Goal: Task Accomplishment & Management: Use online tool/utility

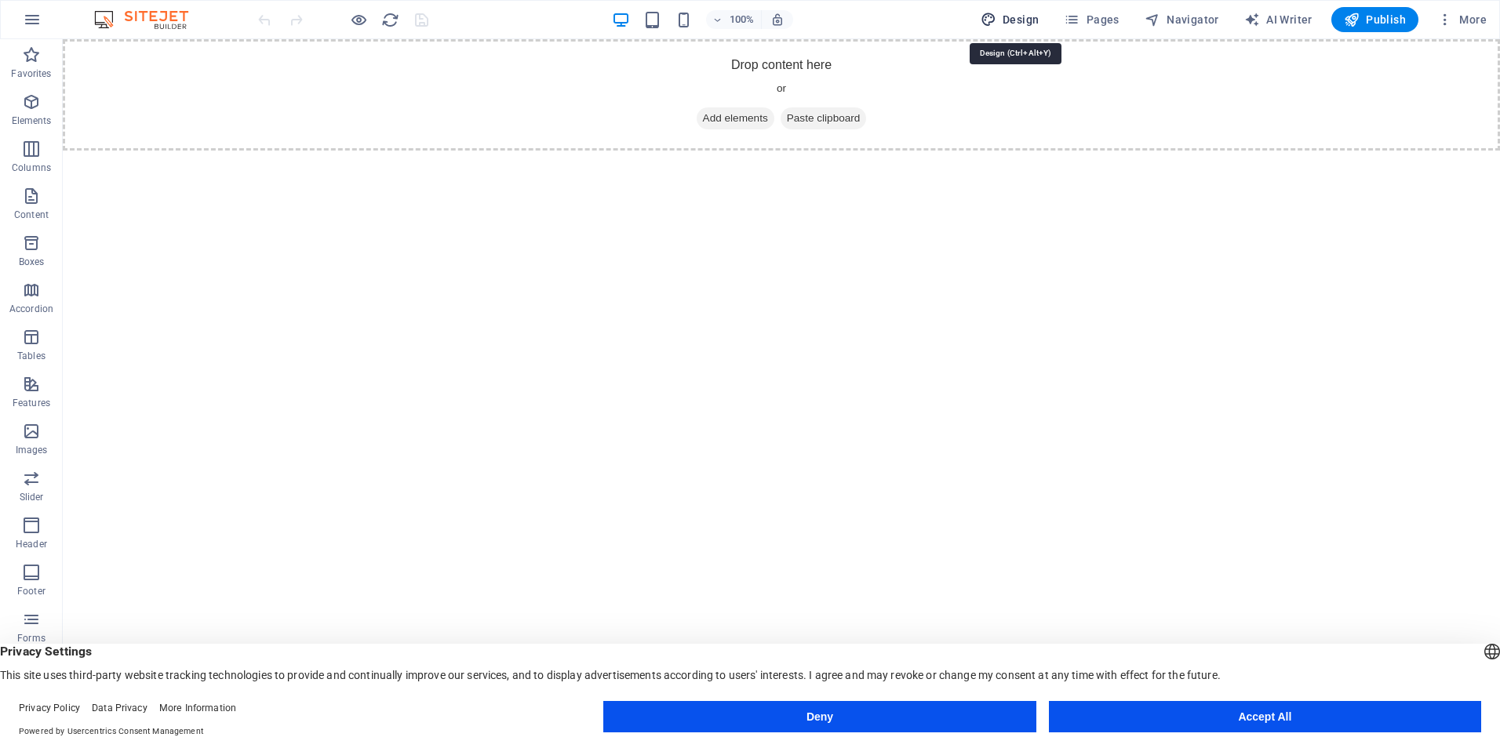
click at [1013, 14] on span "Design" at bounding box center [1009, 20] width 59 height 16
select select "px"
select select "400"
select select "px"
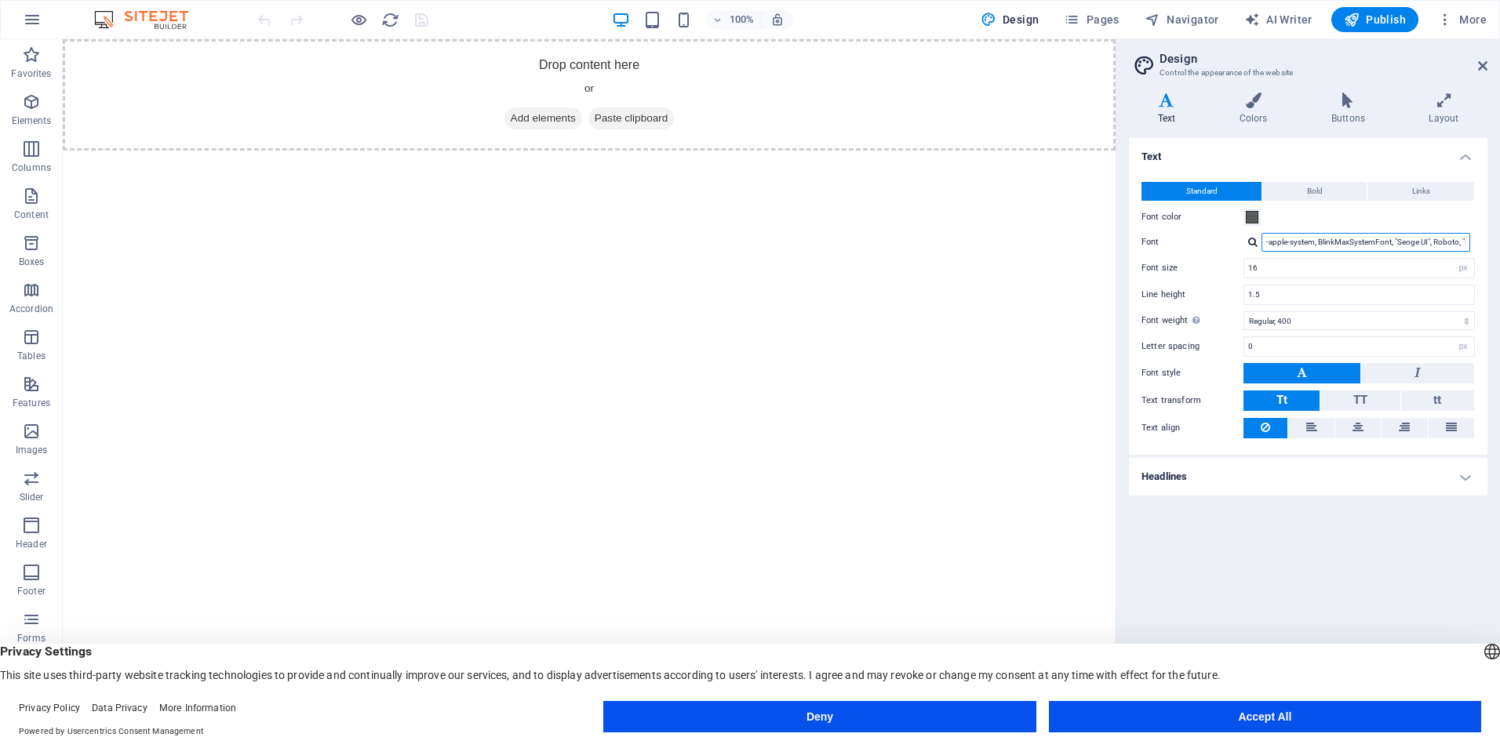
click at [1284, 235] on input "-apple-system, BlinkMaxSystemFont, "Seoge UI", Roboto, "Helvetica Neue", Arial,…" at bounding box center [1365, 242] width 209 height 19
click at [1251, 242] on div at bounding box center [1252, 242] width 9 height 10
paste input "Cormorant [PERSON_NAME]"
drag, startPoint x: 1416, startPoint y: 231, endPoint x: 1409, endPoint y: 224, distance: 10.6
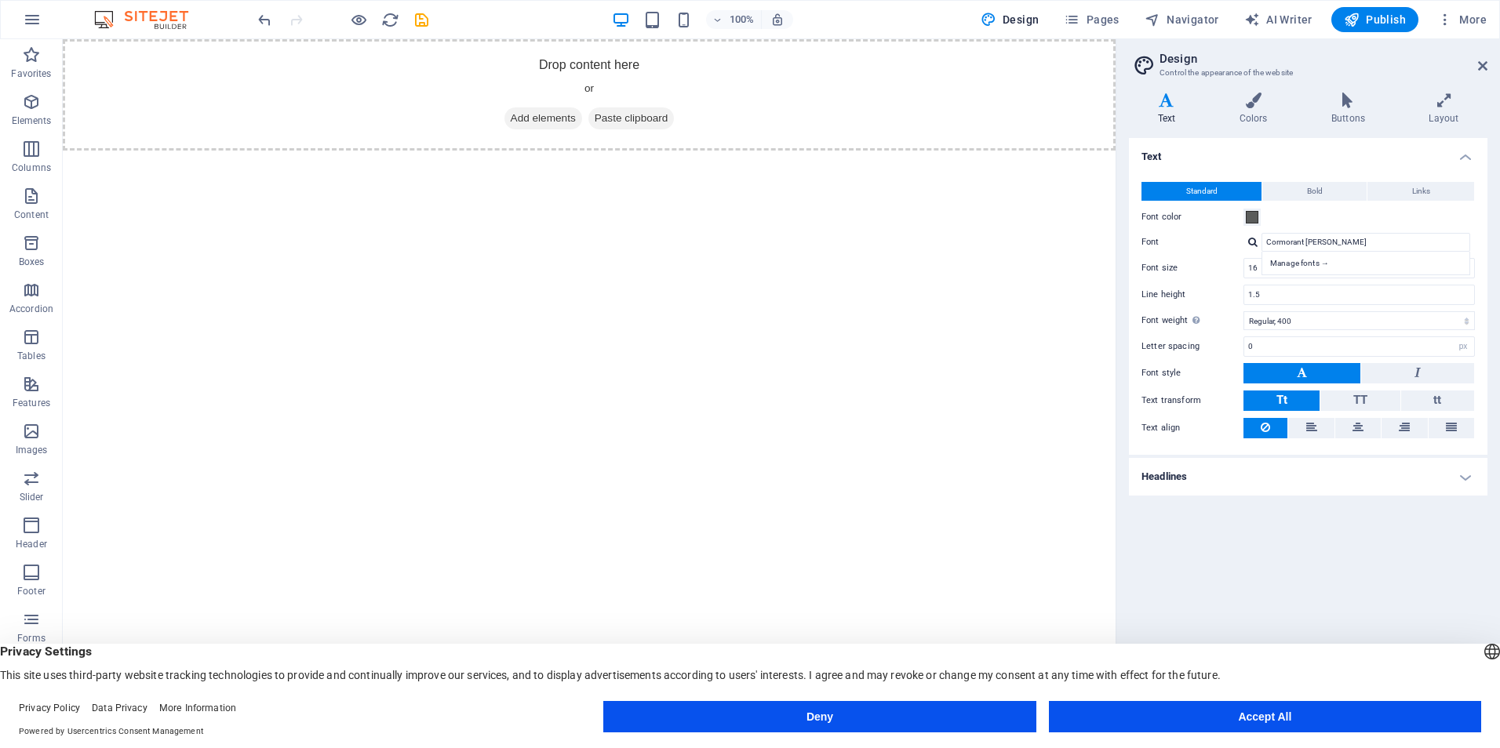
click at [1411, 226] on div "Standard Bold Links Font color Font Cormorant Garamond Manage fonts → Font size…" at bounding box center [1307, 310] width 365 height 289
click at [1411, 218] on div "Font color" at bounding box center [1307, 217] width 333 height 19
click at [1384, 252] on div "Manage fonts →" at bounding box center [1365, 264] width 209 height 24
click at [1384, 238] on input "Cormorant [PERSON_NAME]" at bounding box center [1365, 242] width 209 height 19
click at [1351, 277] on input "16" at bounding box center [1359, 268] width 230 height 19
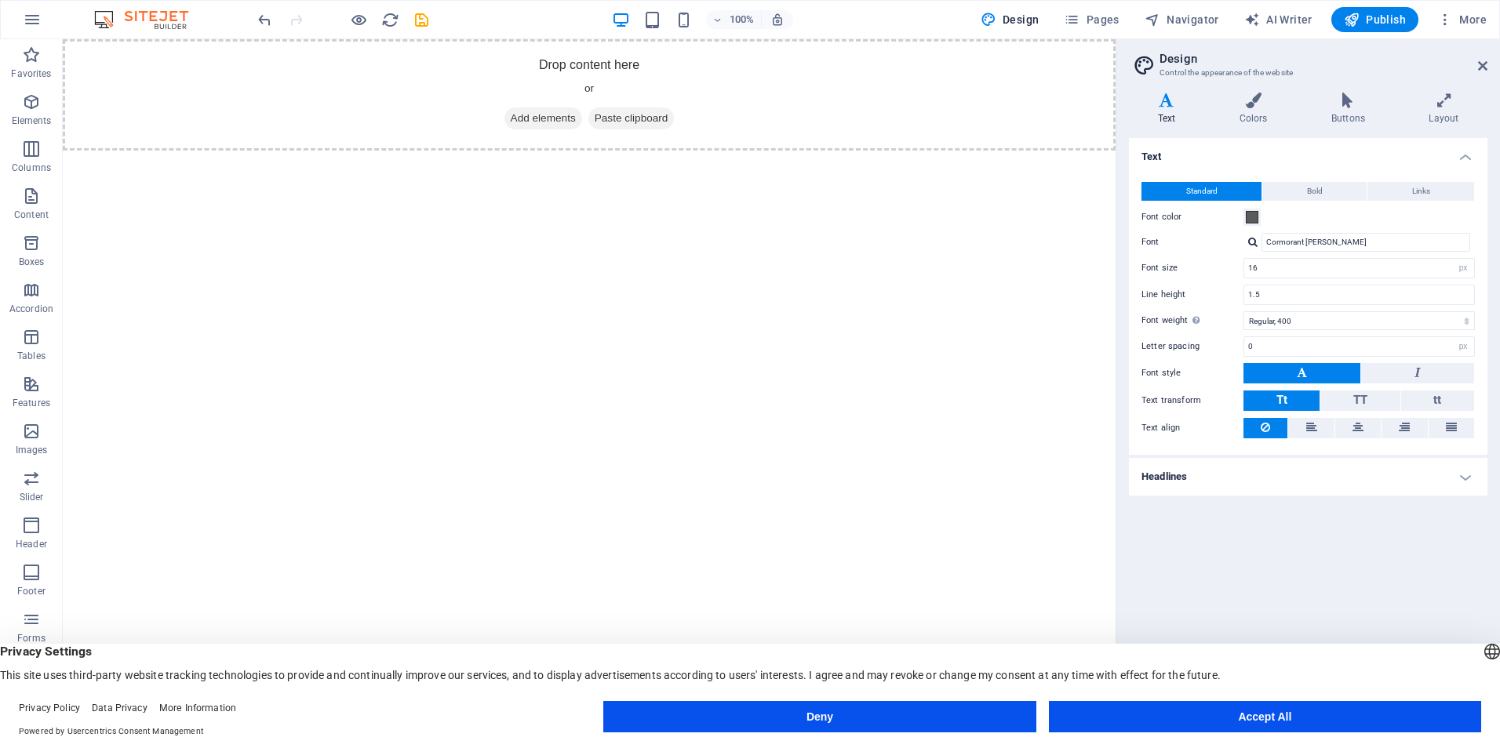
click at [1304, 486] on h4 "Headlines" at bounding box center [1308, 477] width 358 height 38
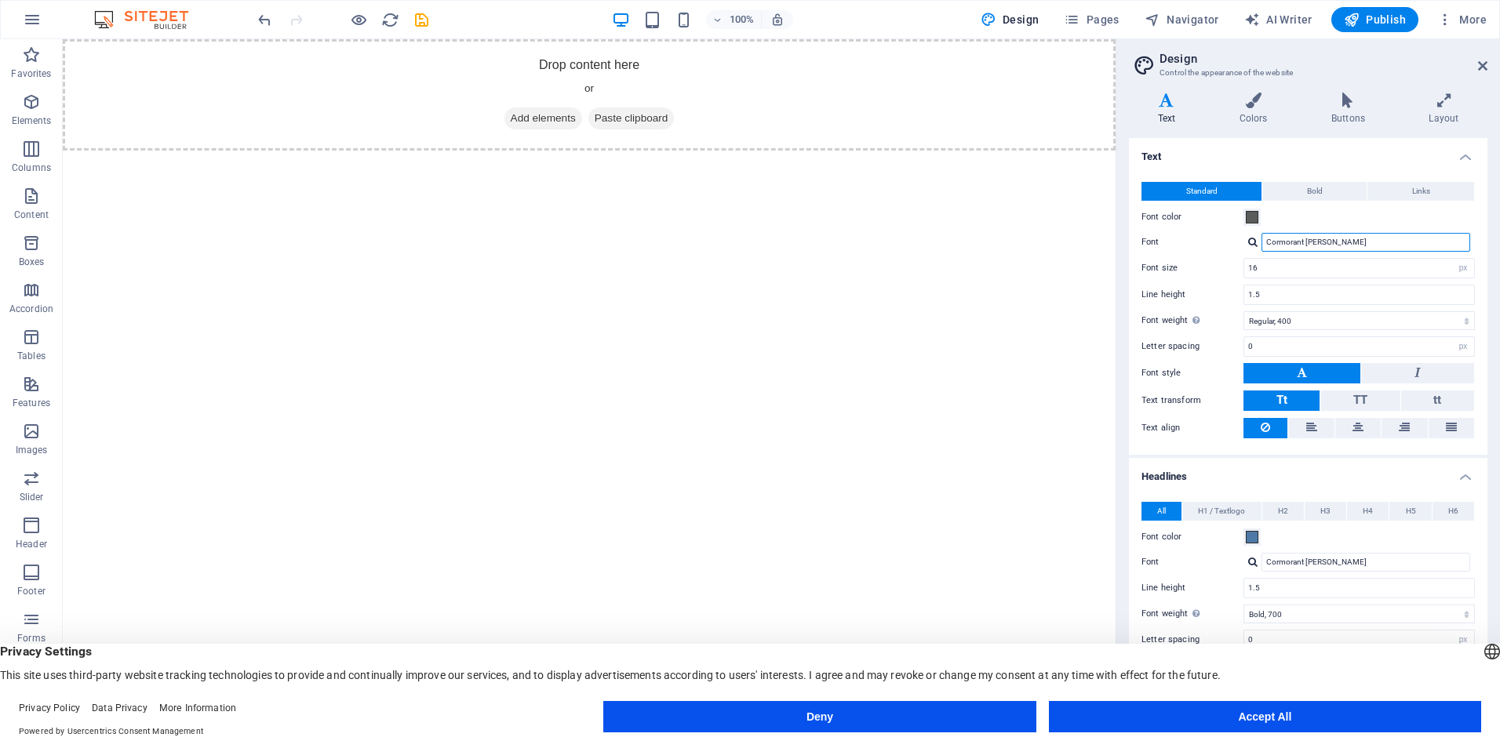
click at [1338, 235] on input "Cormorant [PERSON_NAME]" at bounding box center [1365, 242] width 209 height 19
drag, startPoint x: 1311, startPoint y: 242, endPoint x: 1180, endPoint y: 236, distance: 131.1
click at [1178, 239] on div "Font Cormorant Garamond Manage fonts →" at bounding box center [1307, 242] width 333 height 19
paste input "Montserrat"
type input "Montserrat"
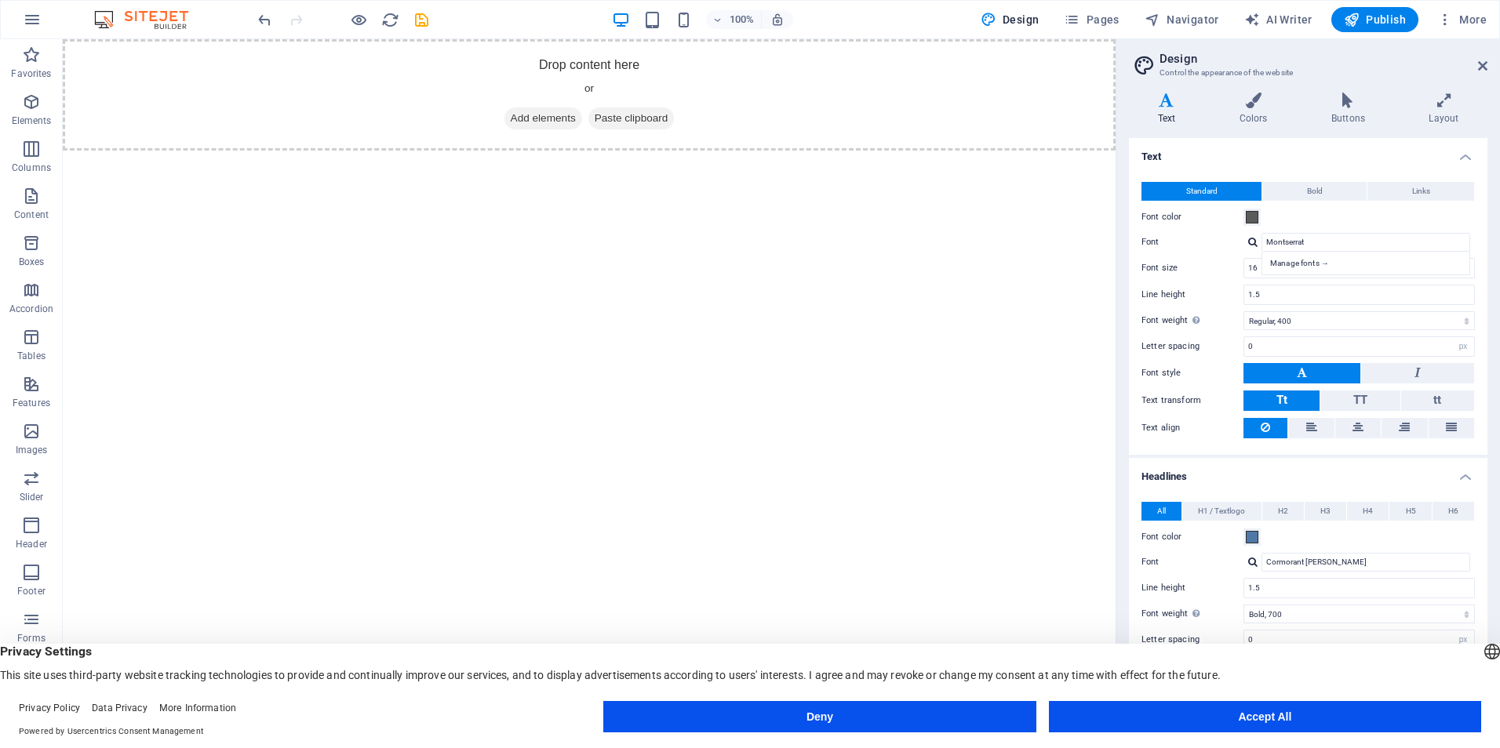
click at [1250, 240] on div at bounding box center [1252, 242] width 9 height 10
type input "Montserrat"
click at [1294, 244] on input "Montserrat" at bounding box center [1365, 242] width 209 height 19
click at [1317, 247] on input "Montserrat" at bounding box center [1365, 242] width 209 height 19
click at [1307, 264] on input "16" at bounding box center [1359, 268] width 230 height 19
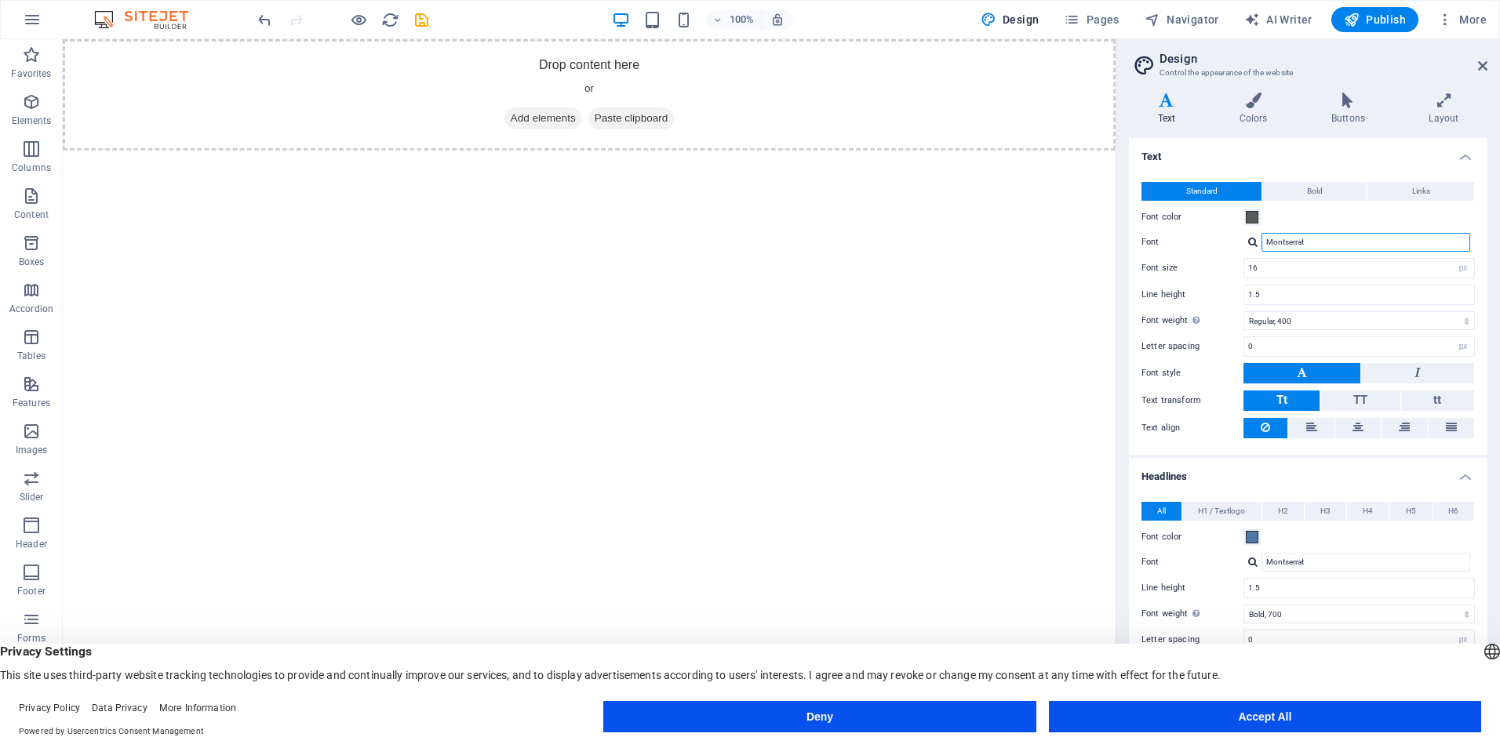
click at [1317, 245] on input "Montserrat" at bounding box center [1365, 242] width 209 height 19
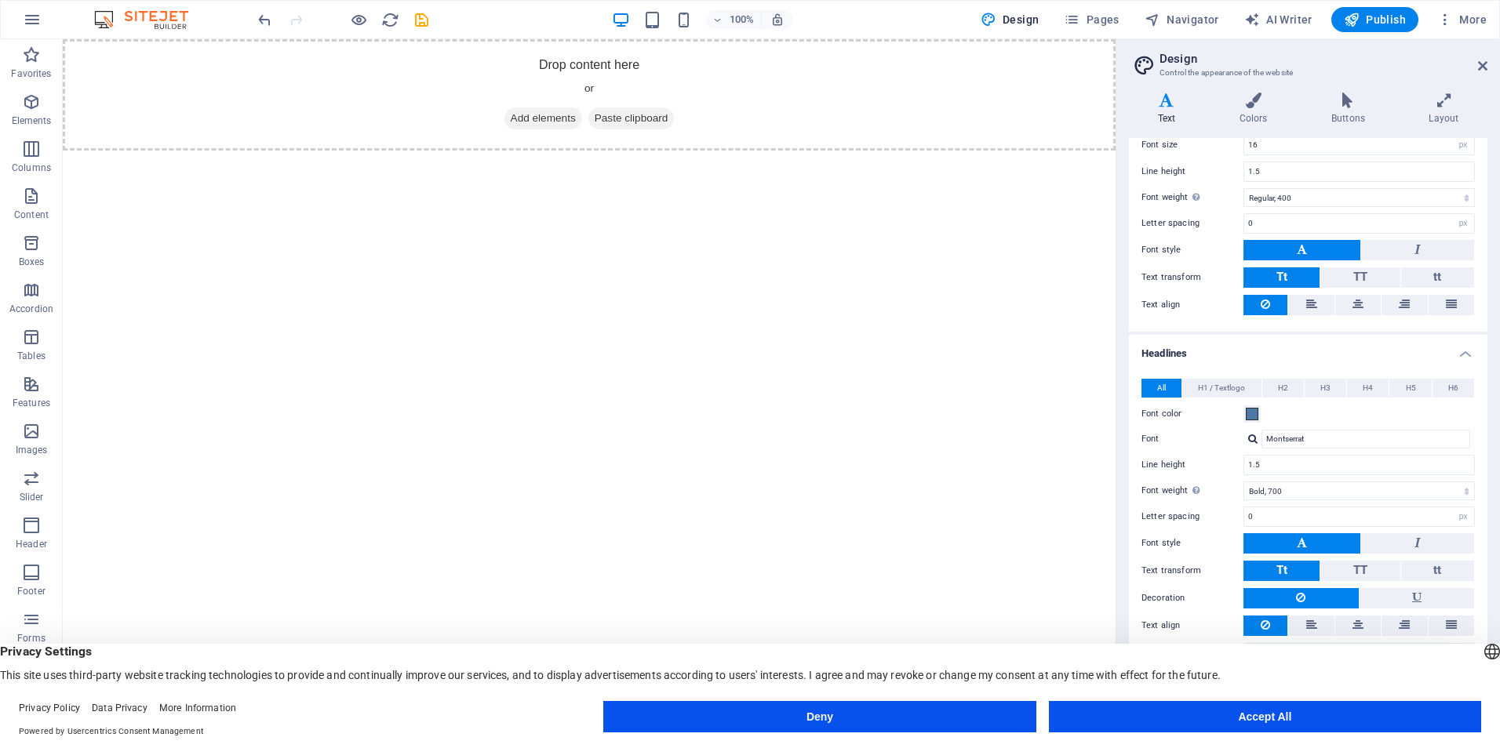
scroll to position [155, 0]
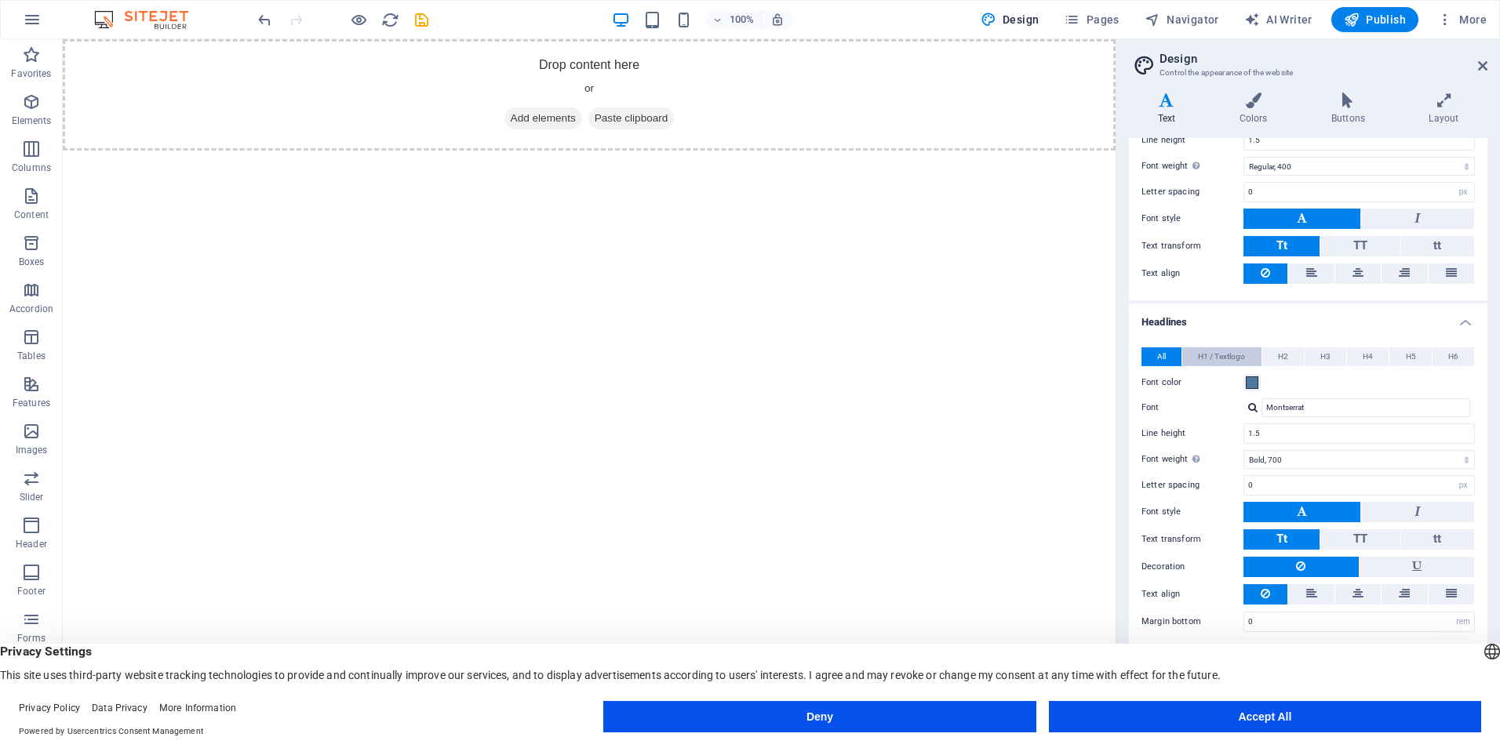
click at [1235, 360] on span "H1 / Textlogo" at bounding box center [1221, 356] width 47 height 19
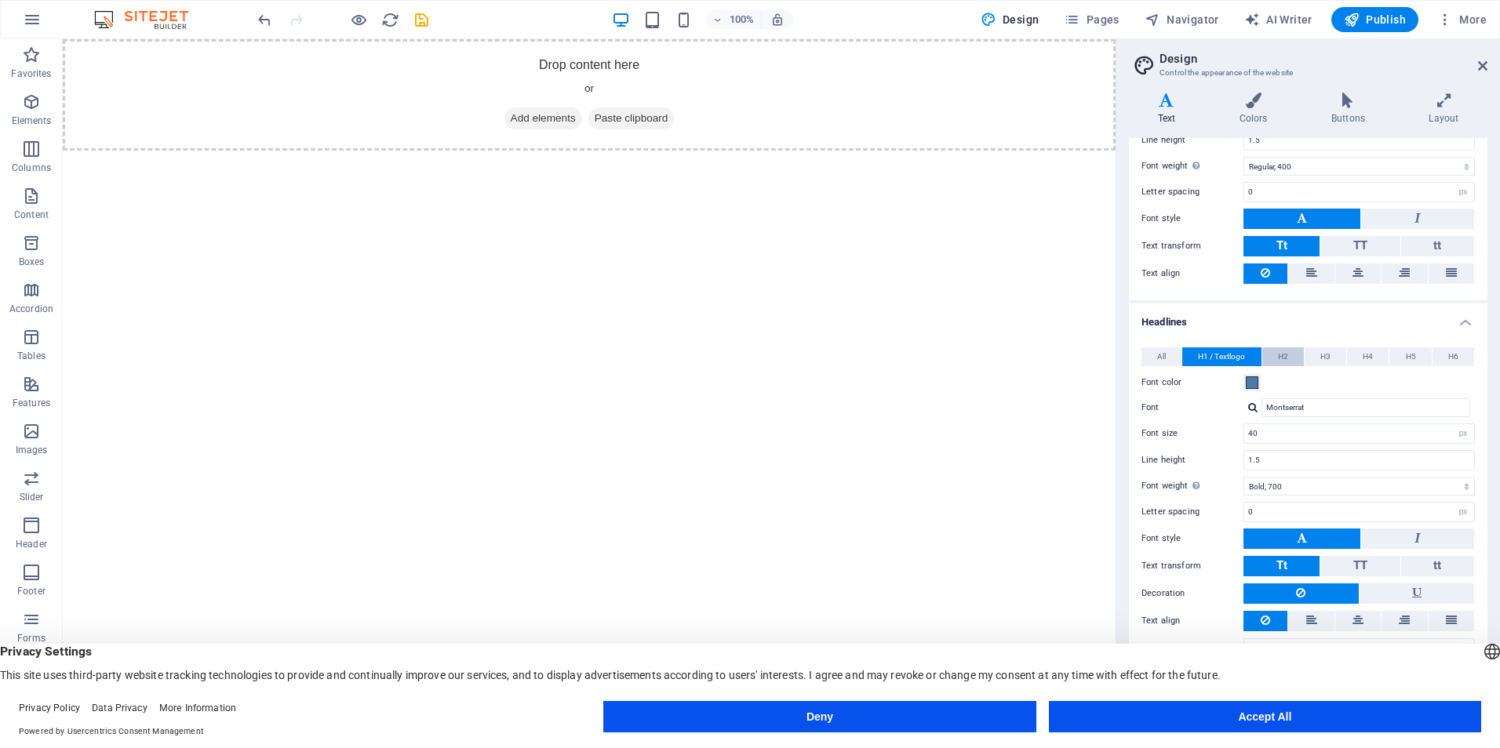
click at [1281, 354] on span "H2" at bounding box center [1283, 356] width 10 height 19
click at [1341, 358] on button "H3" at bounding box center [1325, 356] width 42 height 19
drag, startPoint x: 1376, startPoint y: 354, endPoint x: 1412, endPoint y: 354, distance: 36.1
click at [1376, 354] on button "H4" at bounding box center [1368, 356] width 42 height 19
click at [1413, 354] on span "H5" at bounding box center [1410, 356] width 10 height 19
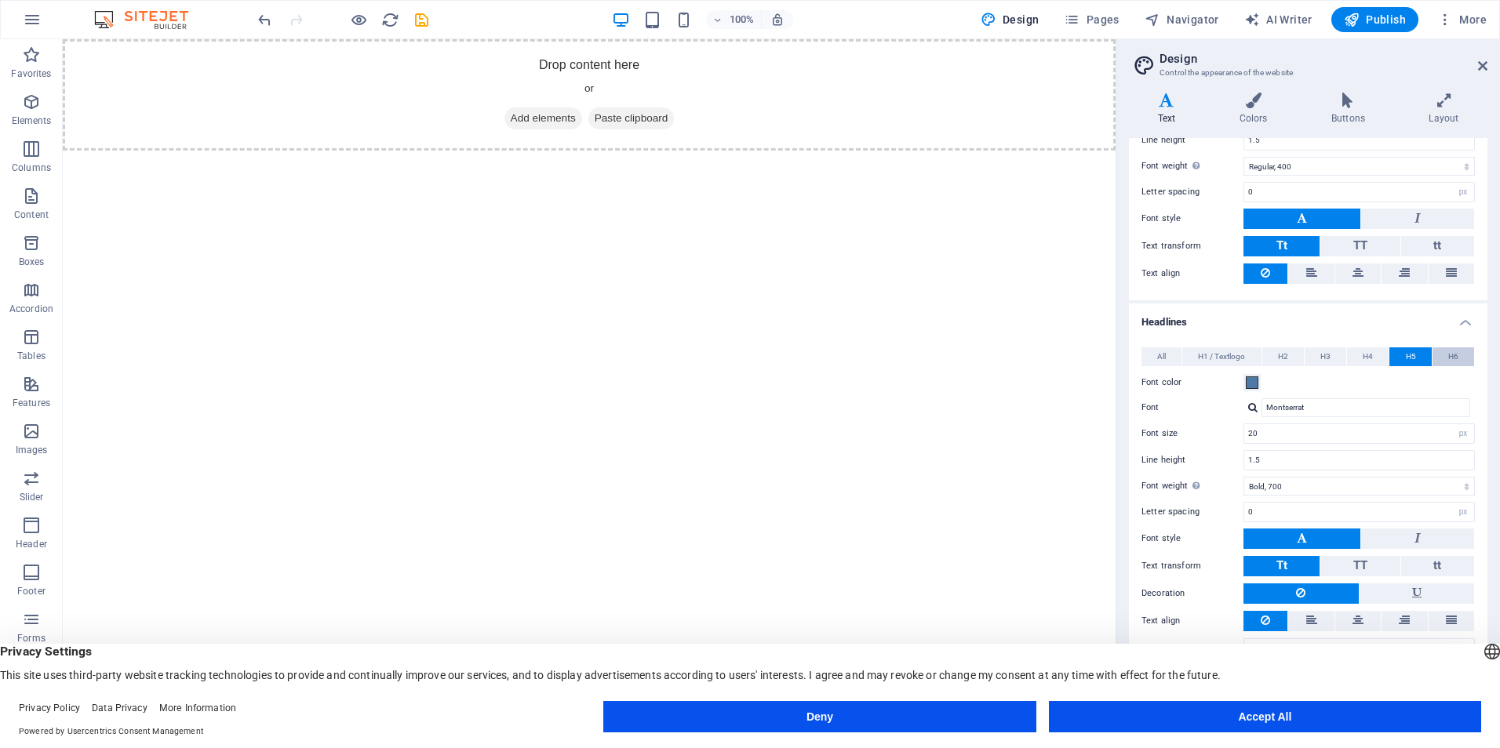
click at [1460, 354] on button "H6" at bounding box center [1453, 356] width 42 height 19
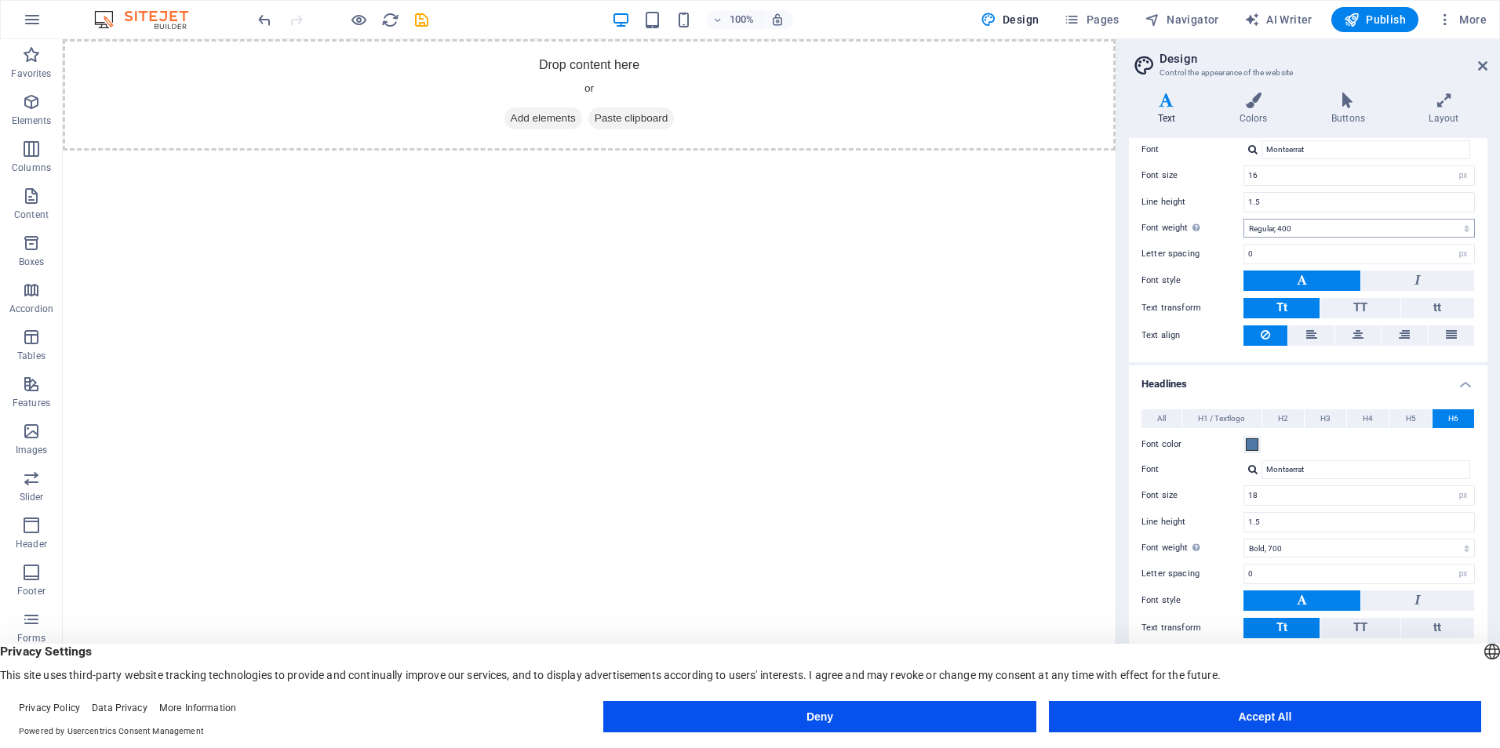
scroll to position [0, 0]
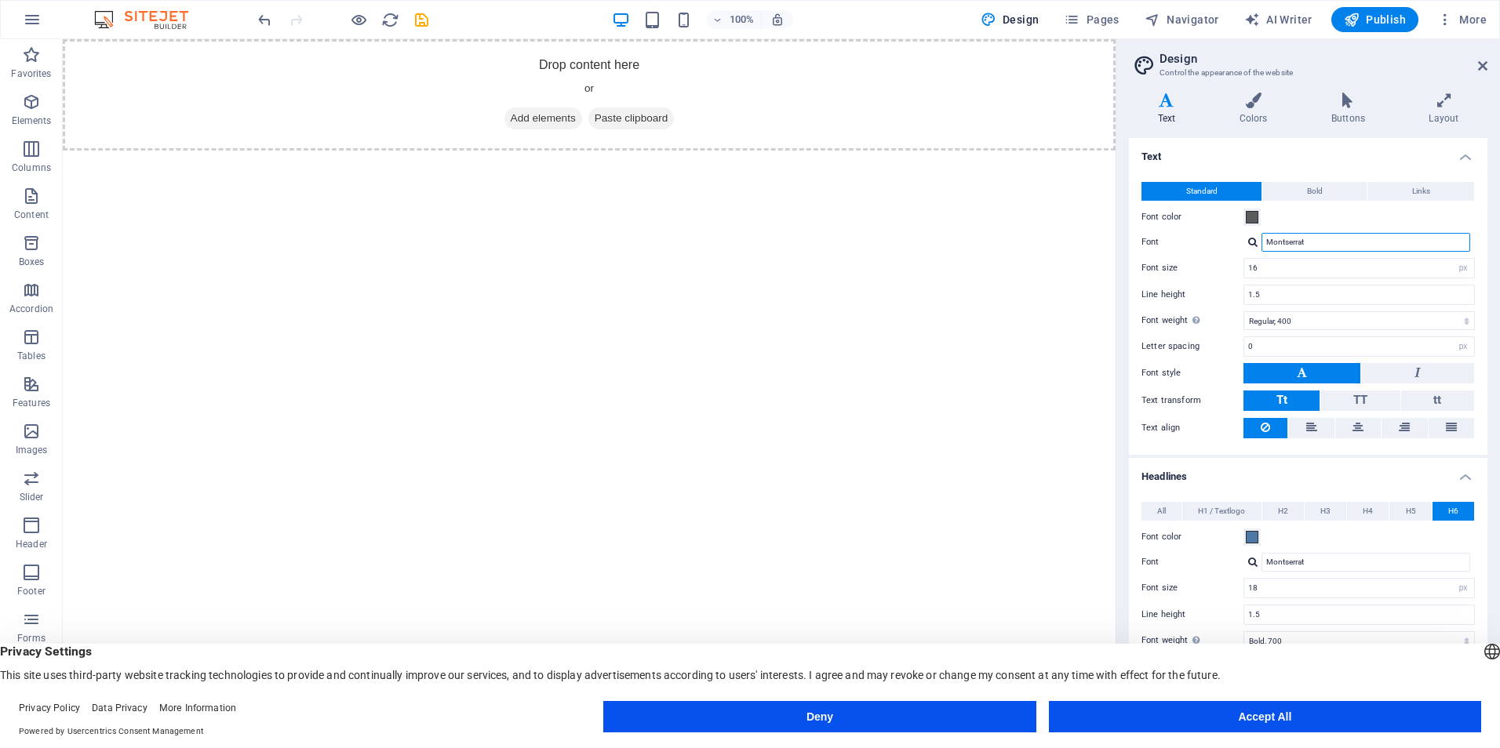
drag, startPoint x: 1328, startPoint y: 242, endPoint x: 1210, endPoint y: 241, distance: 117.6
click at [1210, 241] on div "Font [PERSON_NAME] fonts →" at bounding box center [1307, 242] width 333 height 19
click at [1323, 236] on input "Montserrat" at bounding box center [1365, 242] width 209 height 19
drag, startPoint x: 1336, startPoint y: 241, endPoint x: 1214, endPoint y: 235, distance: 121.7
click at [1213, 238] on div "Font [PERSON_NAME] fonts →" at bounding box center [1307, 242] width 333 height 19
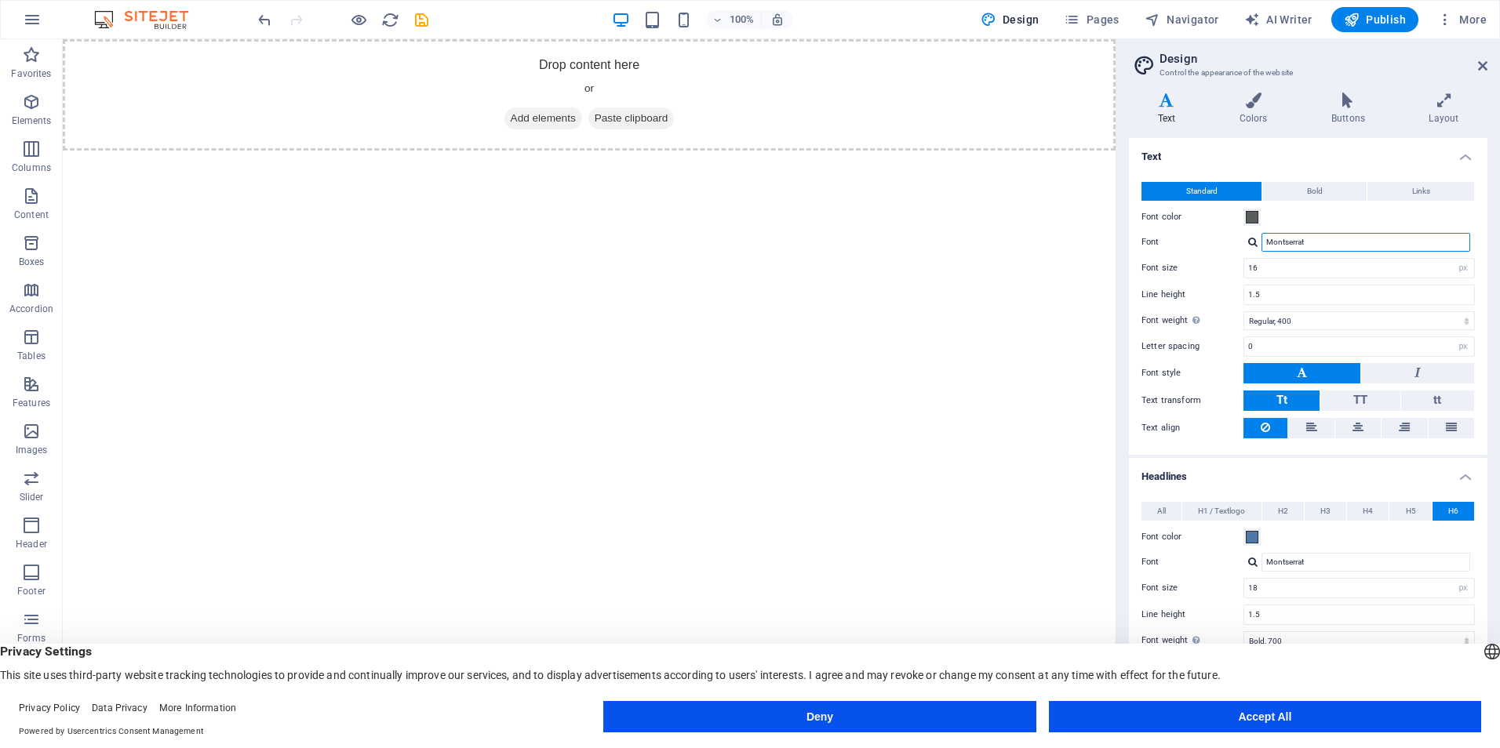
paste input "Cormorant [PERSON_NAME]"
type input "Cormorant [PERSON_NAME]"
click at [1325, 264] on div "Manage fonts →" at bounding box center [1368, 263] width 207 height 16
select select "popularity"
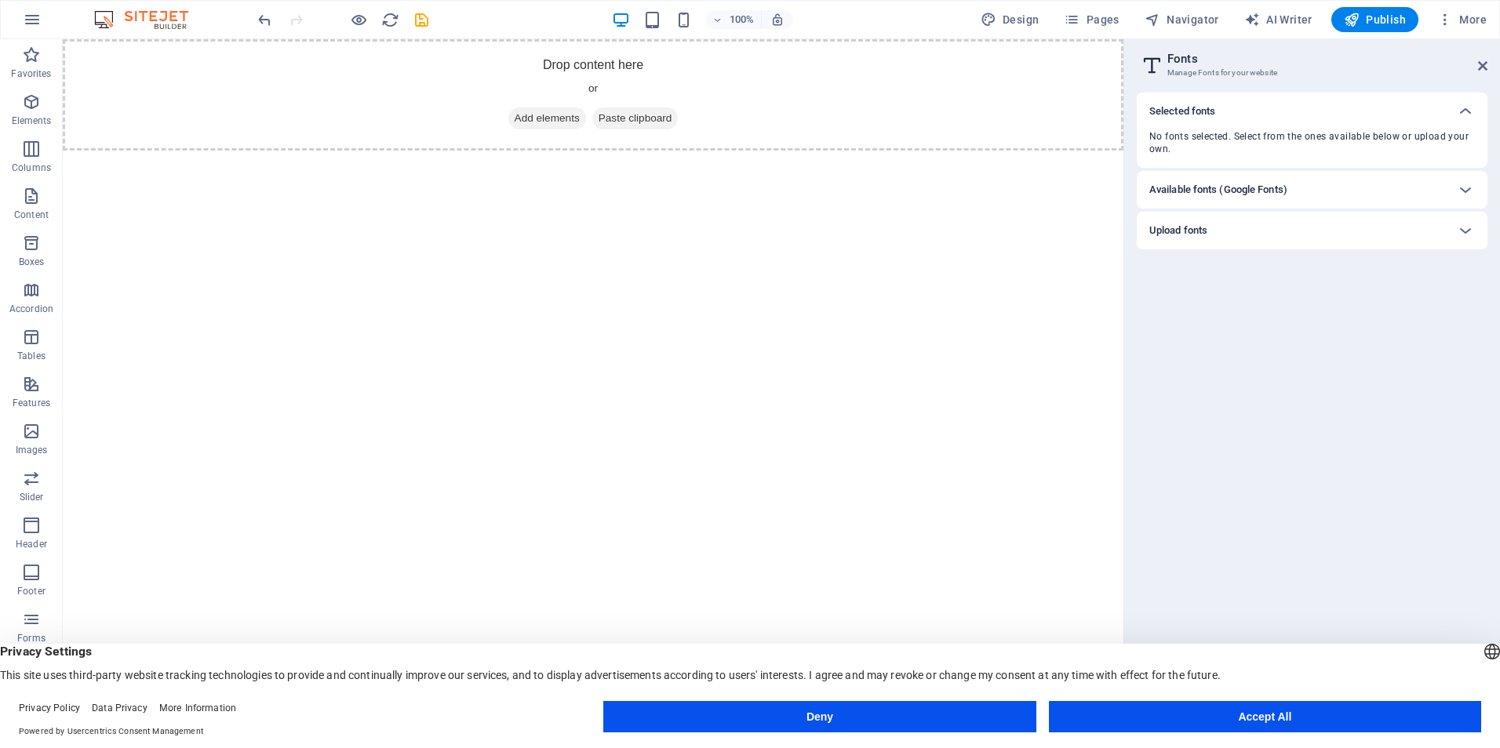
click at [1275, 186] on h6 "Available fonts (Google Fonts)" at bounding box center [1218, 189] width 138 height 19
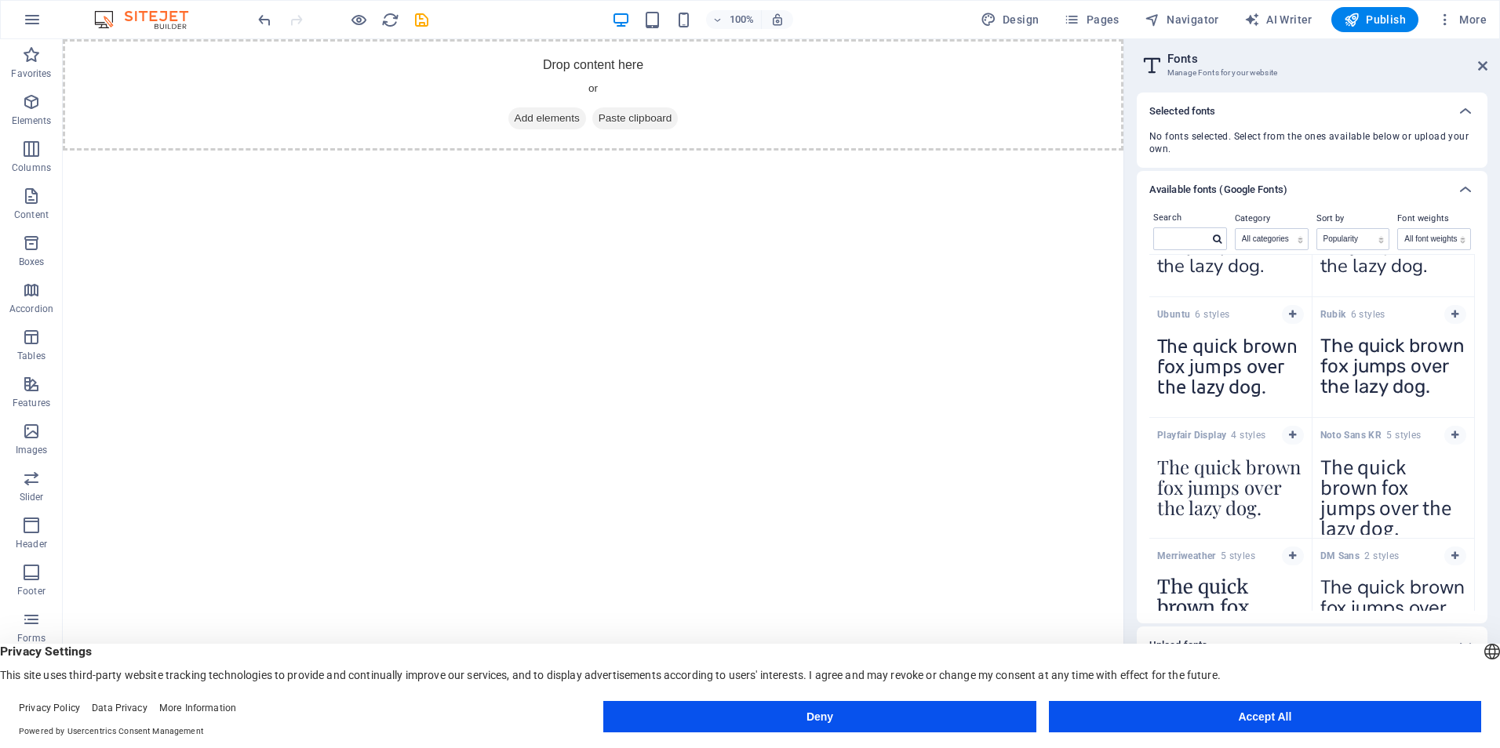
scroll to position [883, 0]
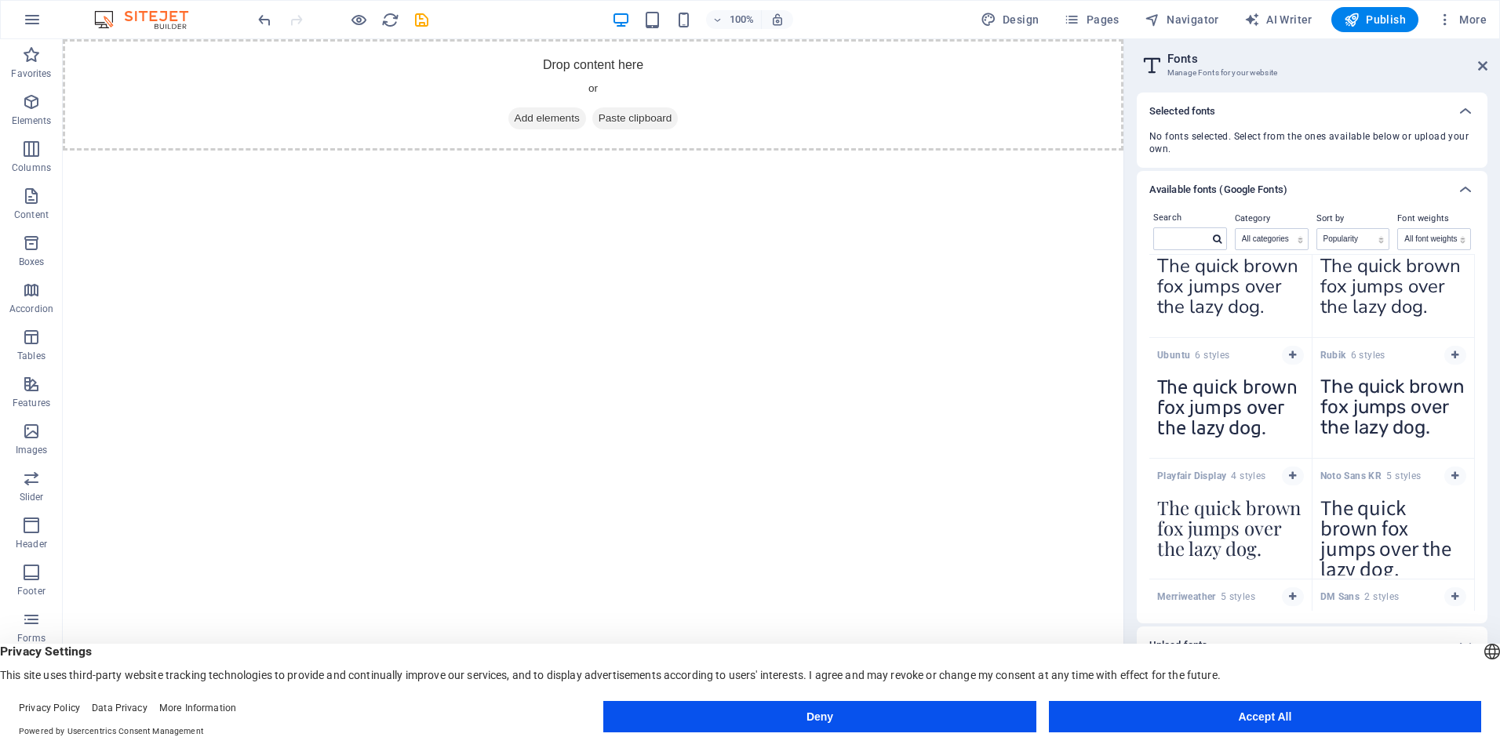
click at [1387, 179] on div "Available fonts (Google Fonts)" at bounding box center [1311, 190] width 351 height 38
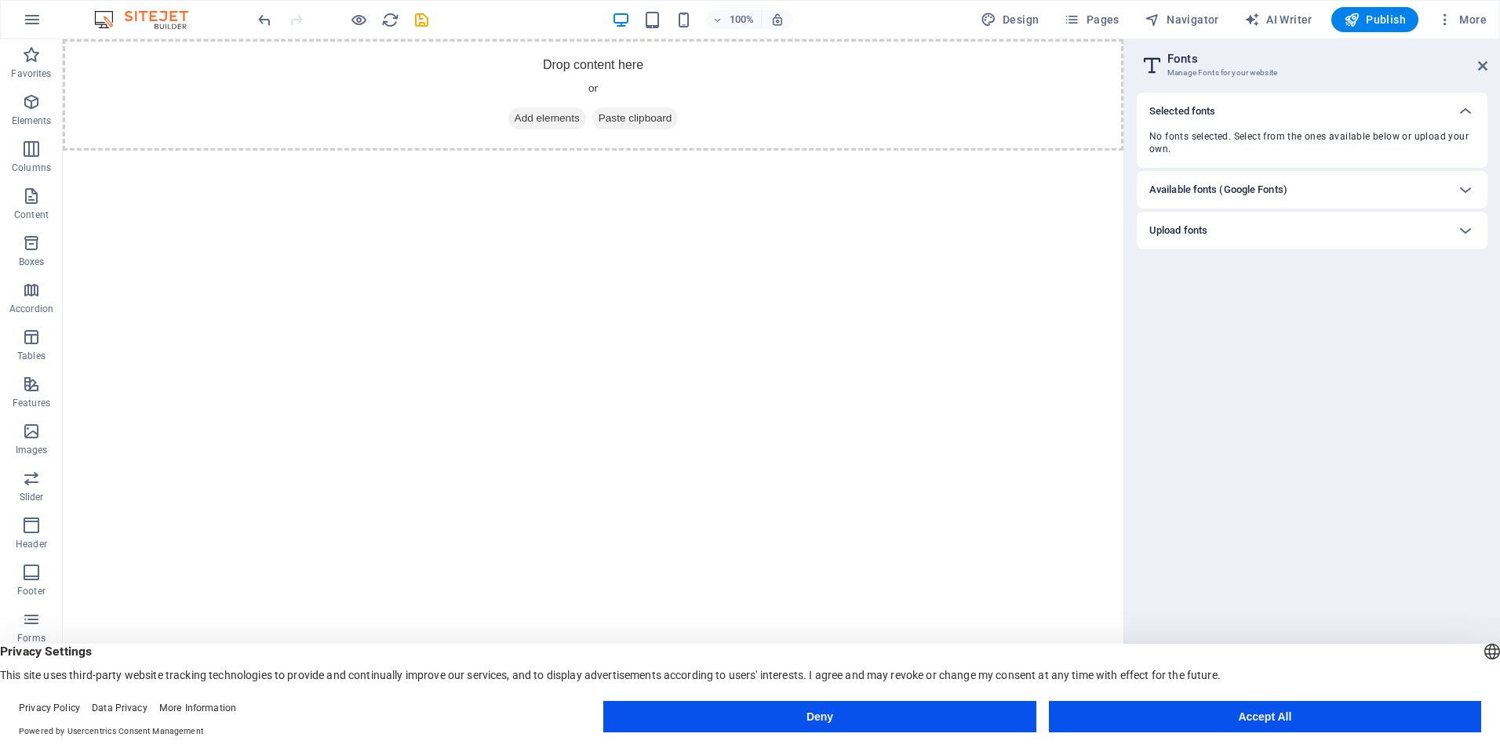
click at [1230, 231] on div "Upload fonts" at bounding box center [1297, 230] width 297 height 19
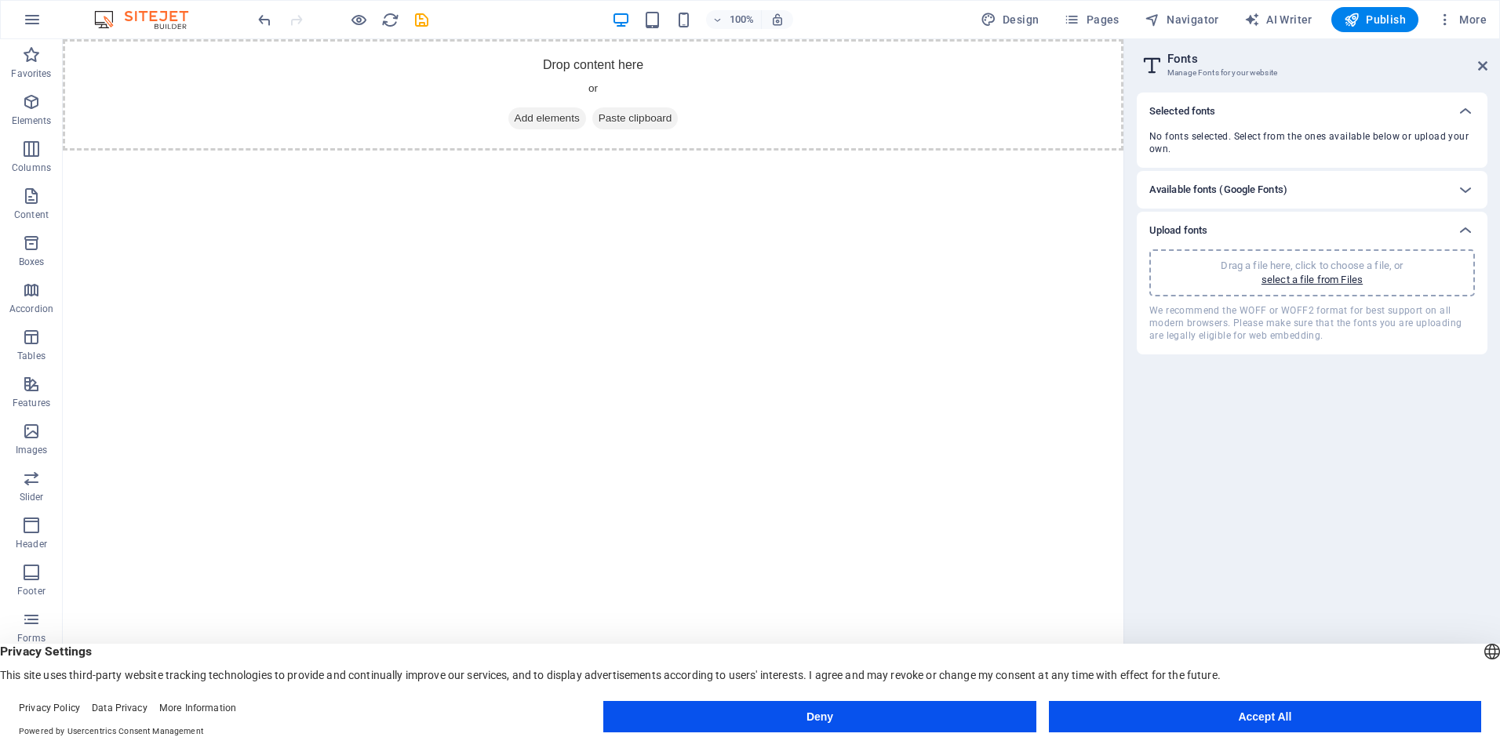
click at [1231, 222] on div "Upload fonts" at bounding box center [1297, 230] width 297 height 19
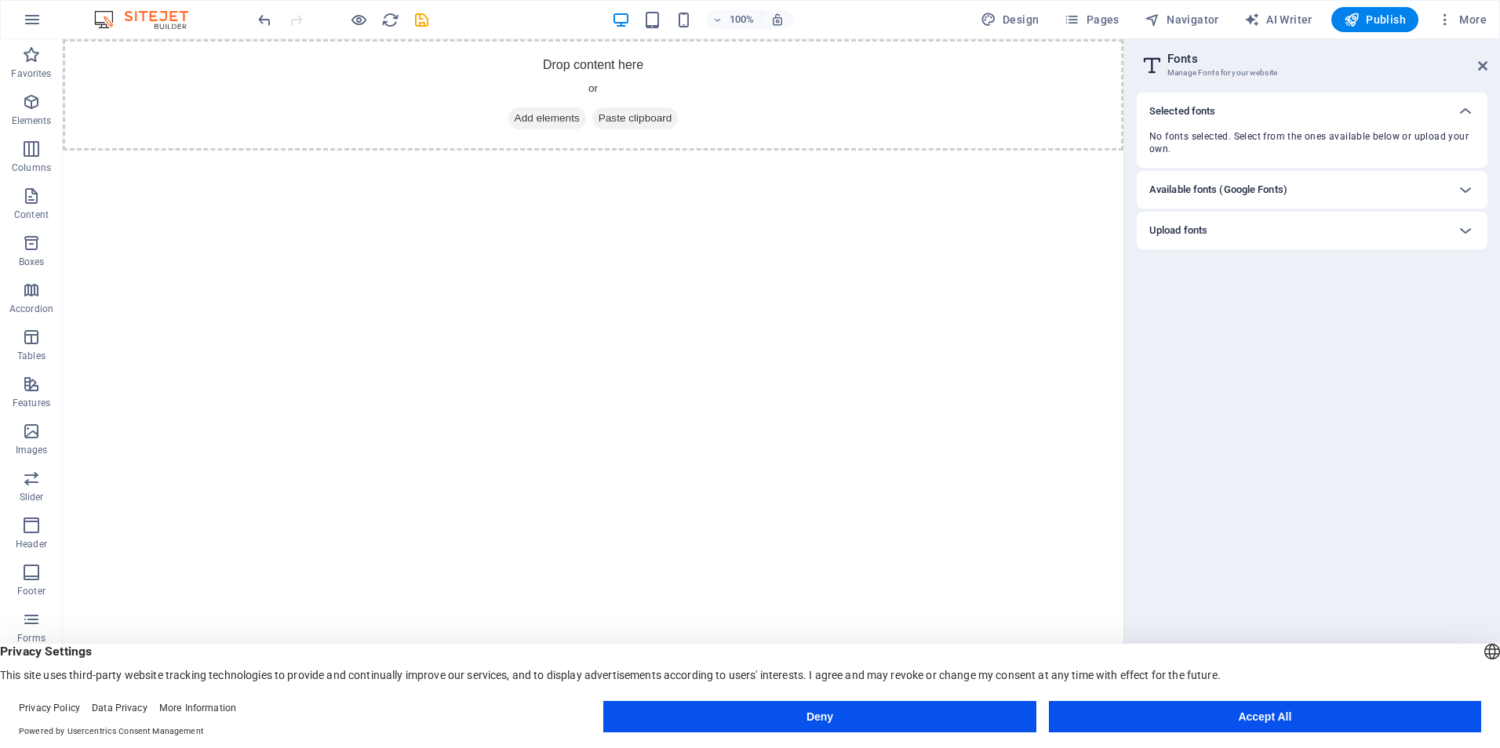
click at [1245, 187] on h6 "Available fonts (Google Fonts)" at bounding box center [1218, 189] width 138 height 19
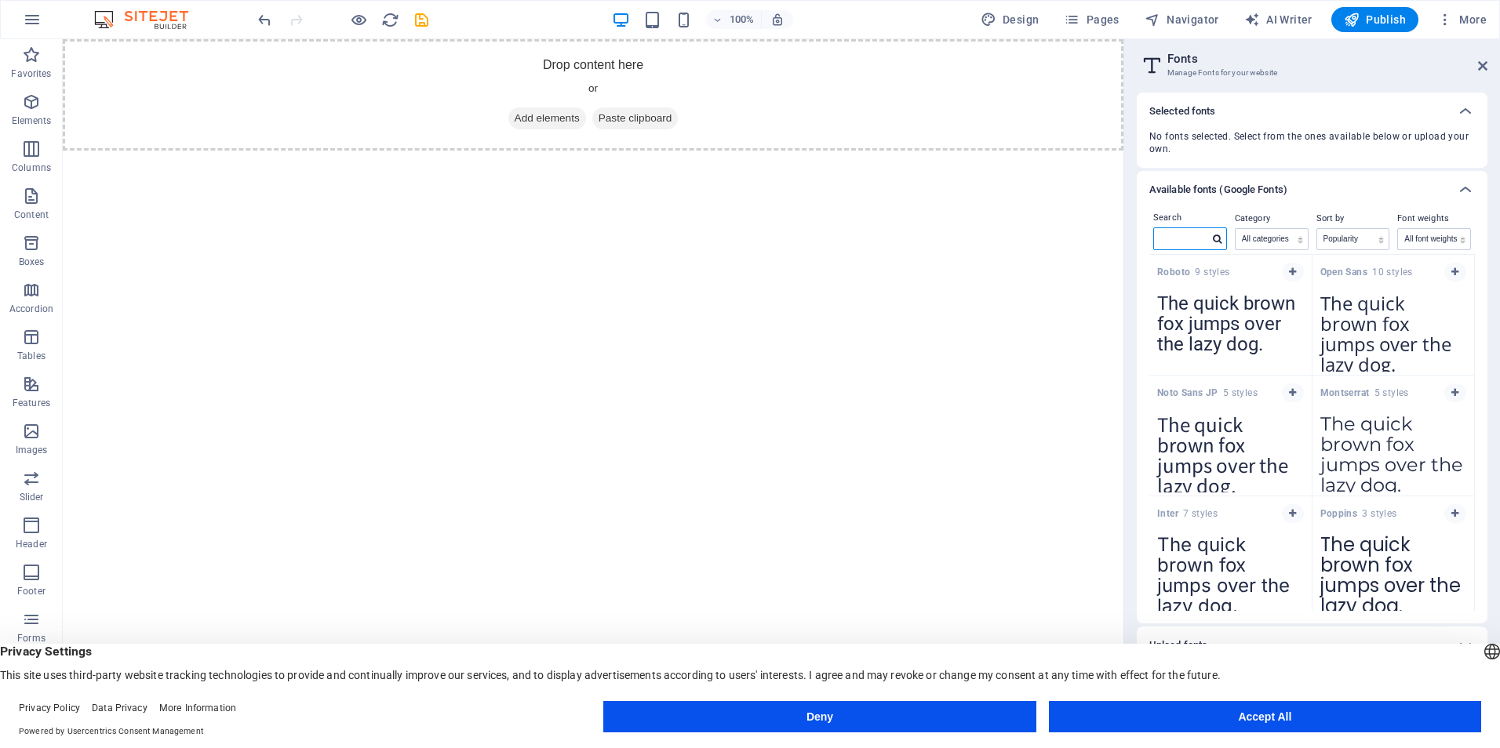
click at [1201, 235] on input "text" at bounding box center [1181, 238] width 55 height 20
paste input "Cormorant [PERSON_NAME]"
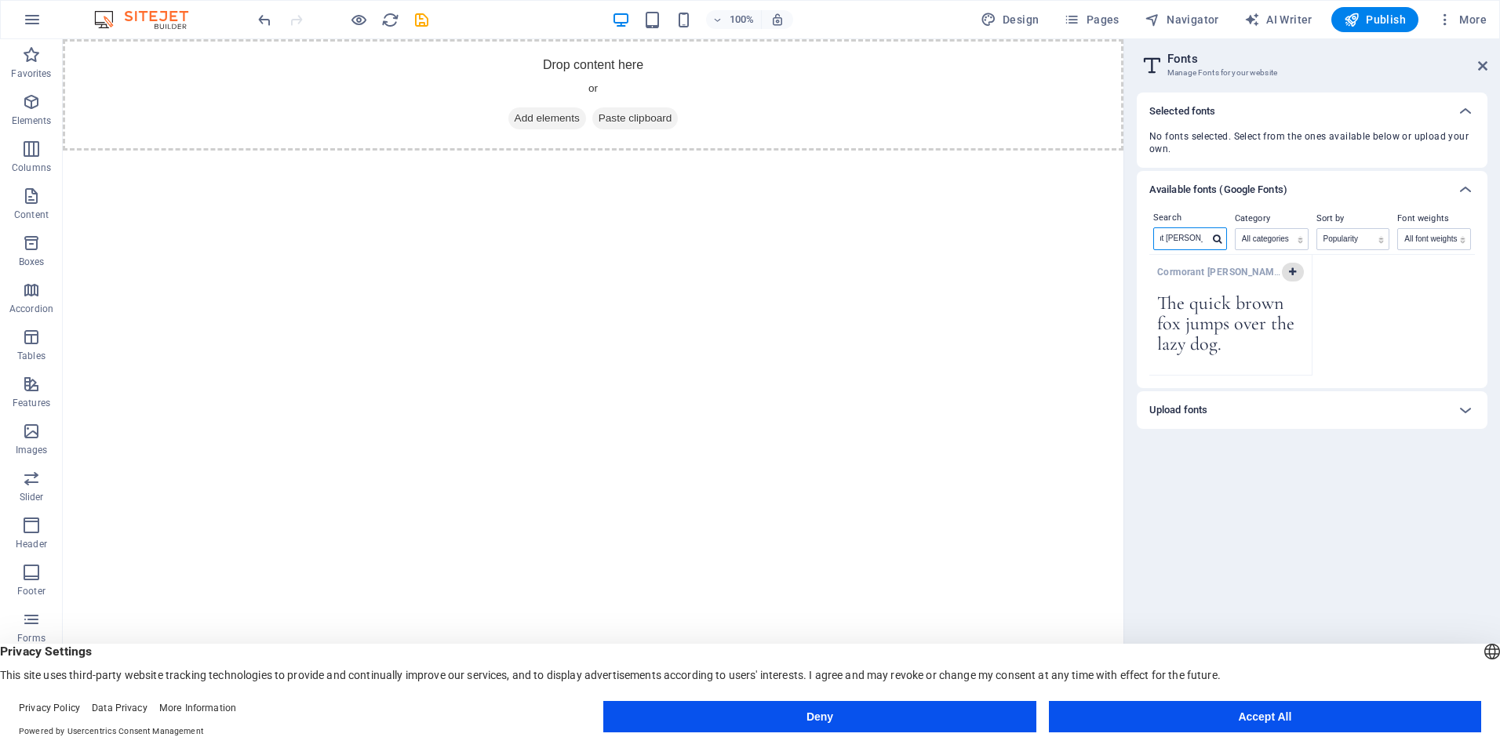
type input "Cormorant [PERSON_NAME]"
click at [1289, 271] on icon "button" at bounding box center [1292, 271] width 7 height 9
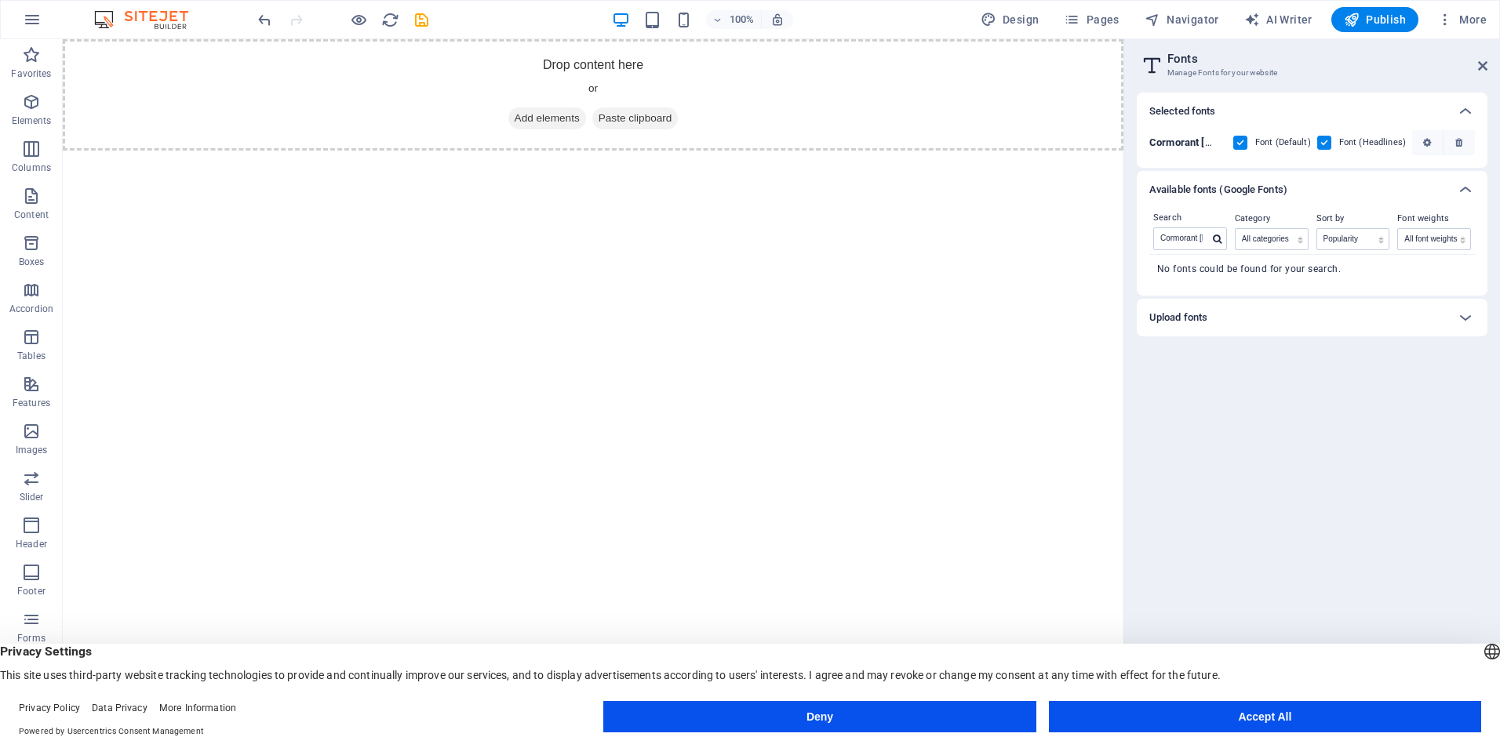
click at [1323, 143] on label at bounding box center [1324, 143] width 14 height 14
click at [0, 0] on Garamond "checkbox" at bounding box center [0, 0] width 0 height 0
click at [1184, 237] on input "Cormorant [PERSON_NAME]" at bounding box center [1181, 238] width 55 height 20
click at [1184, 236] on input "Cormorant [PERSON_NAME]" at bounding box center [1181, 238] width 55 height 20
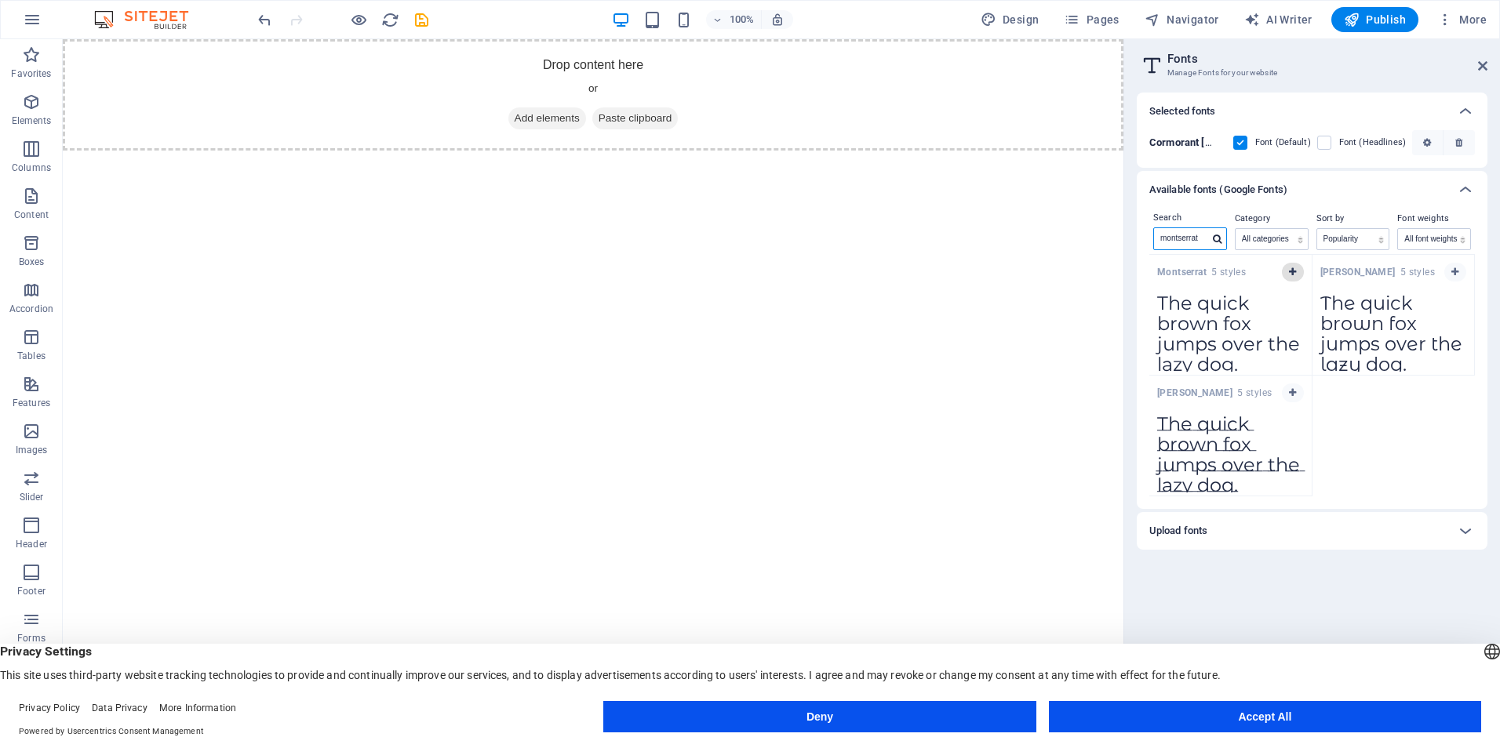
type input "montserrat"
click at [1293, 271] on icon "button" at bounding box center [1292, 271] width 7 height 9
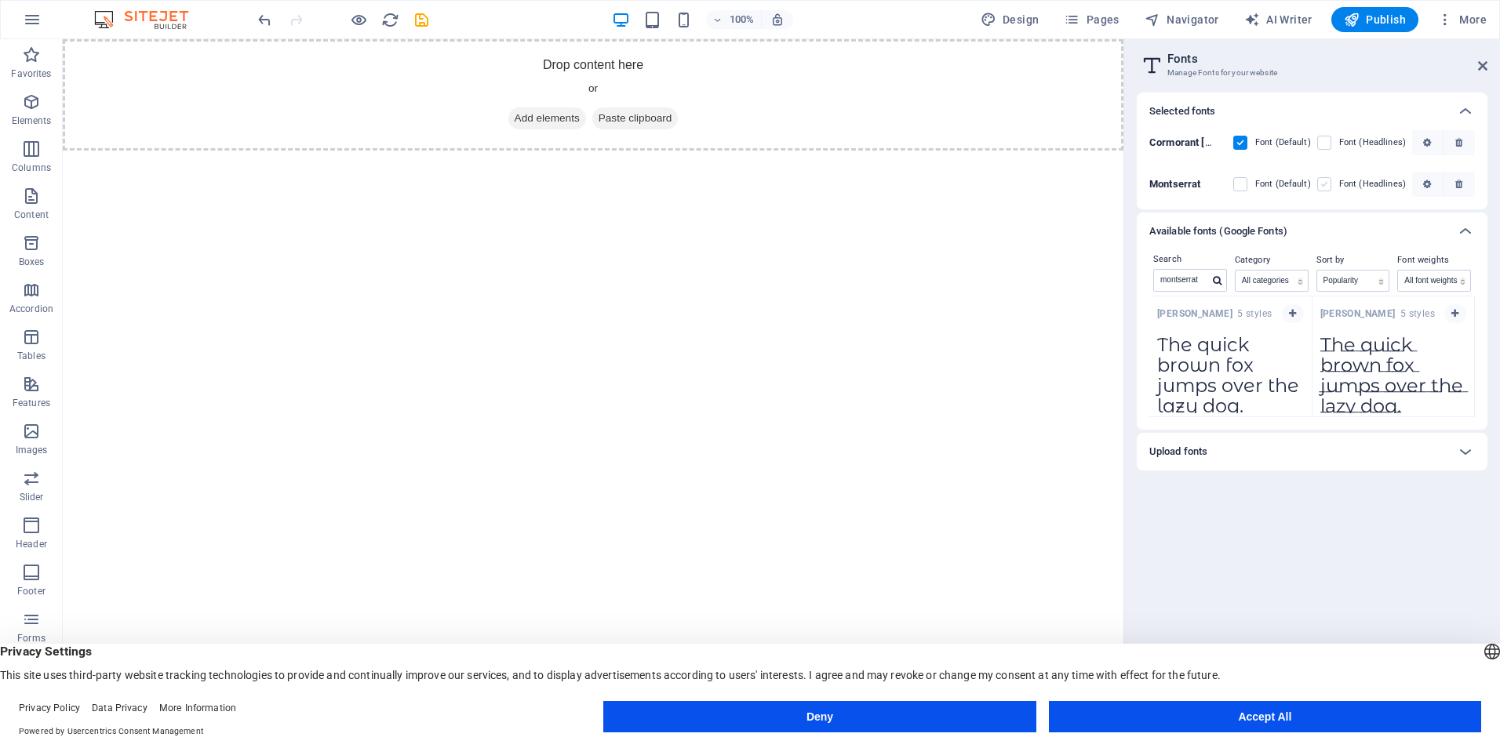
click at [1327, 184] on label at bounding box center [1324, 184] width 14 height 14
click at [0, 0] on input "checkbox" at bounding box center [0, 0] width 0 height 0
click at [1479, 64] on icon at bounding box center [1482, 66] width 9 height 13
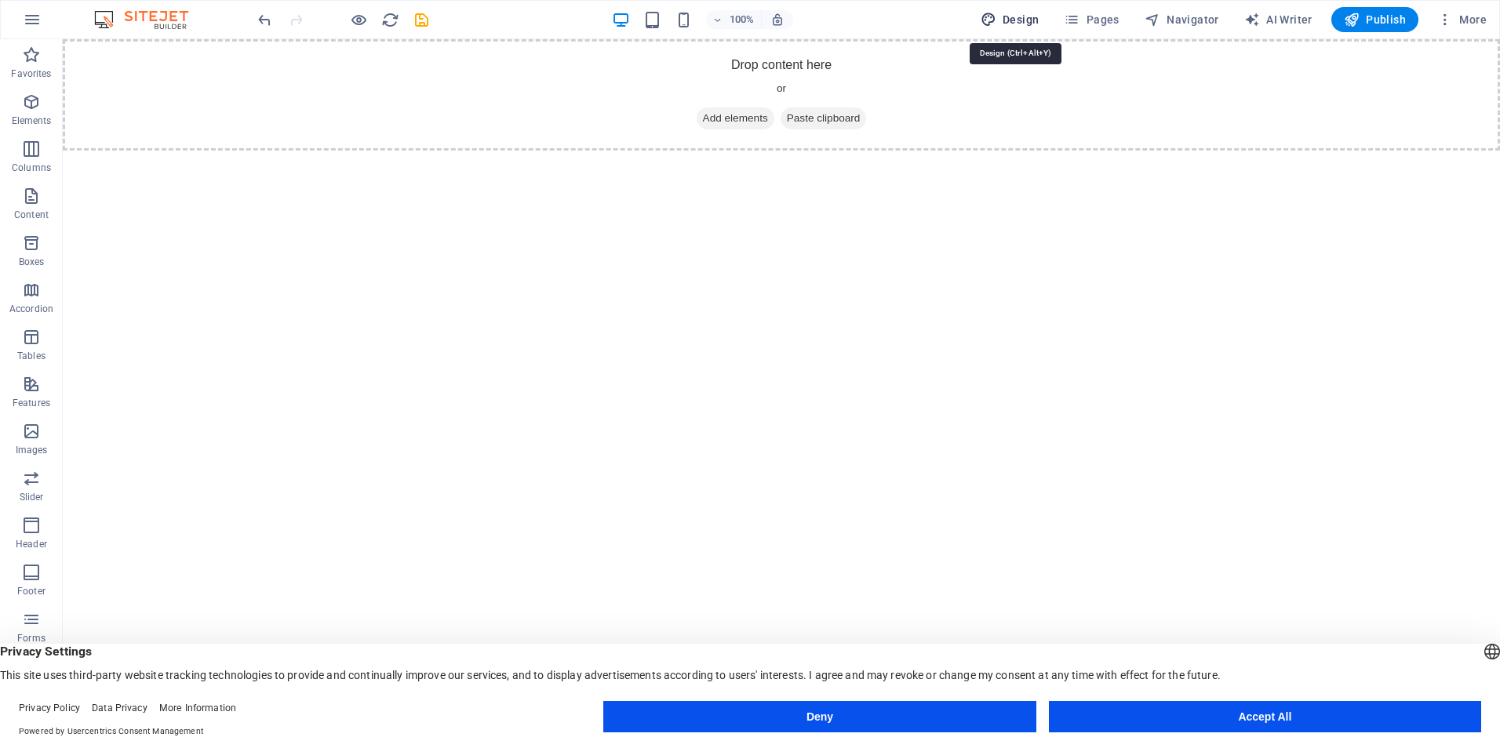
click at [1026, 18] on span "Design" at bounding box center [1009, 20] width 59 height 16
select select "px"
select select "400"
select select "px"
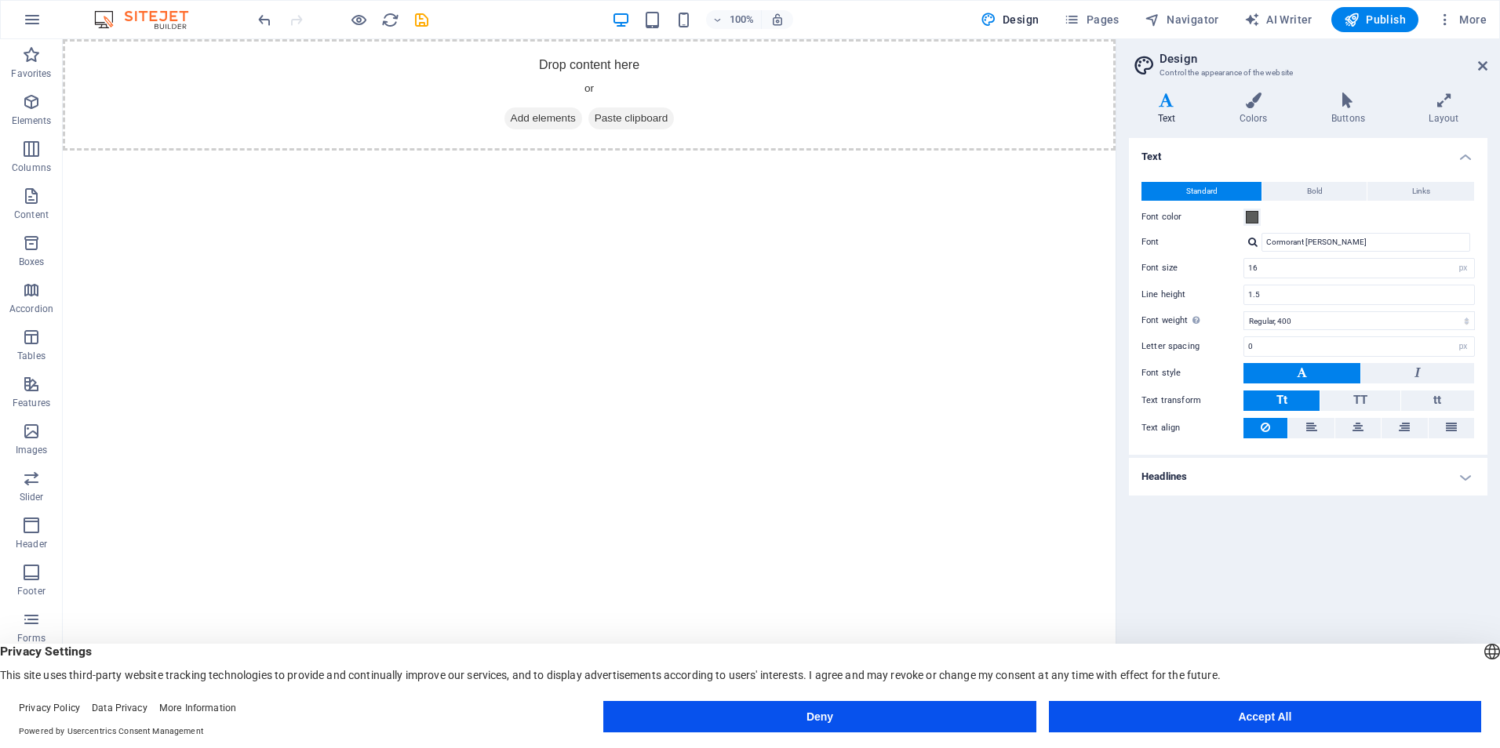
click at [1178, 482] on h4 "Headlines" at bounding box center [1308, 477] width 358 height 38
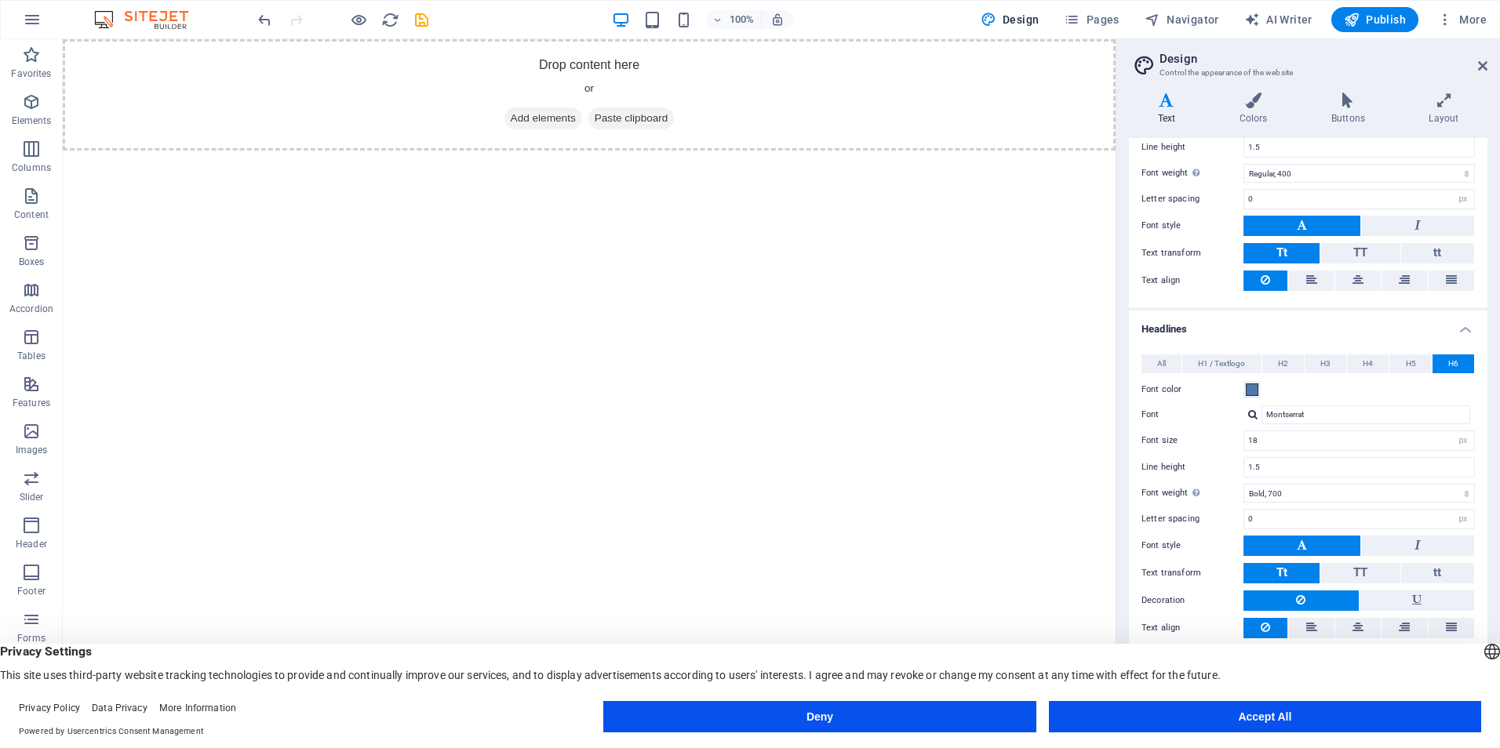
scroll to position [157, 0]
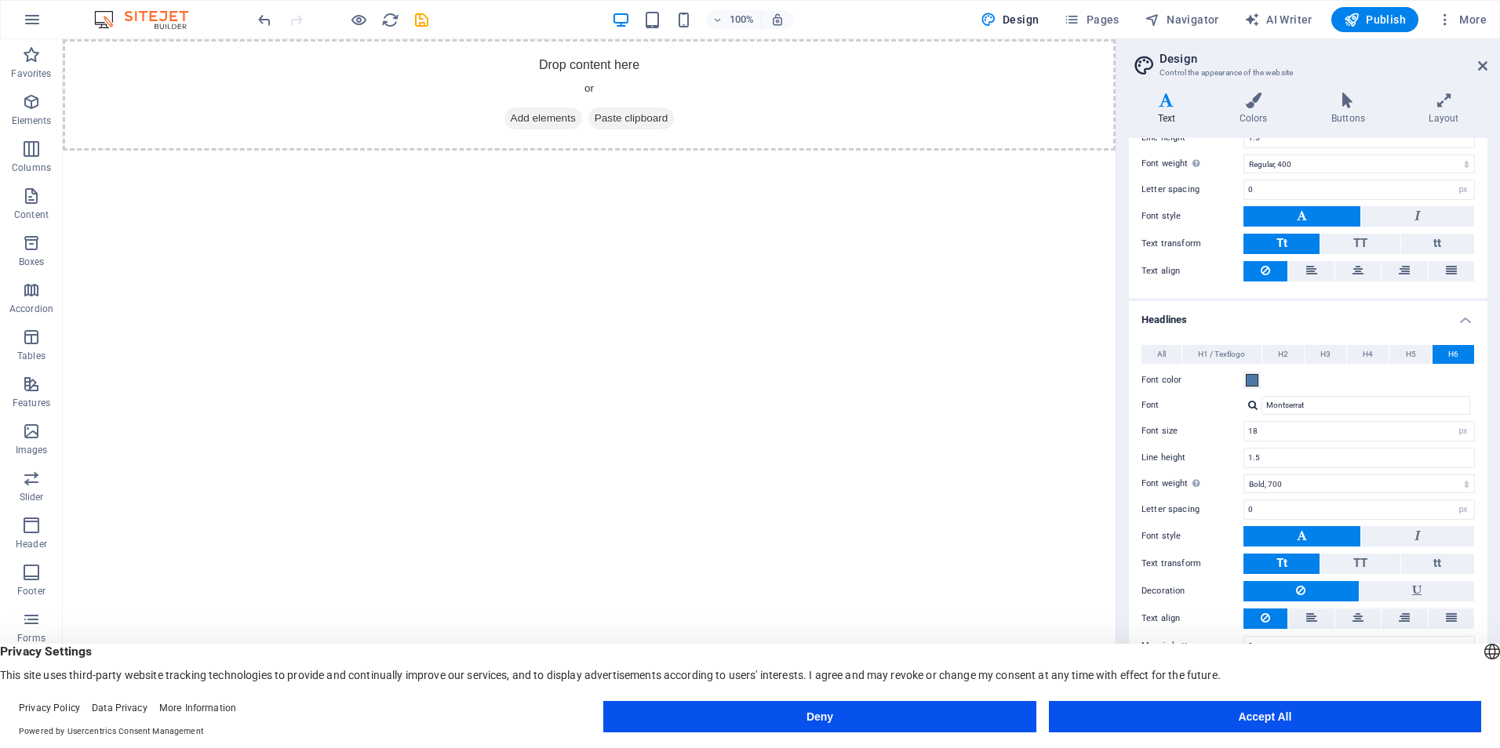
click at [932, 151] on html "Skip to main content Drop content here or Add elements Paste clipboard" at bounding box center [589, 94] width 1053 height 111
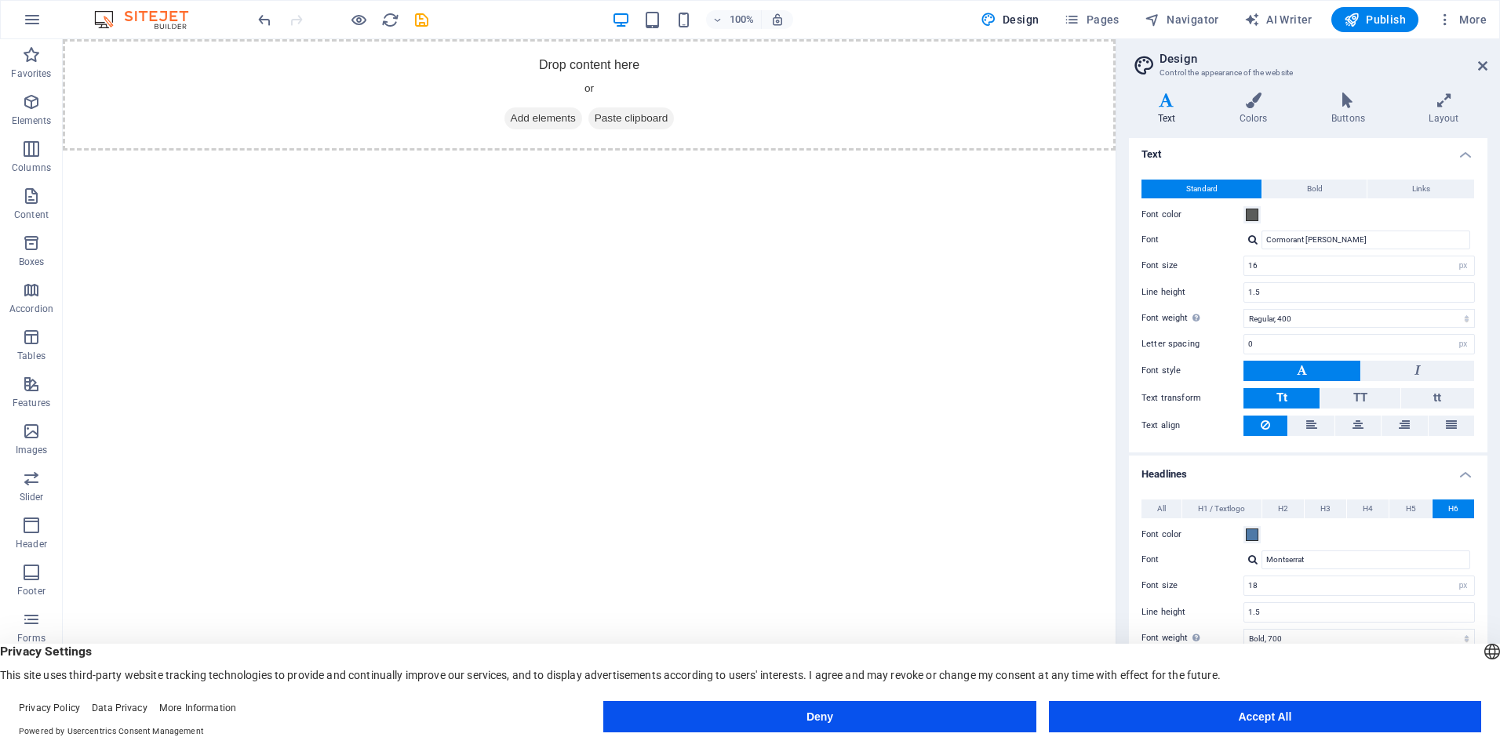
scroll to position [0, 0]
click at [1256, 217] on span at bounding box center [1251, 217] width 13 height 13
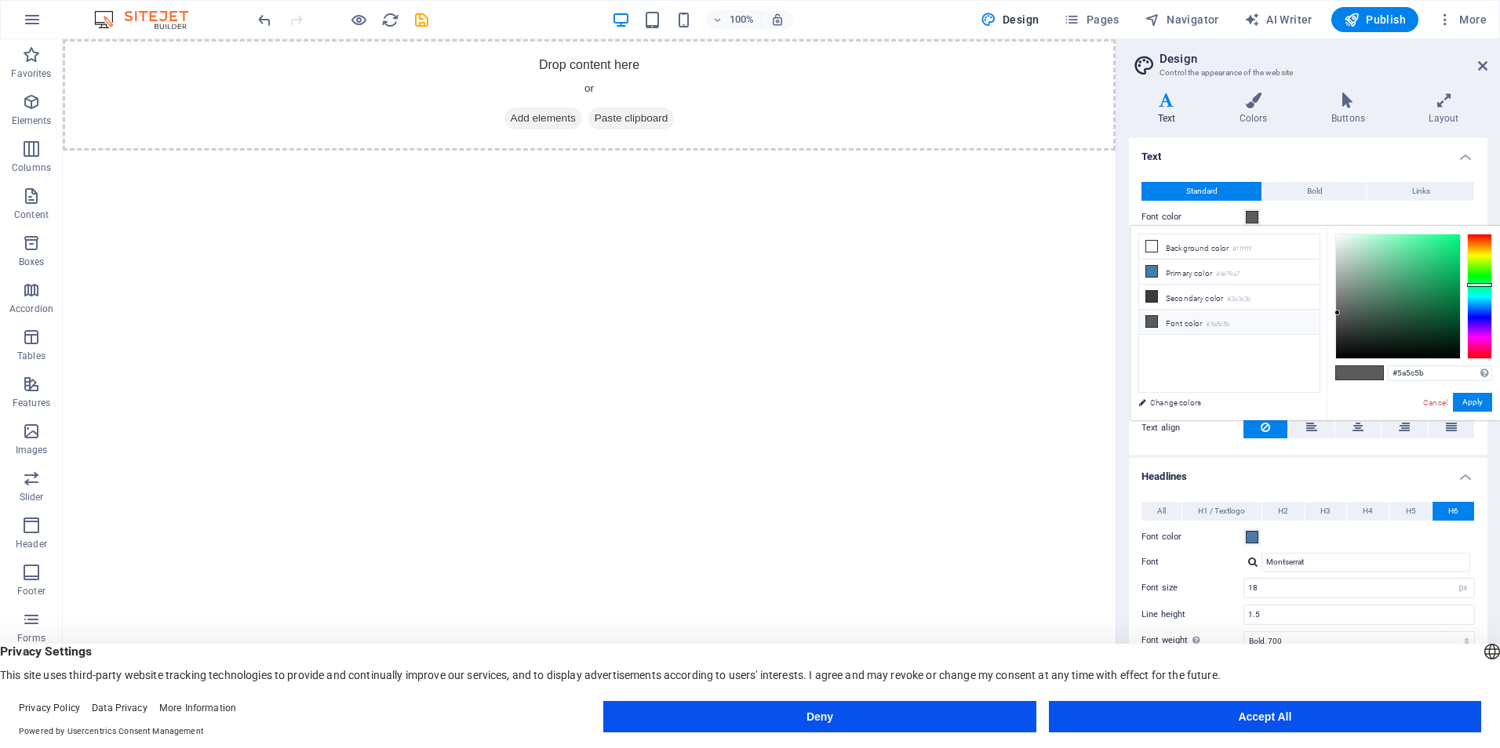
click at [1314, 162] on h4 "Text" at bounding box center [1308, 152] width 358 height 28
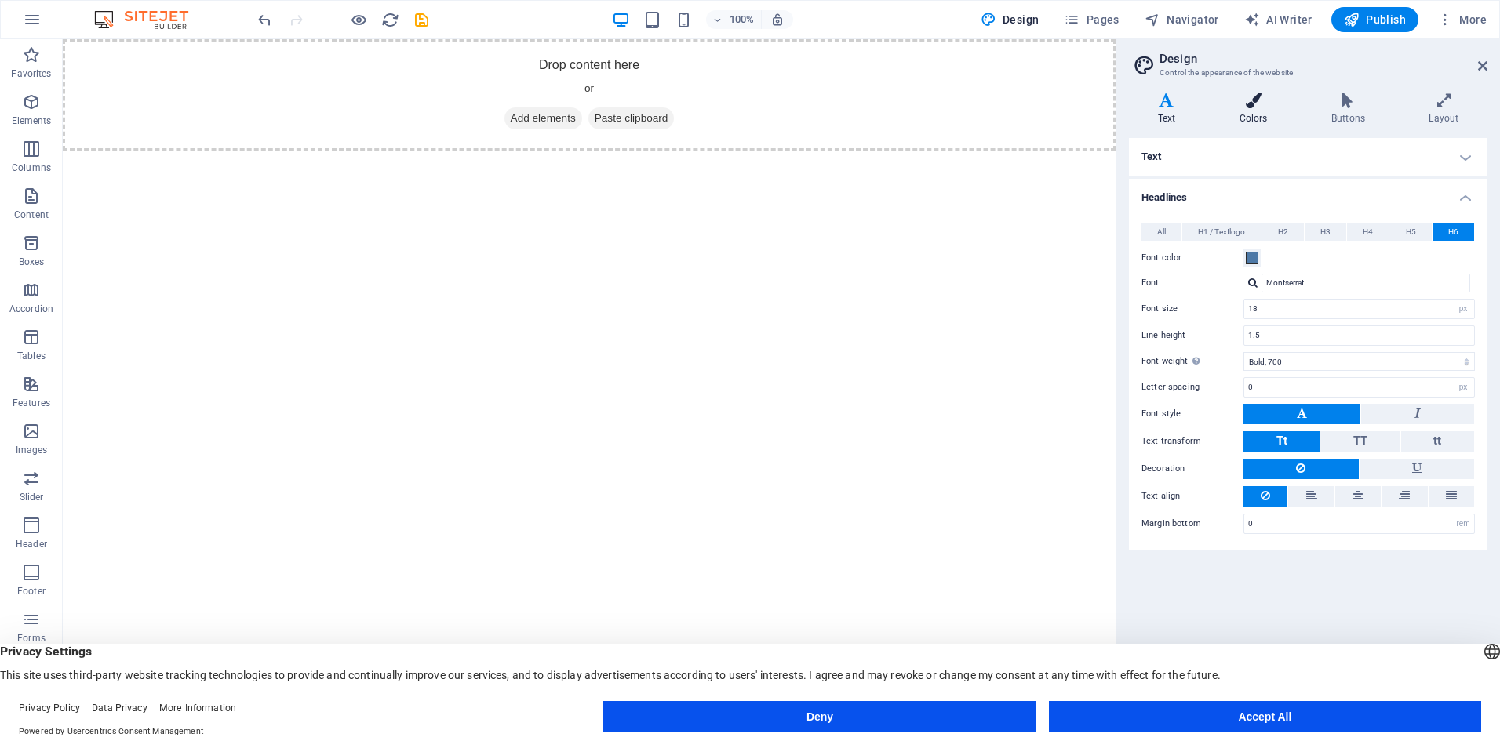
click at [1249, 95] on icon at bounding box center [1252, 101] width 85 height 16
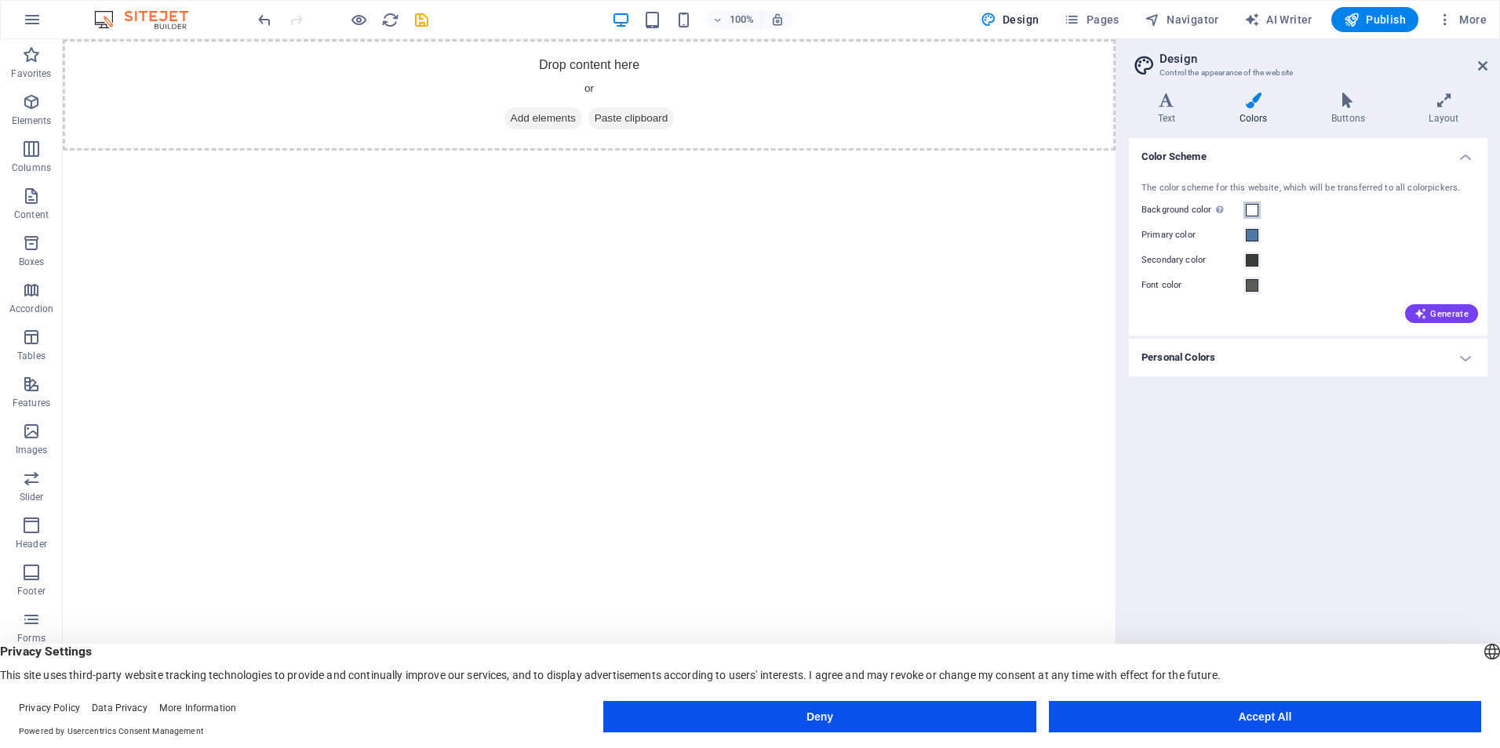
click at [1256, 210] on span at bounding box center [1251, 210] width 13 height 13
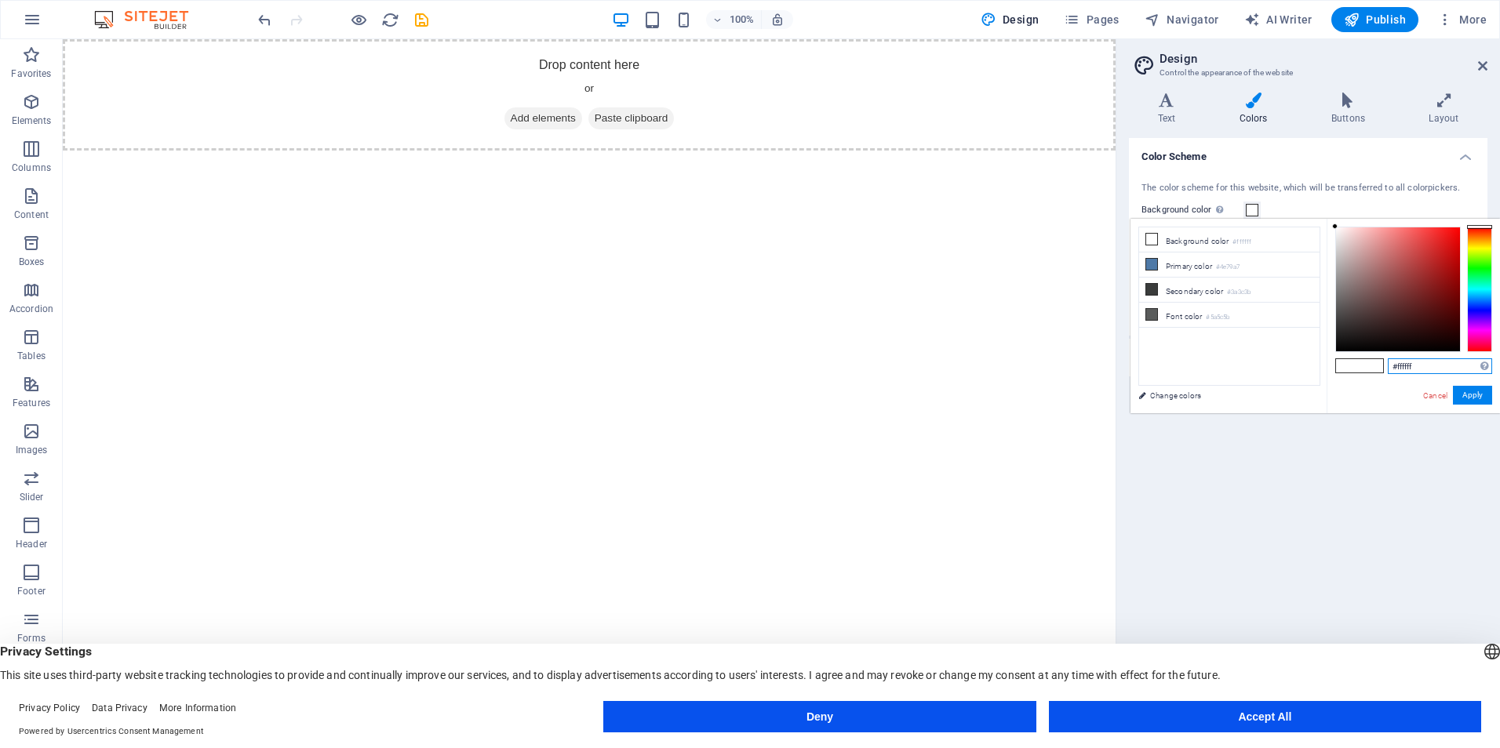
drag, startPoint x: 1386, startPoint y: 363, endPoint x: 1336, endPoint y: 360, distance: 50.3
click at [1329, 359] on div "#ffffff Supported formats #0852ed rgb(8, 82, 237) rgba(8, 82, 237, 90%) hsv(221…" at bounding box center [1412, 430] width 173 height 422
paste input "F6F4F1"
type input "#f6f4f1"
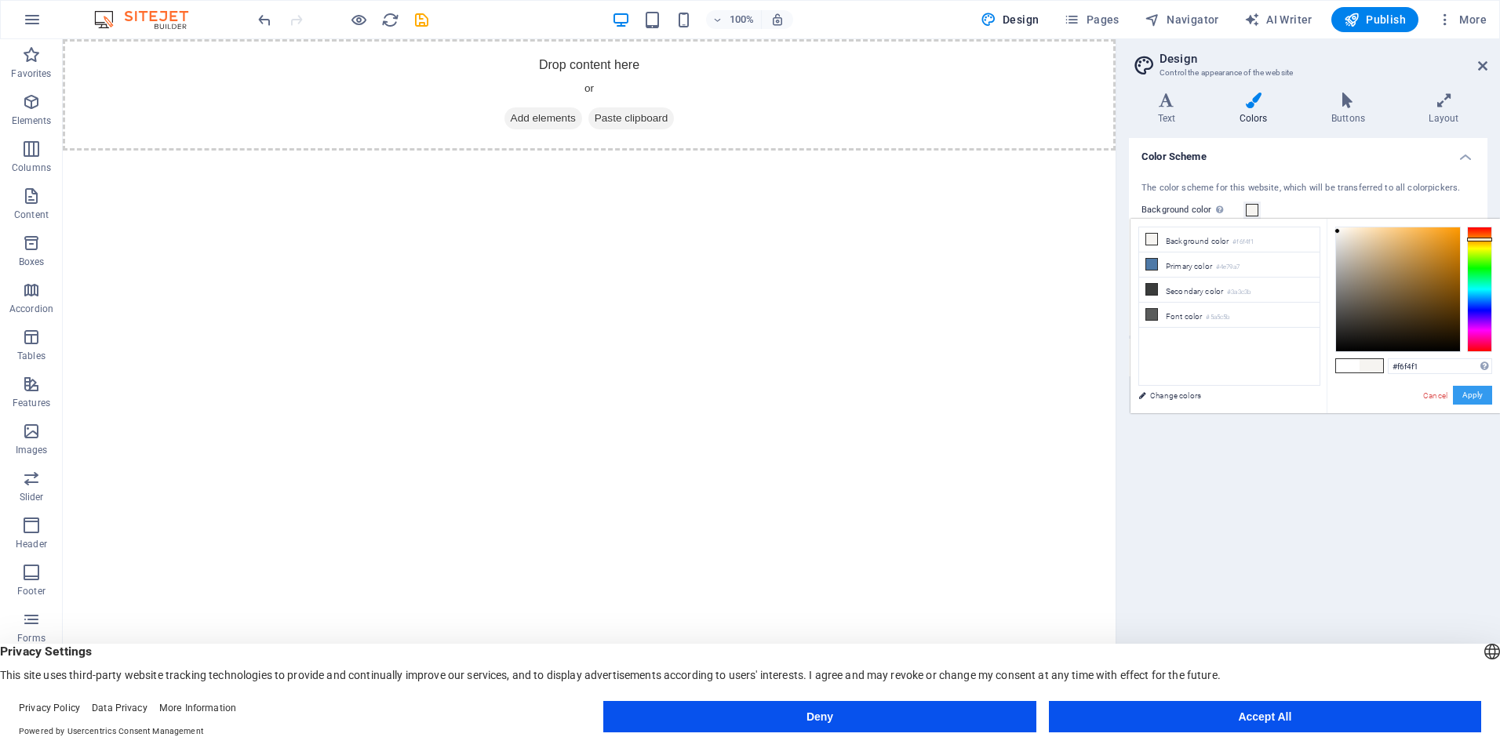
click at [1474, 394] on button "Apply" at bounding box center [1472, 395] width 39 height 19
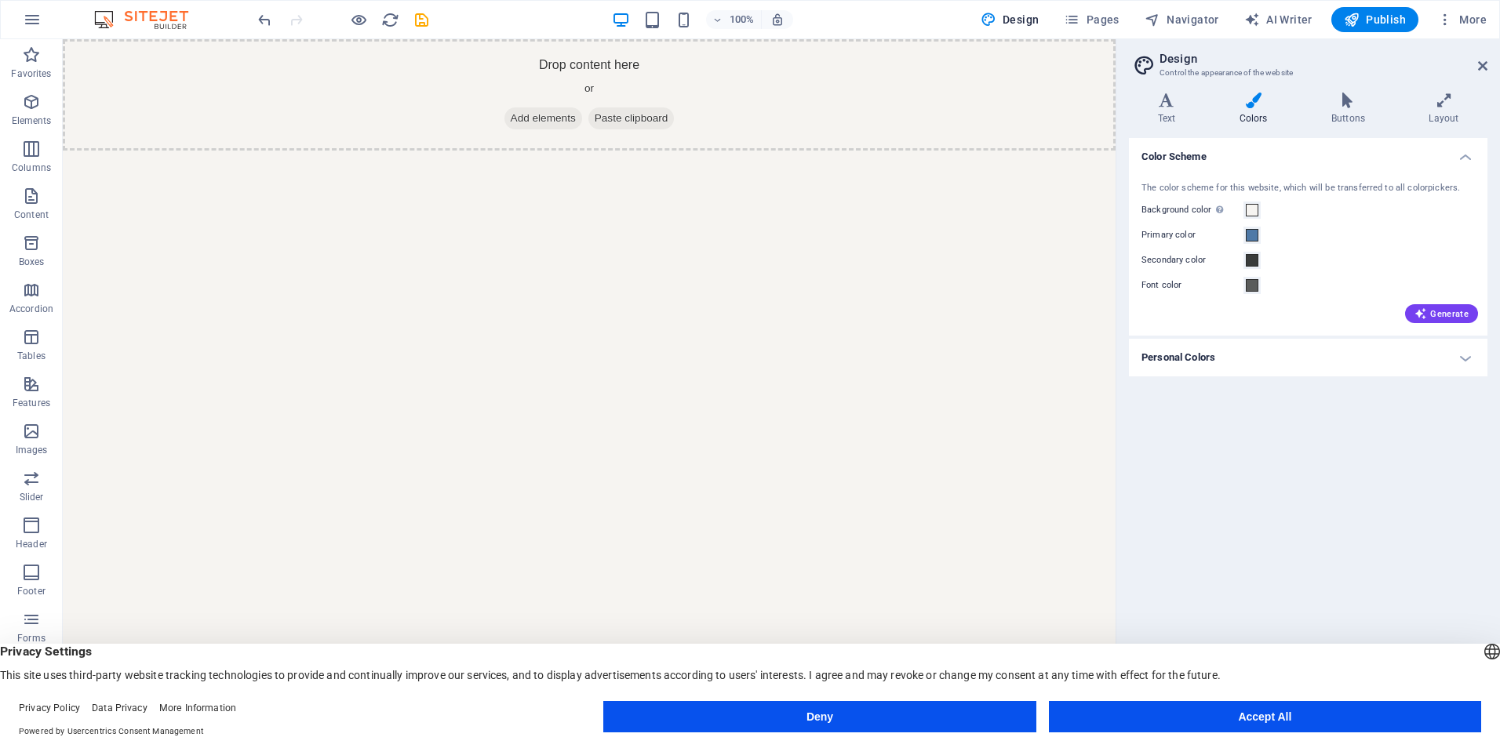
click at [1251, 361] on h4 "Personal Colors" at bounding box center [1308, 358] width 358 height 38
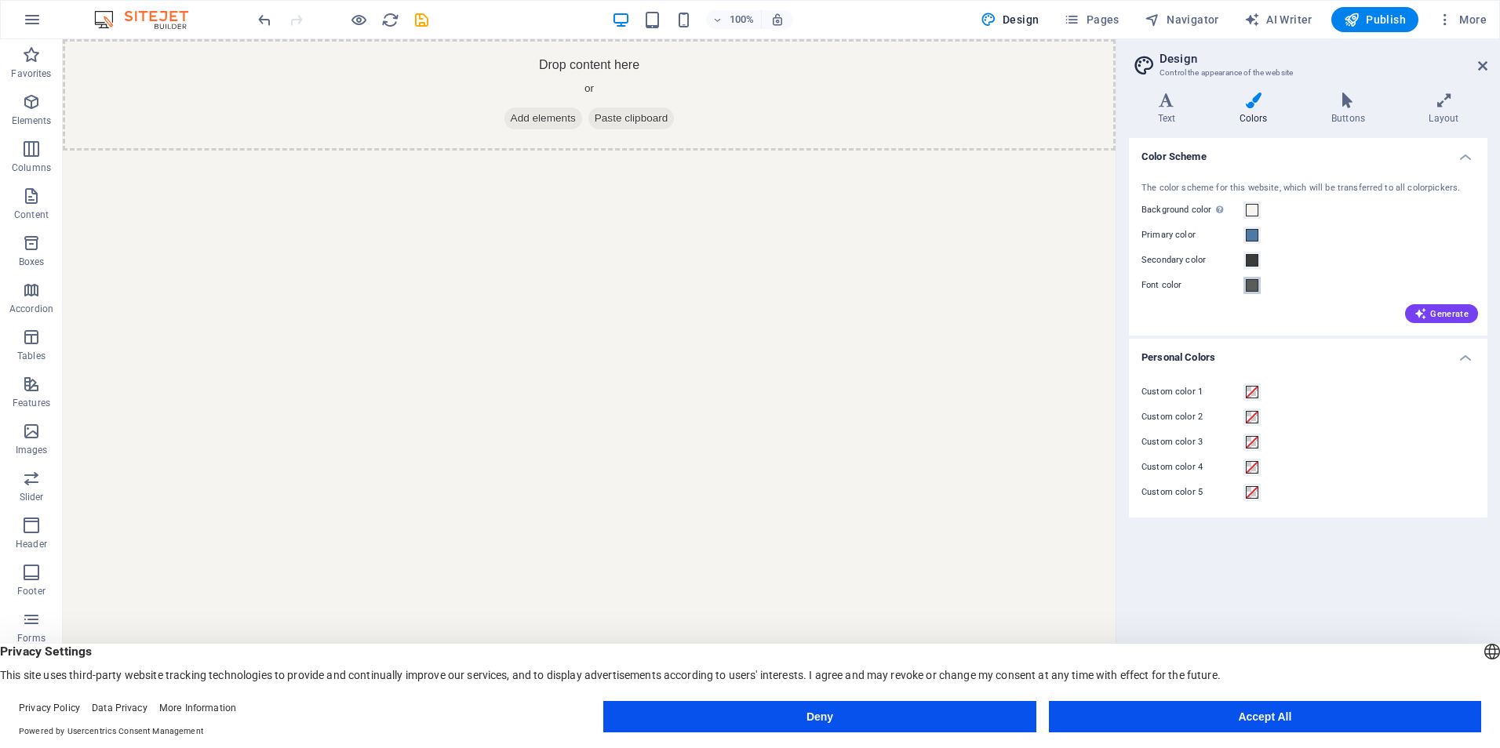
click at [1253, 291] on span at bounding box center [1251, 285] width 13 height 13
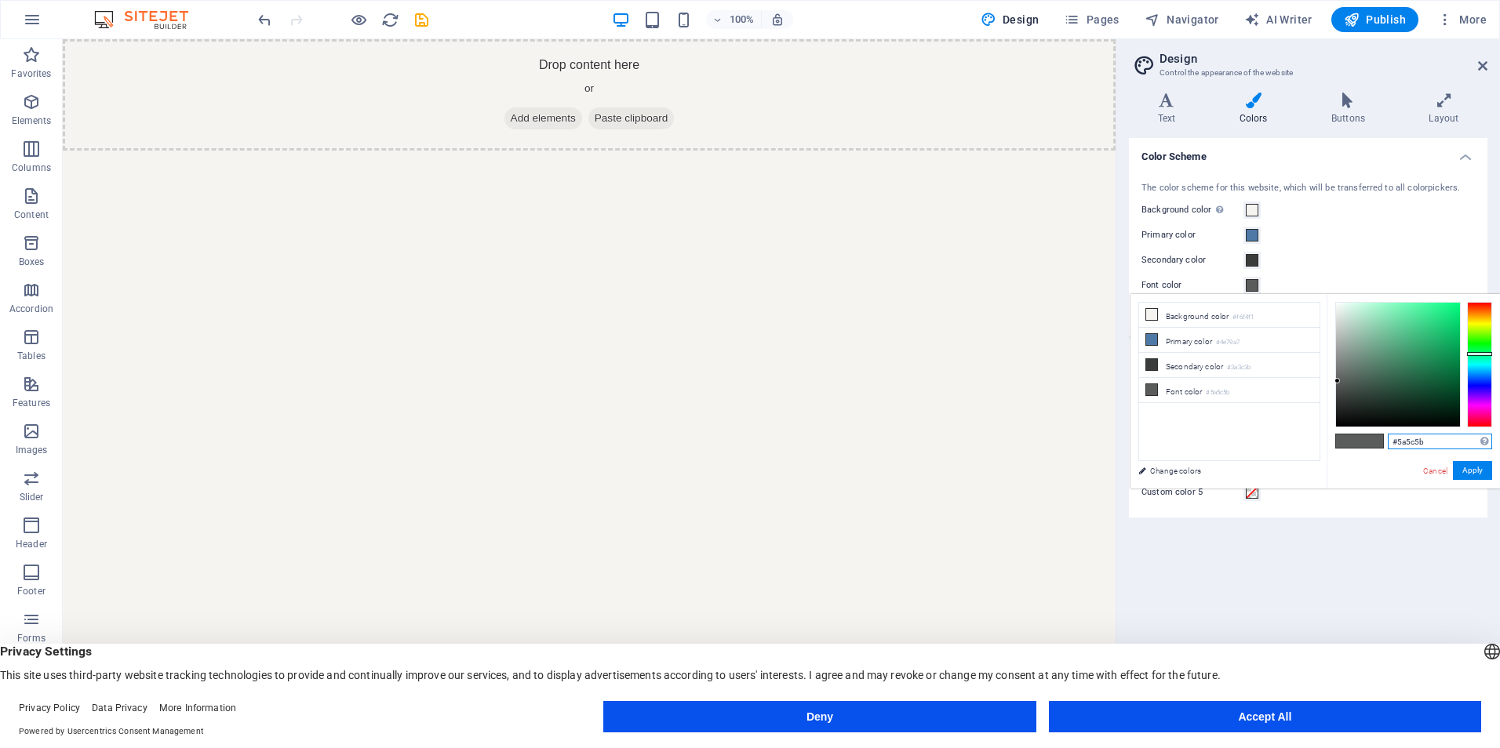
drag, startPoint x: 1436, startPoint y: 441, endPoint x: 1358, endPoint y: 439, distance: 78.4
click at [1358, 441] on div "#5a5c5b Supported formats #0852ed rgb(8, 82, 237) rgba(8, 82, 237, 90%) hsv(221…" at bounding box center [1412, 505] width 173 height 422
paste input "2D5C5A"
type input "#2d5c5a"
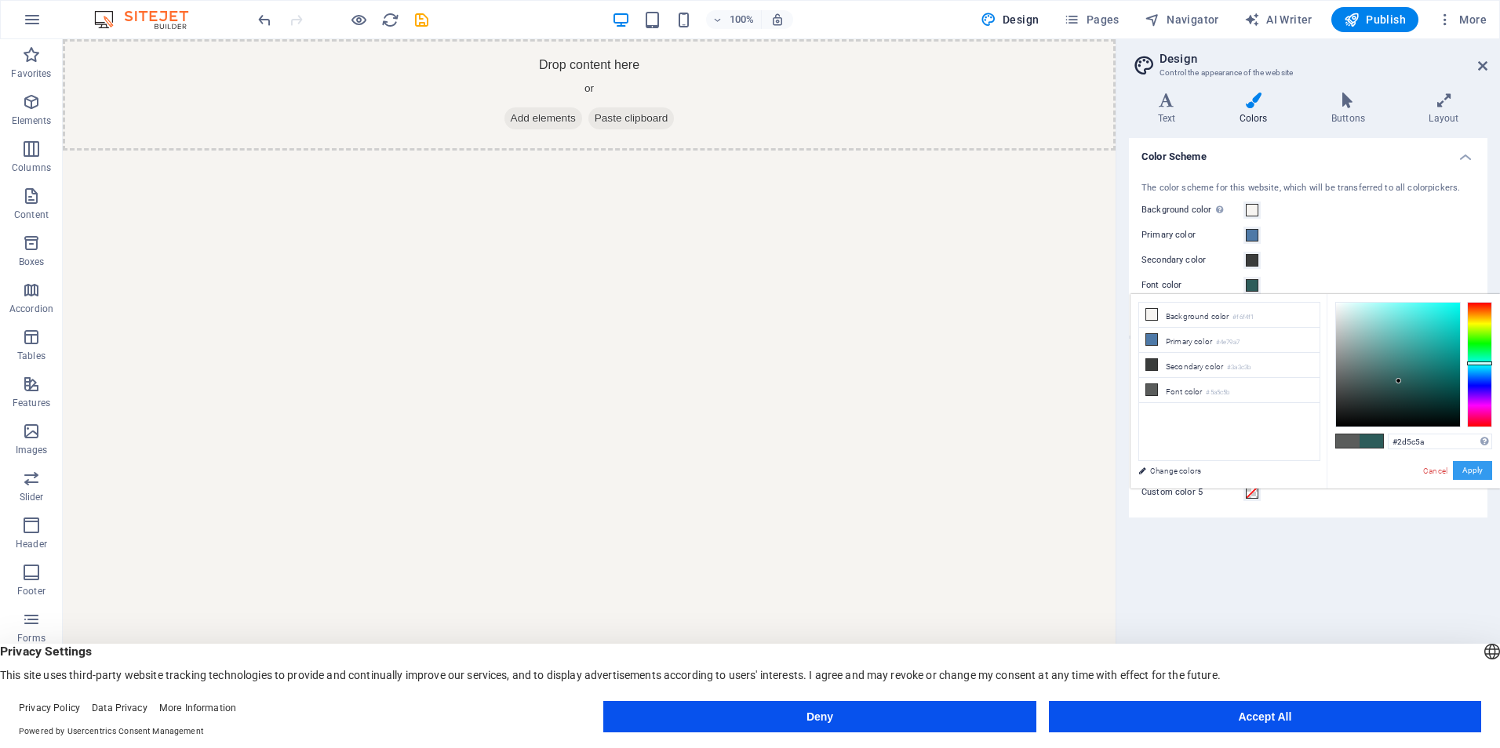
click at [1474, 465] on button "Apply" at bounding box center [1472, 470] width 39 height 19
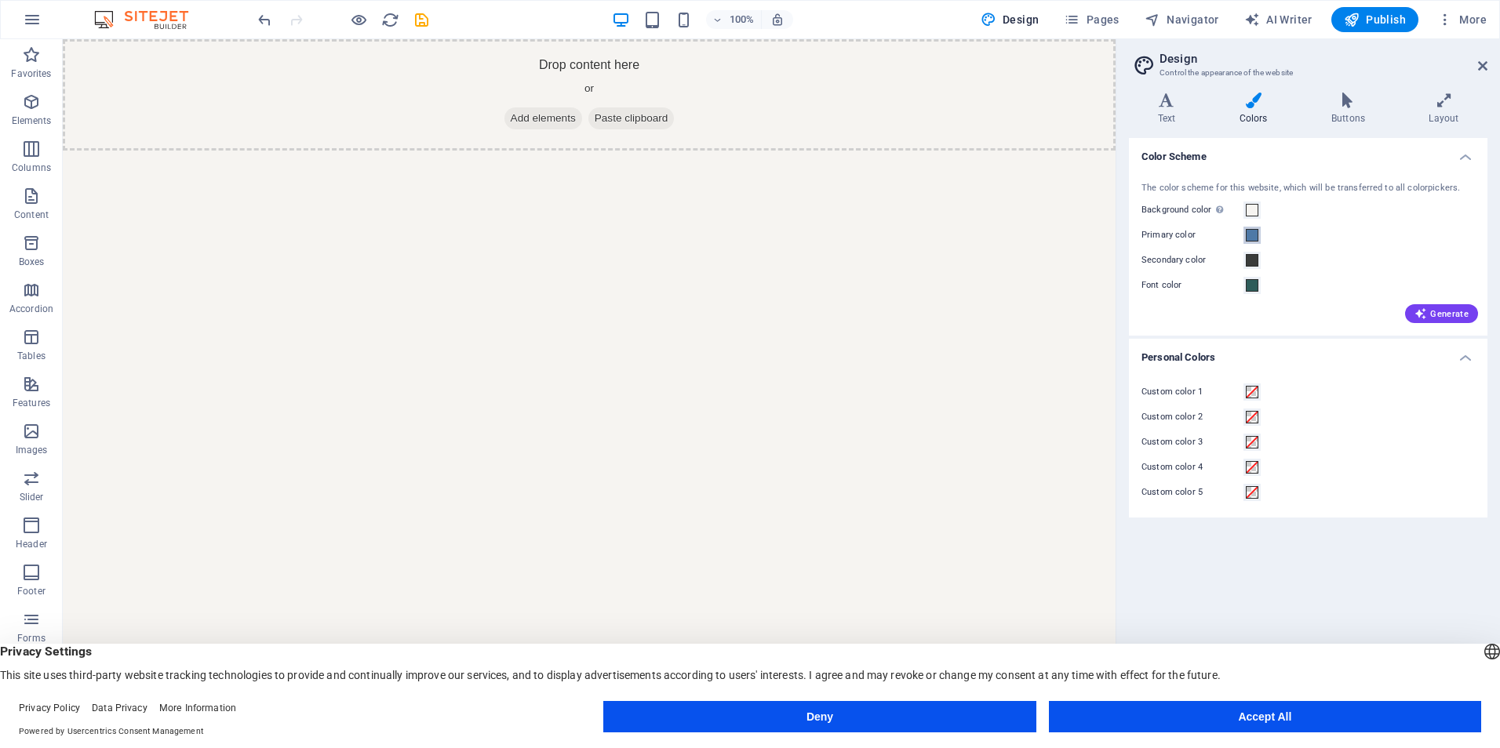
click at [1253, 229] on span at bounding box center [1251, 235] width 13 height 13
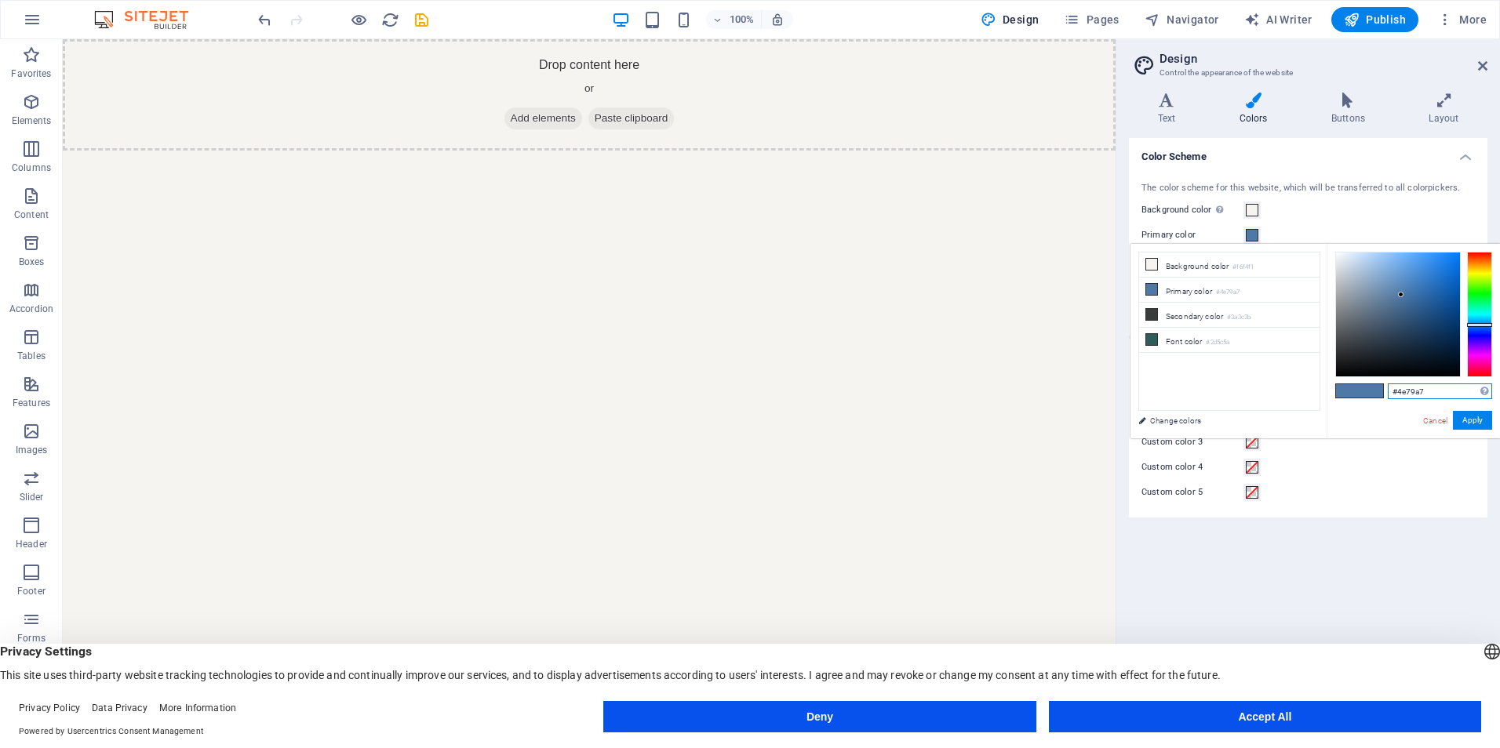
drag, startPoint x: 1406, startPoint y: 387, endPoint x: 1373, endPoint y: 385, distance: 33.8
click at [1373, 386] on div "#4e79a7 Supported formats #0852ed rgb(8, 82, 237) rgba(8, 82, 237, 90%) hsv(221…" at bounding box center [1412, 455] width 173 height 422
paste input "3C8B85"
type input "#3c8b85"
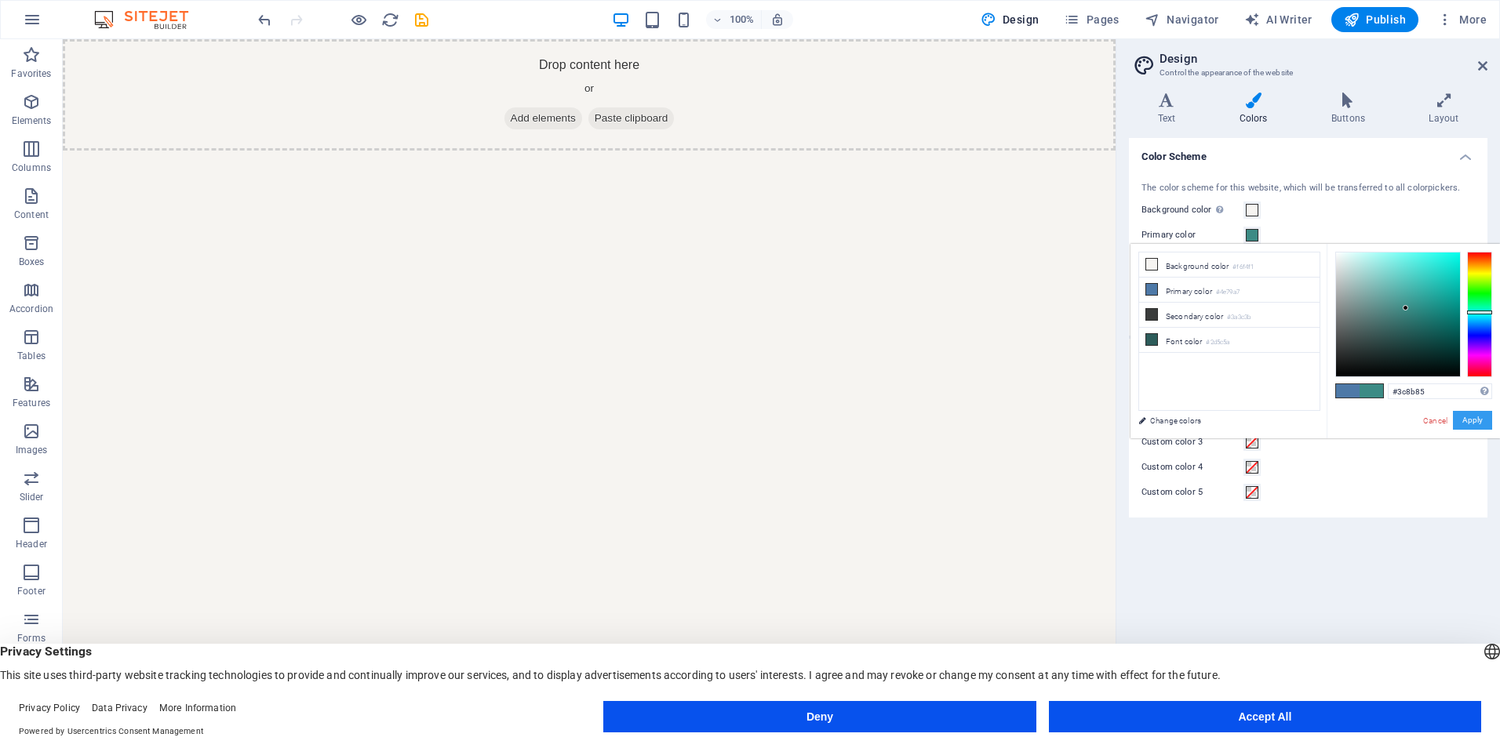
click at [1471, 418] on button "Apply" at bounding box center [1472, 420] width 39 height 19
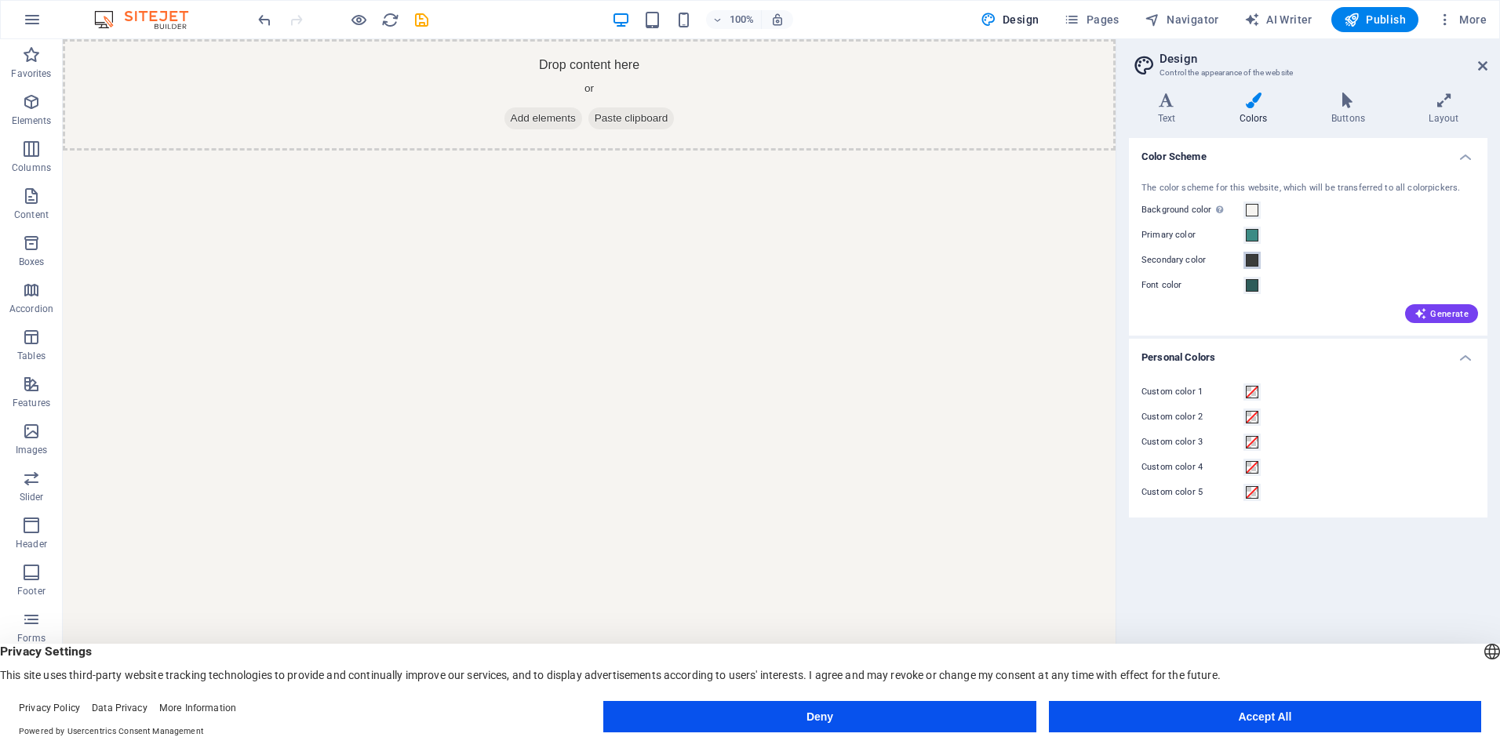
click at [1254, 258] on span at bounding box center [1251, 260] width 13 height 13
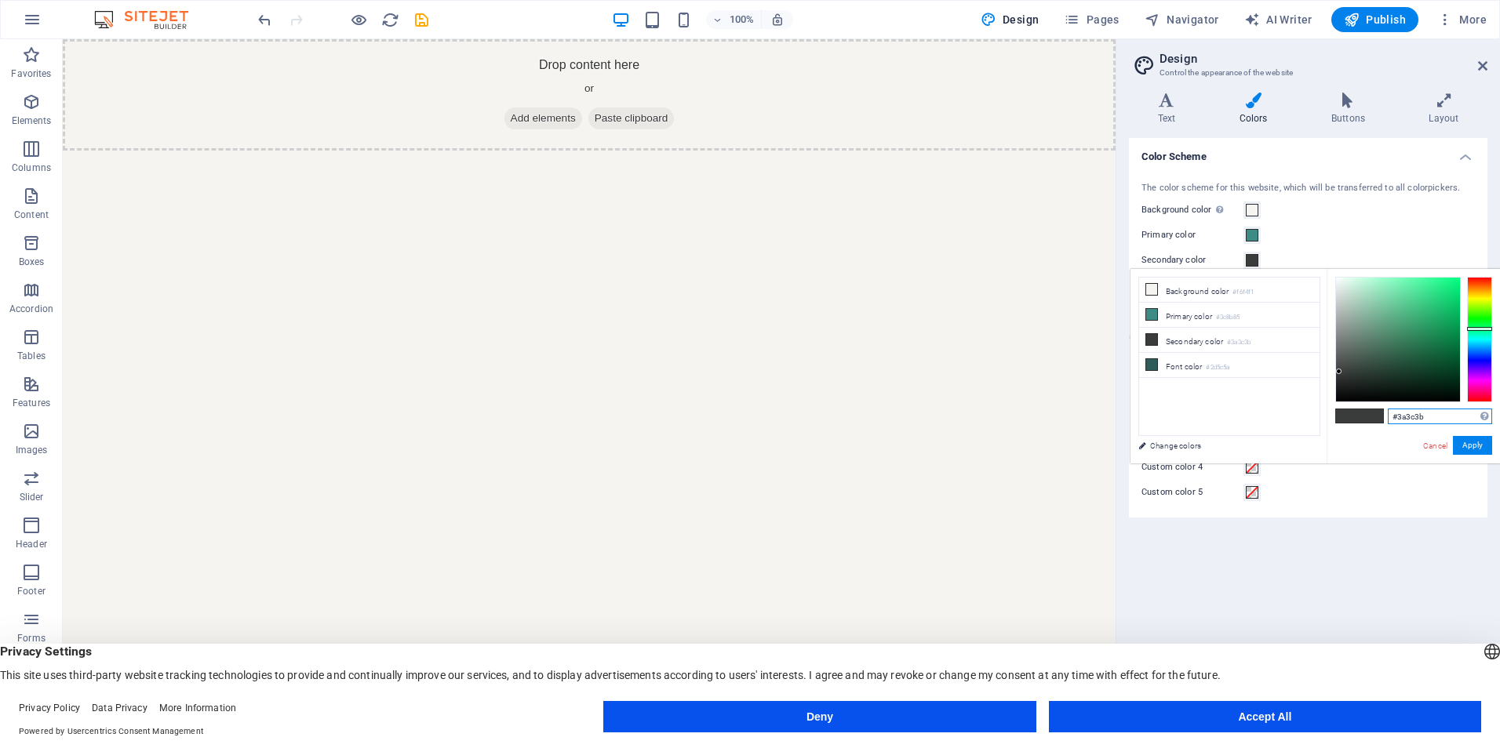
click at [1351, 412] on div "#3a3c3b Supported formats #0852ed rgb(8, 82, 237) rgba(8, 82, 237, 90%) hsv(221…" at bounding box center [1412, 480] width 173 height 422
paste input "D89045"
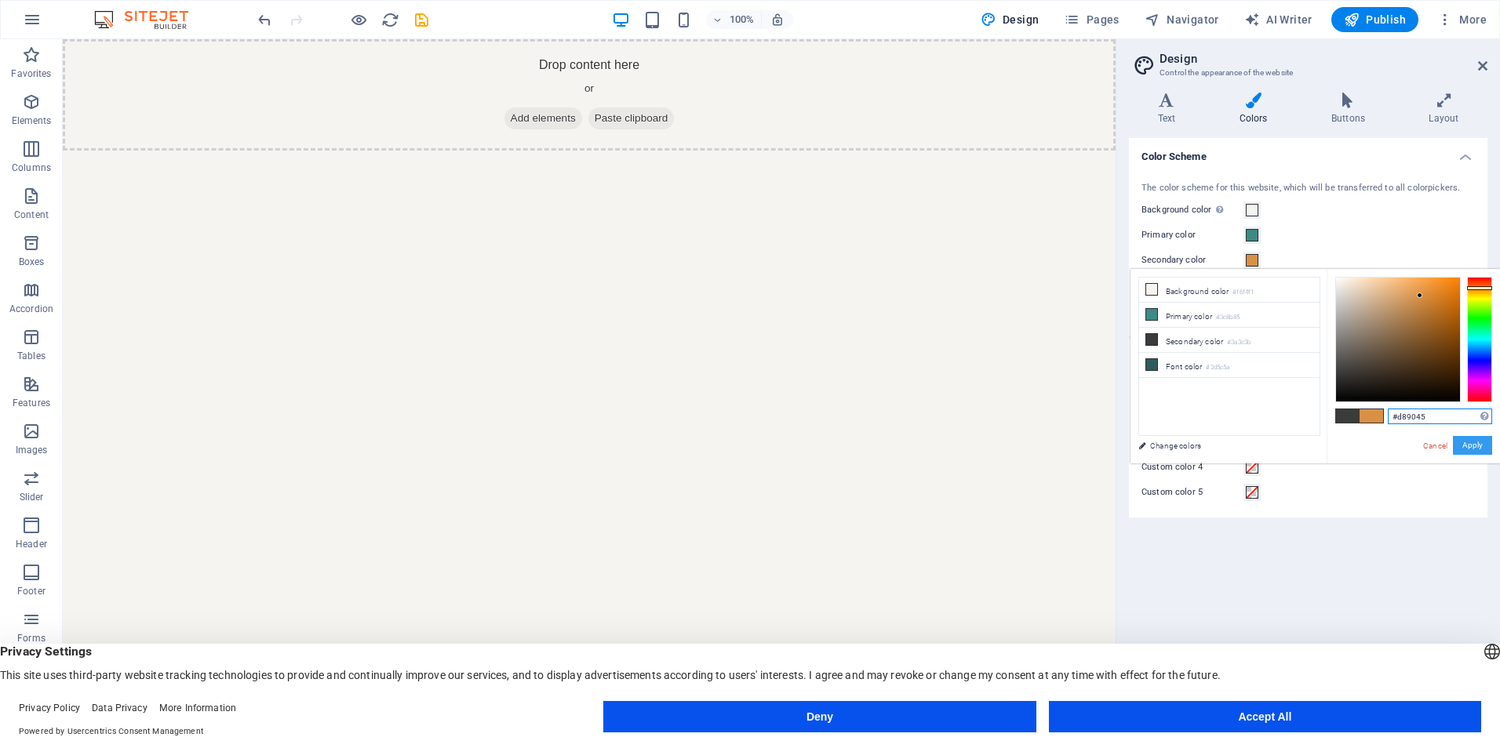
type input "#d89045"
click at [1470, 439] on button "Apply" at bounding box center [1472, 445] width 39 height 19
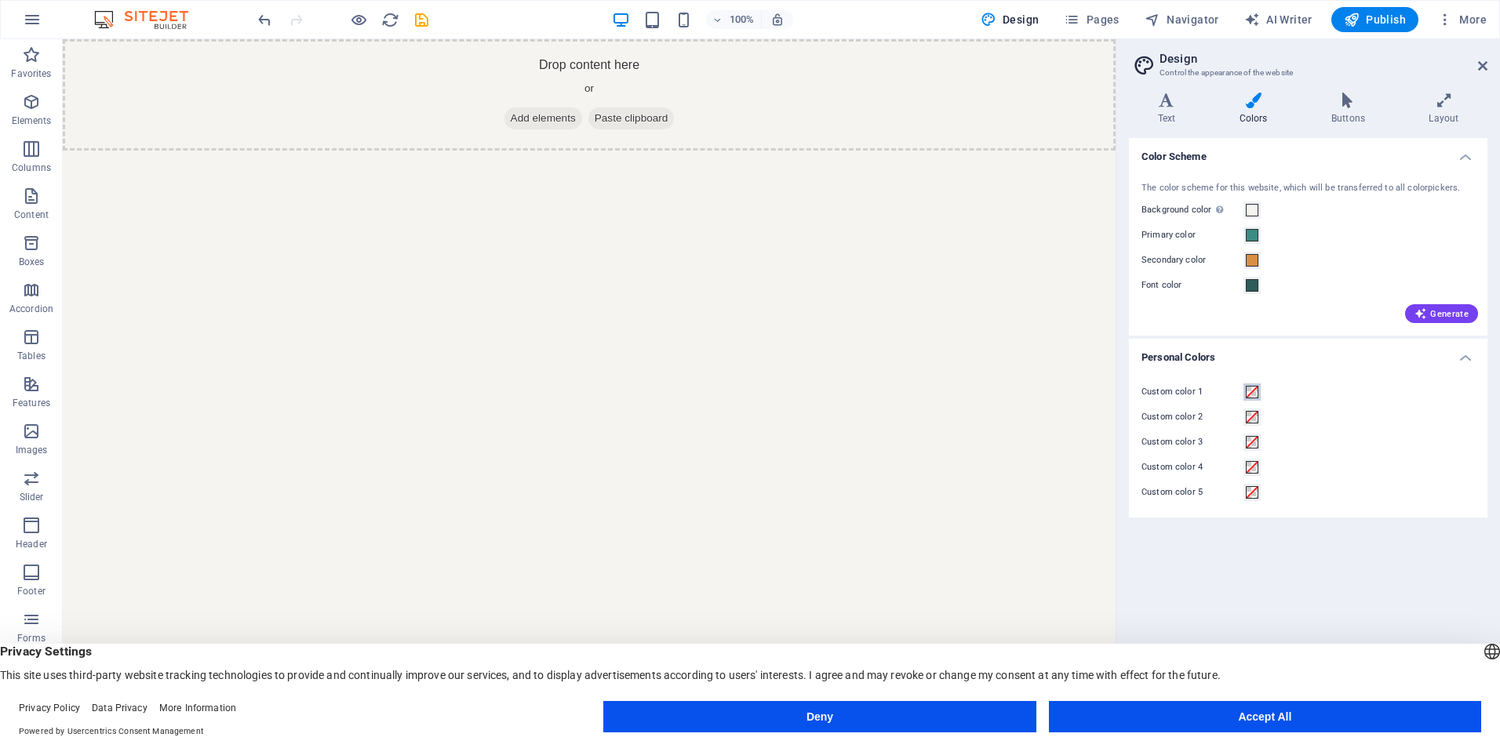
click at [1254, 387] on span at bounding box center [1251, 392] width 13 height 13
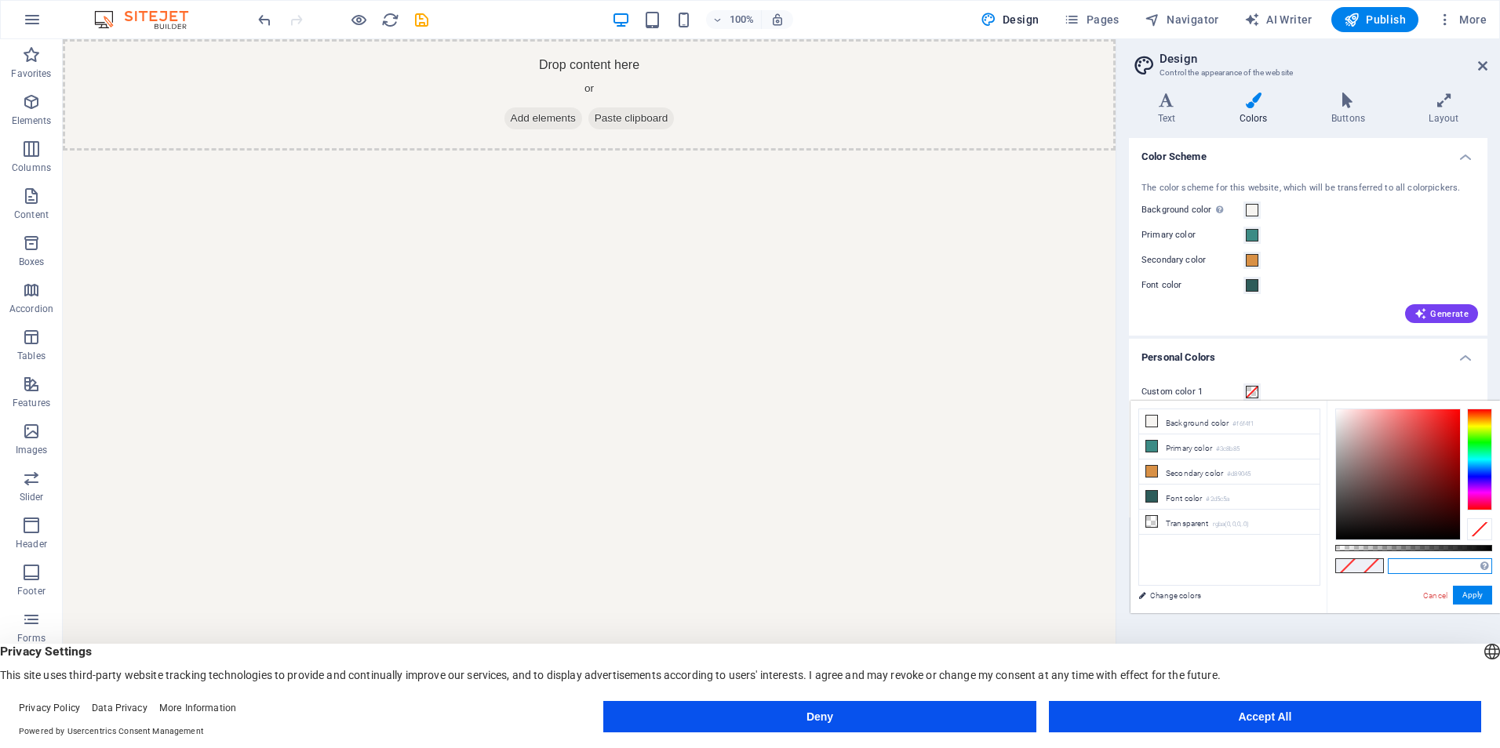
click at [1446, 569] on input "text" at bounding box center [1439, 566] width 104 height 16
paste input "#BA6B2E"
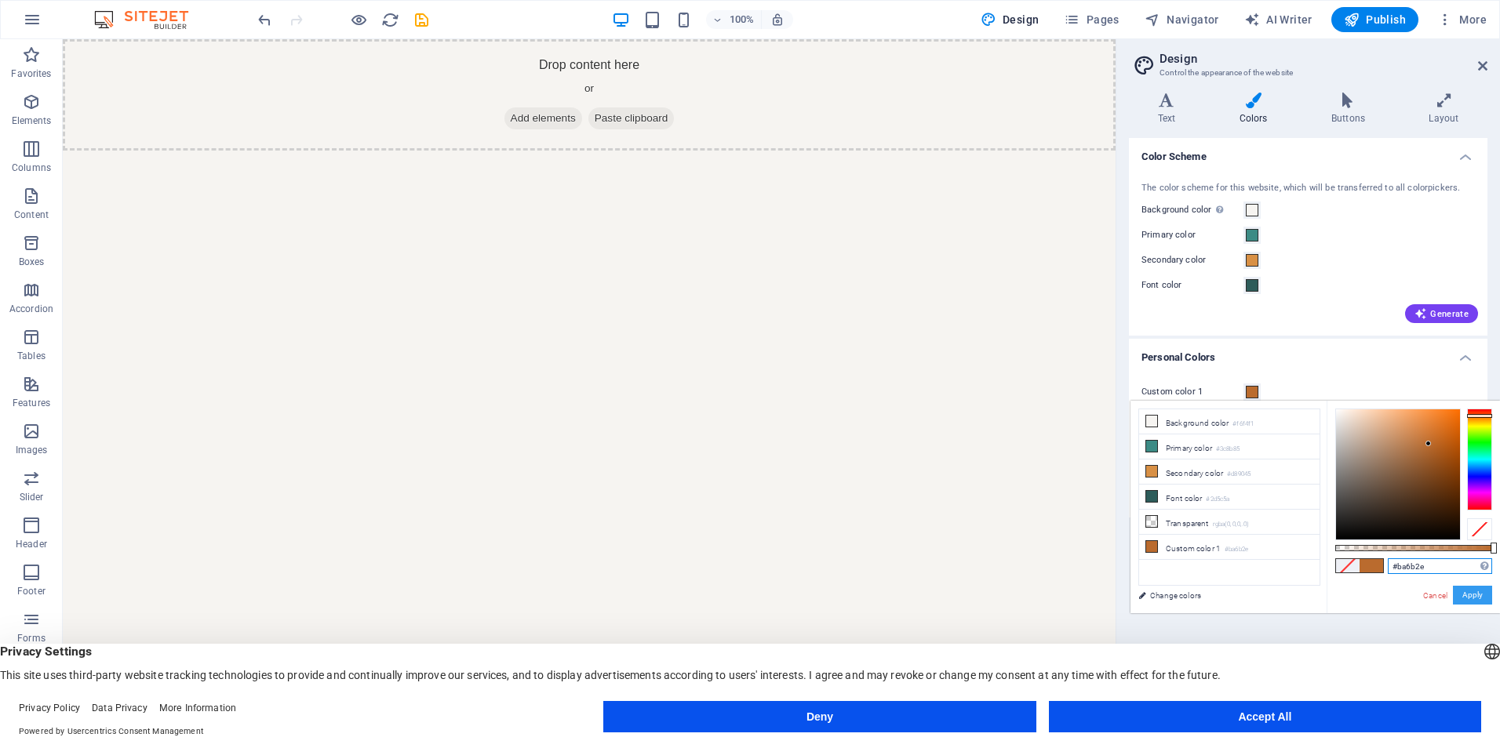
type input "#ba6b2e"
click at [1482, 596] on button "Apply" at bounding box center [1472, 595] width 39 height 19
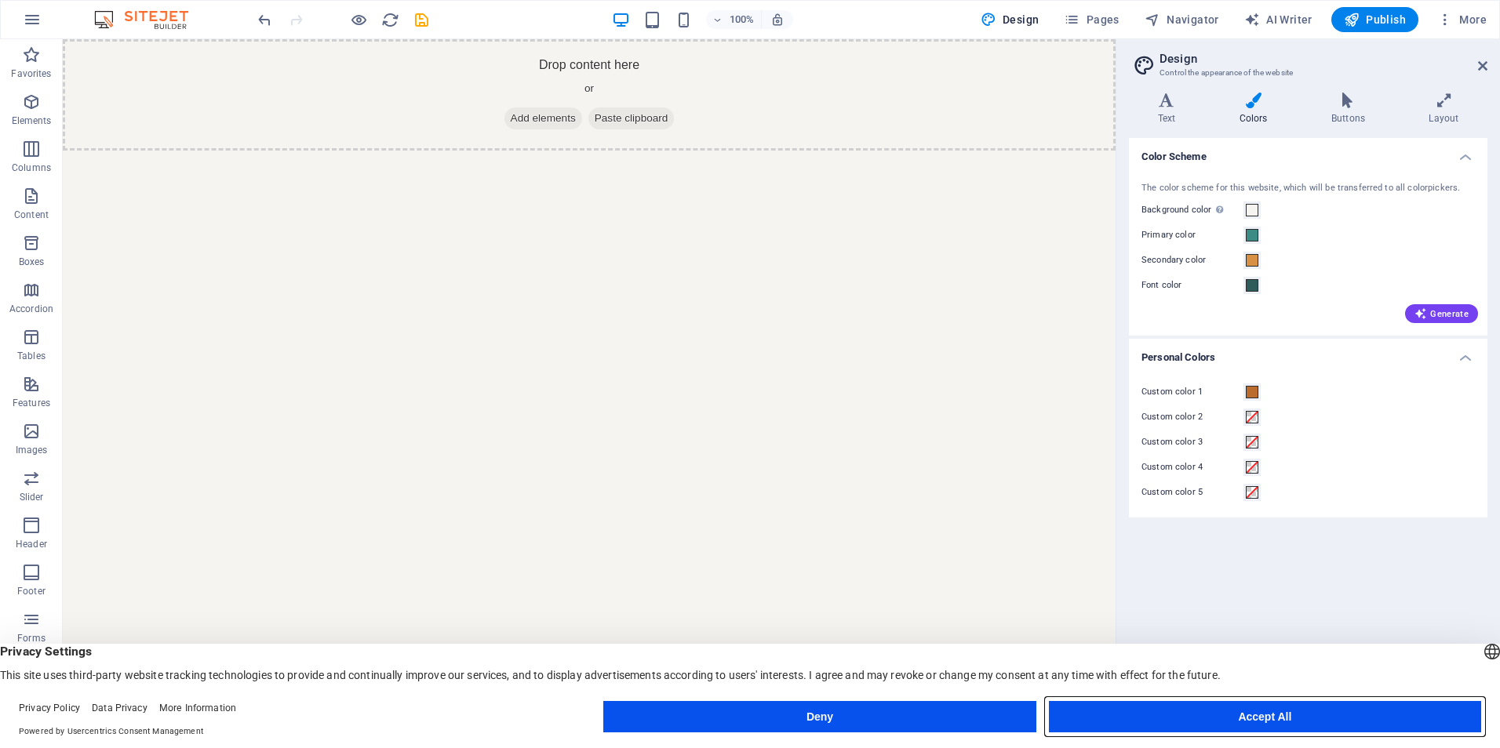
click at [1174, 710] on button "Accept All" at bounding box center [1265, 716] width 432 height 31
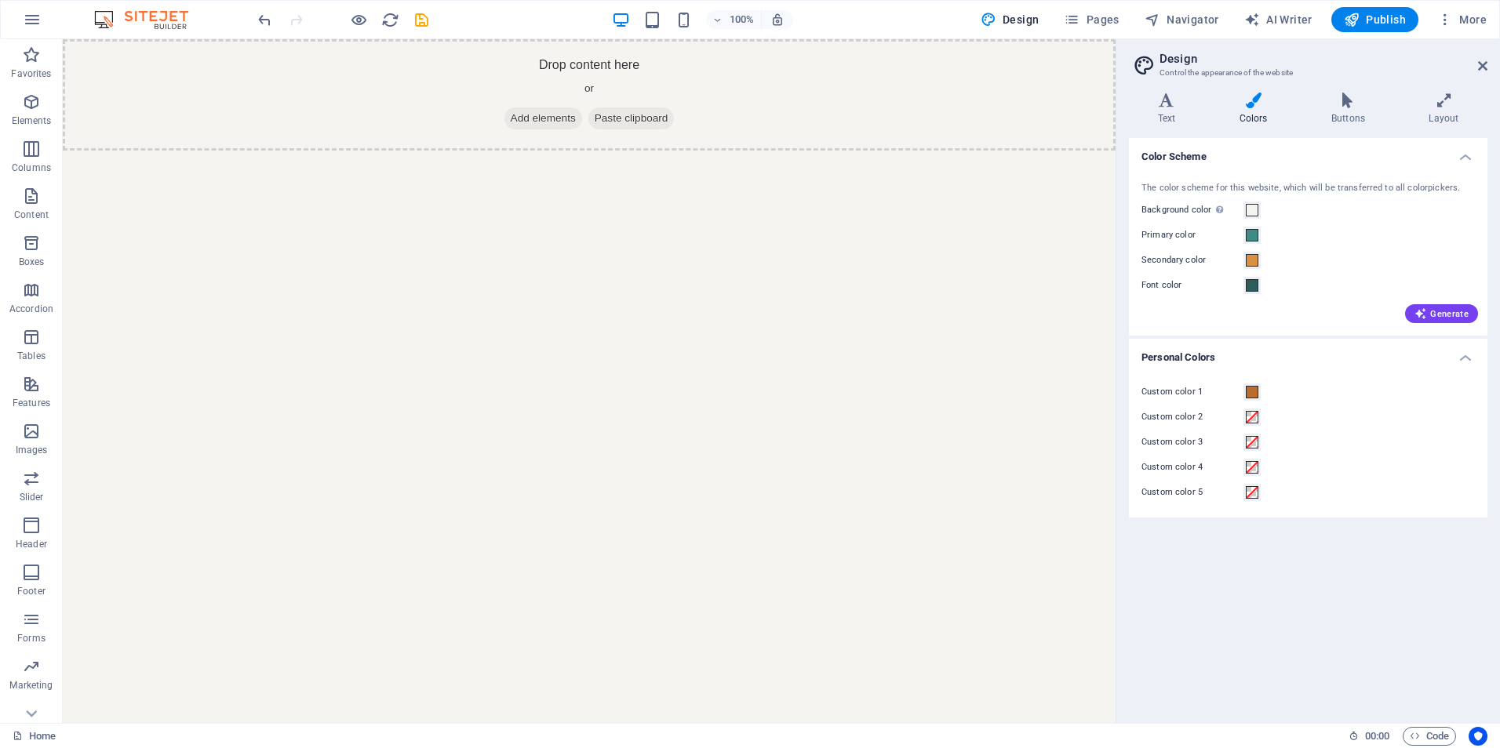
drag, startPoint x: 1351, startPoint y: 612, endPoint x: 1337, endPoint y: 581, distance: 33.4
click at [1351, 611] on div "Color Scheme The color scheme for this website, which will be transferred to al…" at bounding box center [1308, 424] width 358 height 573
click at [420, 18] on icon "save" at bounding box center [422, 20] width 18 height 18
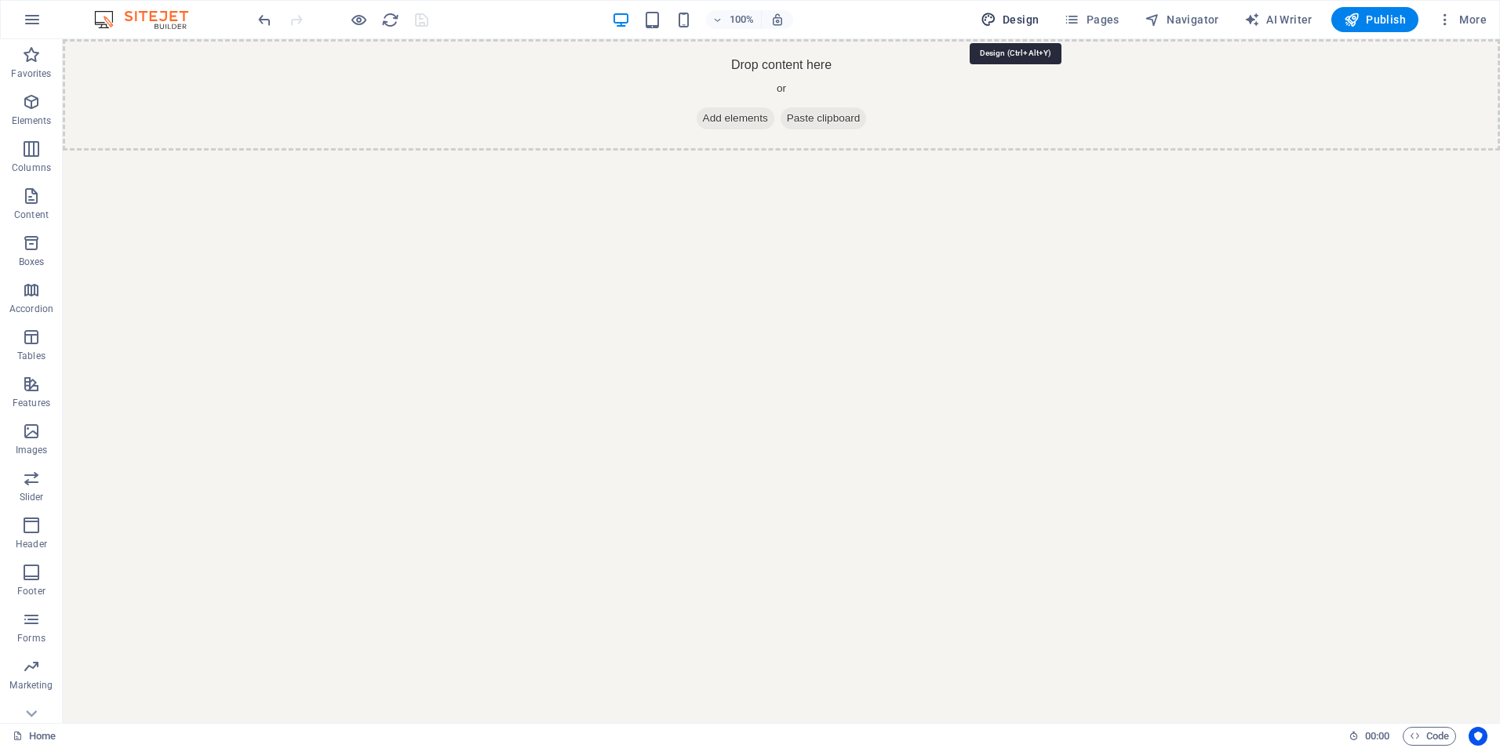
click at [1010, 18] on span "Design" at bounding box center [1009, 20] width 59 height 16
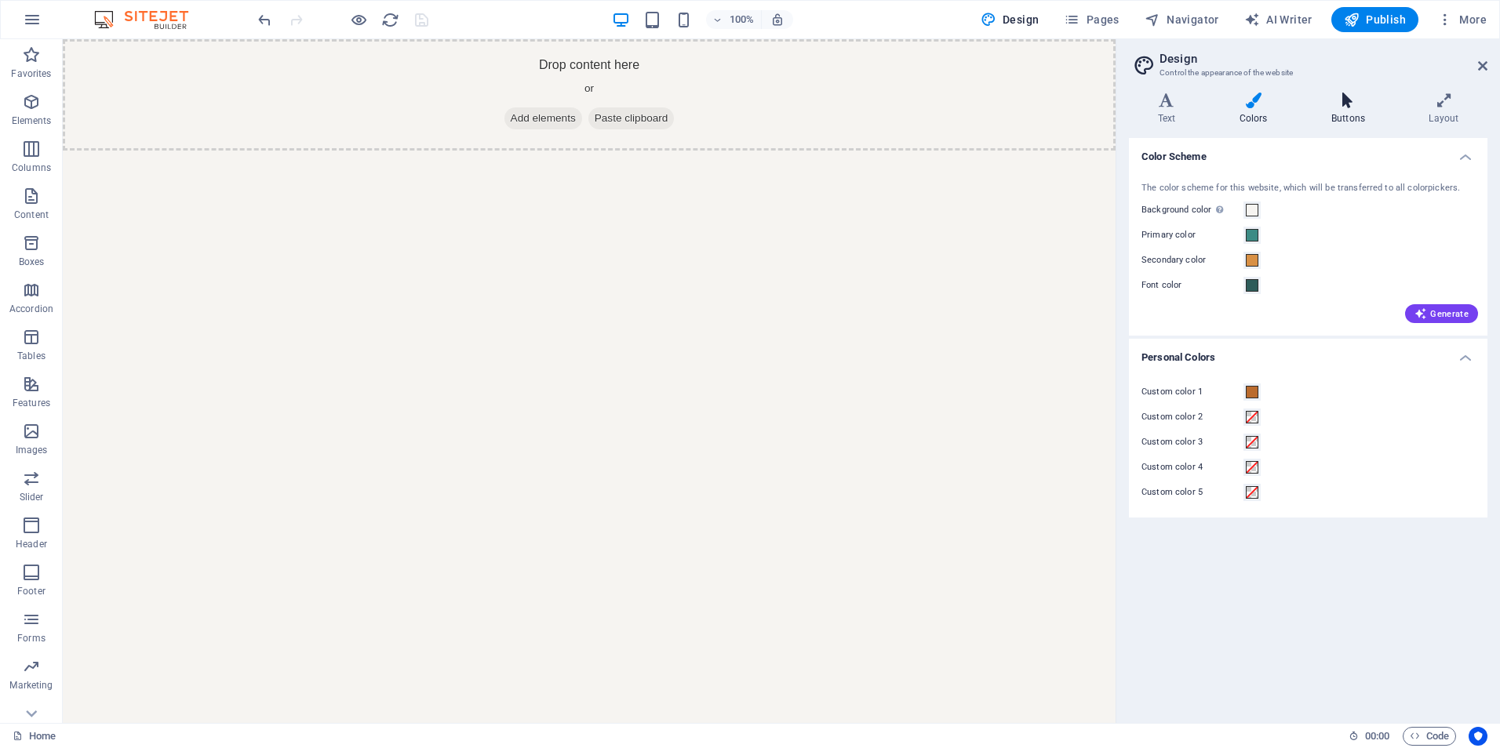
click at [1333, 109] on h4 "Buttons" at bounding box center [1350, 109] width 97 height 33
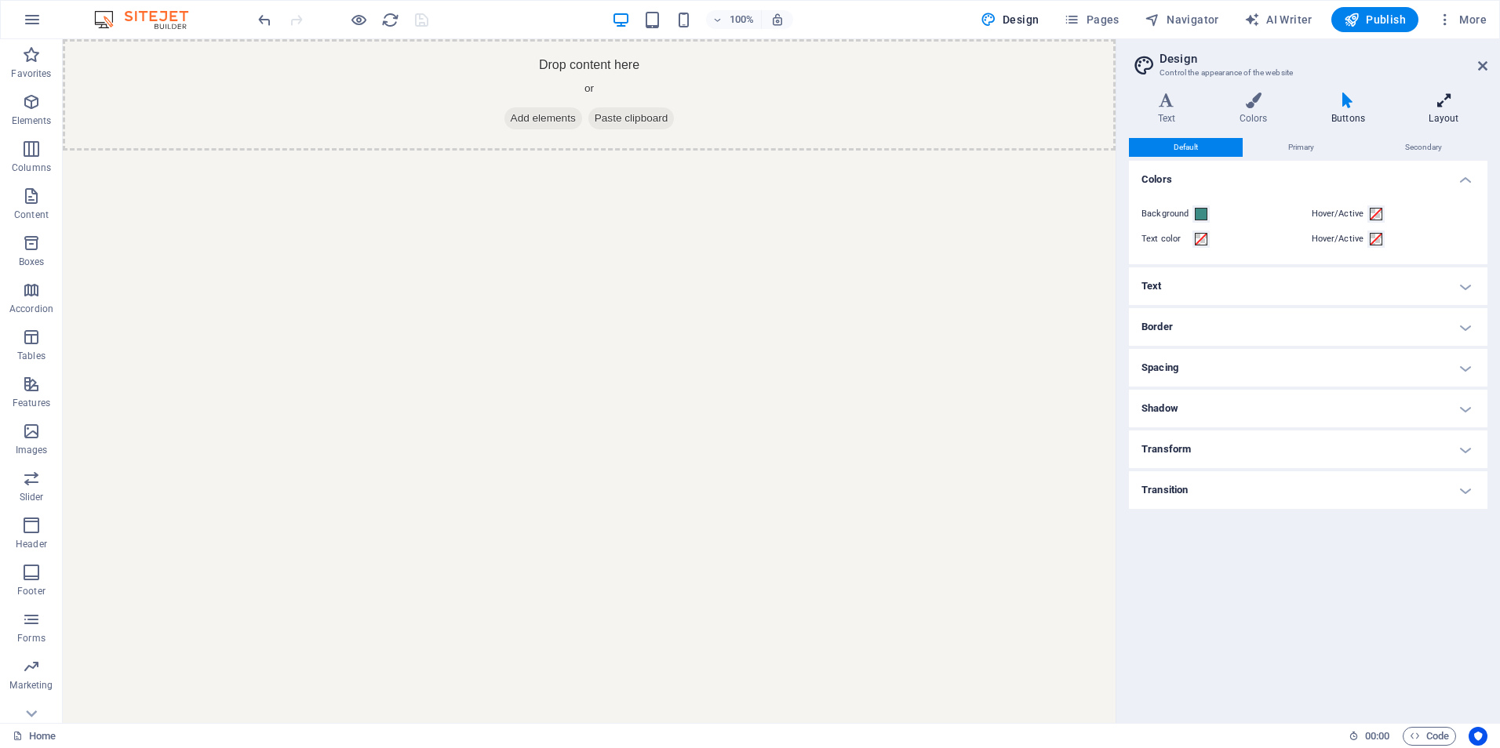
click at [1424, 112] on h4 "Layout" at bounding box center [1443, 109] width 87 height 33
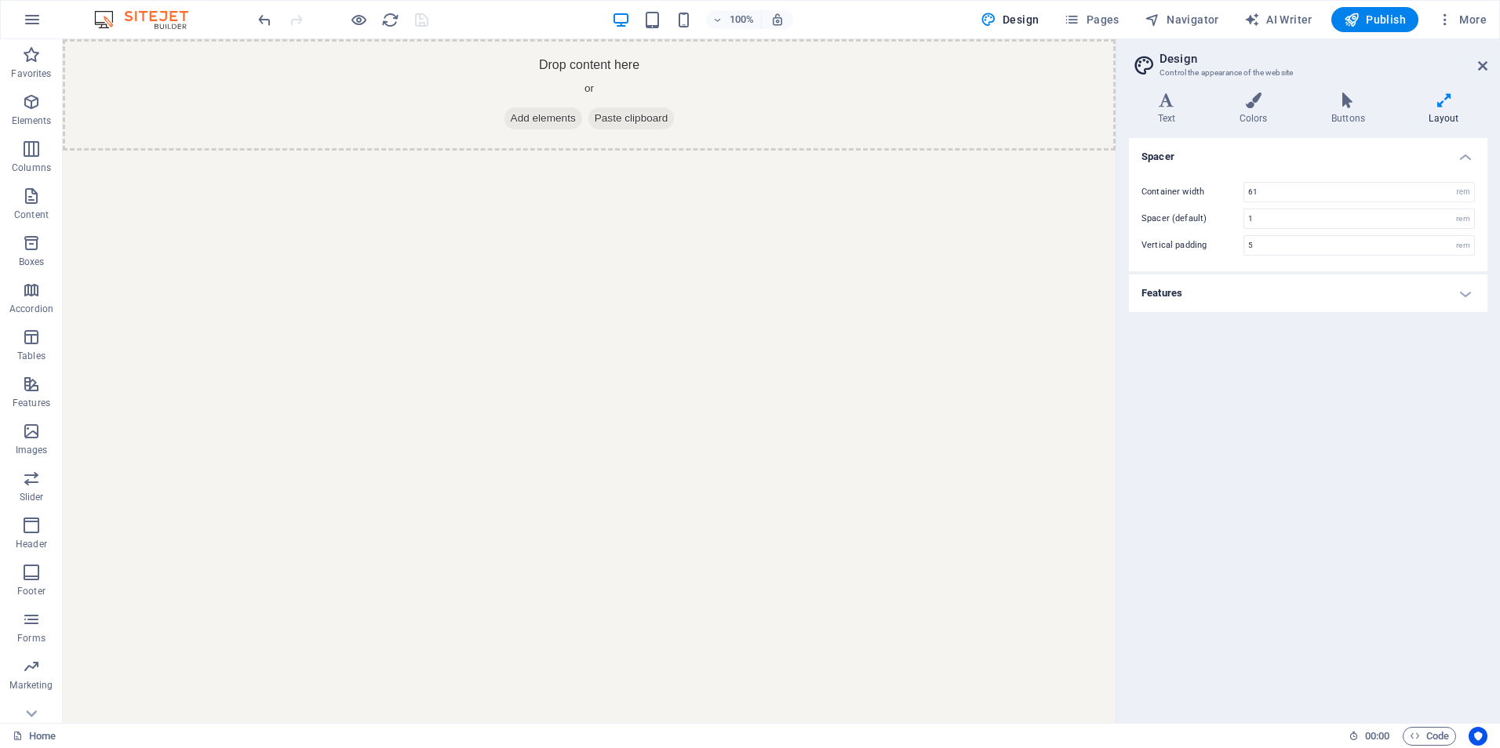
click at [1212, 290] on h4 "Features" at bounding box center [1308, 294] width 358 height 38
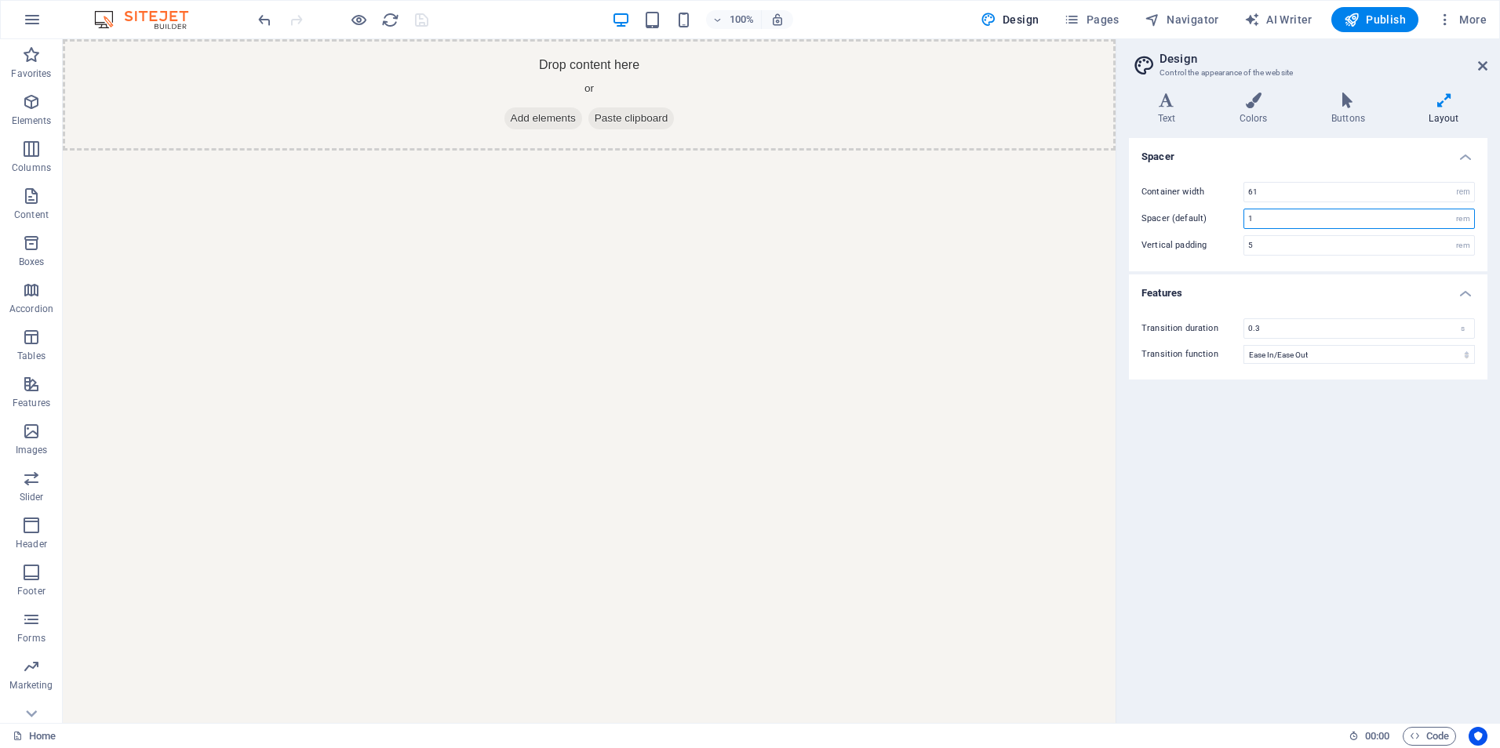
click at [1273, 216] on input "1" at bounding box center [1359, 218] width 230 height 19
click at [1275, 250] on input "5" at bounding box center [1359, 245] width 230 height 19
click at [1191, 116] on h4 "Text" at bounding box center [1170, 109] width 82 height 33
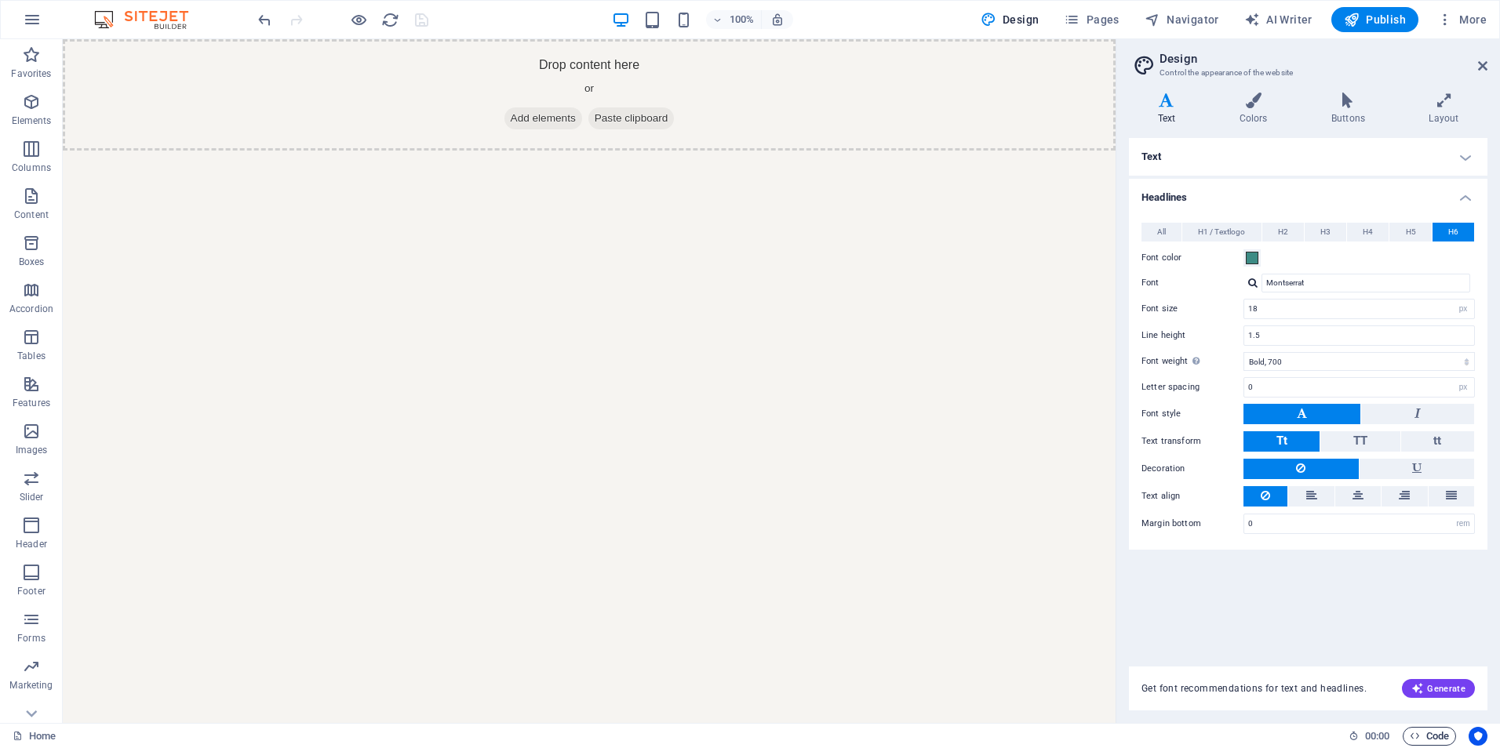
click at [1445, 733] on span "Code" at bounding box center [1428, 736] width 39 height 19
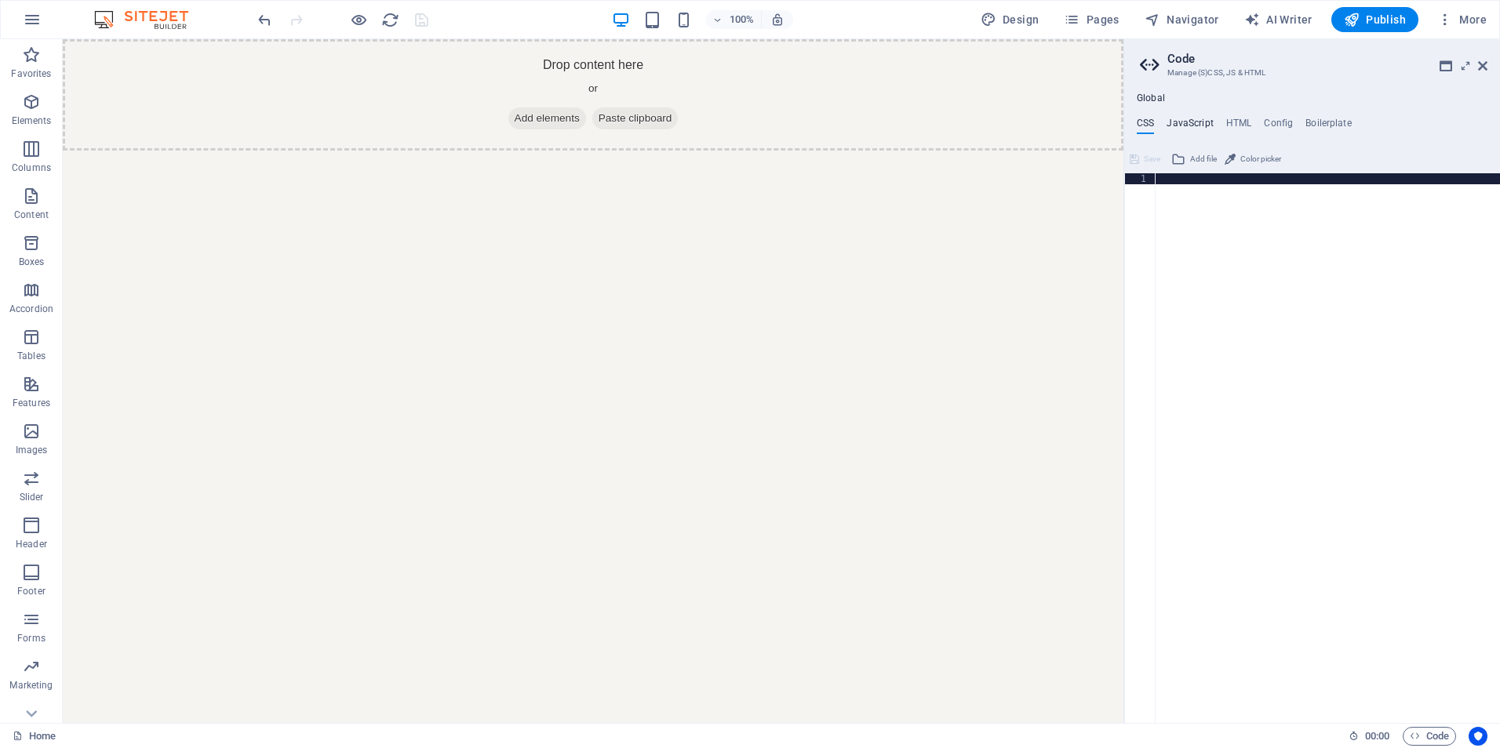
click at [1175, 121] on h4 "JavaScript" at bounding box center [1189, 126] width 46 height 17
drag, startPoint x: 1229, startPoint y: 119, endPoint x: 1267, endPoint y: 119, distance: 38.4
click at [1230, 119] on h4 "HTML" at bounding box center [1239, 126] width 26 height 17
type textarea "<a href="#main-content" class="wv-link-content button">Skip to main content</a>"
click at [1272, 116] on div "Global CSS JavaScript HTML Config Boilerplate 1 ההההההההההההההההההההההההההההההה…" at bounding box center [1312, 408] width 376 height 631
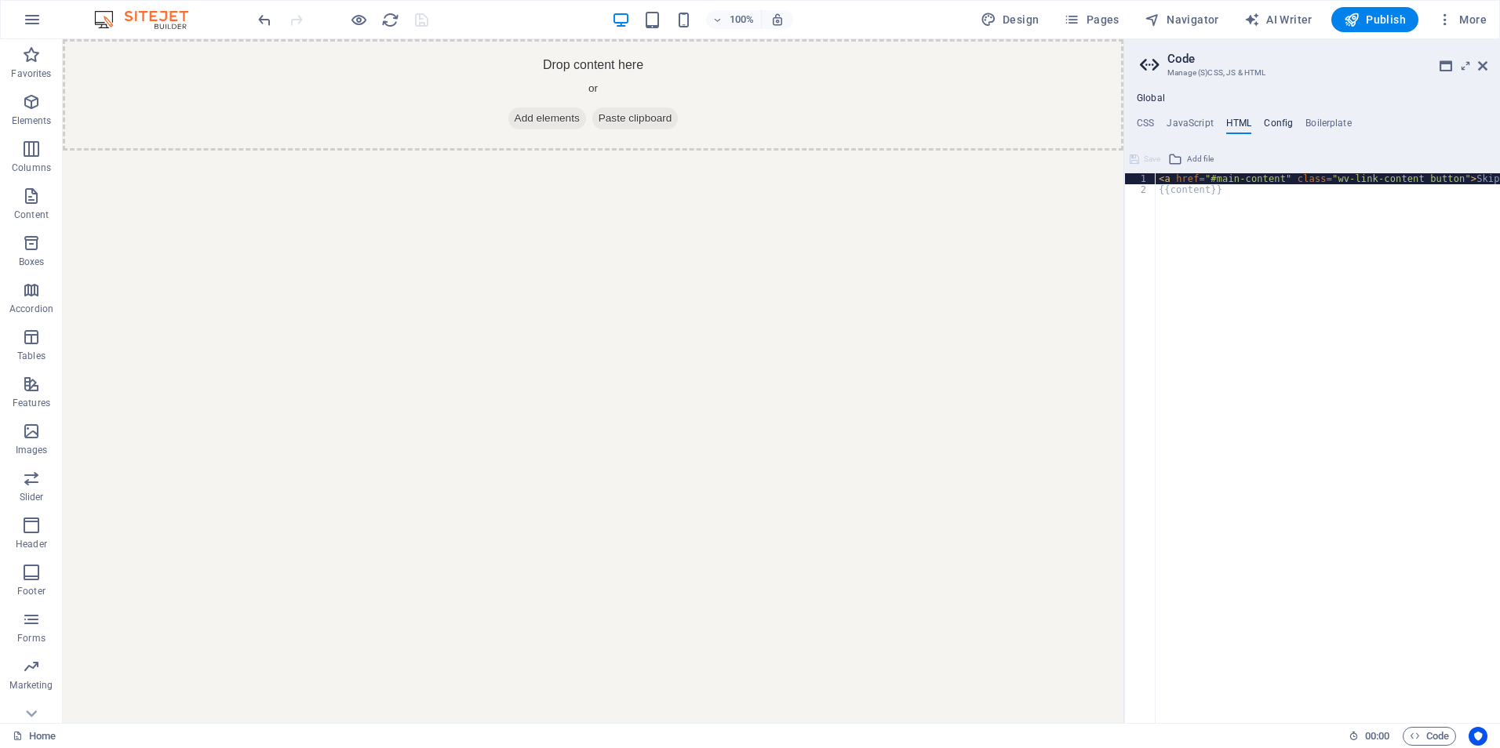
click at [1289, 125] on h4 "Config" at bounding box center [1278, 126] width 29 height 17
type textarea "$color-background: #f6f4f1;"
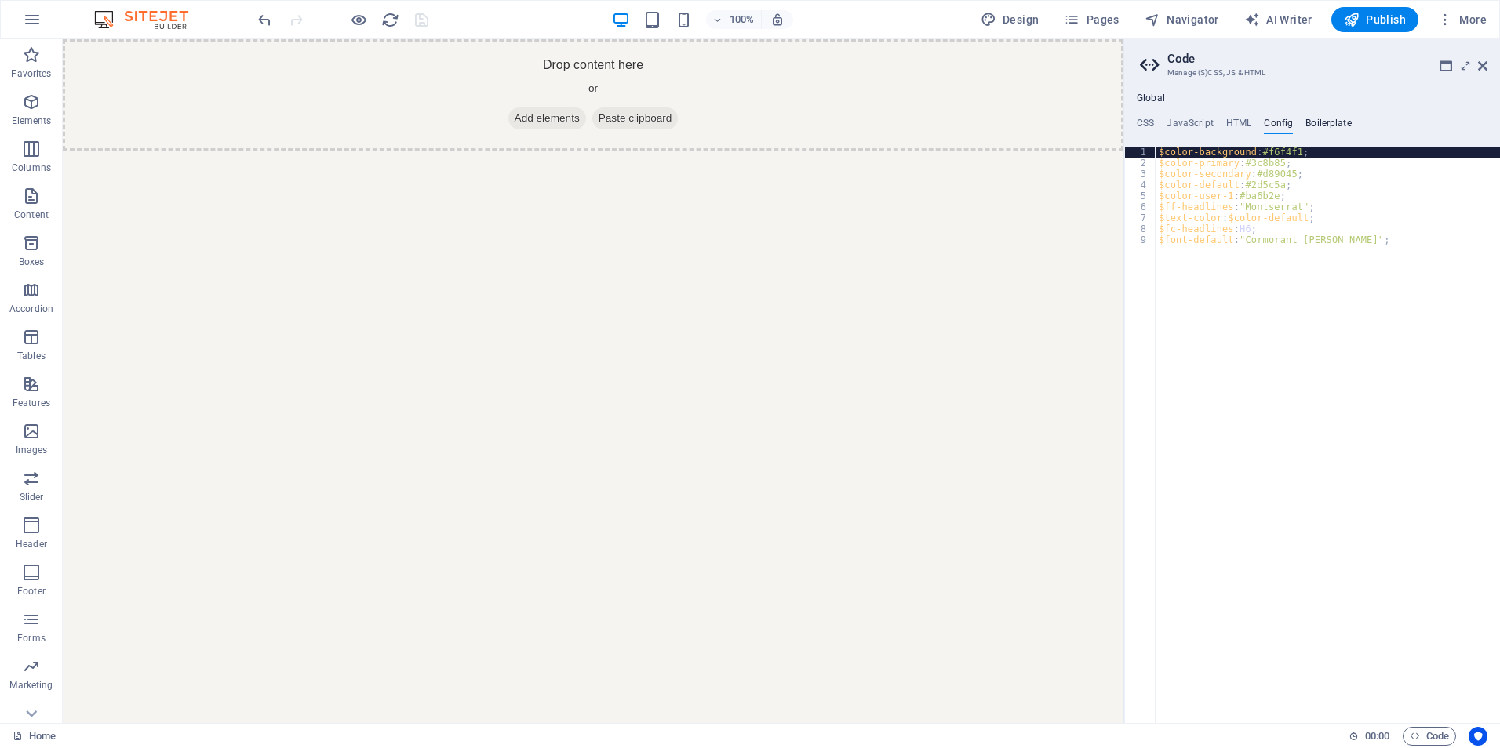
click at [1330, 122] on h4 "Boilerplate" at bounding box center [1328, 126] width 46 height 17
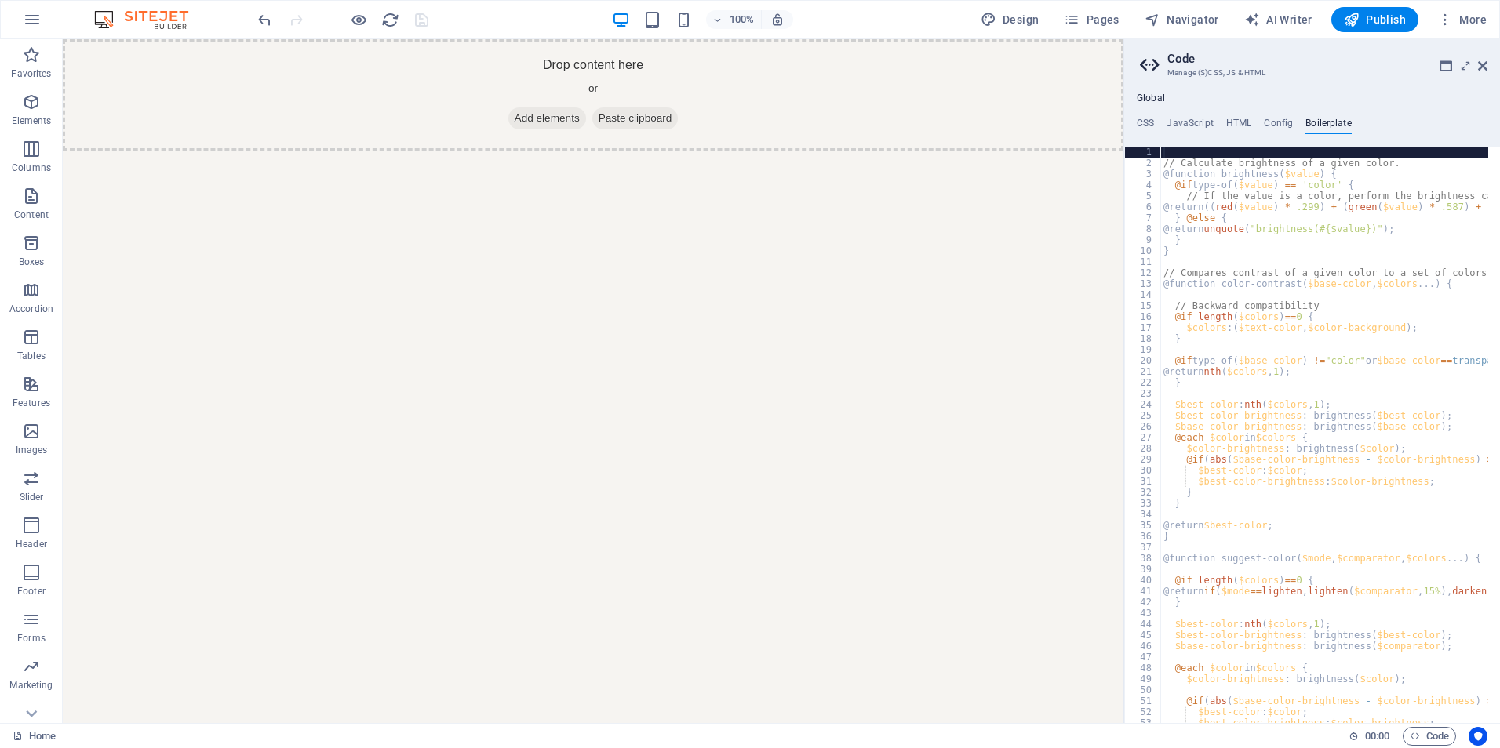
click at [1135, 121] on ul "CSS JavaScript HTML Config Boilerplate" at bounding box center [1312, 126] width 376 height 17
click at [1142, 116] on div "Global CSS JavaScript HTML Config Boilerplate 1 ההההההההההההההההההההההההההההההה…" at bounding box center [1312, 408] width 376 height 631
click at [1144, 119] on h4 "CSS" at bounding box center [1144, 126] width 17 height 17
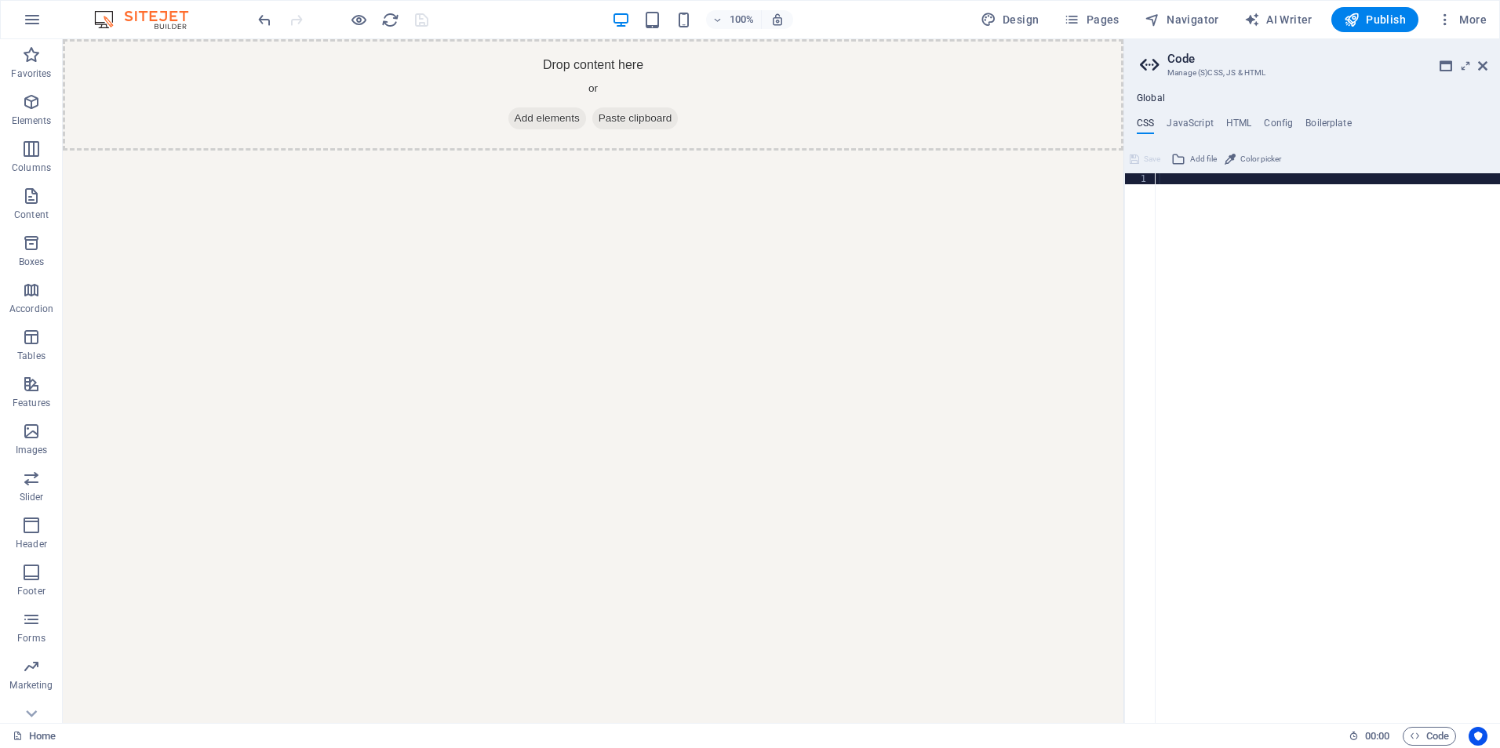
click at [1198, 200] on div at bounding box center [1327, 459] width 344 height 572
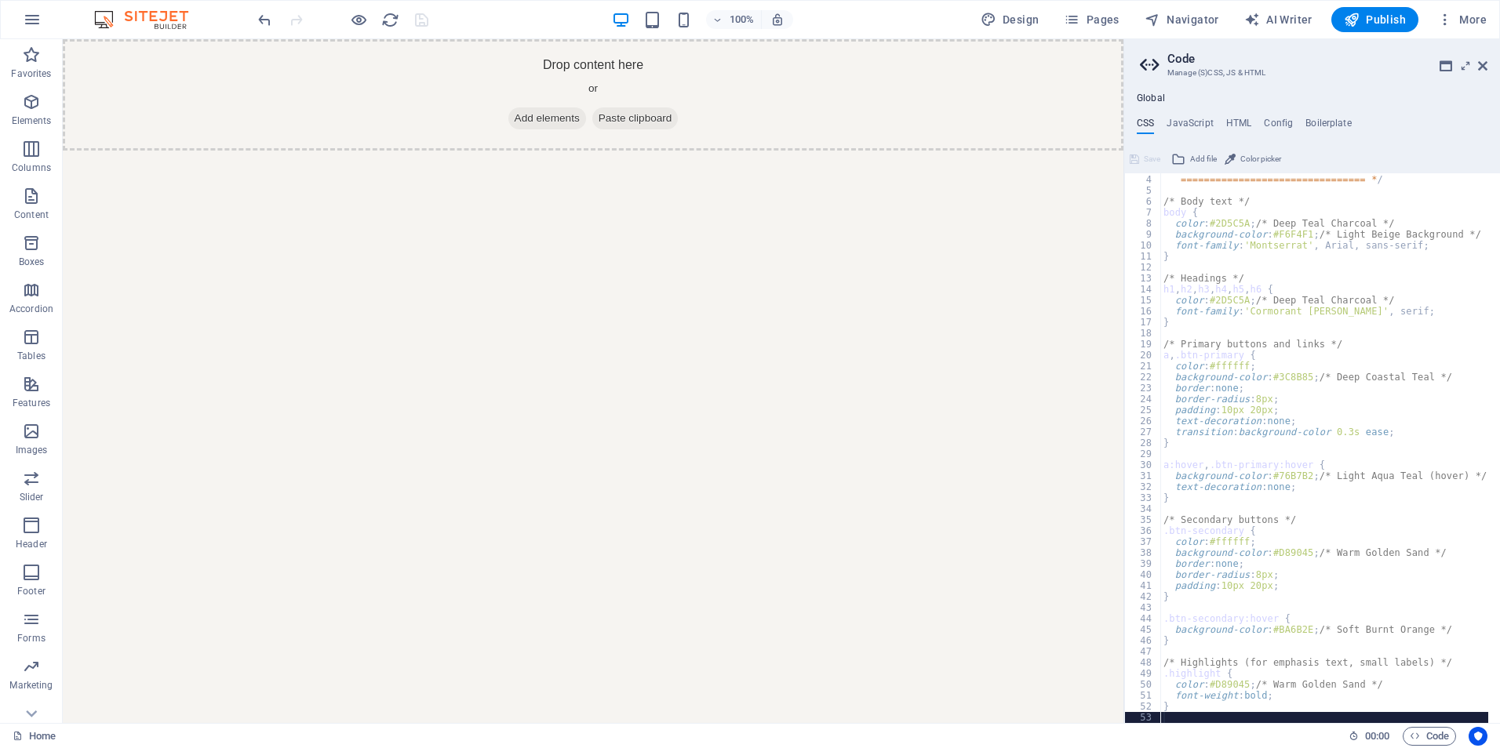
scroll to position [32, 0]
click at [1153, 157] on span "Save" at bounding box center [1152, 159] width 16 height 19
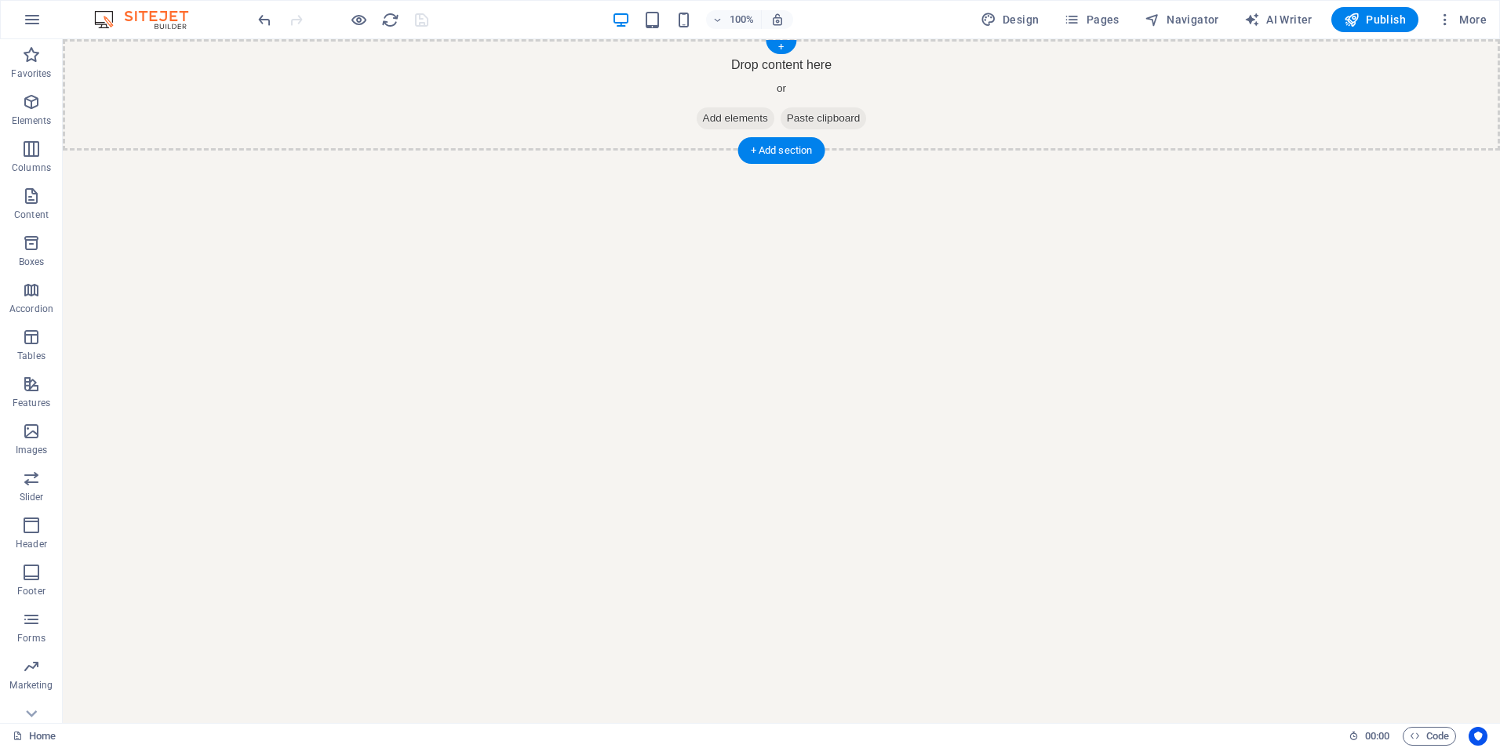
click at [706, 111] on span "Add elements" at bounding box center [735, 118] width 78 height 22
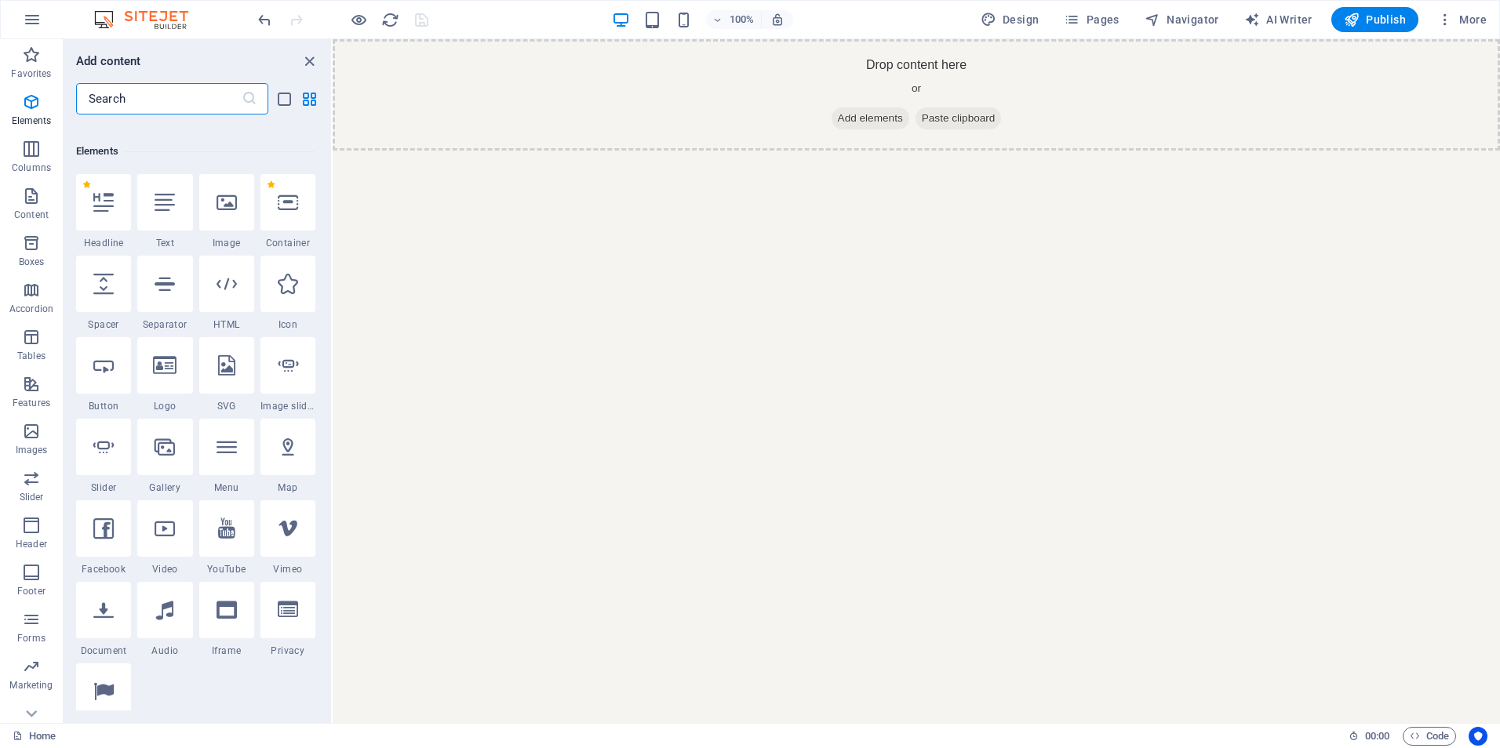
scroll to position [157, 0]
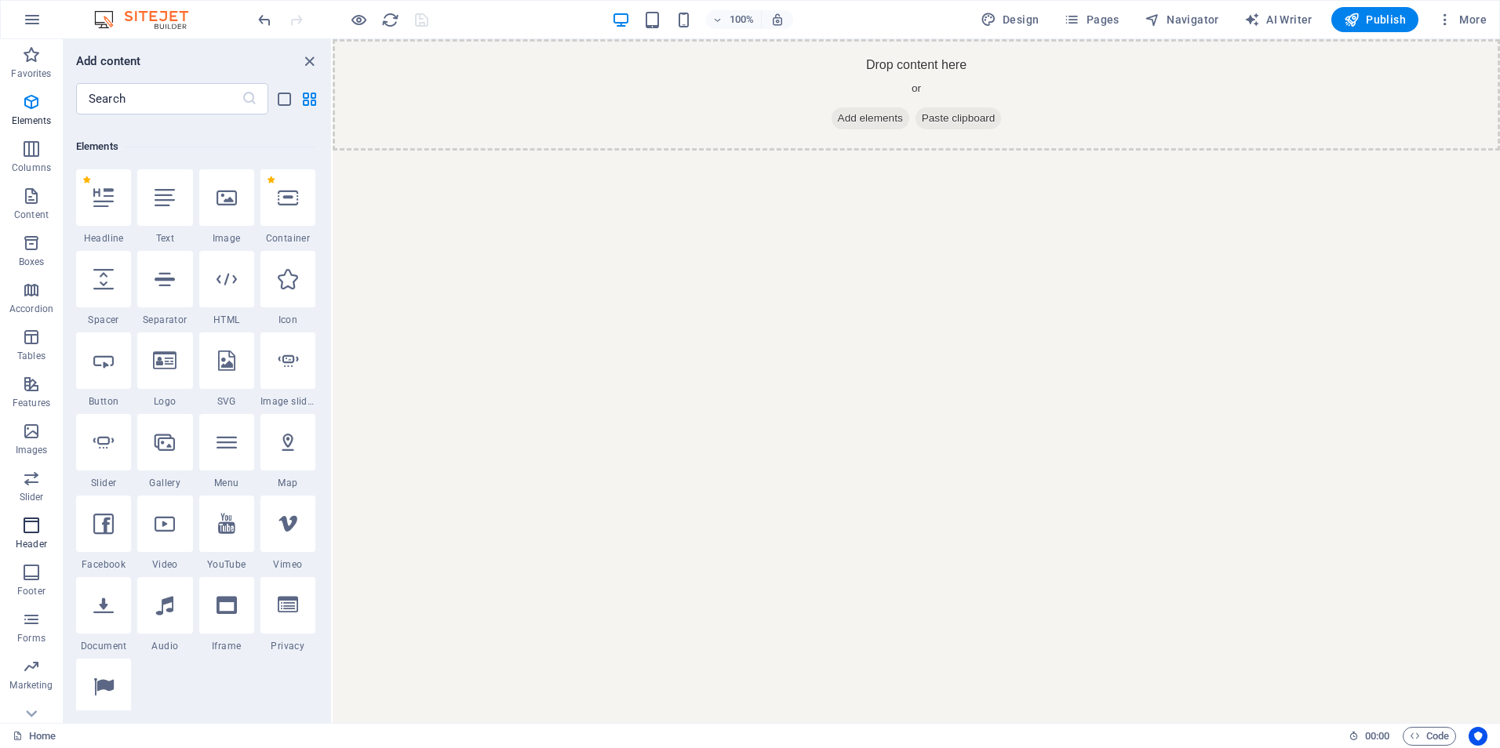
click at [26, 540] on p "Header" at bounding box center [31, 544] width 31 height 13
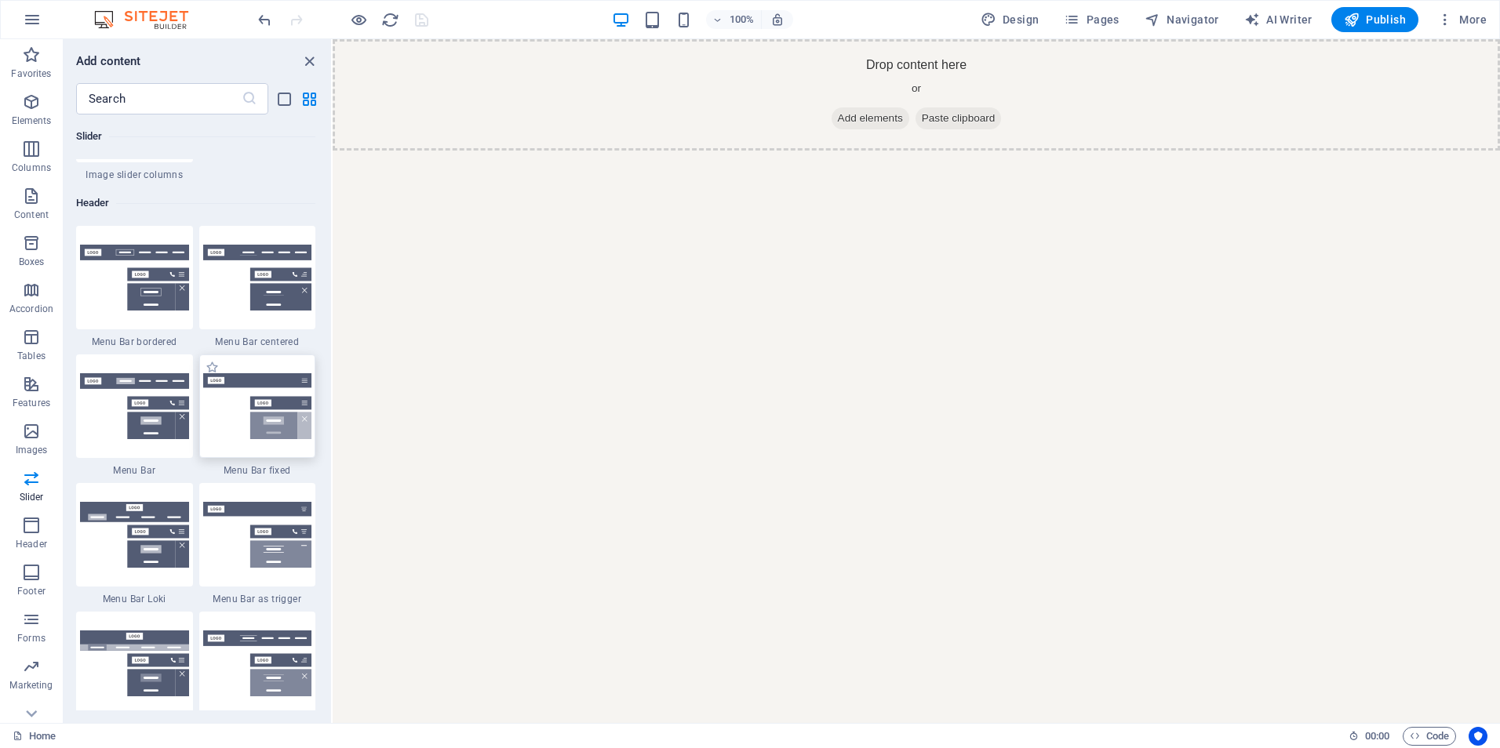
scroll to position [9366, 0]
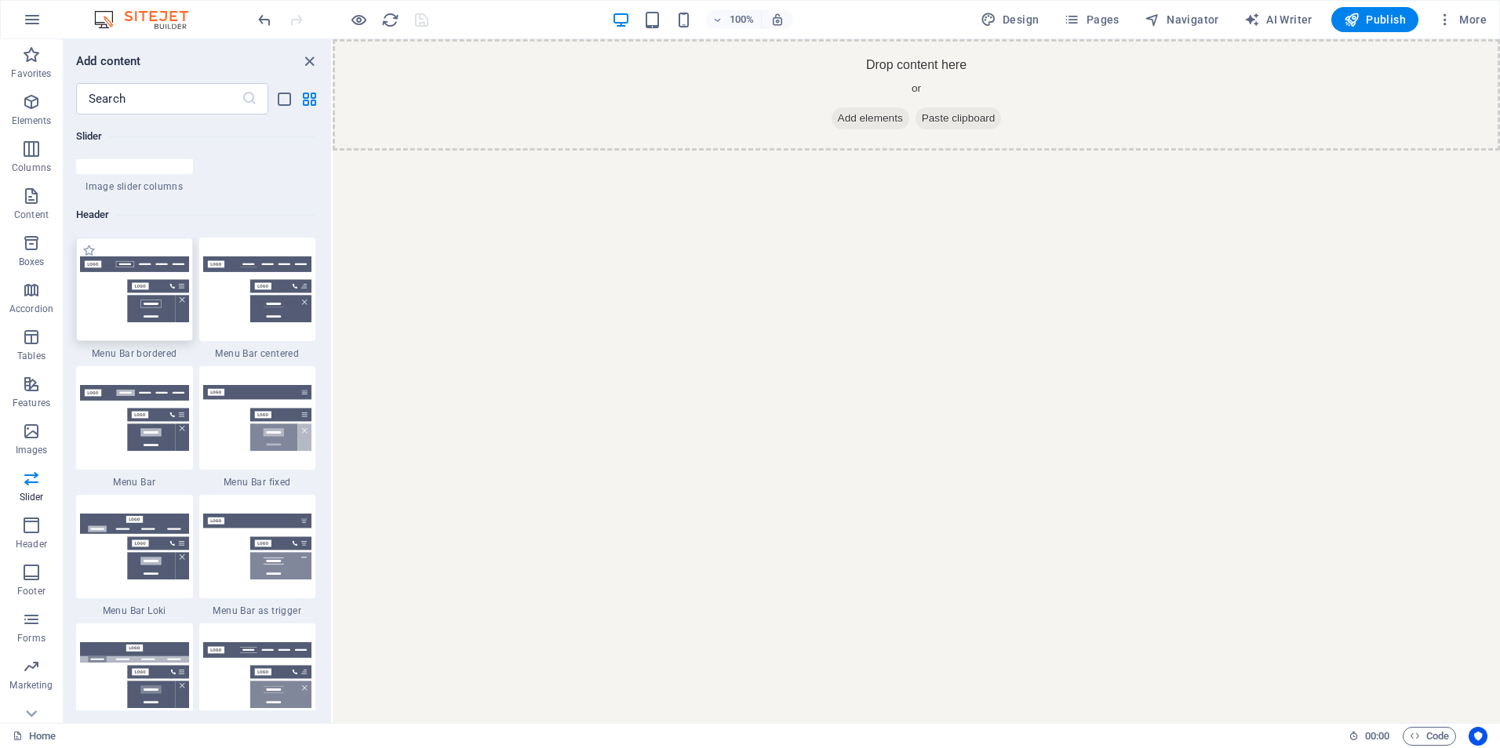
click at [151, 304] on img at bounding box center [134, 289] width 109 height 66
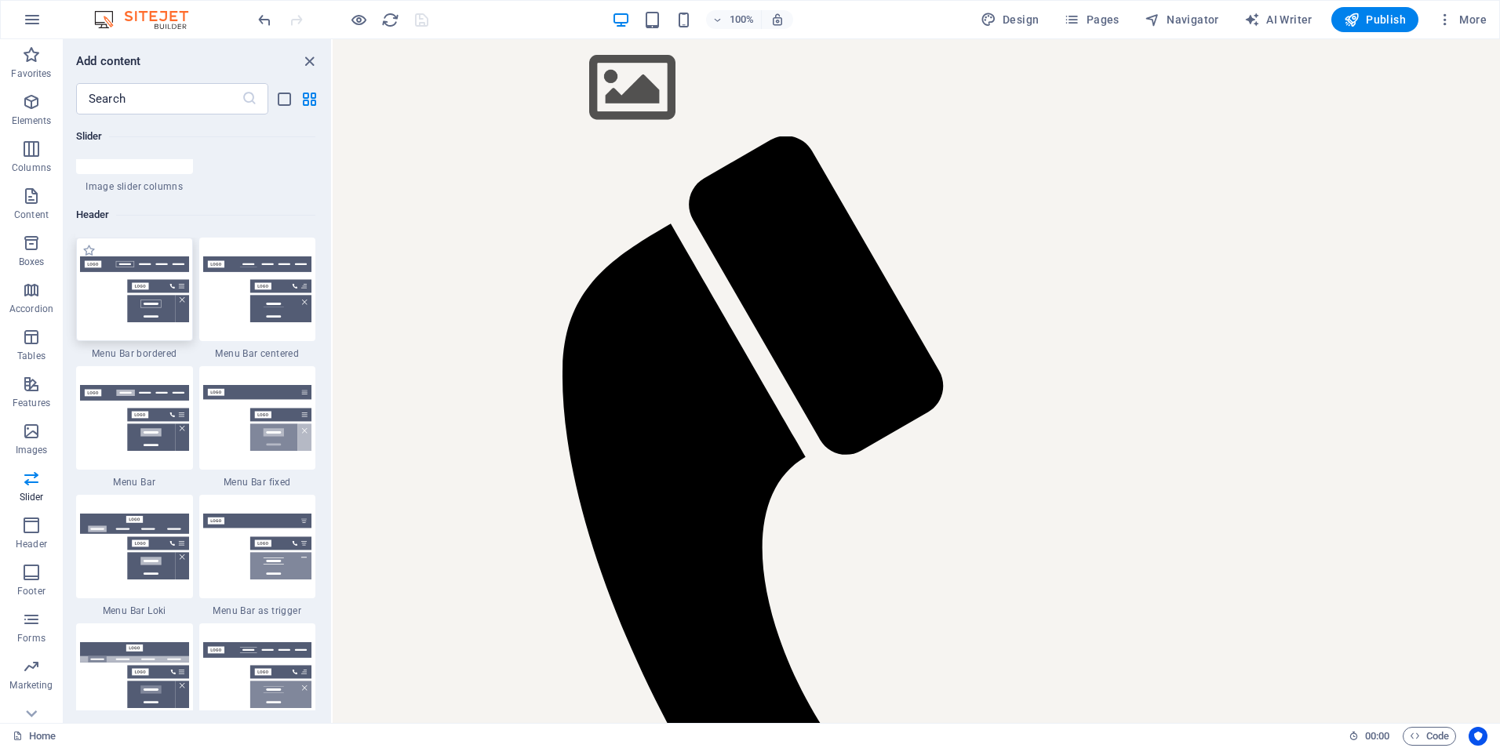
select select "rem"
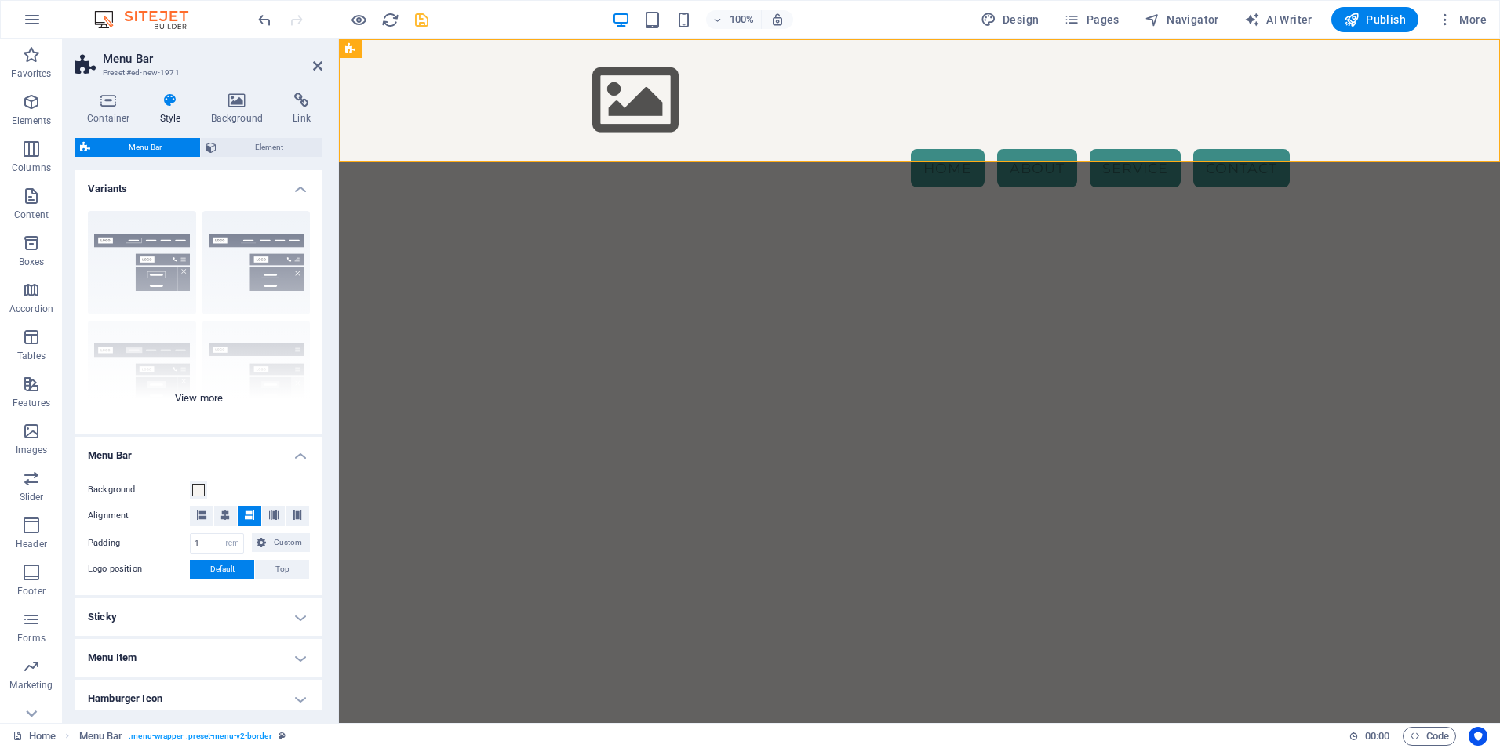
click at [260, 232] on div "Border Centered Default Fixed Loki Trigger Wide XXL" at bounding box center [198, 315] width 247 height 235
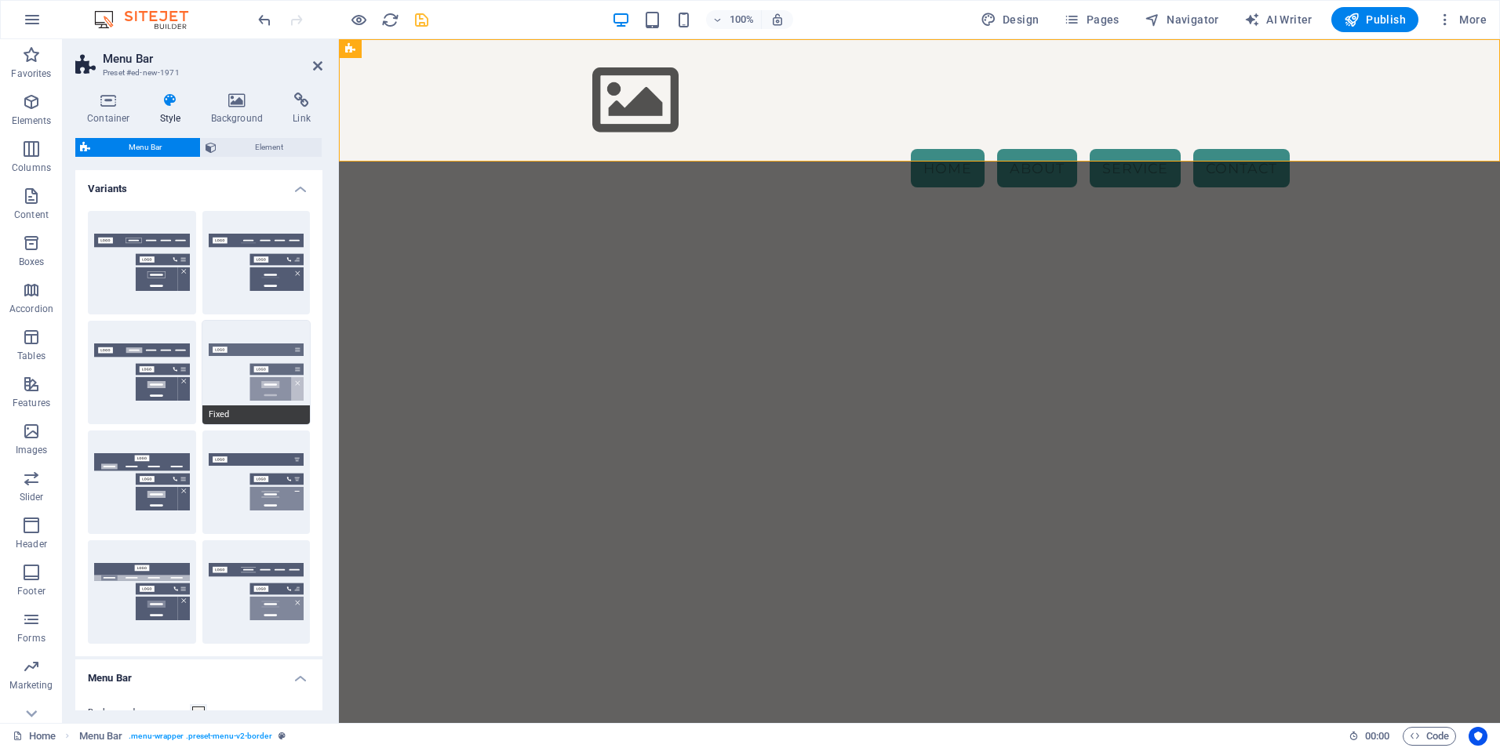
click at [246, 359] on button "Fixed" at bounding box center [256, 373] width 108 height 104
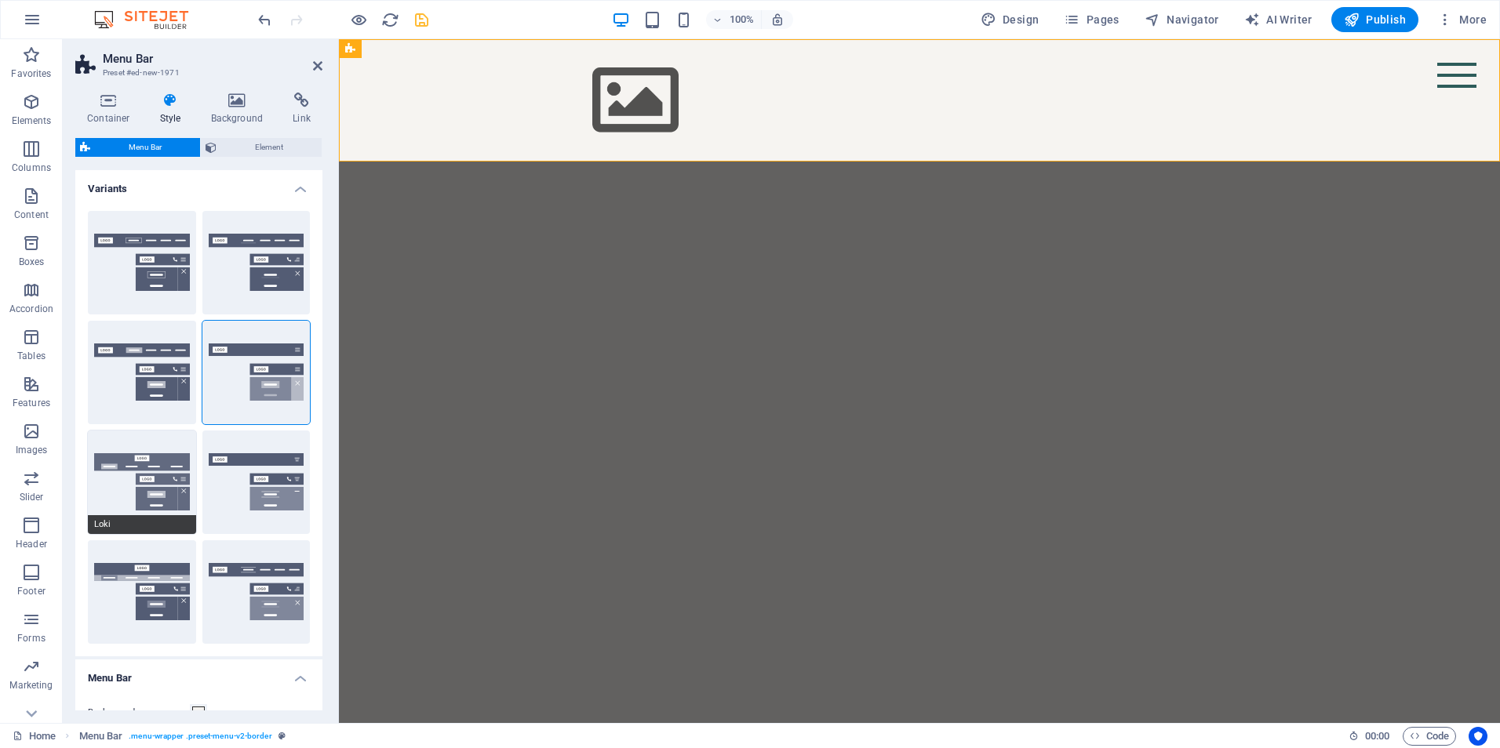
click at [133, 480] on button "Loki" at bounding box center [142, 483] width 108 height 104
type input "0"
select select "DISABLED_OPTION_VALUE"
type input "2"
type input "1"
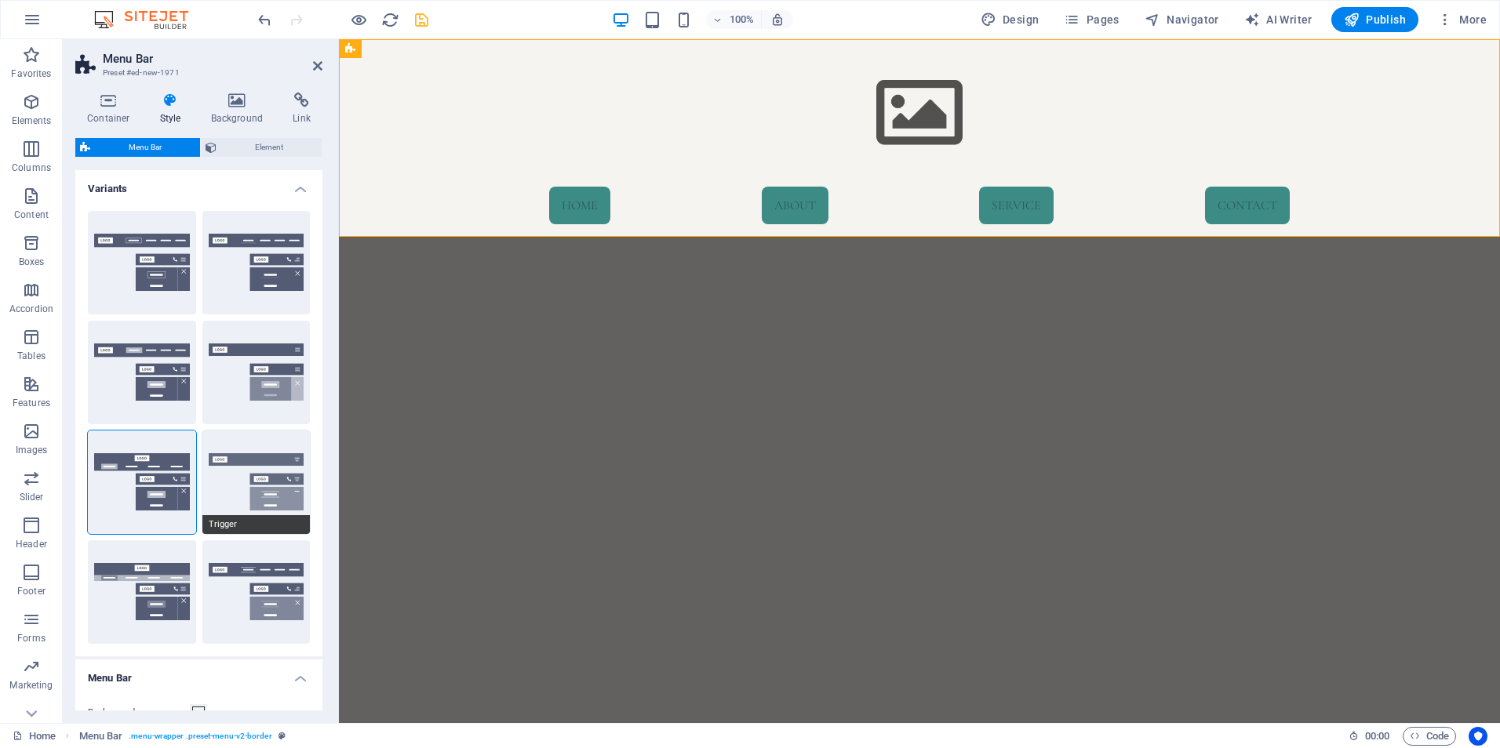
click at [238, 485] on button "Trigger" at bounding box center [256, 483] width 108 height 104
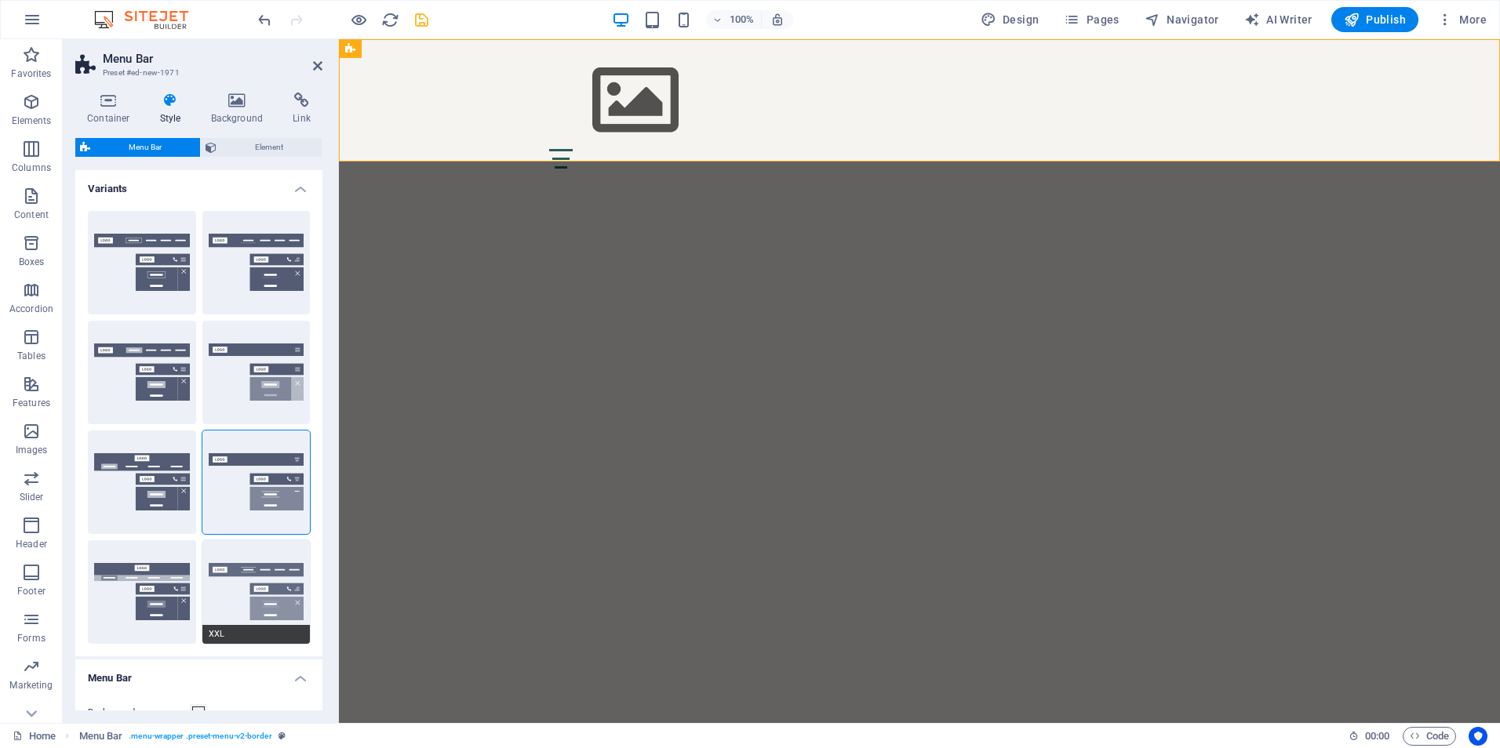
click at [239, 573] on button "XXL" at bounding box center [256, 592] width 108 height 104
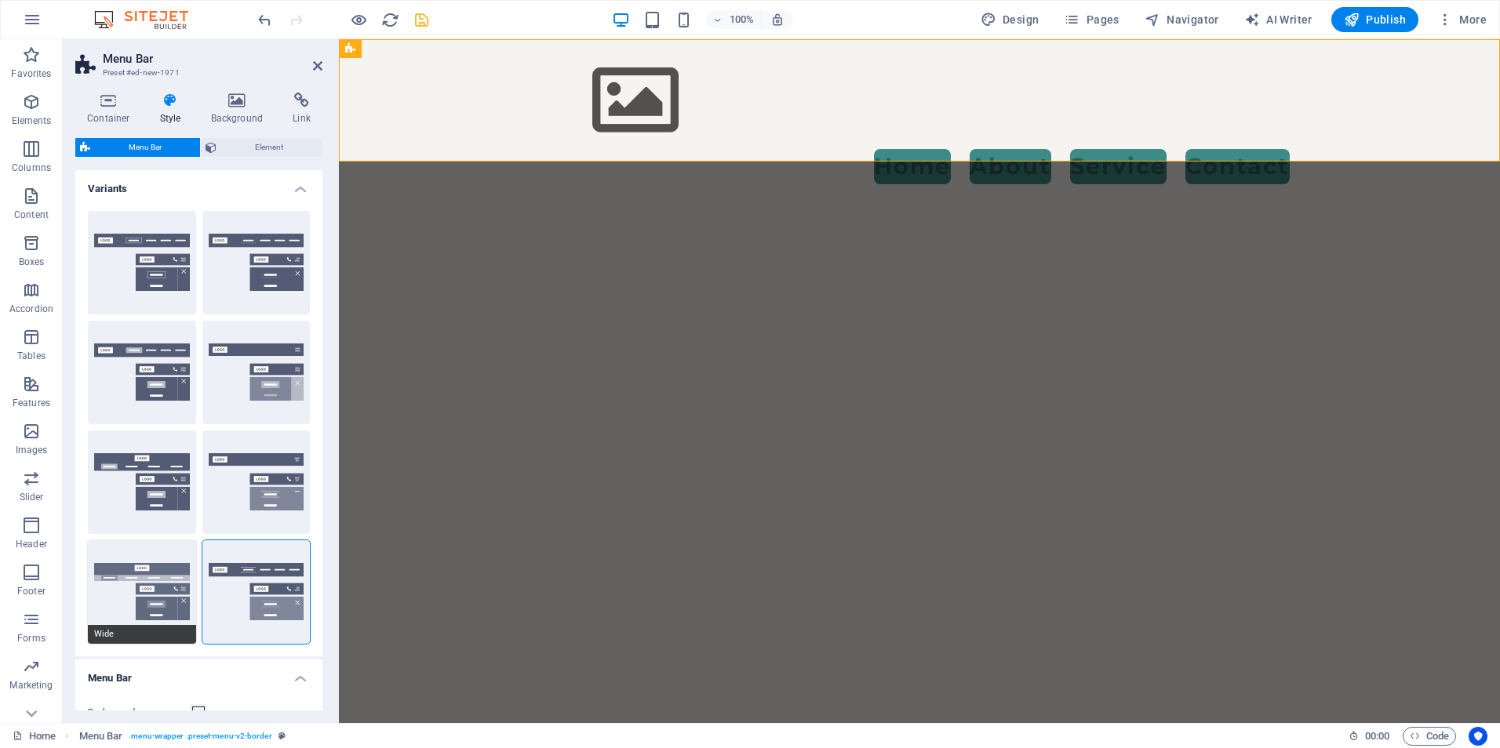
click at [133, 573] on button "Wide" at bounding box center [142, 592] width 108 height 104
type input "0"
type input "2"
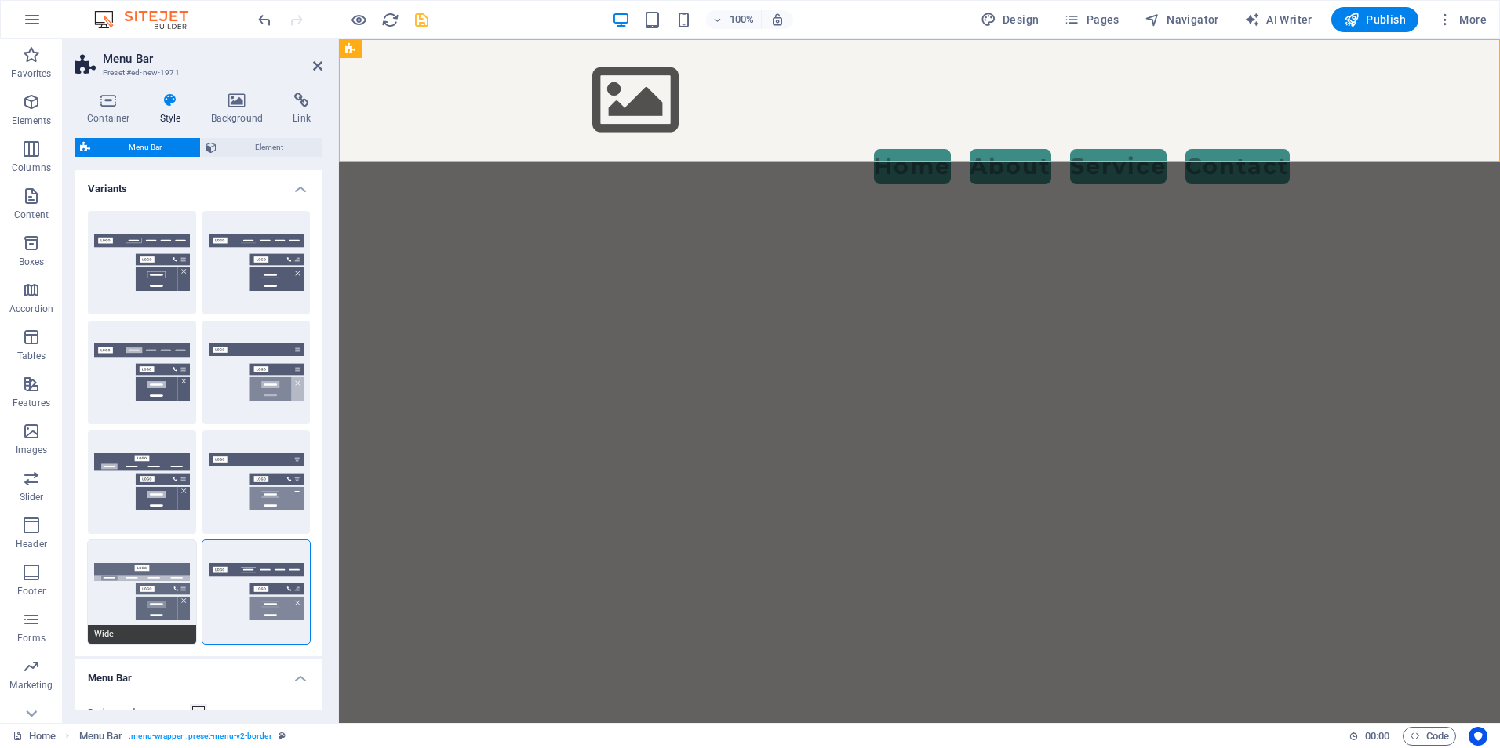
type input "2"
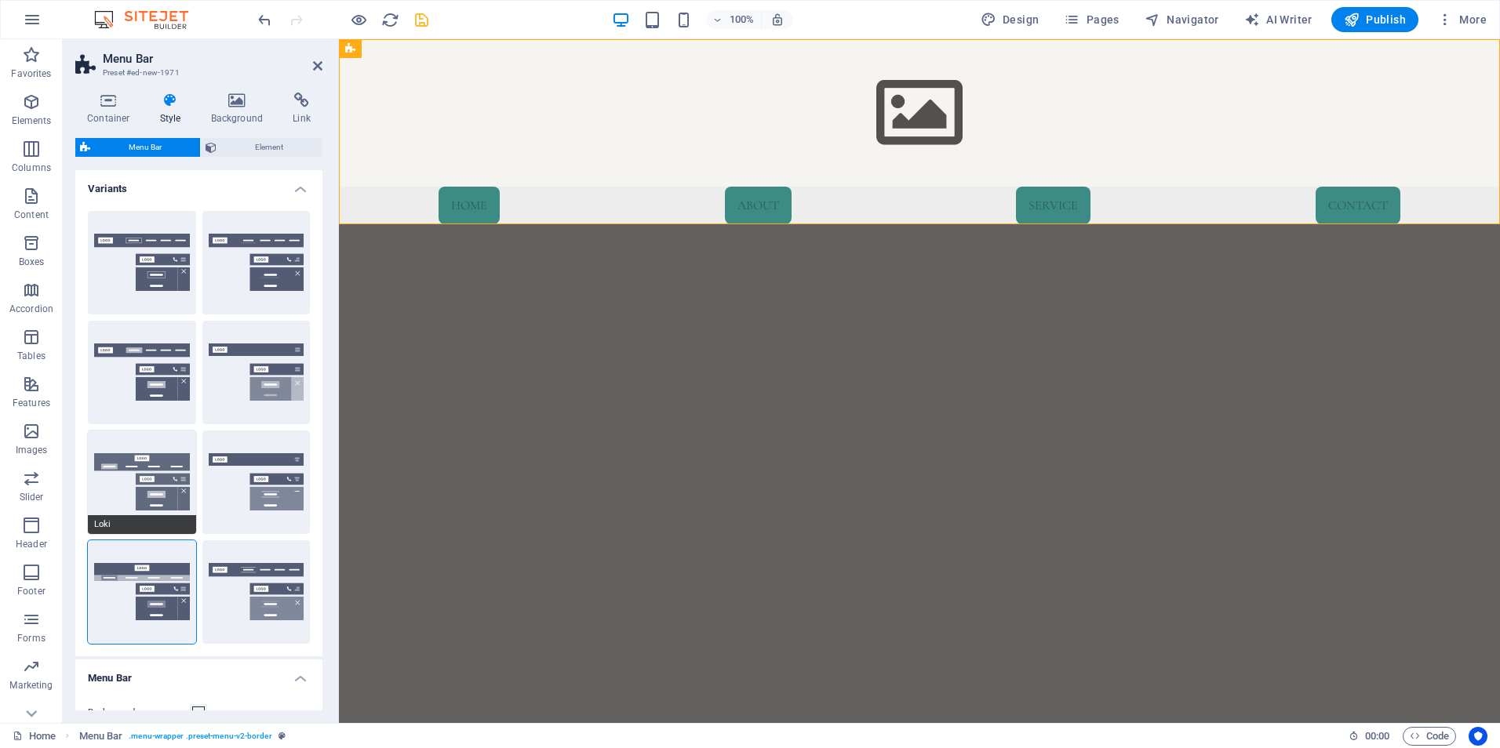
click at [137, 499] on button "Loki" at bounding box center [142, 483] width 108 height 104
type input "0"
select select "DISABLED_OPTION_VALUE"
type input "1"
type input "2"
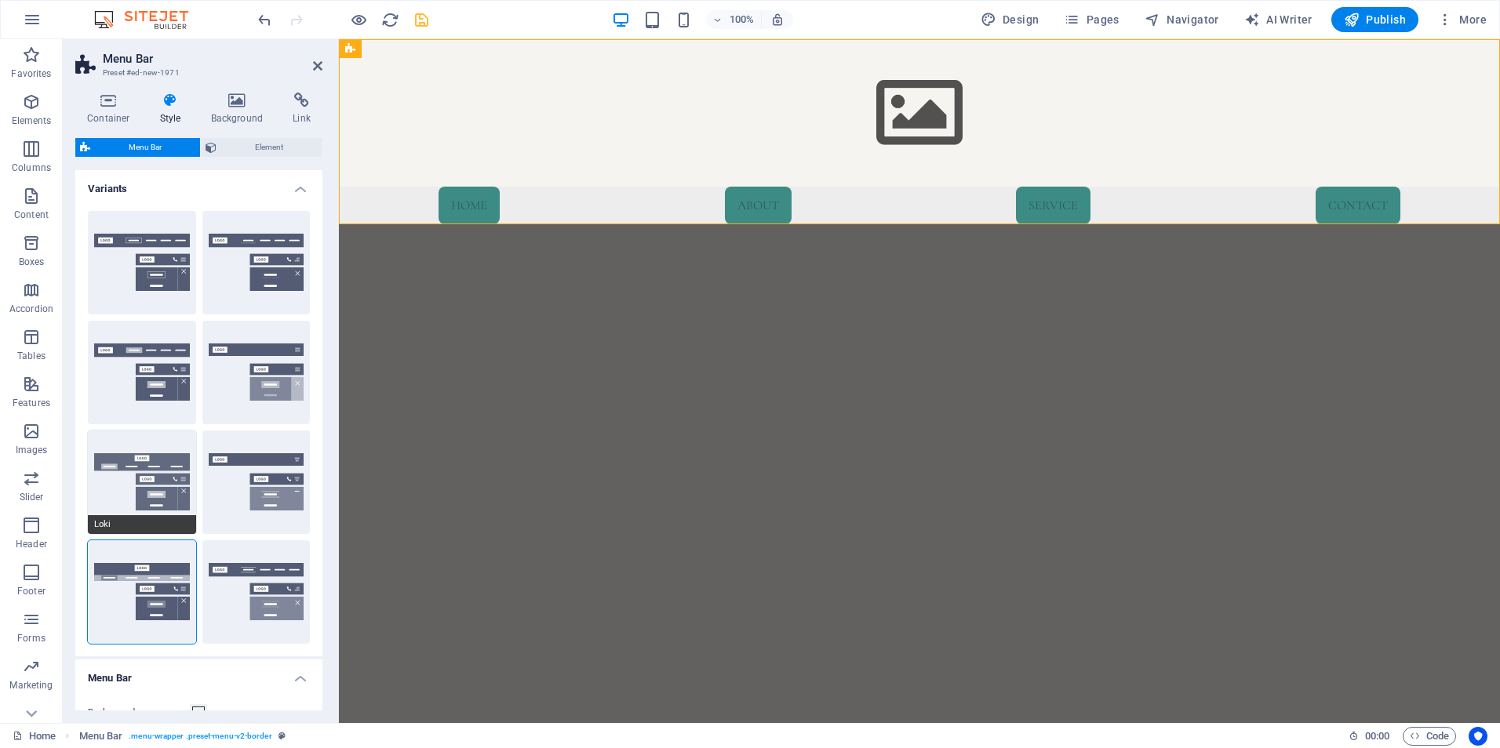
type input "1"
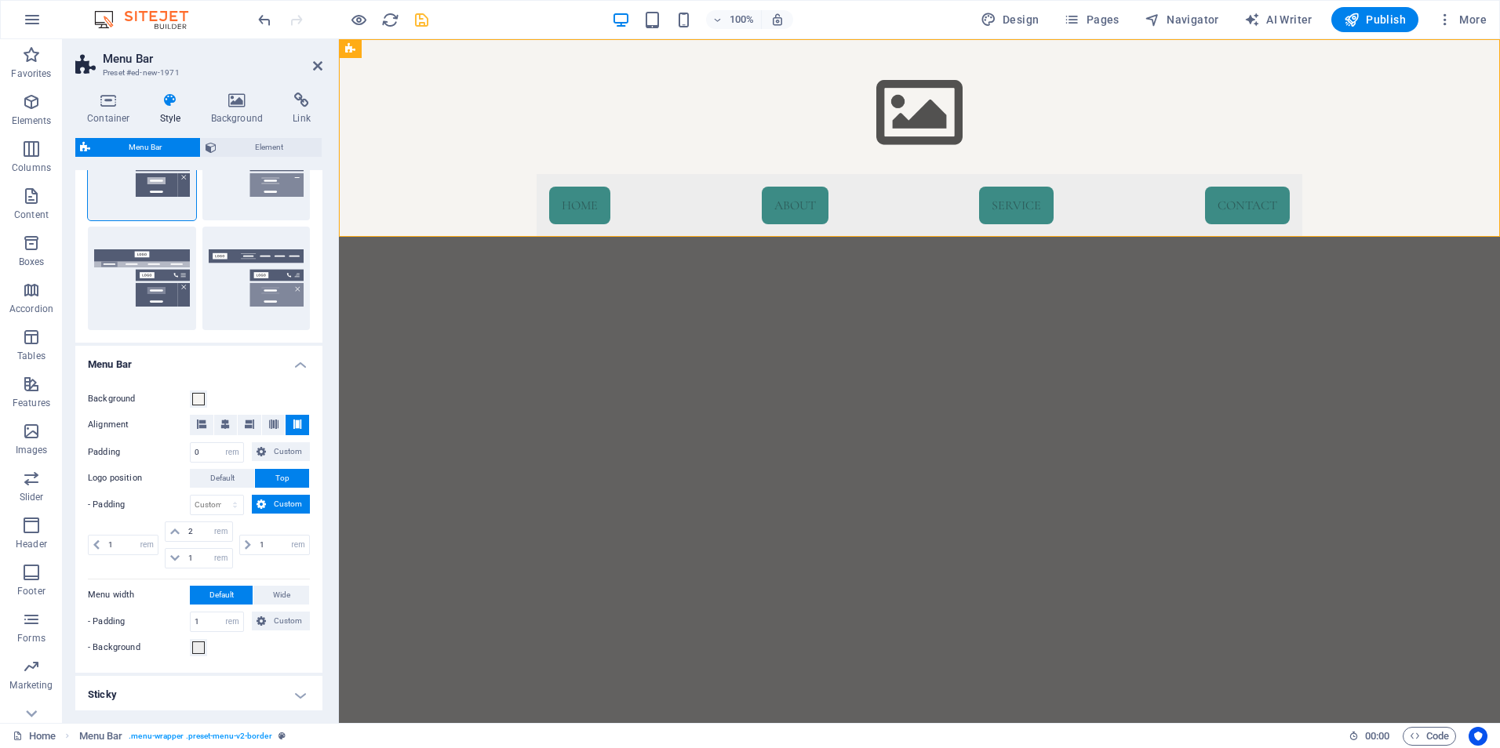
scroll to position [0, 0]
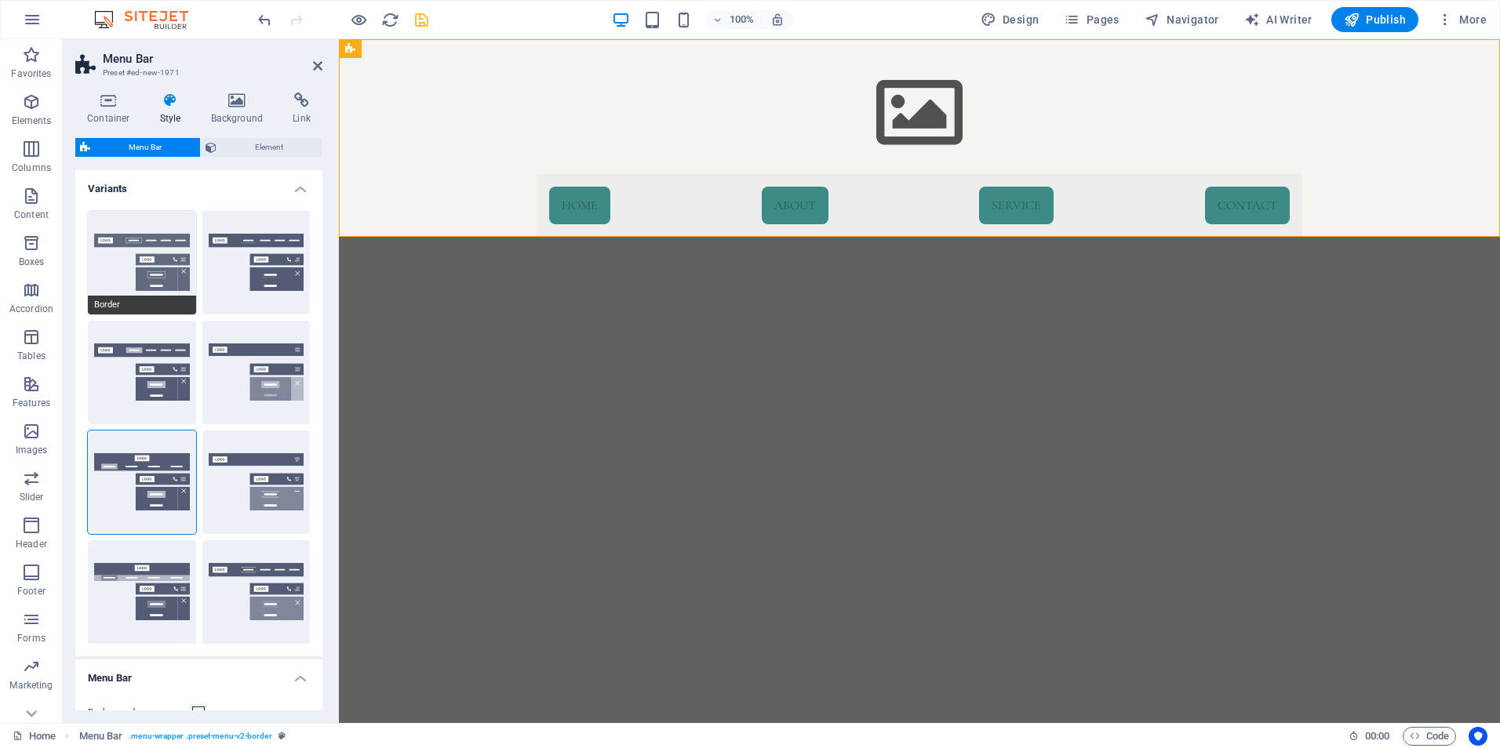
click at [151, 250] on button "Border" at bounding box center [142, 263] width 108 height 104
type input "1"
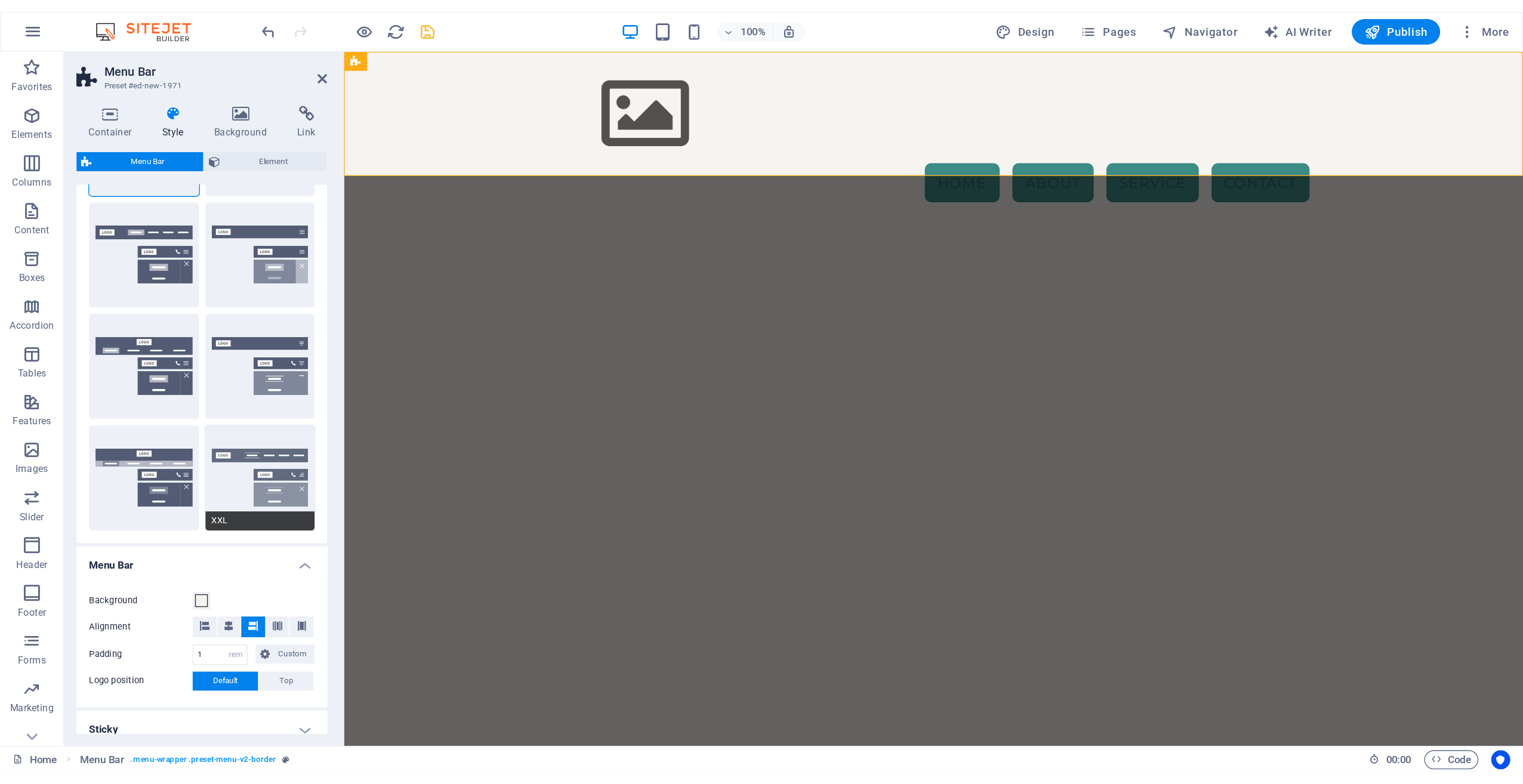
scroll to position [284, 0]
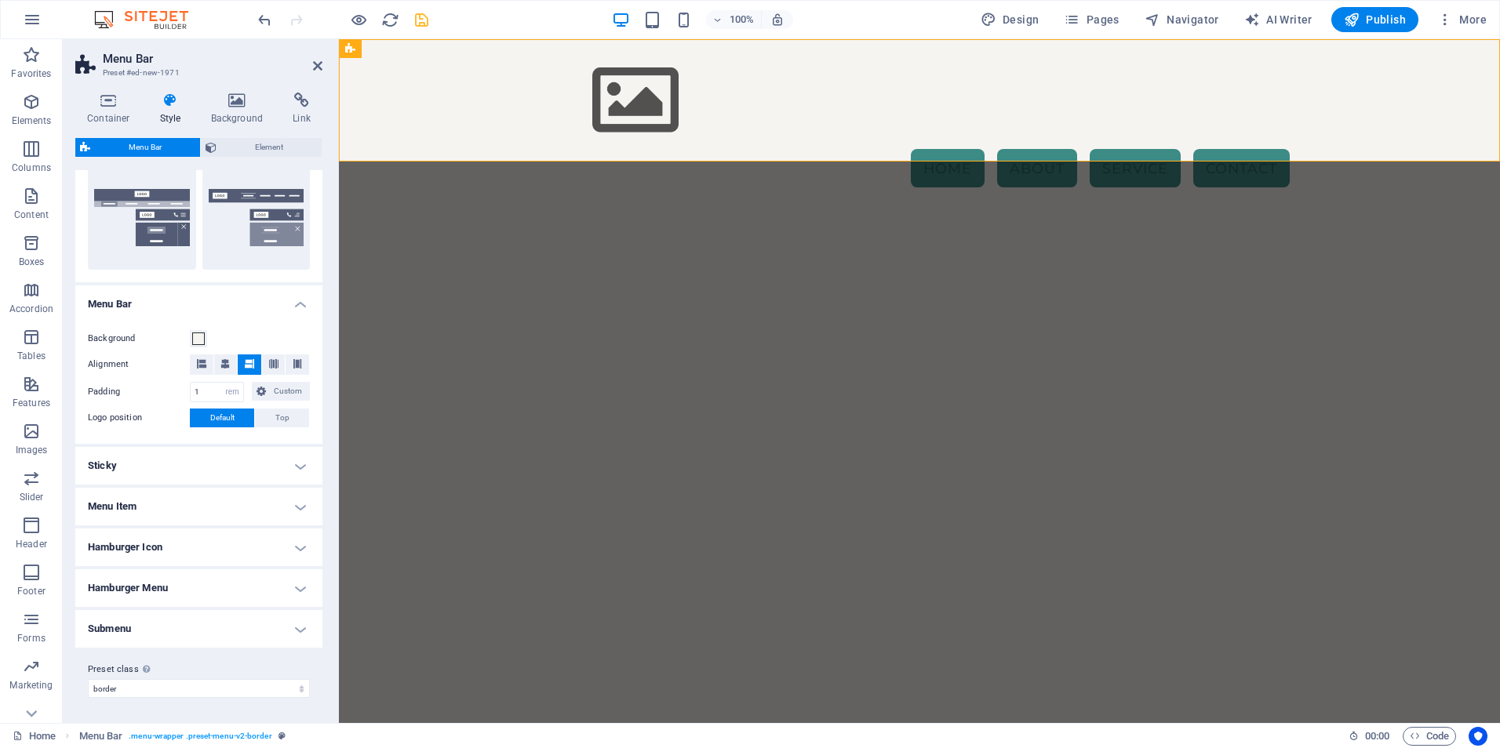
click at [270, 472] on h4 "Sticky" at bounding box center [198, 466] width 247 height 38
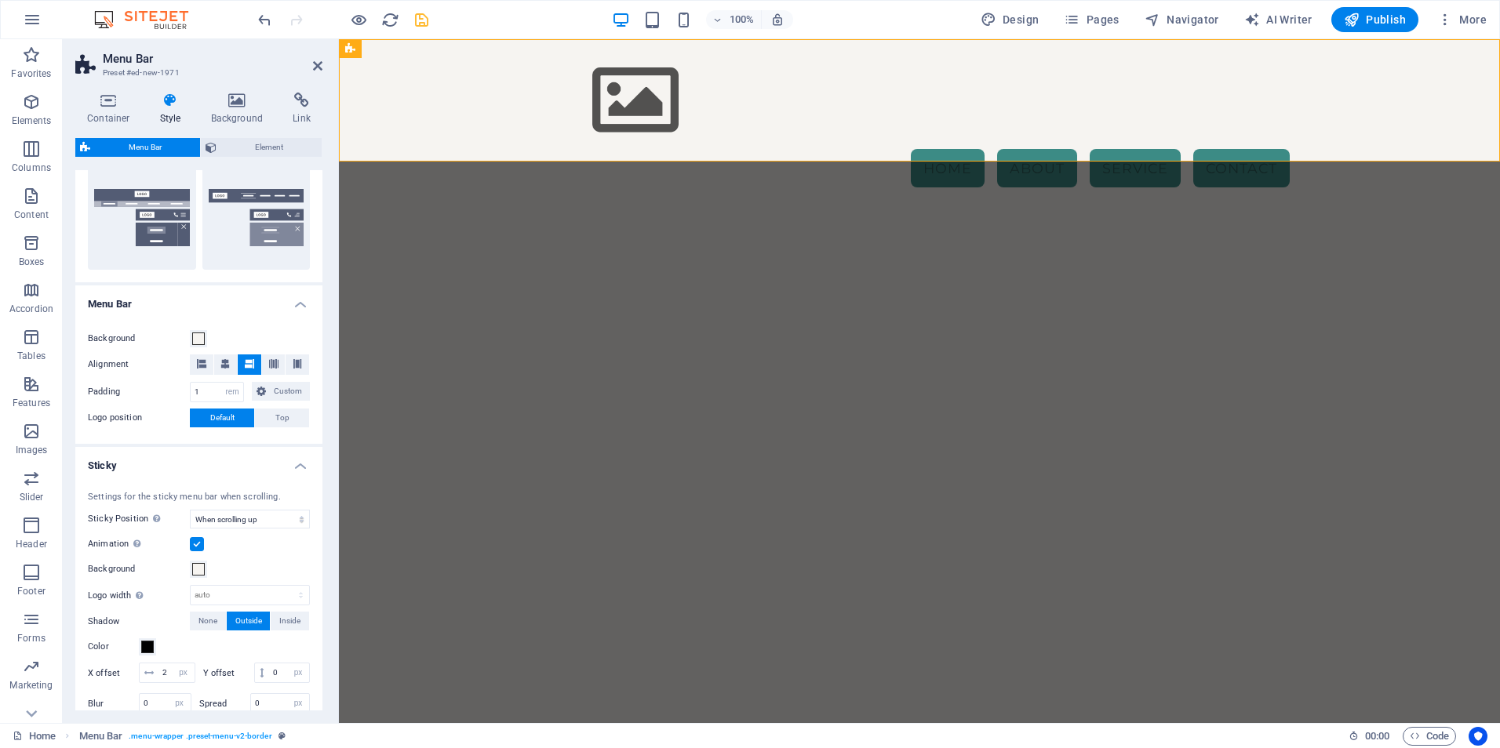
click at [267, 463] on h4 "Sticky" at bounding box center [198, 461] width 247 height 28
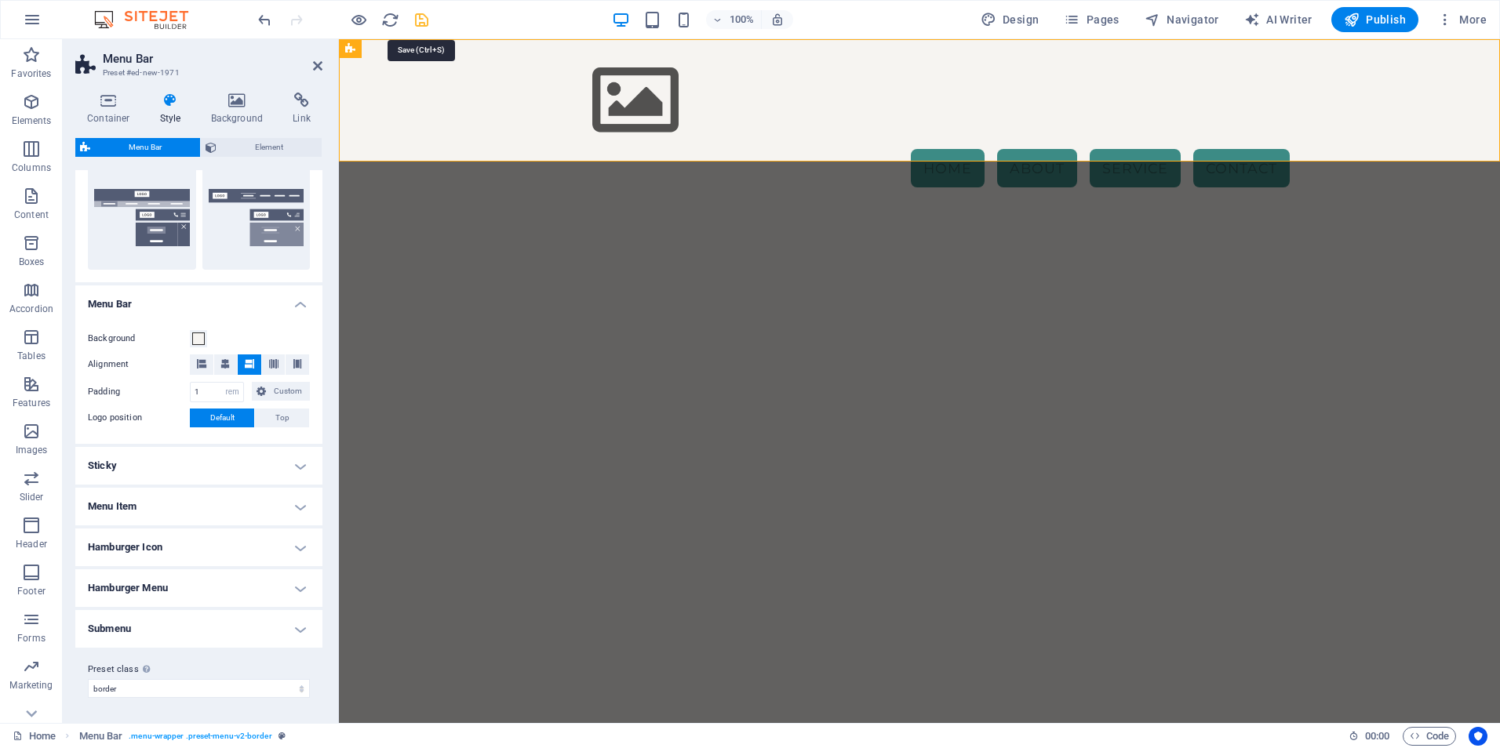
click at [416, 16] on icon "save" at bounding box center [422, 20] width 18 height 18
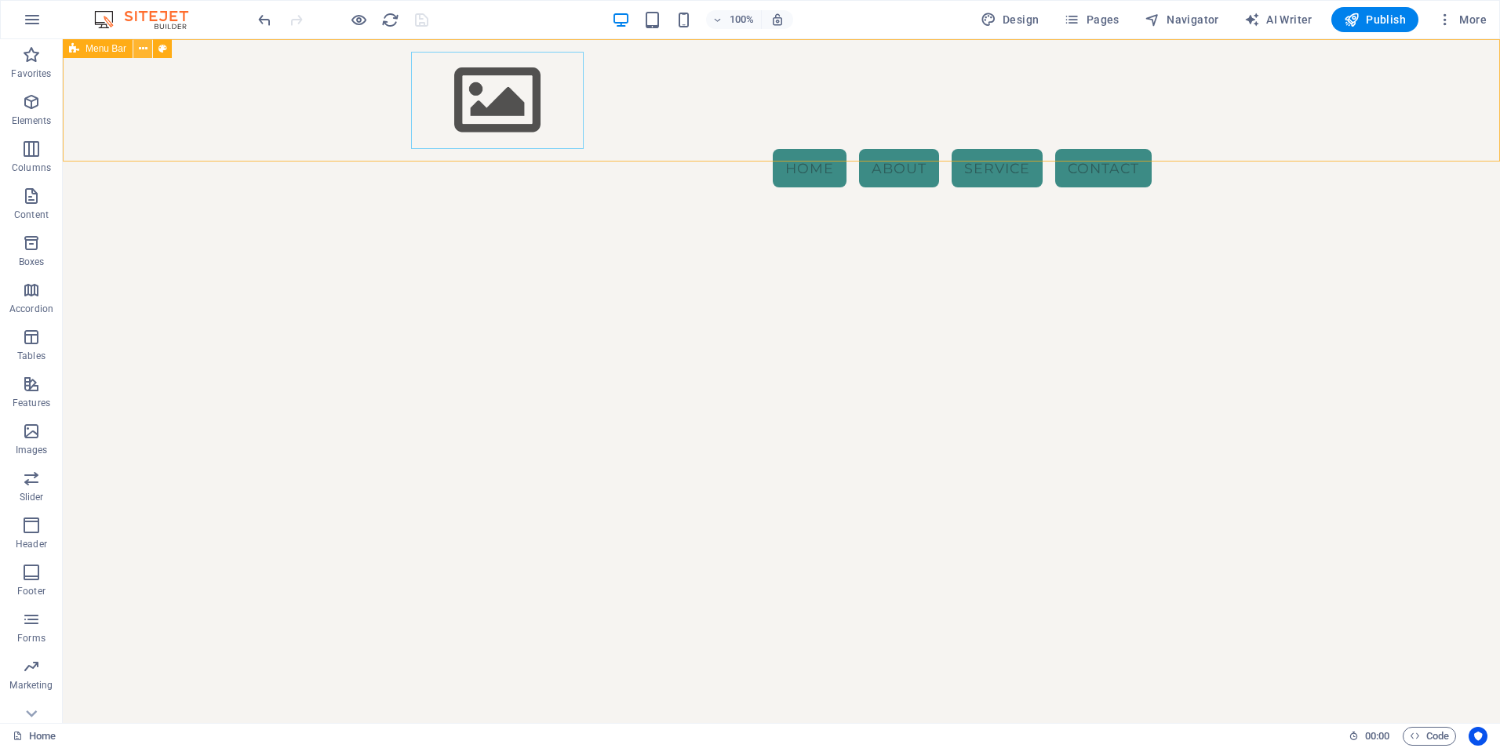
click at [143, 46] on icon at bounding box center [143, 49] width 9 height 16
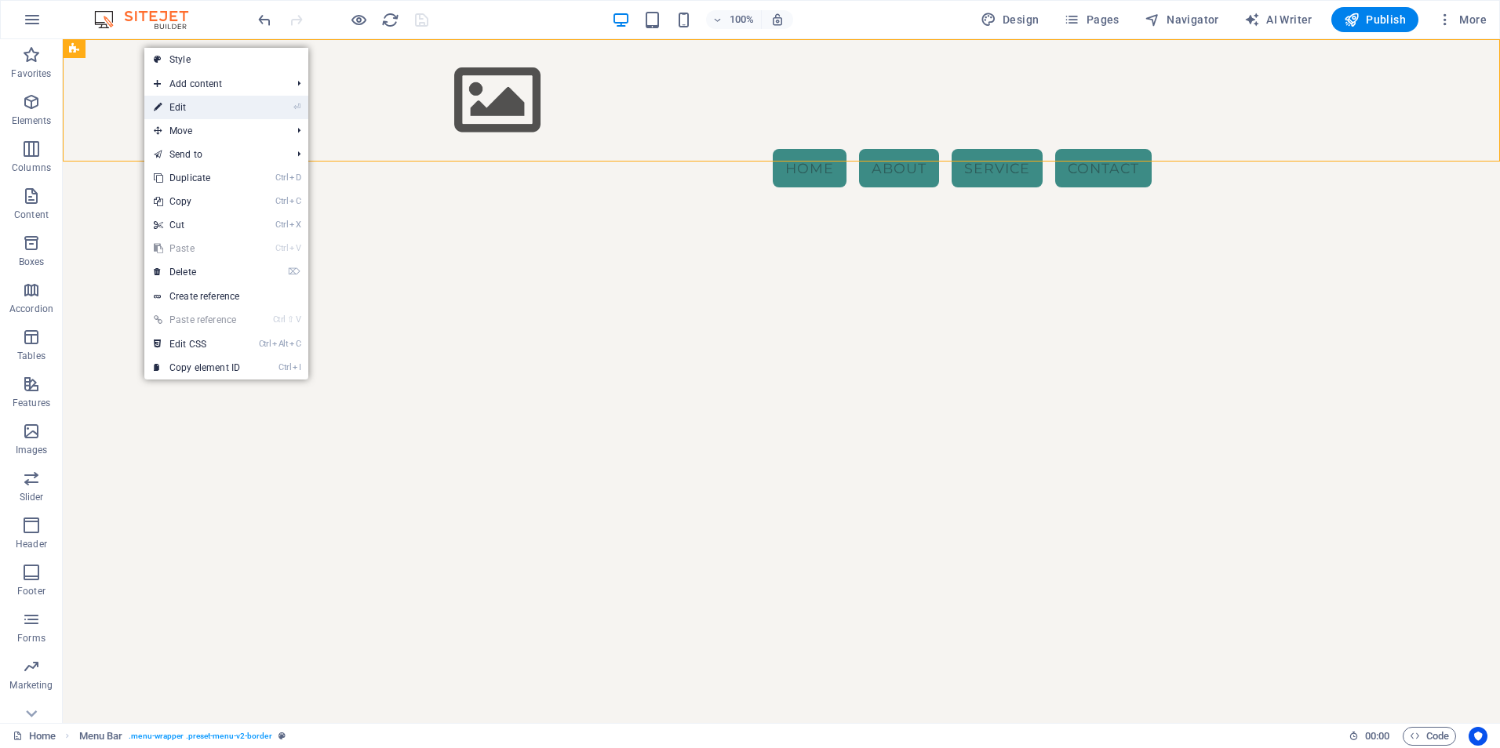
click at [173, 107] on link "⏎ Edit" at bounding box center [196, 108] width 105 height 24
select select "rem"
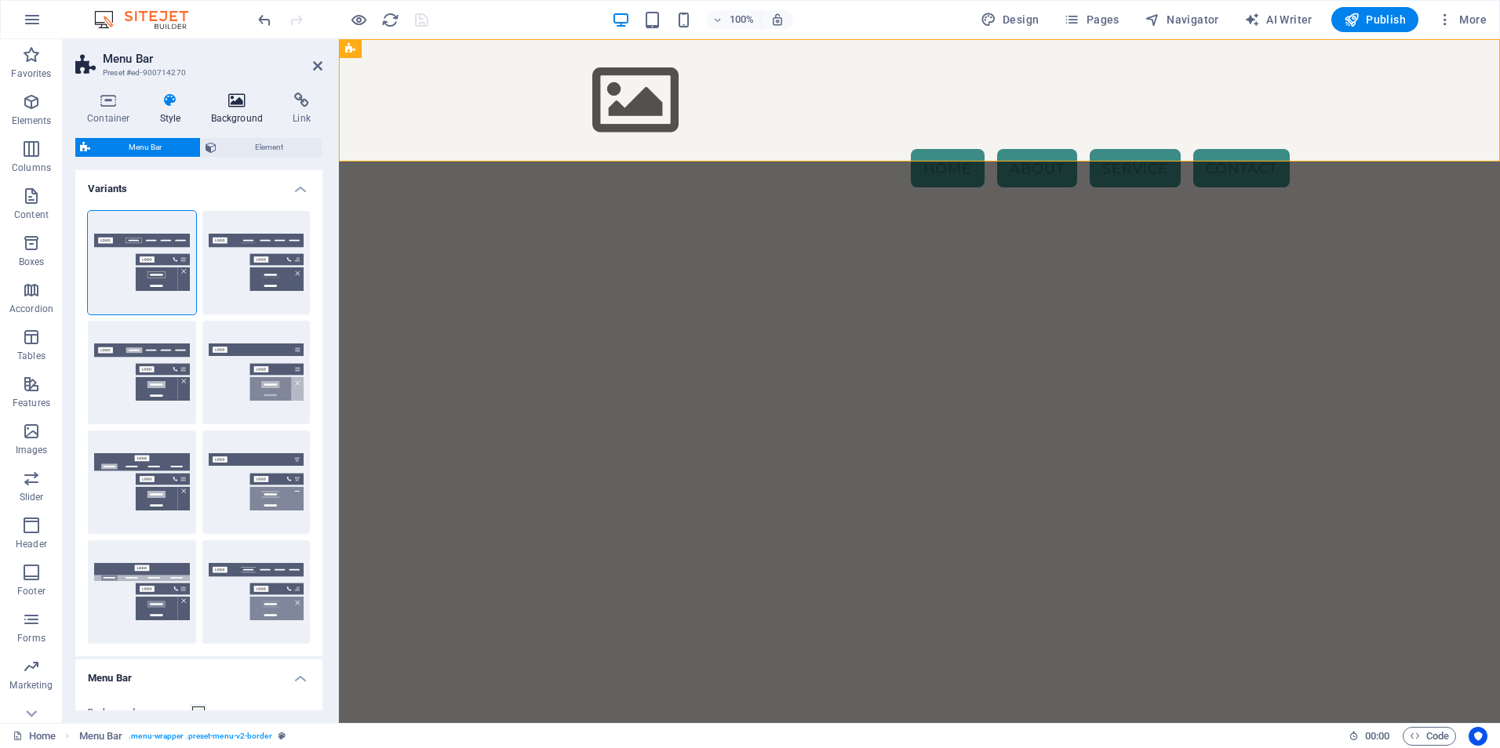
click at [229, 114] on h4 "Background" at bounding box center [240, 109] width 82 height 33
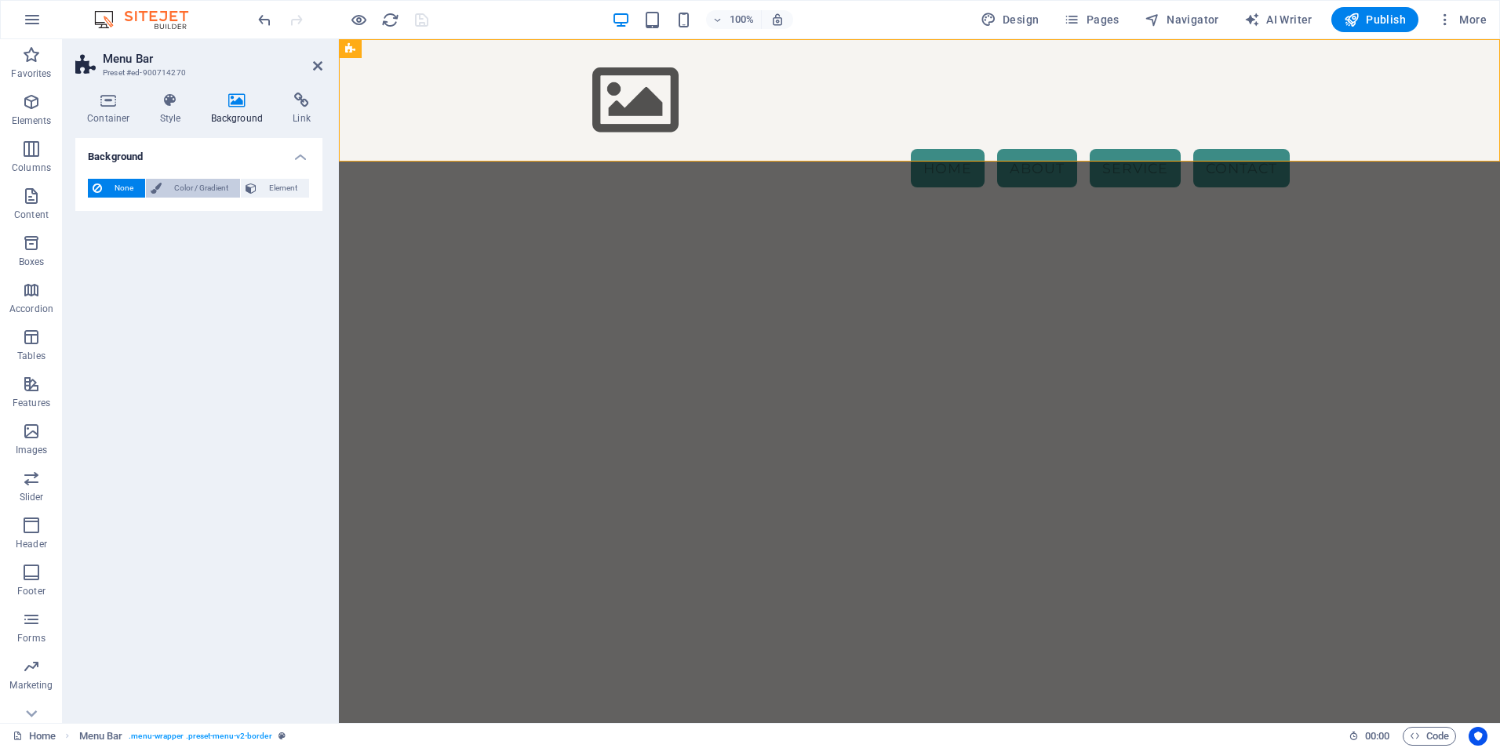
click at [166, 182] on span "Color / Gradient" at bounding box center [200, 188] width 69 height 19
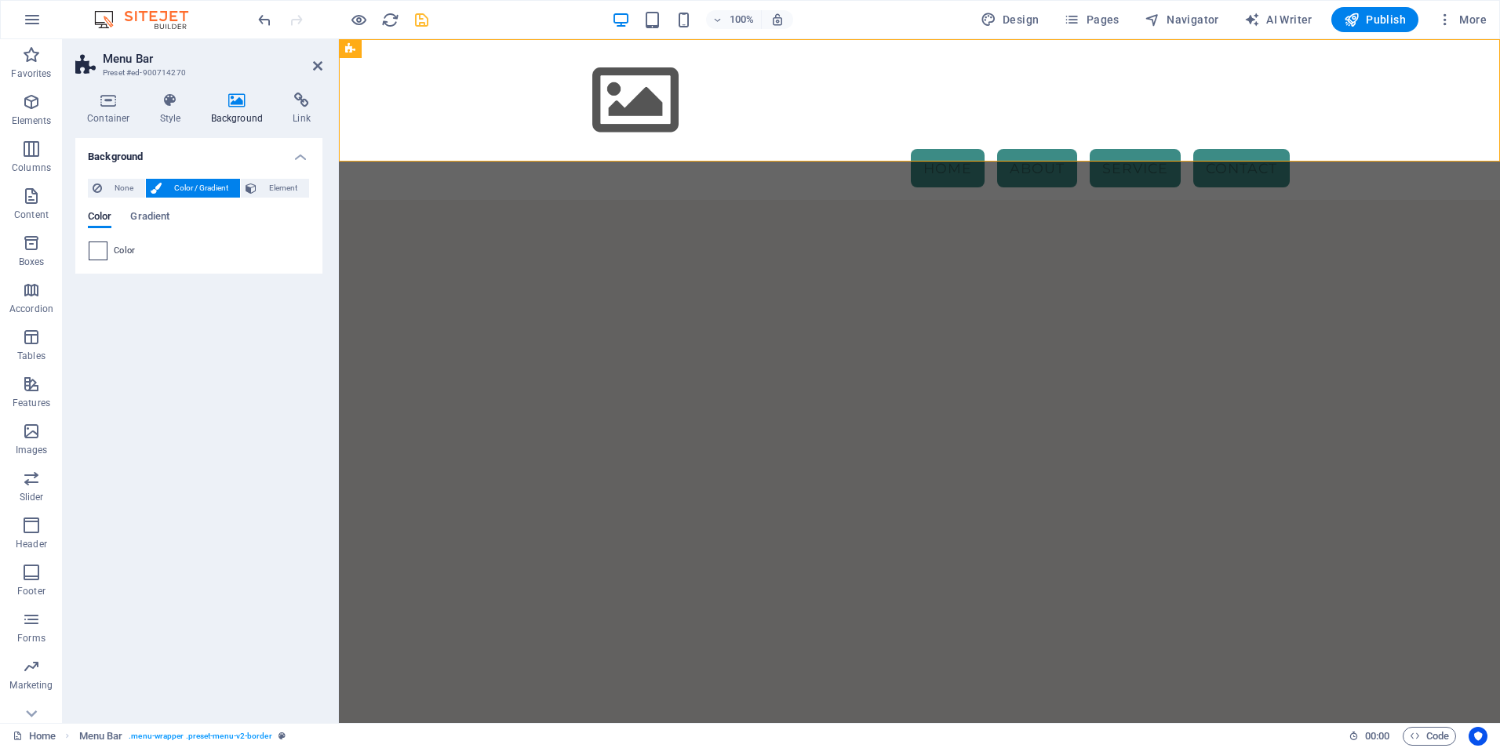
click at [98, 251] on span at bounding box center [97, 250] width 17 height 17
type input "#ffffff"
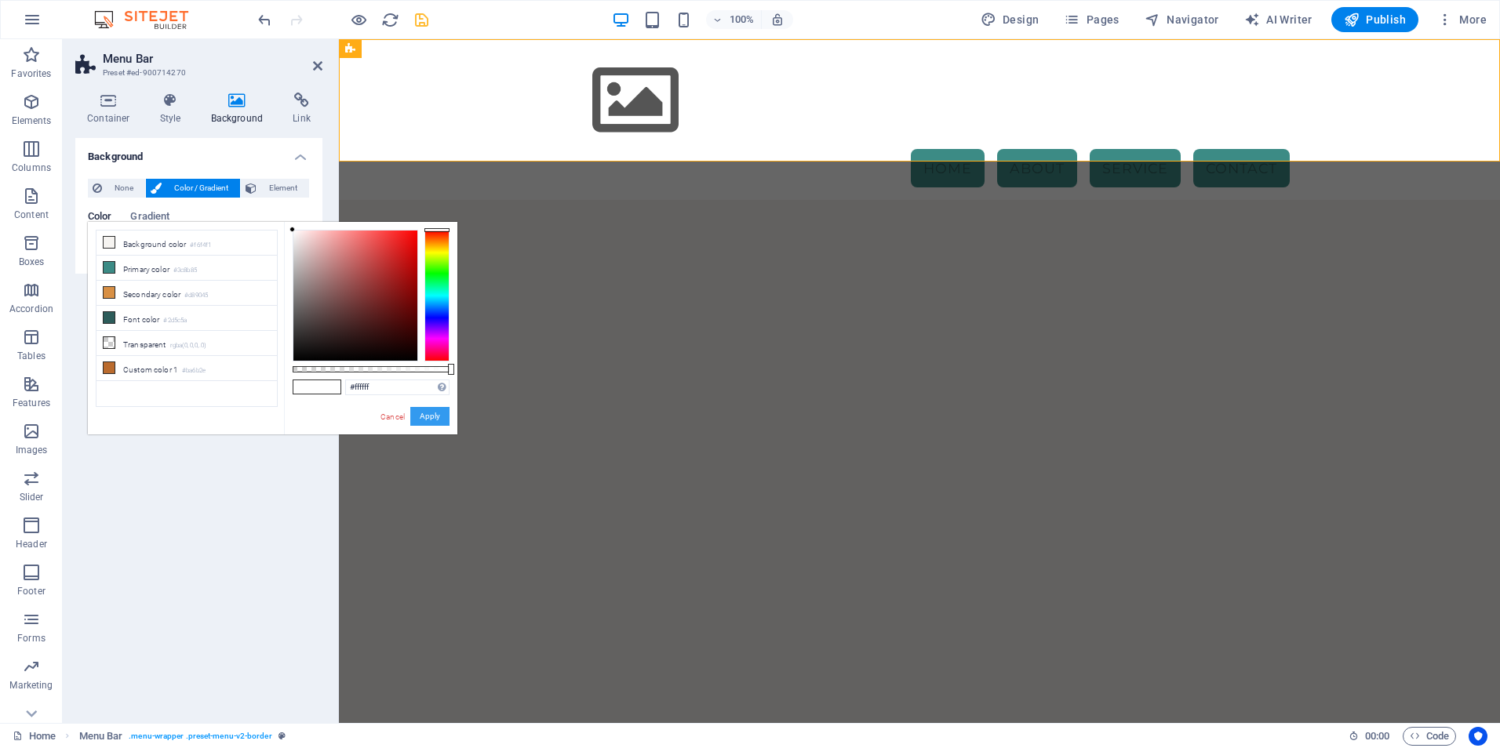
click at [434, 420] on button "Apply" at bounding box center [429, 416] width 39 height 19
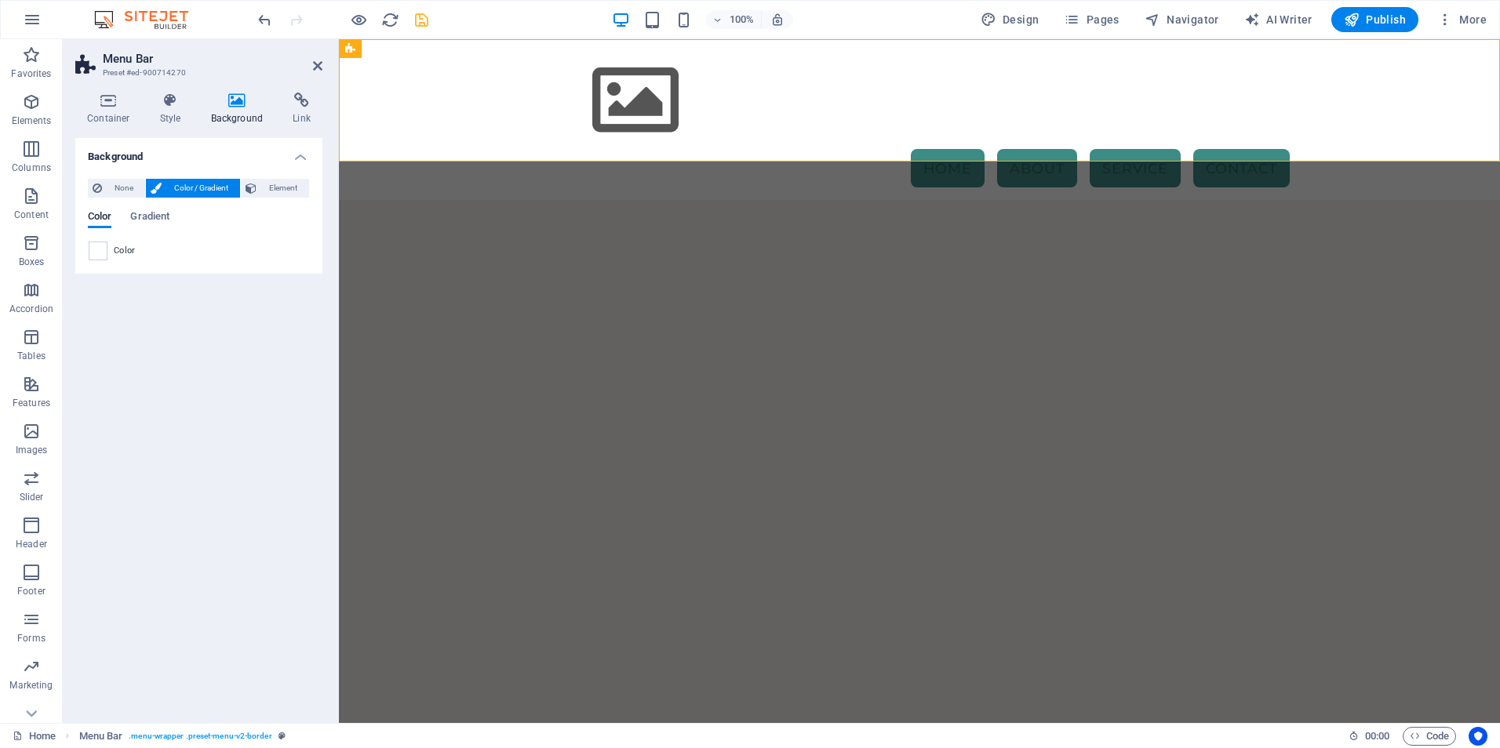
click at [642, 200] on html "Skip to main content Menu Home About Service Contact" at bounding box center [919, 119] width 1161 height 161
click at [176, 215] on div "Color Gradient" at bounding box center [199, 226] width 222 height 30
click at [159, 217] on span "Gradient" at bounding box center [149, 218] width 39 height 22
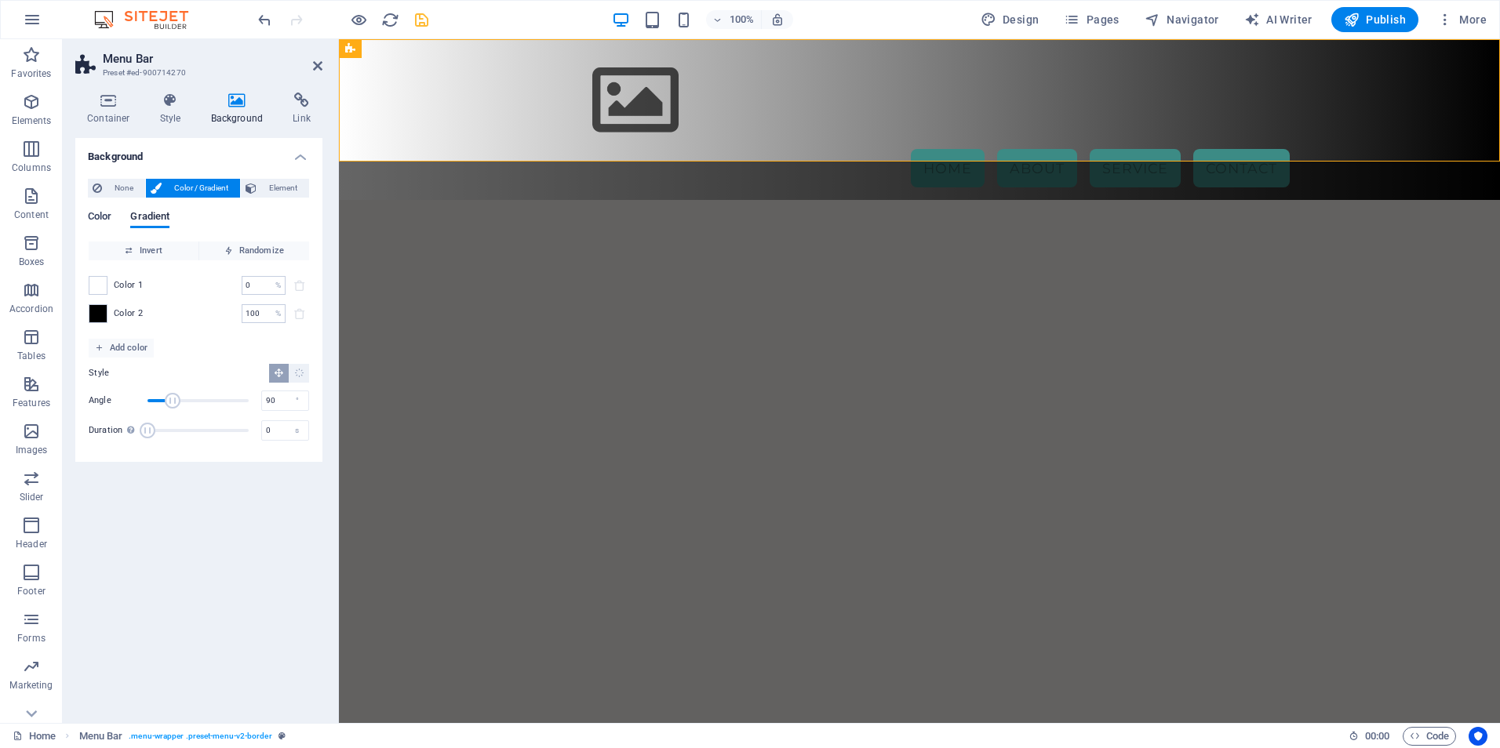
click at [104, 215] on span "Color" at bounding box center [100, 218] width 24 height 22
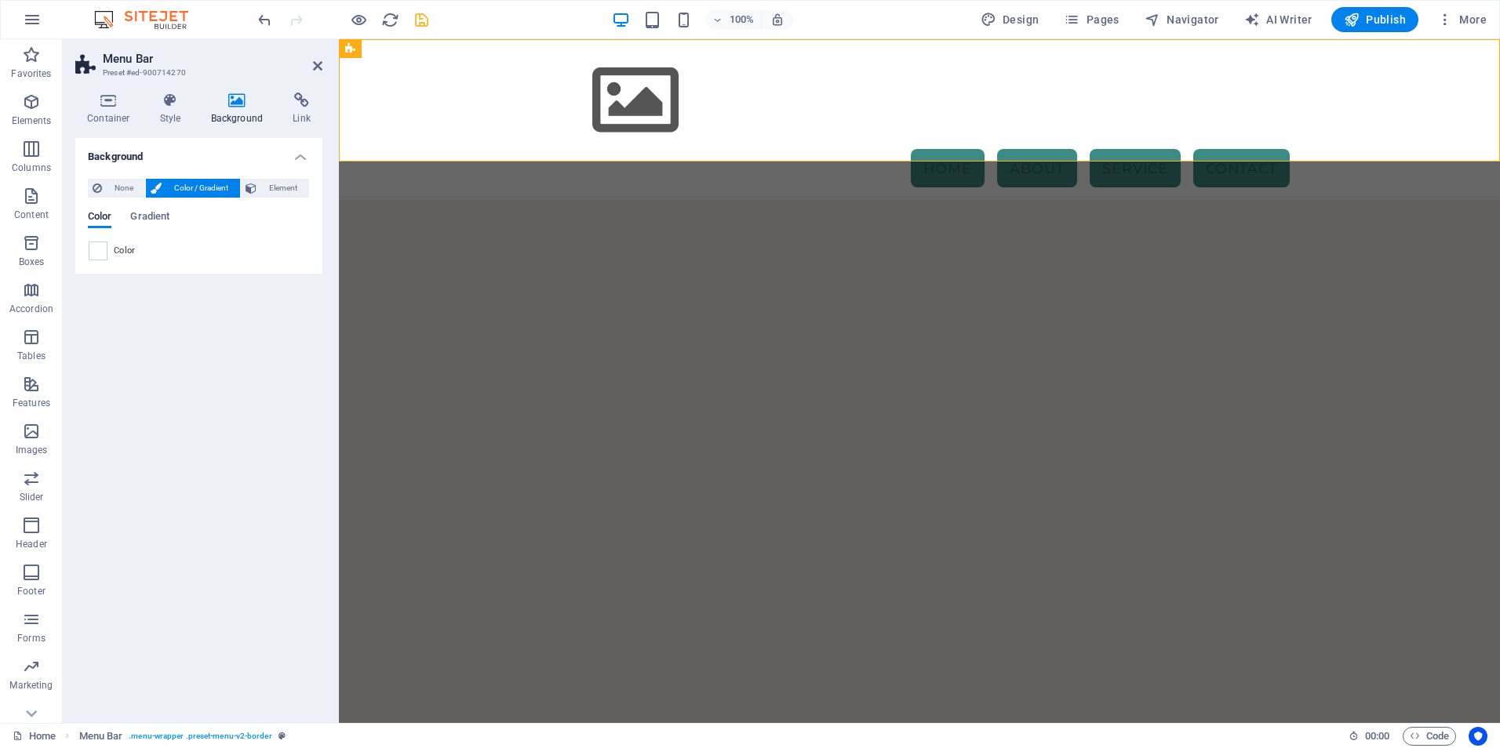
click at [758, 200] on html "Skip to main content Menu Home About Service Contact" at bounding box center [919, 119] width 1161 height 161
click at [616, 51] on button at bounding box center [611, 48] width 19 height 19
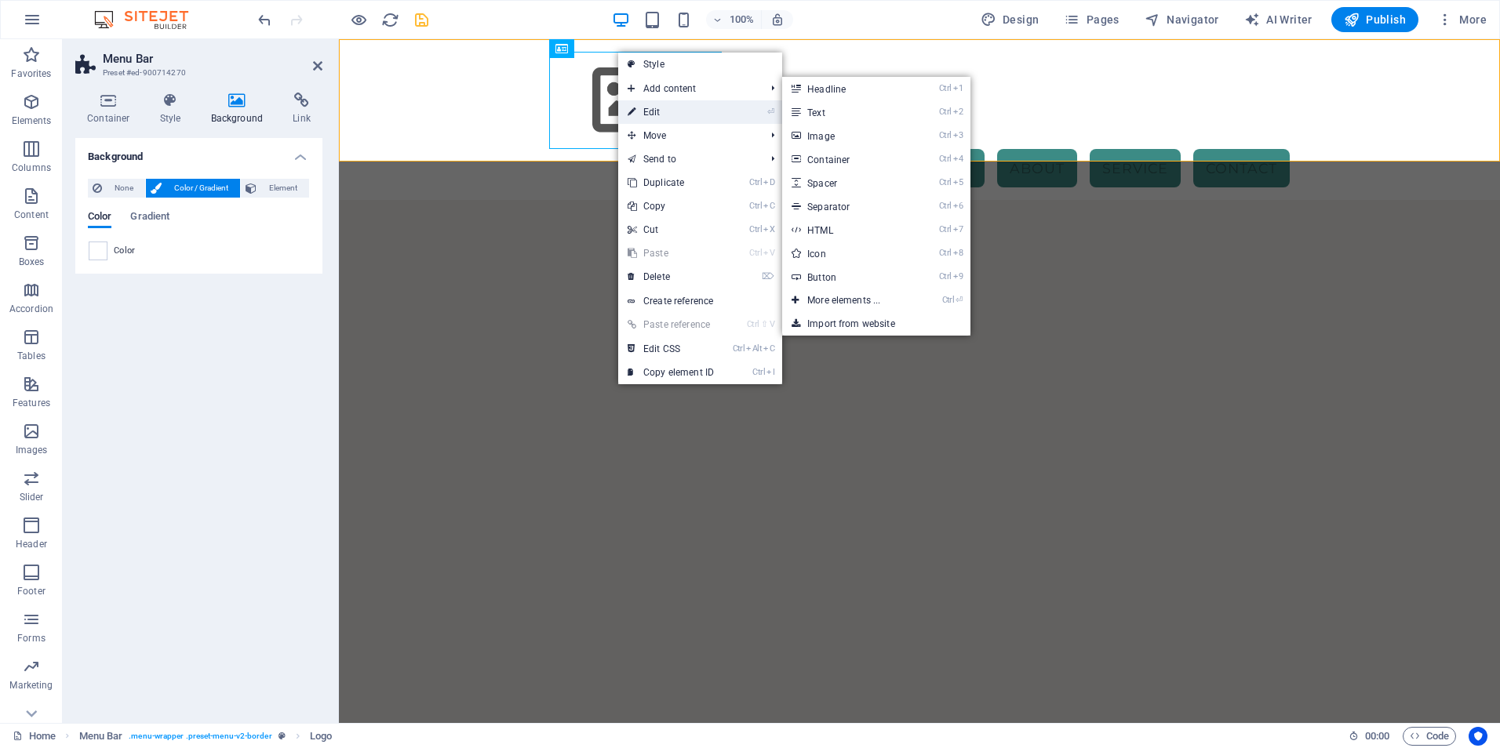
drag, startPoint x: 654, startPoint y: 112, endPoint x: 315, endPoint y: 76, distance: 340.7
click at [654, 112] on link "⏎ Edit" at bounding box center [670, 112] width 105 height 24
select select "px"
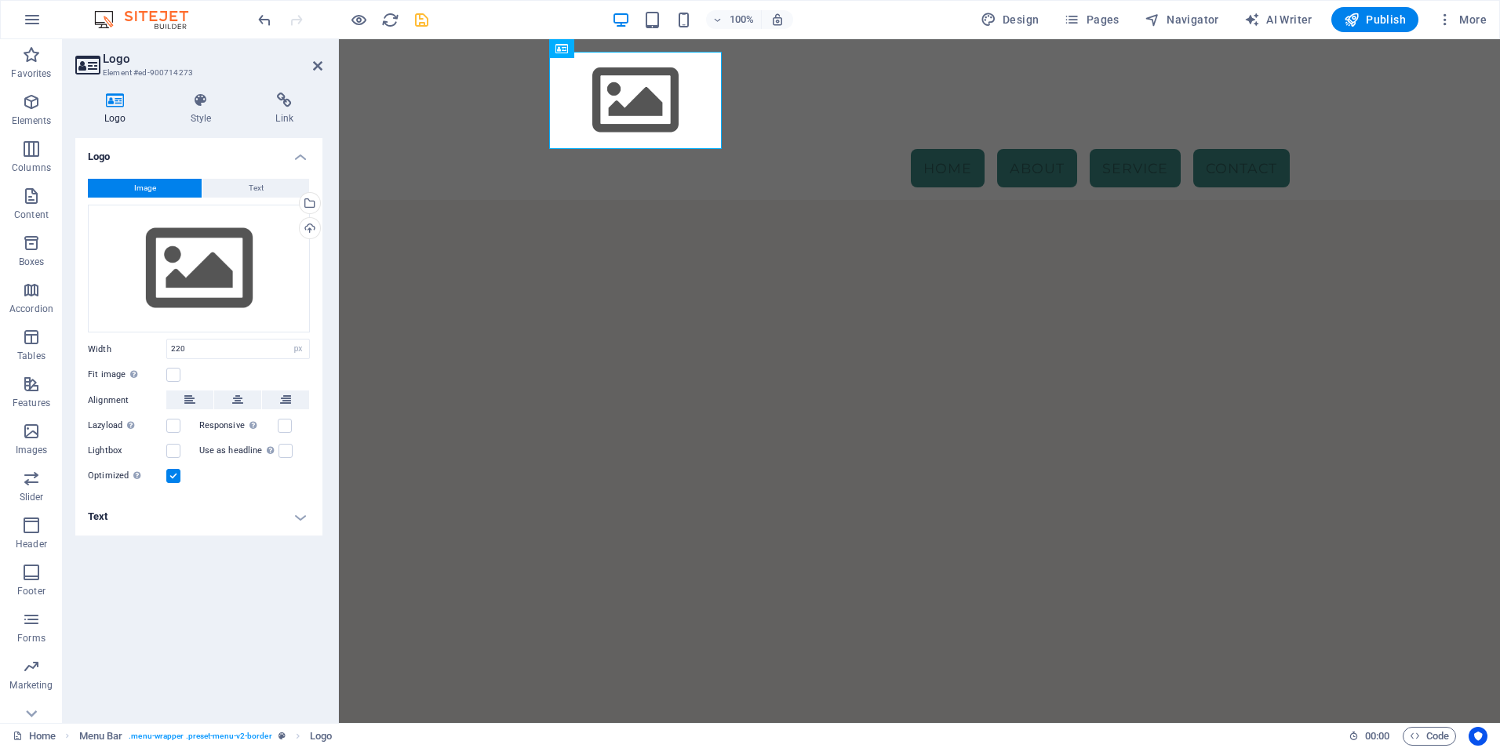
click at [900, 200] on html "Skip to main content Menu Home About Service Contact" at bounding box center [919, 119] width 1161 height 161
click at [1451, 19] on icon "button" at bounding box center [1445, 20] width 16 height 16
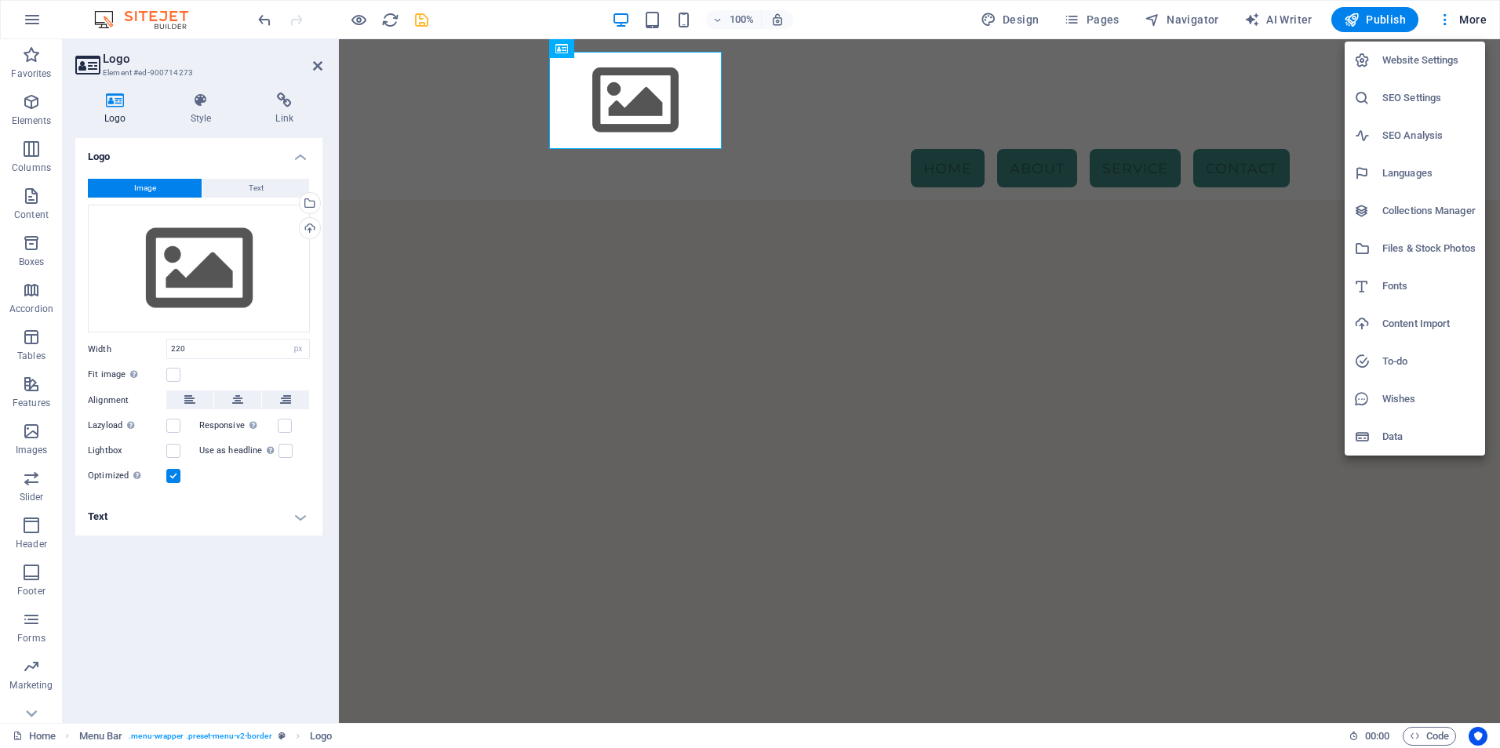
click at [1418, 62] on h6 "Website Settings" at bounding box center [1428, 60] width 93 height 19
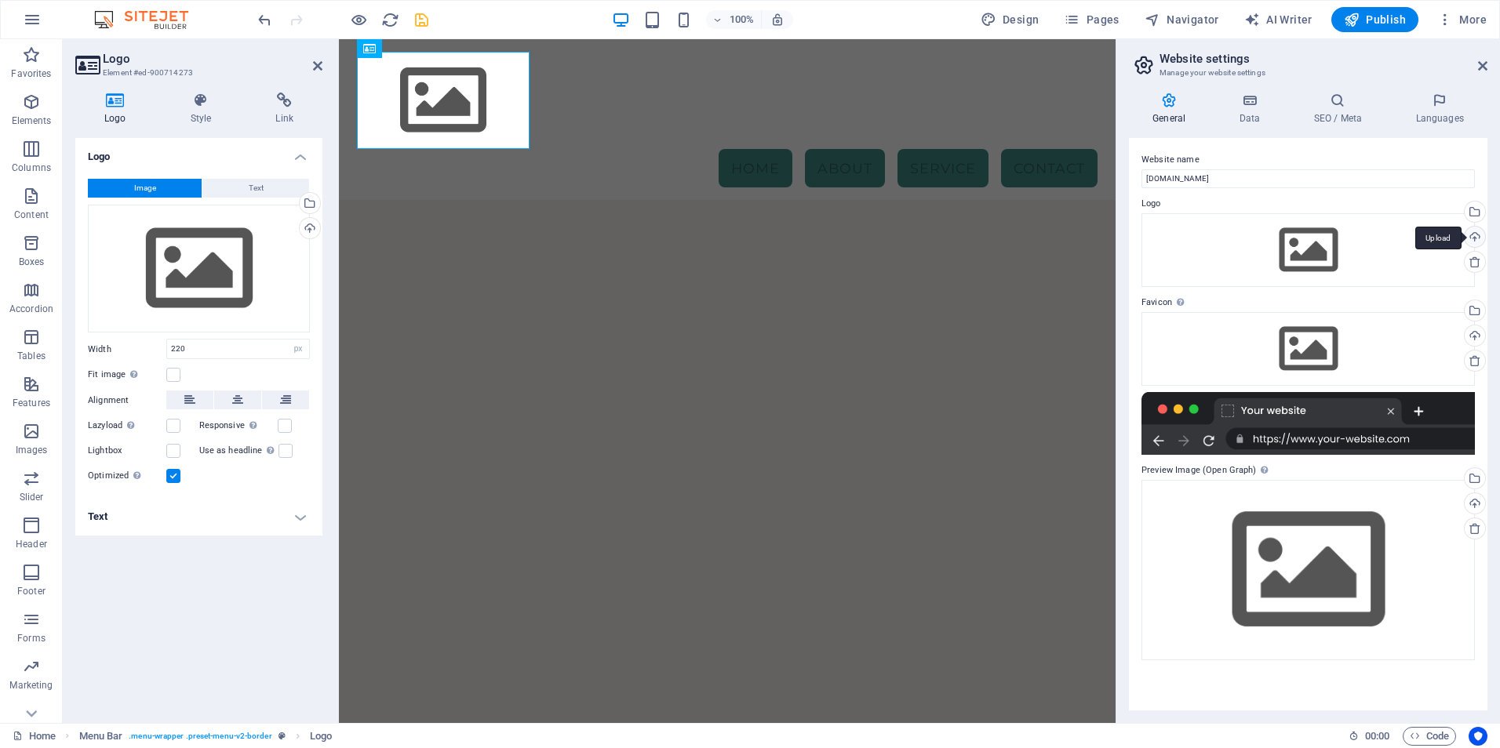
click at [1482, 239] on div "Upload" at bounding box center [1473, 239] width 24 height 24
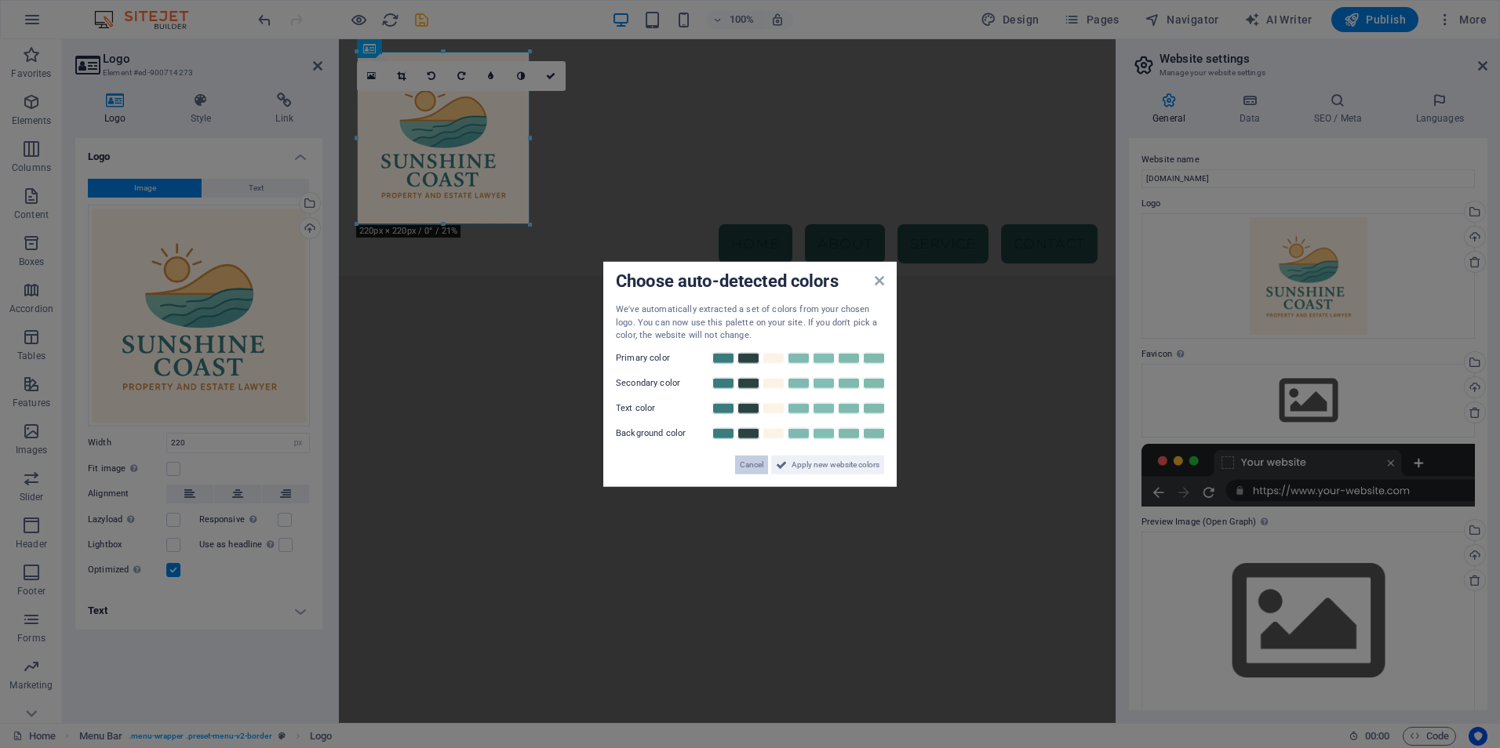
click at [747, 460] on span "Cancel" at bounding box center [752, 464] width 24 height 19
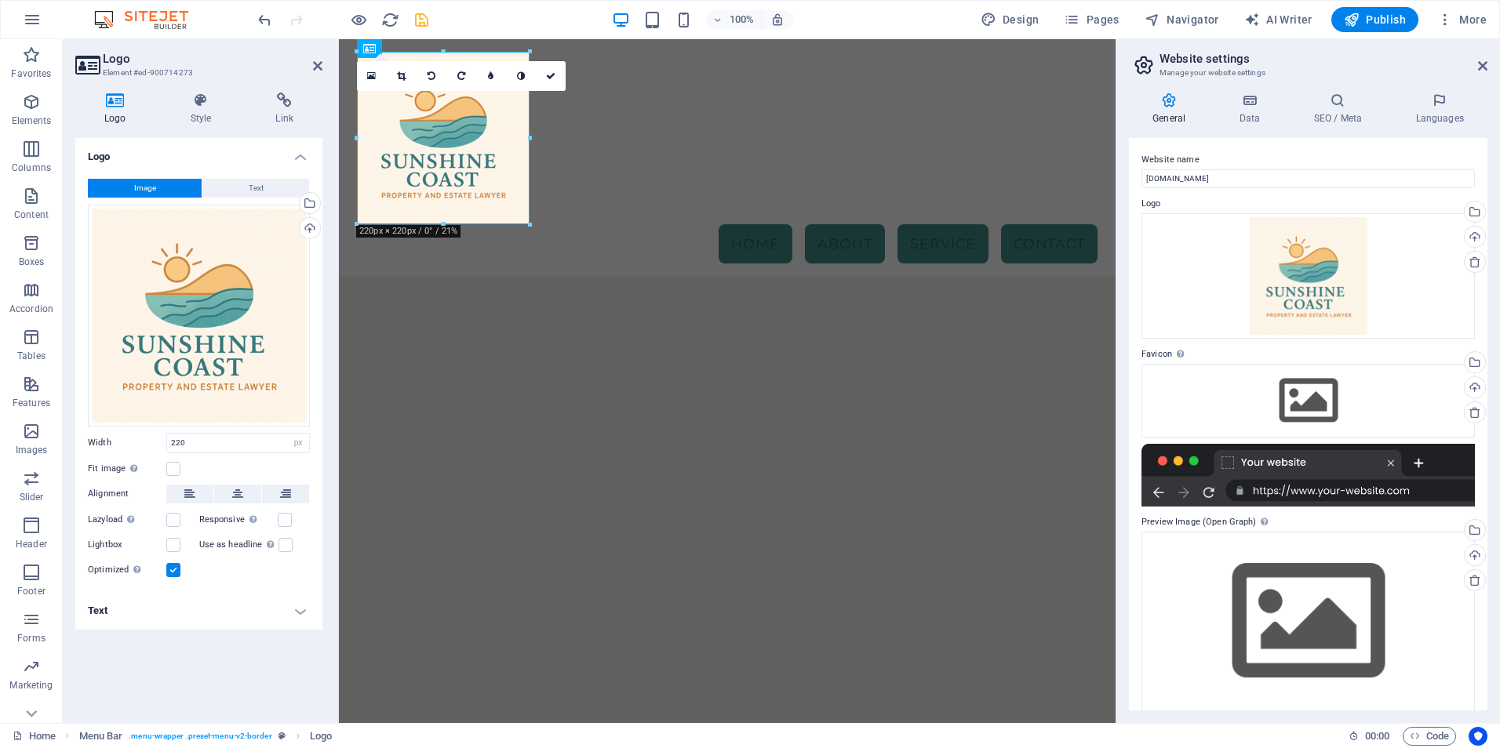
click at [764, 276] on html "Skip to main content Menu Home About Service Contact" at bounding box center [727, 157] width 776 height 237
click at [553, 71] on link at bounding box center [551, 76] width 30 height 30
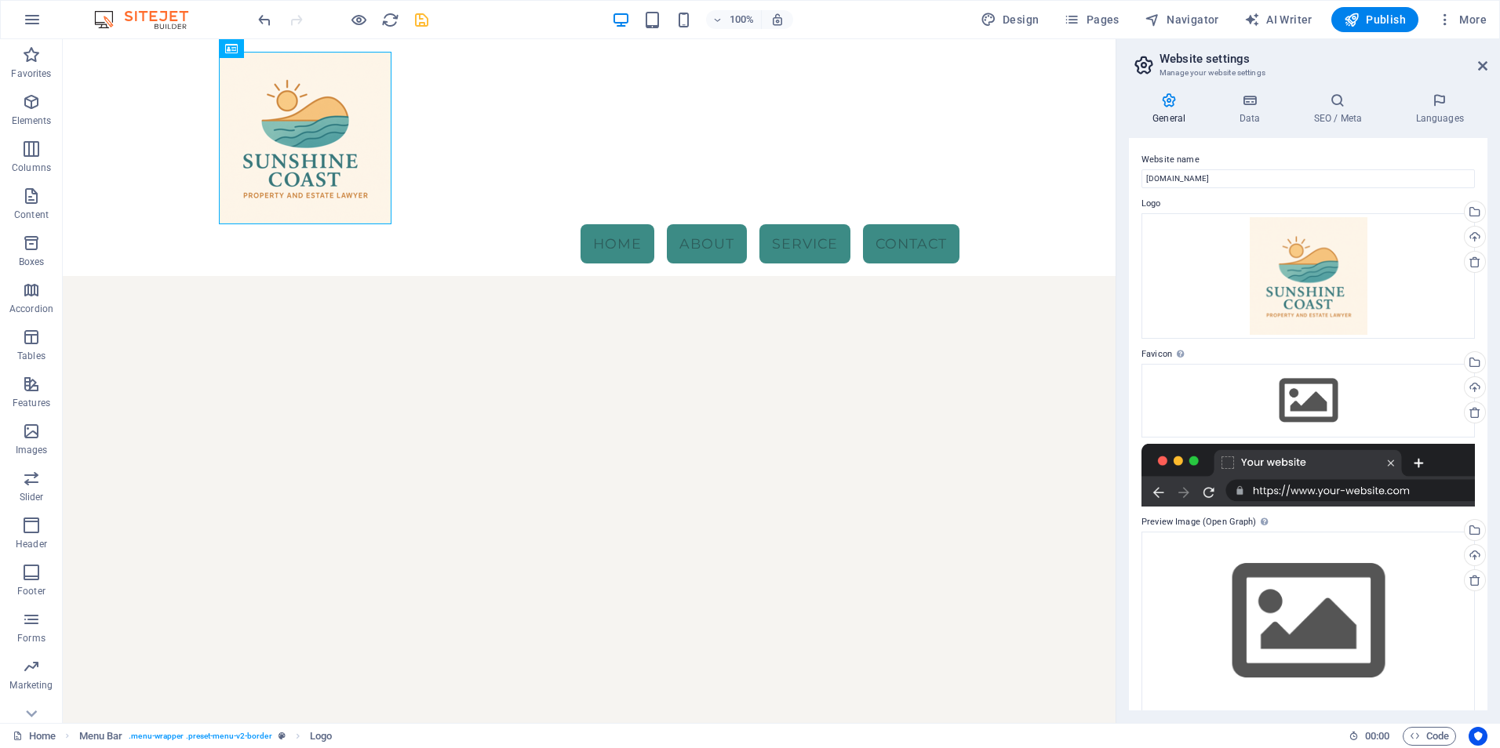
click at [696, 276] on html "Skip to main content Menu Home About Service Contact" at bounding box center [589, 157] width 1053 height 237
click at [278, 48] on icon at bounding box center [281, 49] width 9 height 16
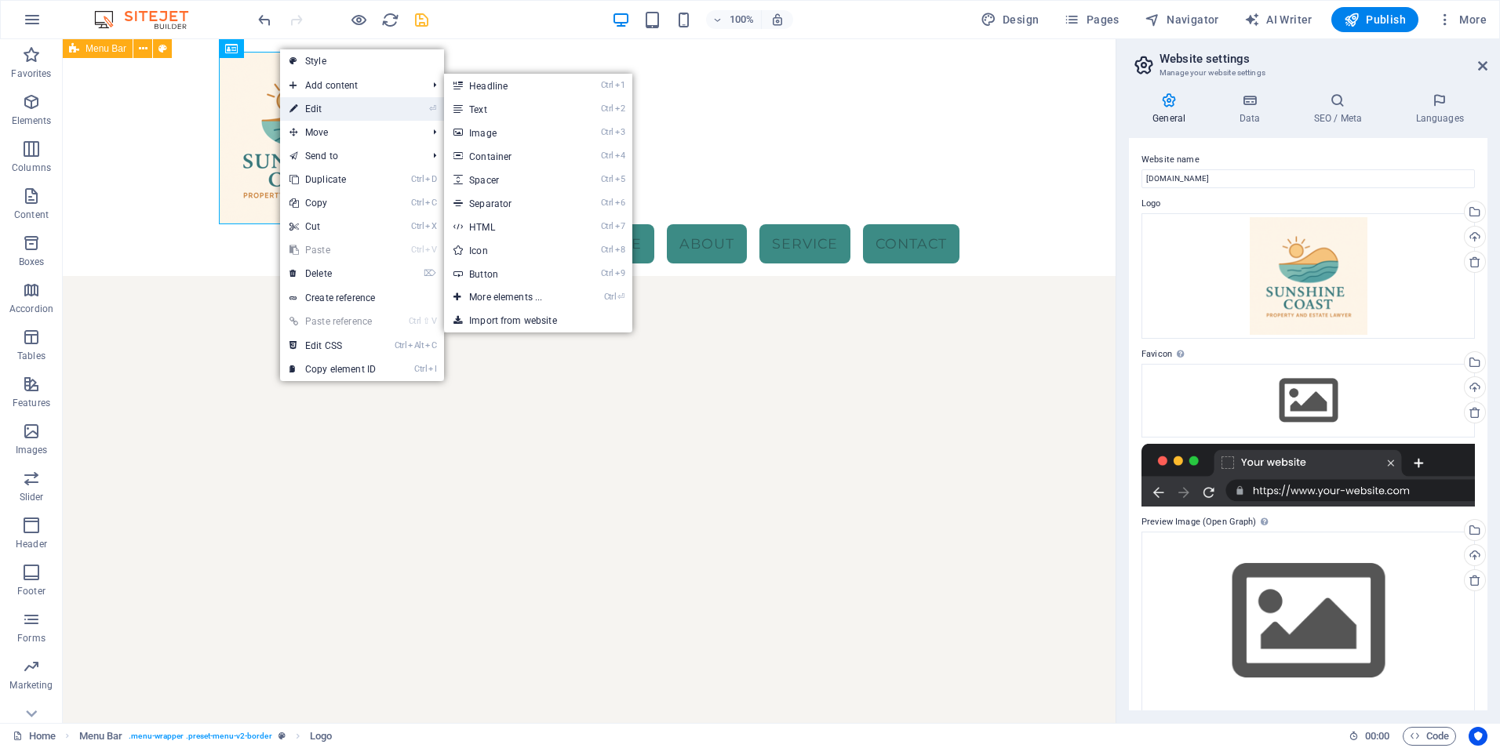
click at [315, 111] on link "⏎ Edit" at bounding box center [332, 109] width 105 height 24
select select "px"
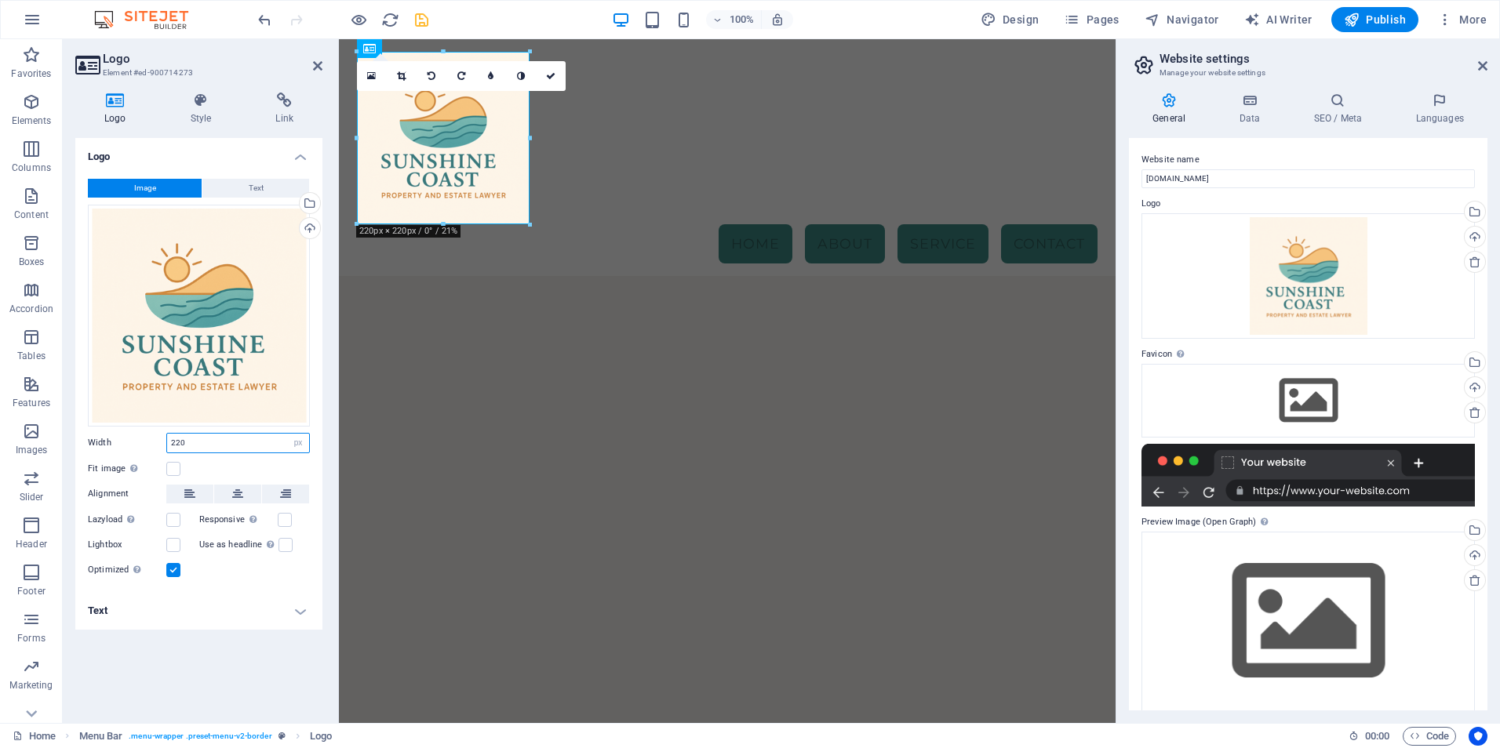
click at [250, 449] on input "220" at bounding box center [238, 443] width 142 height 19
drag, startPoint x: 180, startPoint y: 439, endPoint x: 161, endPoint y: 435, distance: 19.2
click at [159, 442] on div "Width 220 Default auto px rem % em vh vw" at bounding box center [199, 443] width 222 height 20
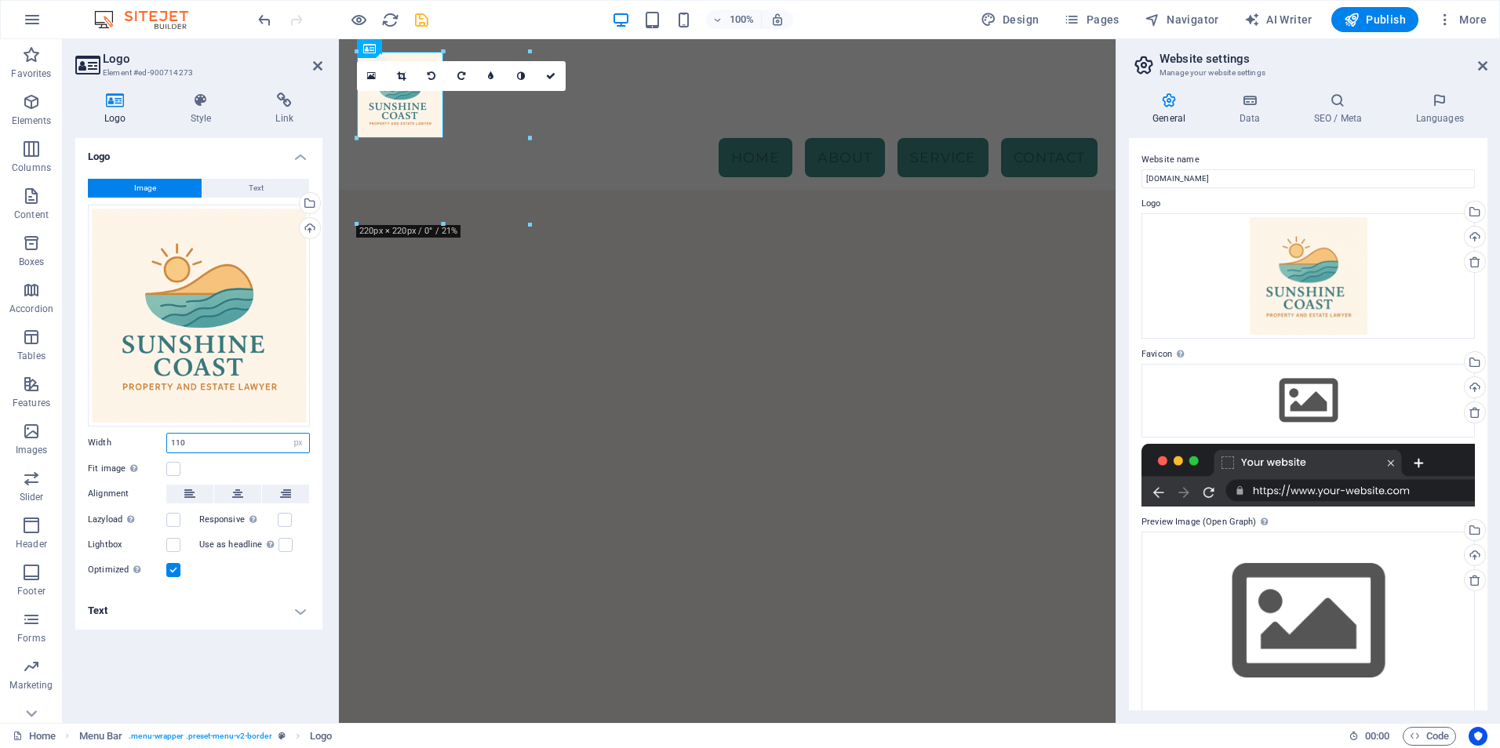
drag, startPoint x: 193, startPoint y: 445, endPoint x: 163, endPoint y: 447, distance: 29.9
click at [163, 447] on div "Width 110 Default auto px rem % em vh vw" at bounding box center [199, 443] width 222 height 20
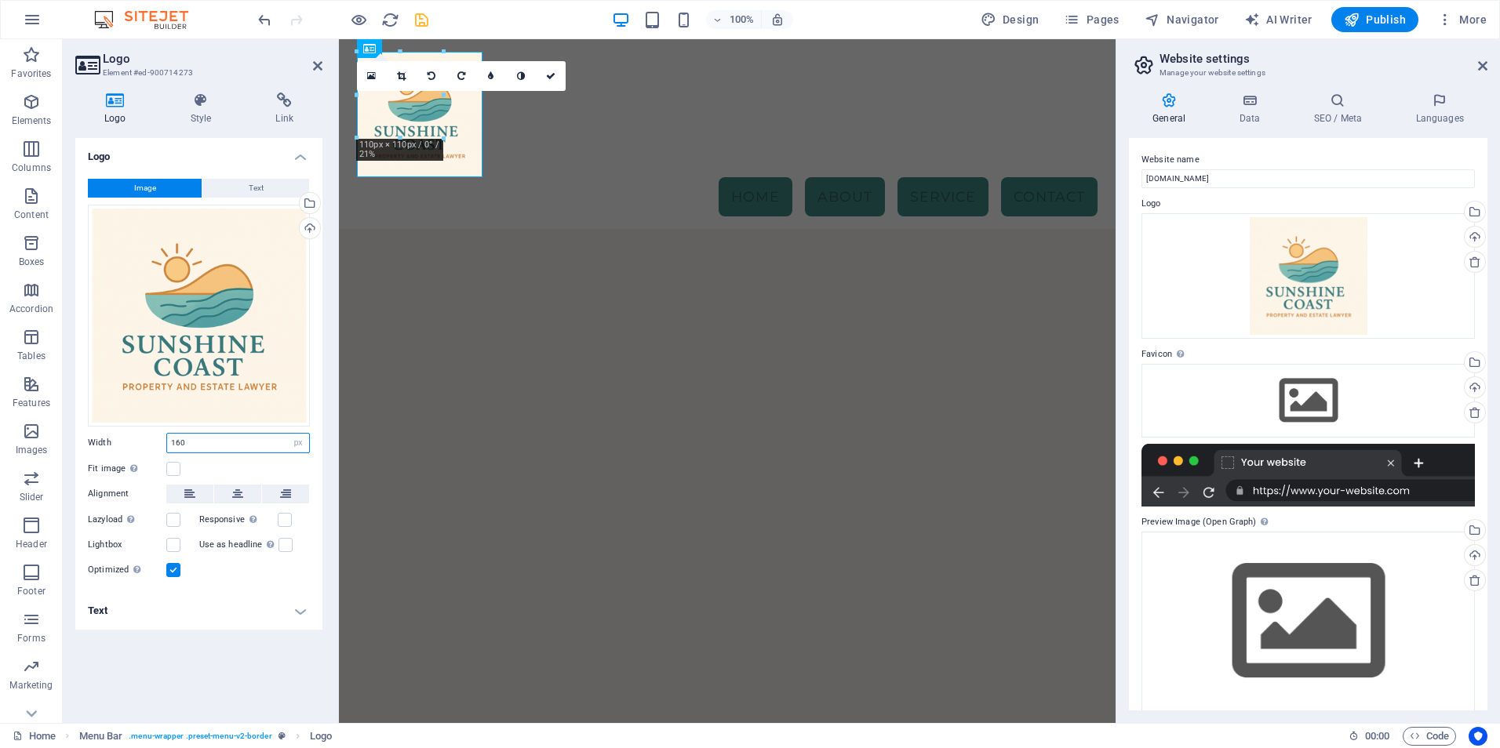
type input "160"
click at [438, 229] on html "Skip to main content Menu Home About Service Contact" at bounding box center [727, 134] width 776 height 190
click at [552, 67] on link at bounding box center [551, 76] width 30 height 30
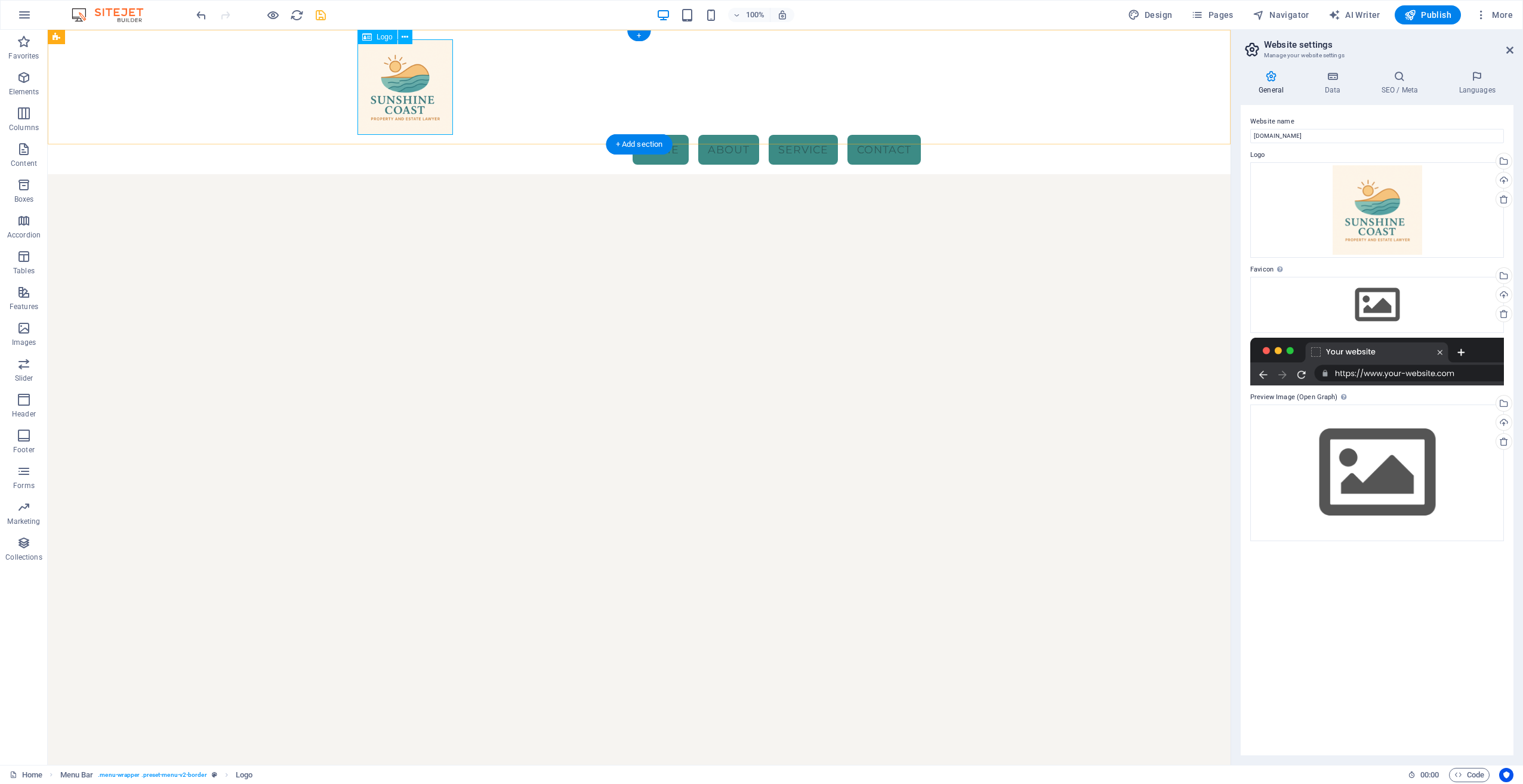
click at [403, 90] on div at bounding box center [639, 87] width 563 height 95
click at [402, 37] on icon at bounding box center [405, 37] width 7 height 12
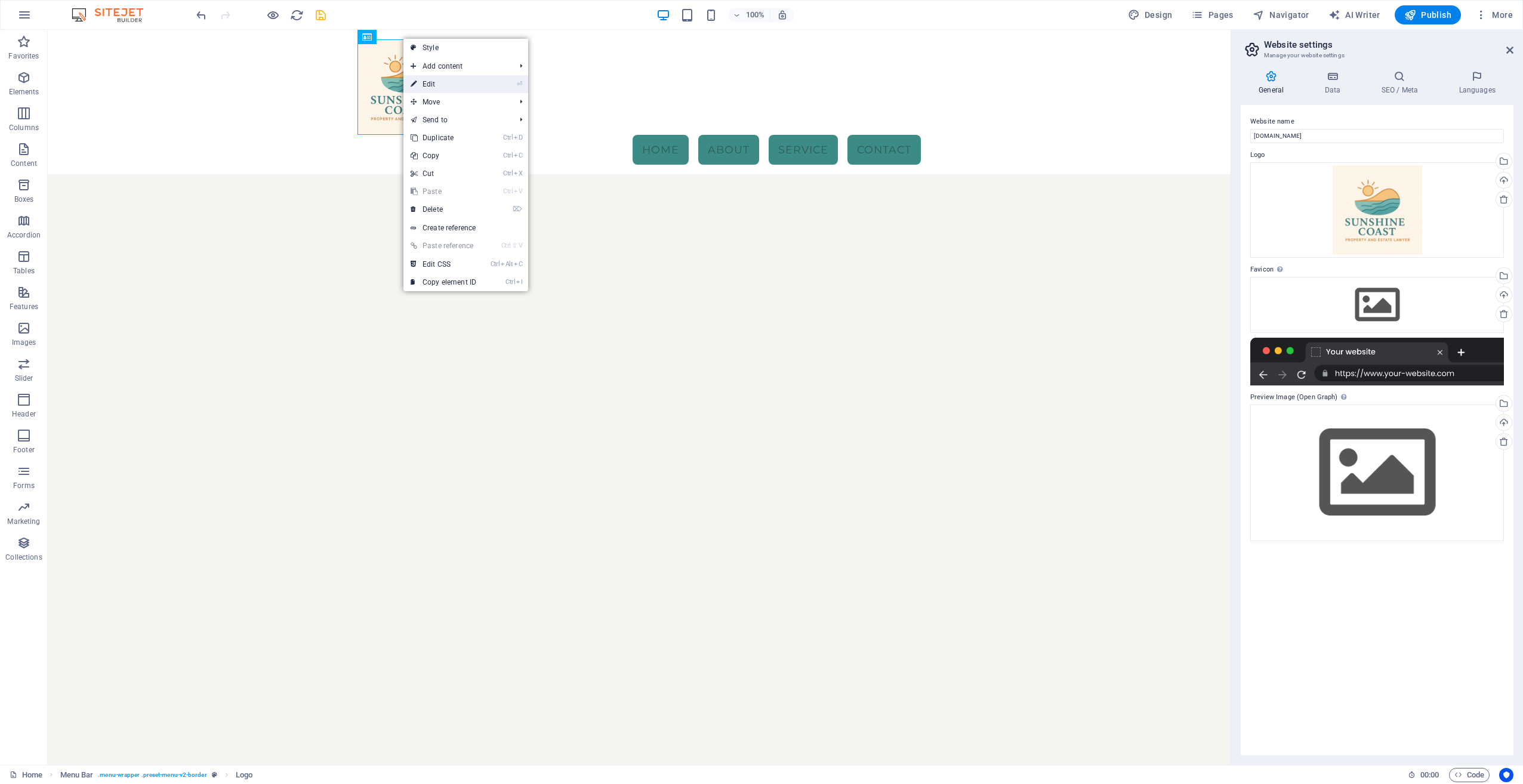
click at [436, 84] on link "⏎ Edit" at bounding box center [443, 84] width 80 height 18
select select "px"
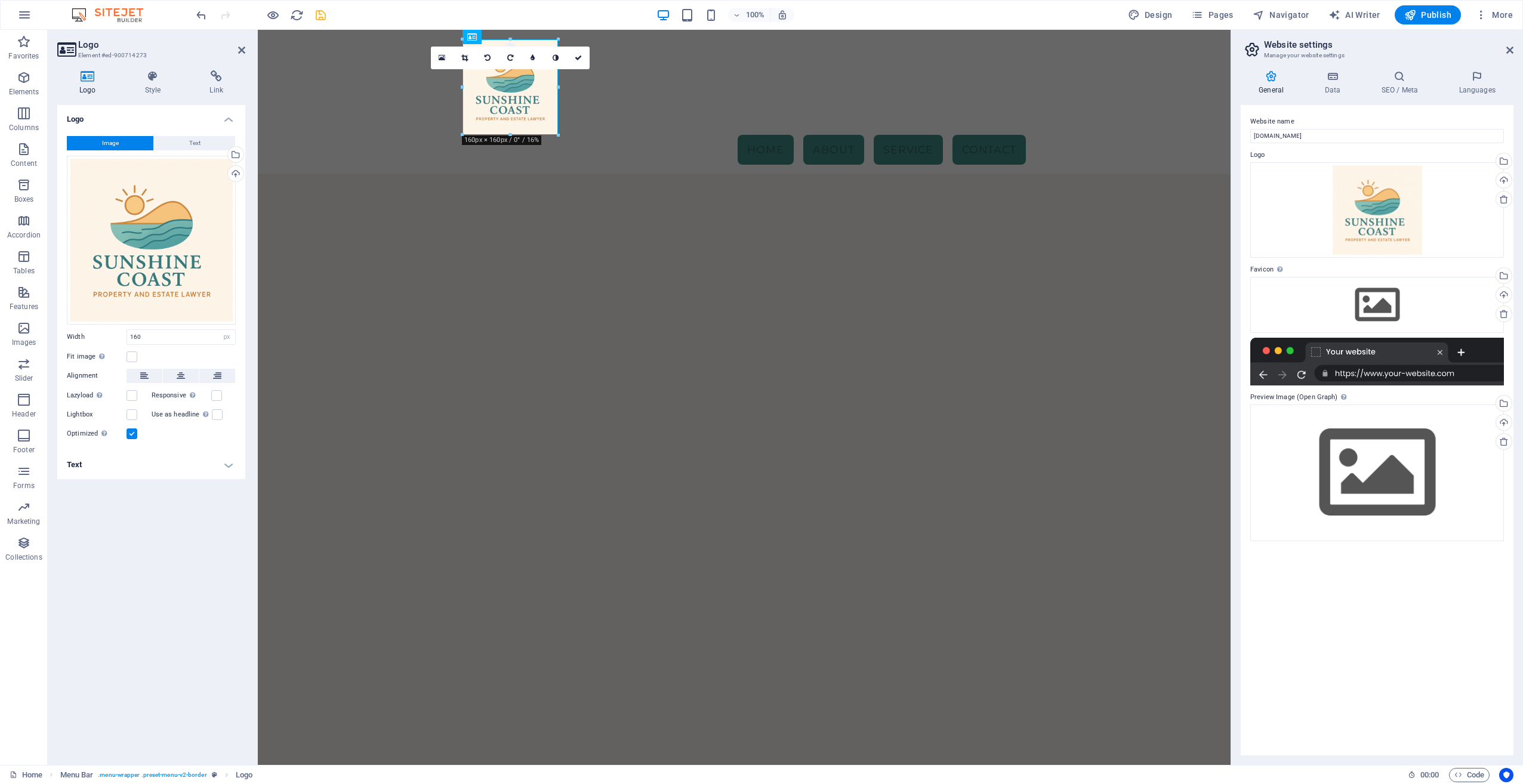
drag, startPoint x: 148, startPoint y: 331, endPoint x: 103, endPoint y: 332, distance: 45.0
click at [103, 332] on div "Width 160 Default auto px rem % em vh vw" at bounding box center [151, 337] width 169 height 15
drag, startPoint x: 148, startPoint y: 334, endPoint x: 109, endPoint y: 339, distance: 39.3
click at [109, 339] on div "Width 160 Default auto px rem % em vh vw" at bounding box center [151, 337] width 169 height 15
type input "200"
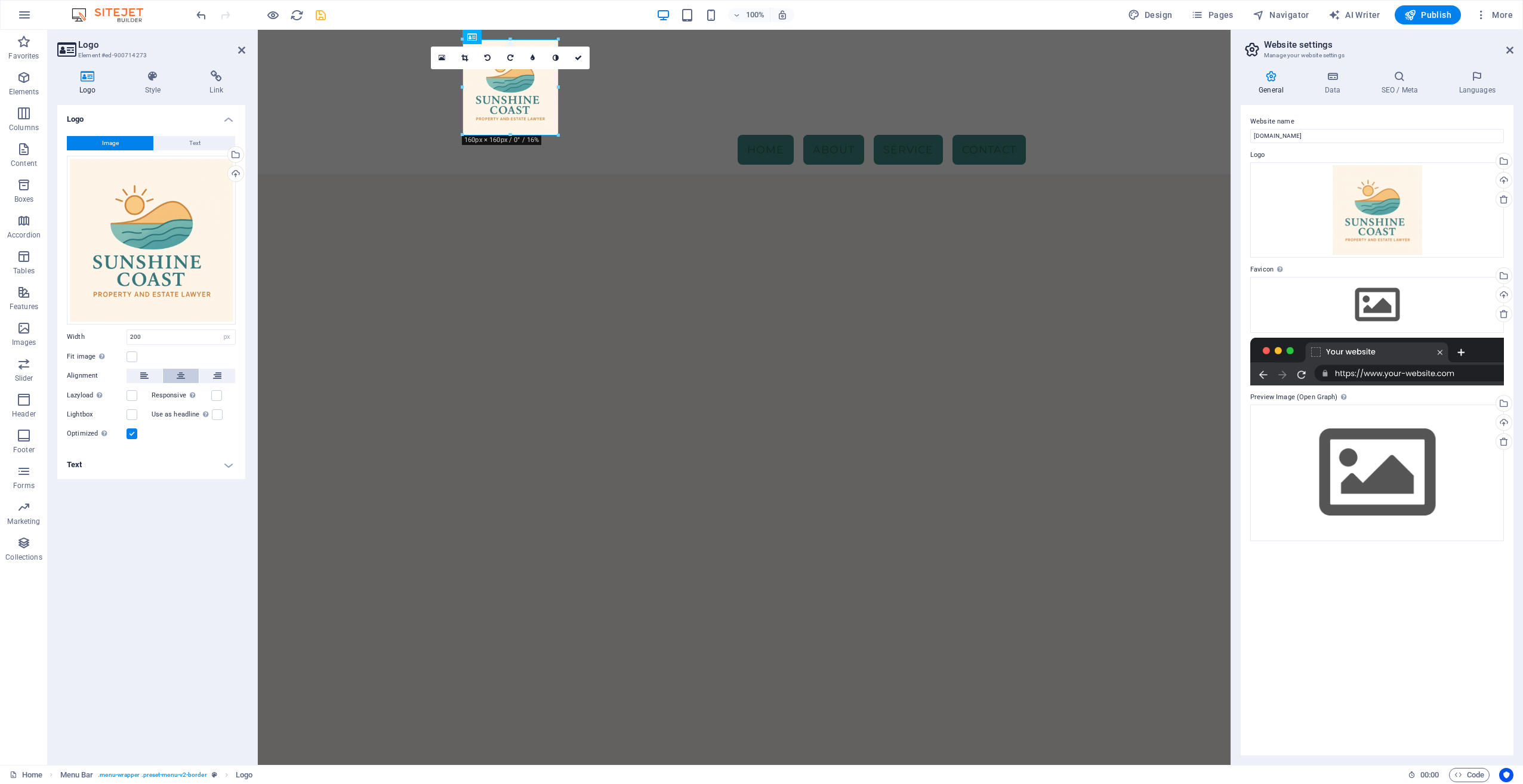
click at [179, 375] on icon at bounding box center [180, 376] width 8 height 14
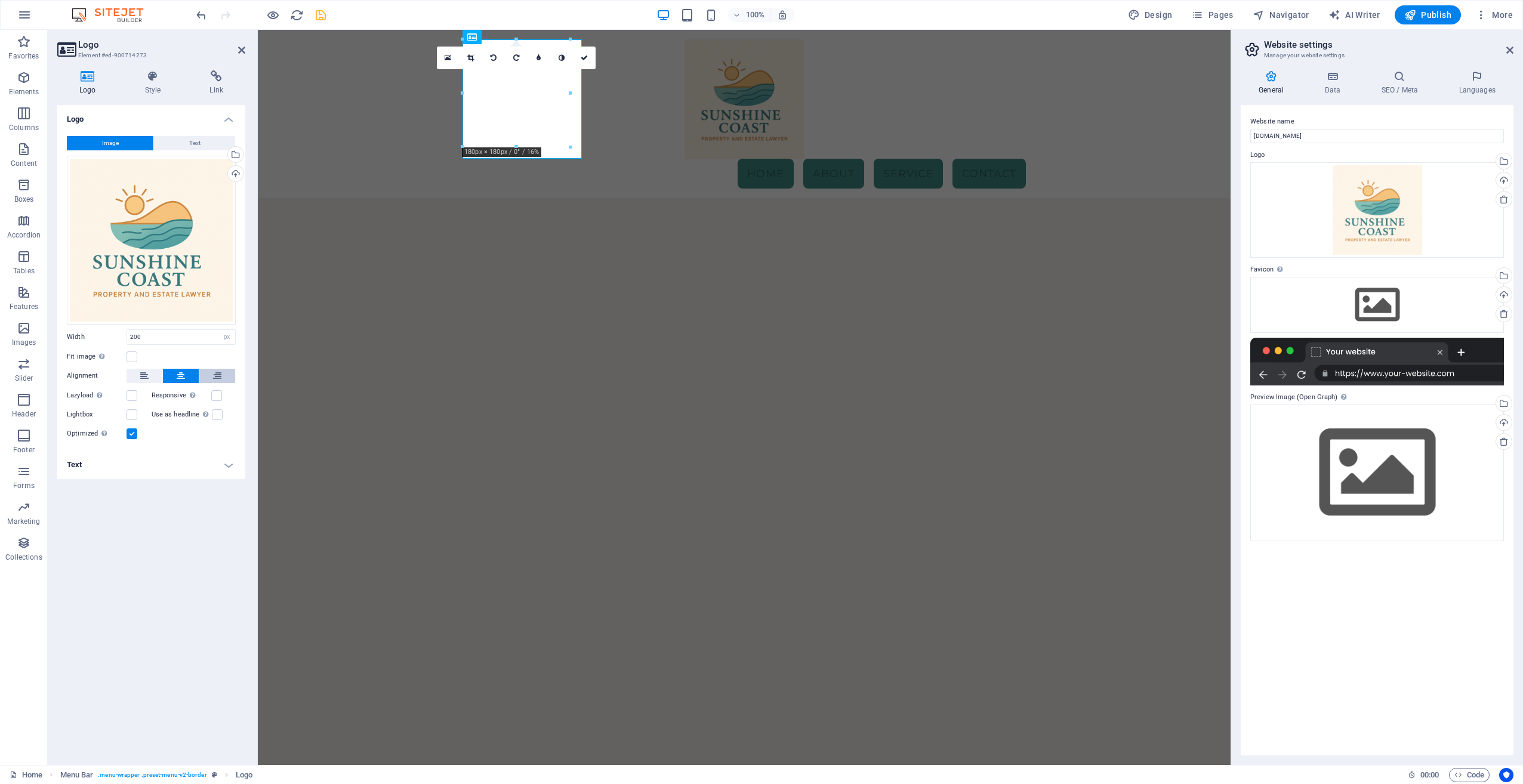
click at [221, 369] on icon at bounding box center [217, 376] width 8 height 14
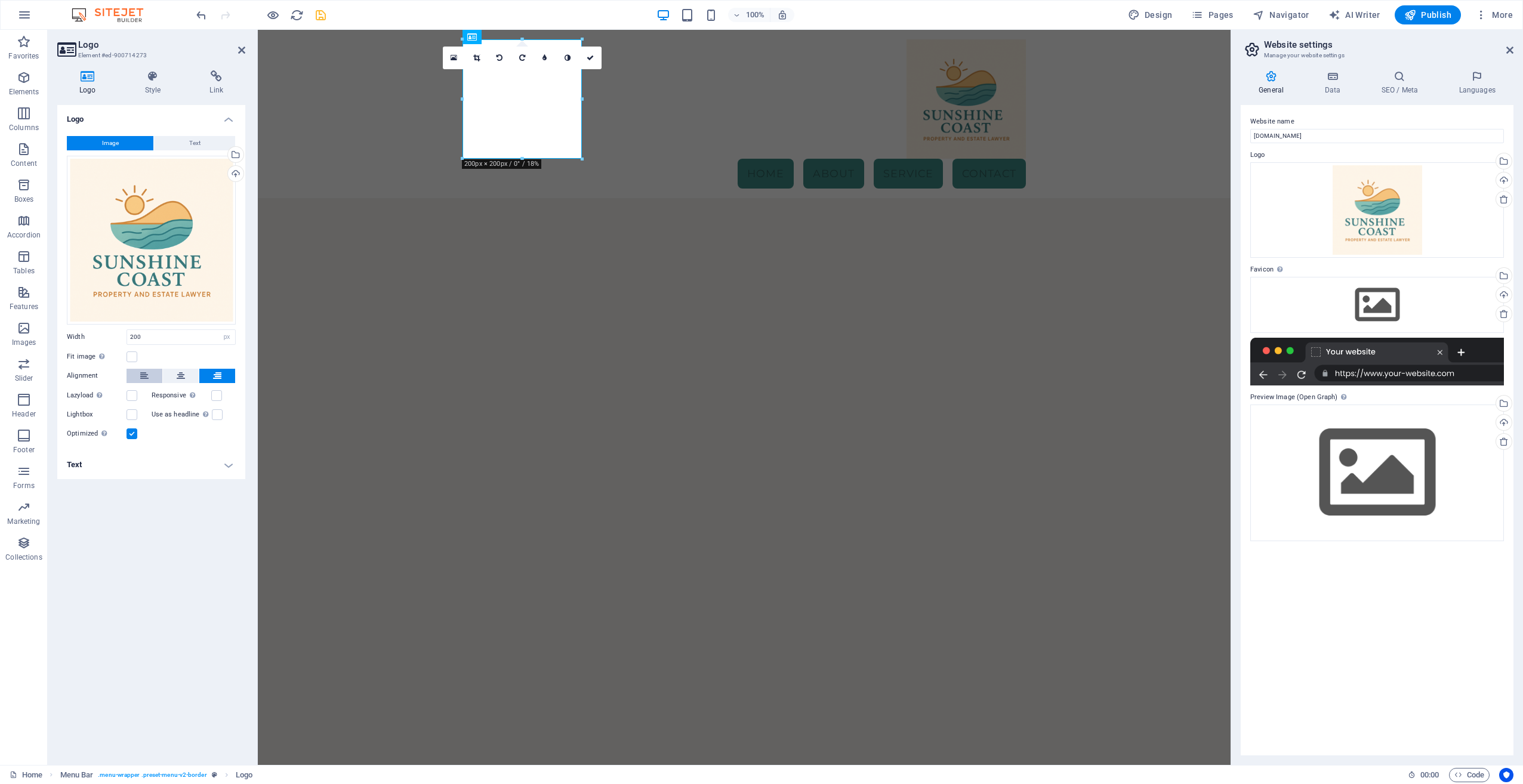
click at [148, 374] on icon at bounding box center [144, 376] width 8 height 14
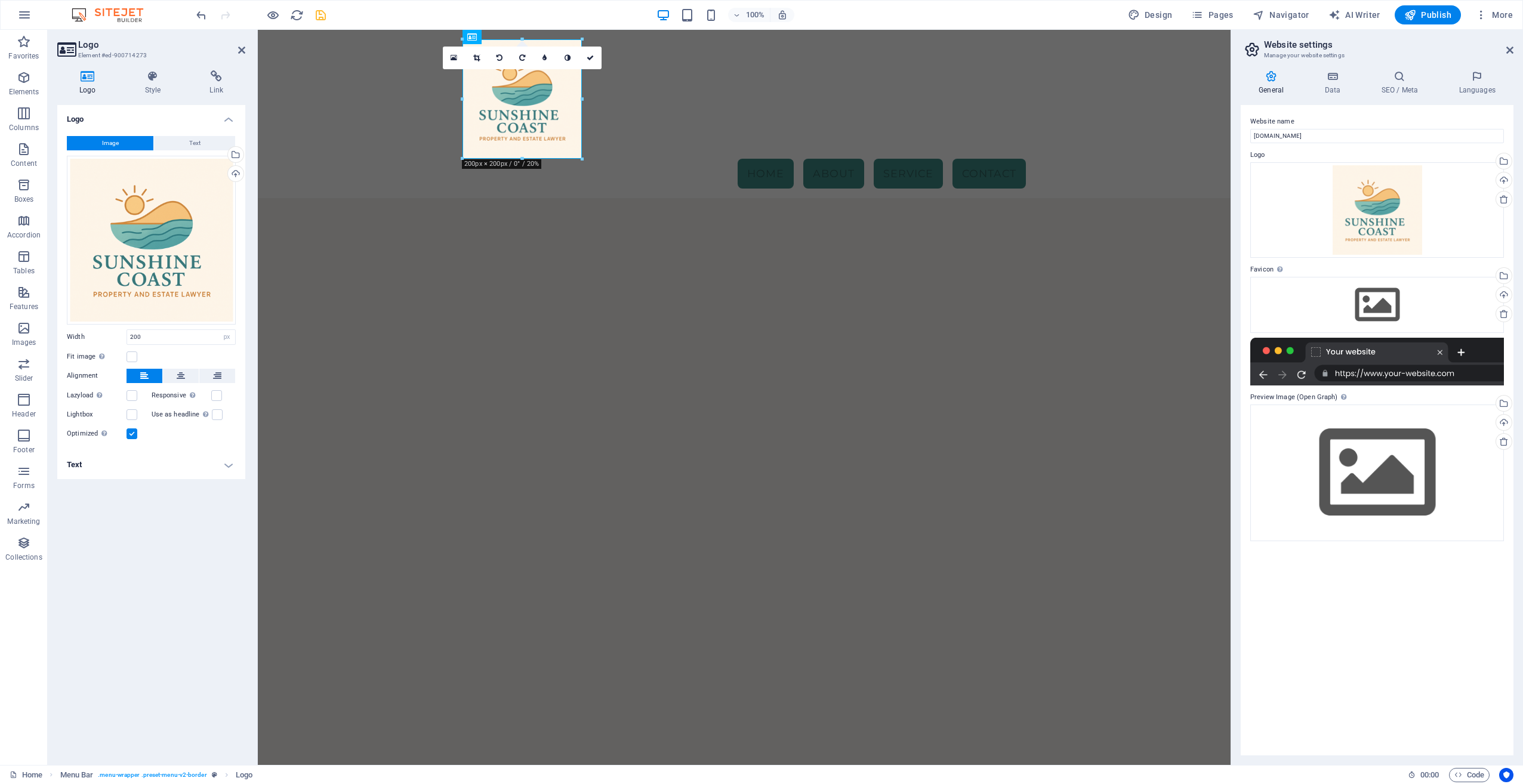
click at [91, 464] on h4 "Text" at bounding box center [151, 465] width 188 height 29
click at [160, 87] on h4 "Style" at bounding box center [155, 83] width 65 height 25
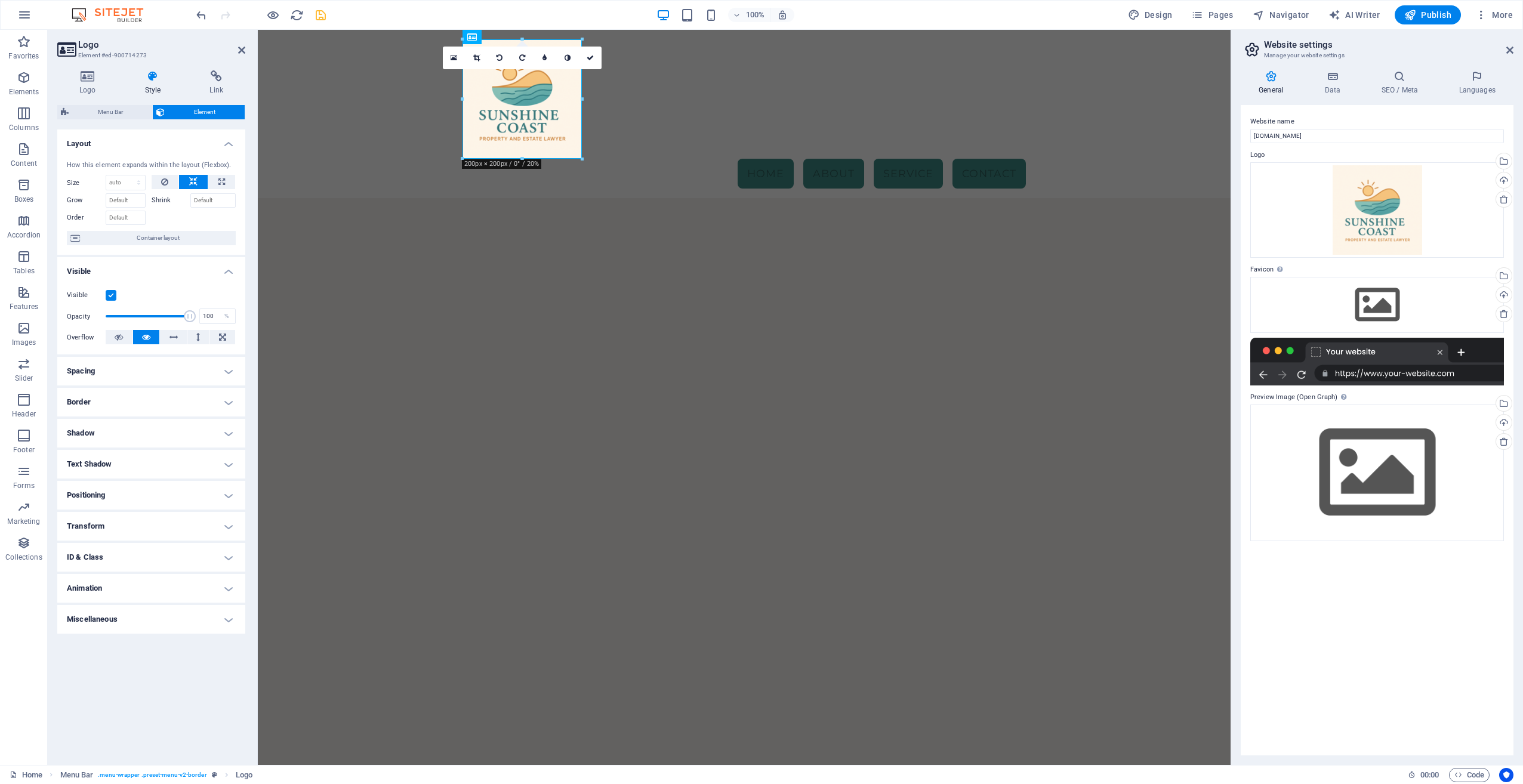
click at [472, 198] on html "Skip to main content Menu Home About Service Contact" at bounding box center [744, 113] width 972 height 168
drag, startPoint x: 593, startPoint y: 61, endPoint x: 537, endPoint y: 71, distance: 56.9
click at [593, 61] on icon at bounding box center [590, 57] width 7 height 7
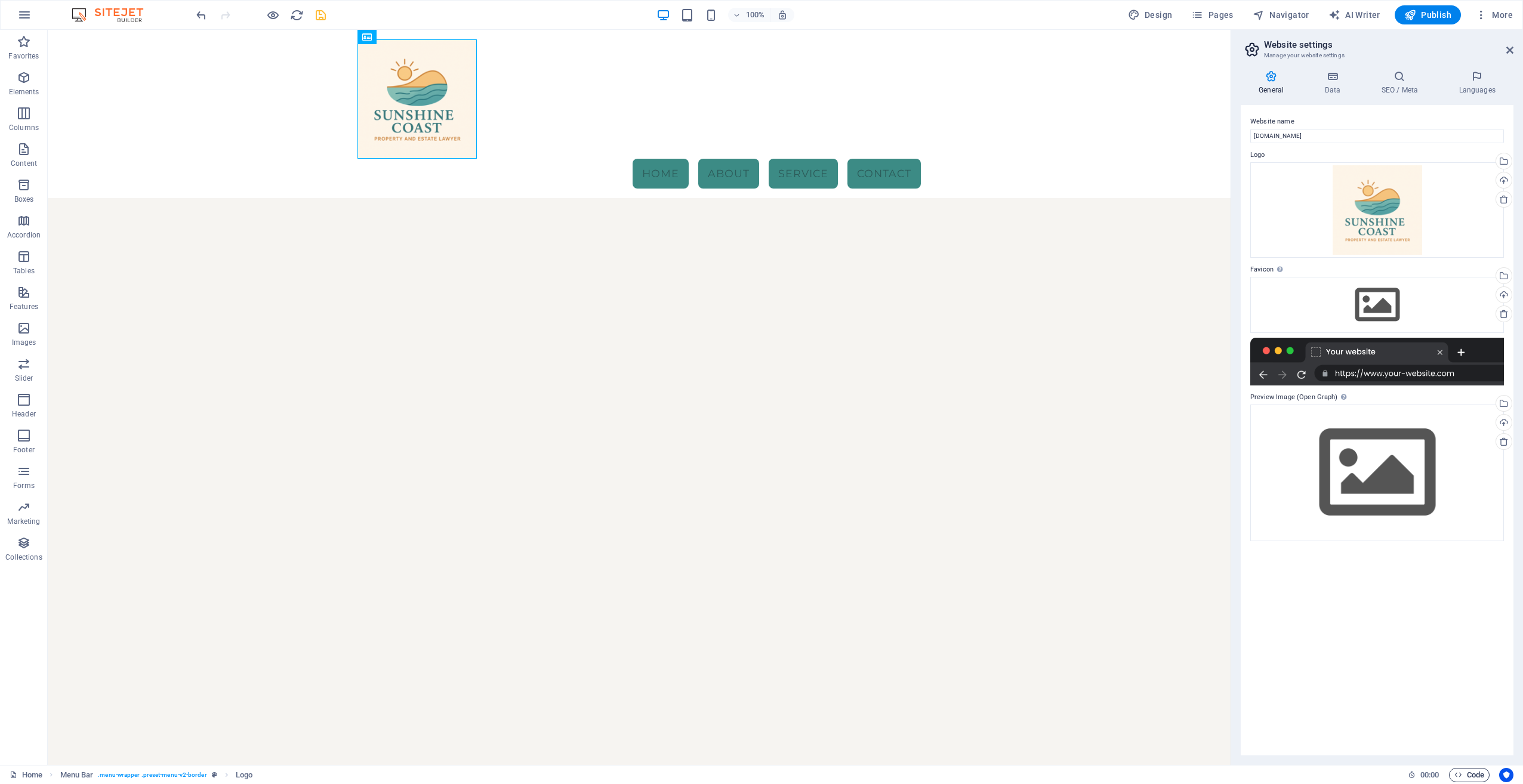
click at [1140, 568] on span "Code" at bounding box center [1468, 774] width 30 height 14
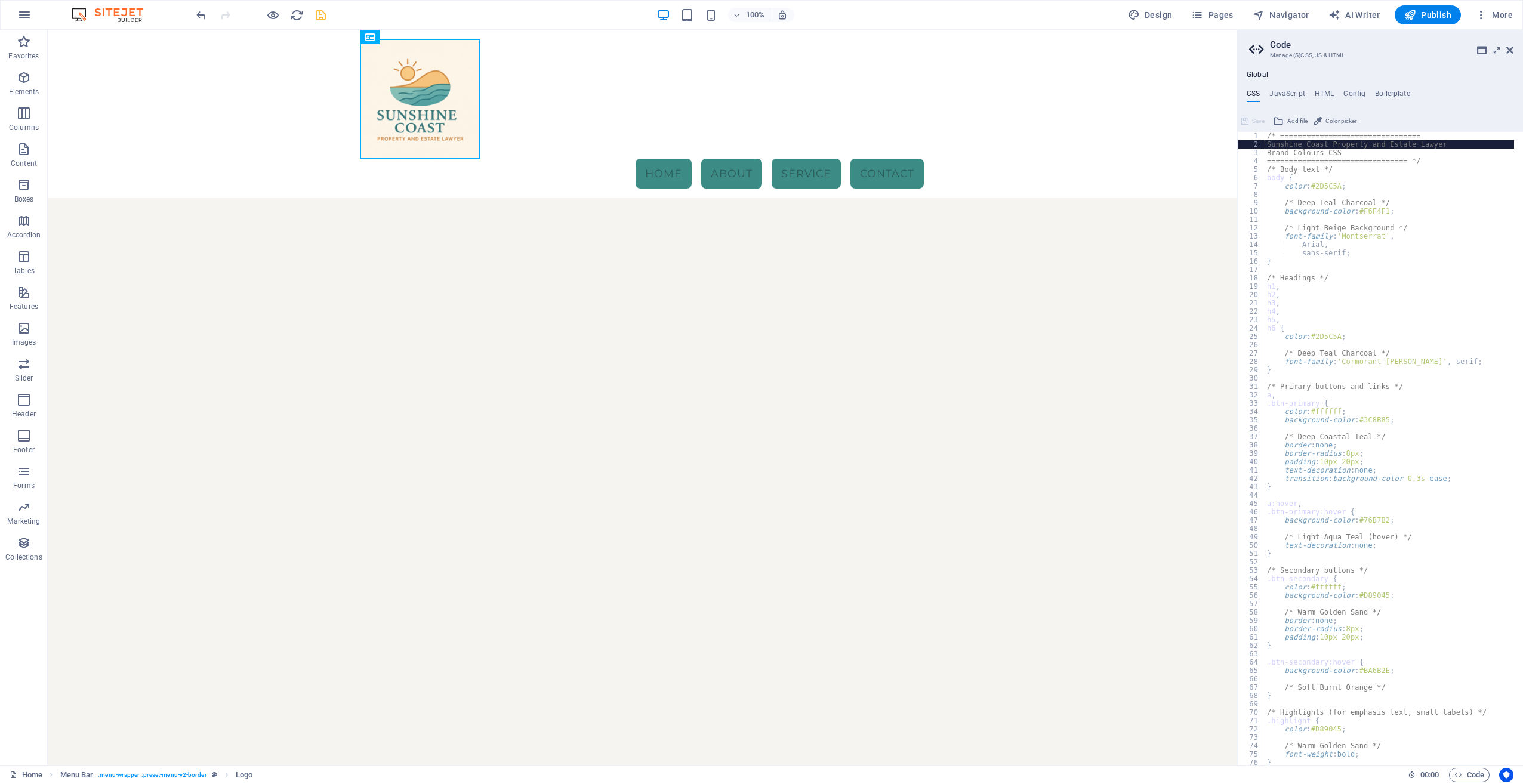
click at [1140, 144] on div "/* ================================ Sunshine Coast Property and Estate Lawyer B…" at bounding box center [1389, 456] width 250 height 649
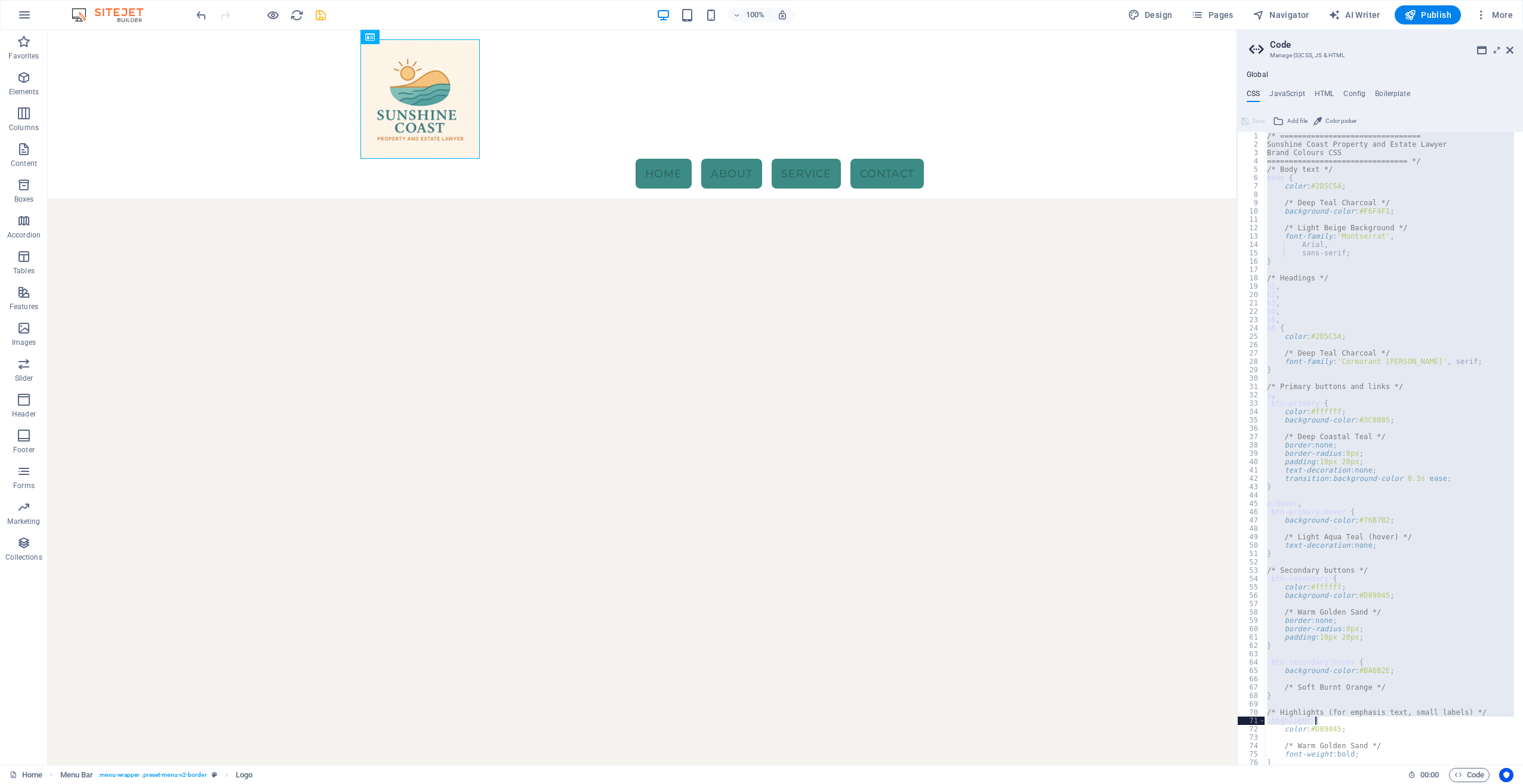
scroll to position [18, 0]
drag, startPoint x: 1267, startPoint y: 135, endPoint x: 1445, endPoint y: 745, distance: 635.4
click at [1140, 568] on div "Brand Colours CSS ================================ */ /* Body text */ body { co…" at bounding box center [1389, 455] width 250 height 649
type textarea "font-weight: bold; }"
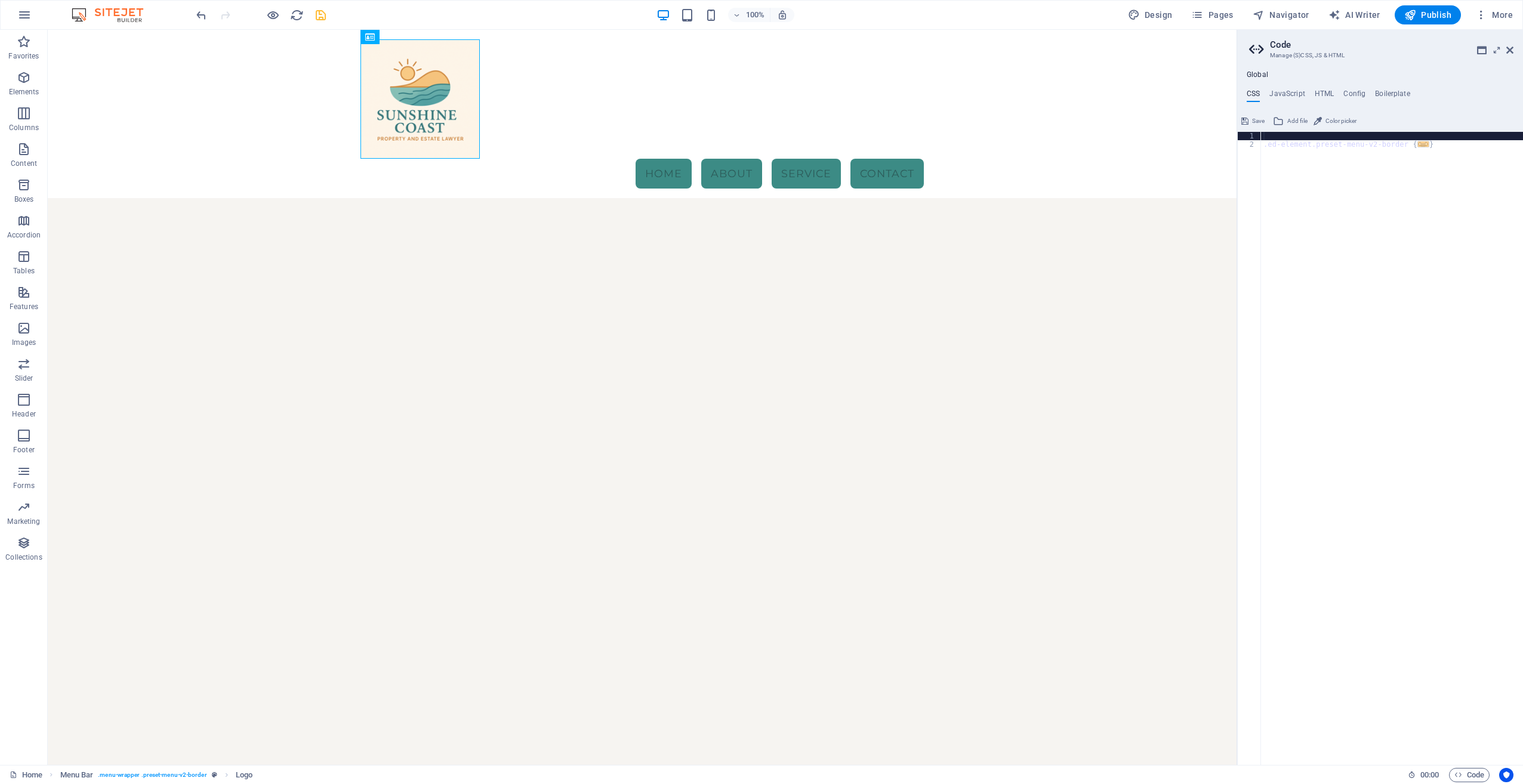
type textarea ".ed-element.preset-menu-v2-border {"
click at [1140, 117] on button "Save" at bounding box center [1252, 121] width 27 height 14
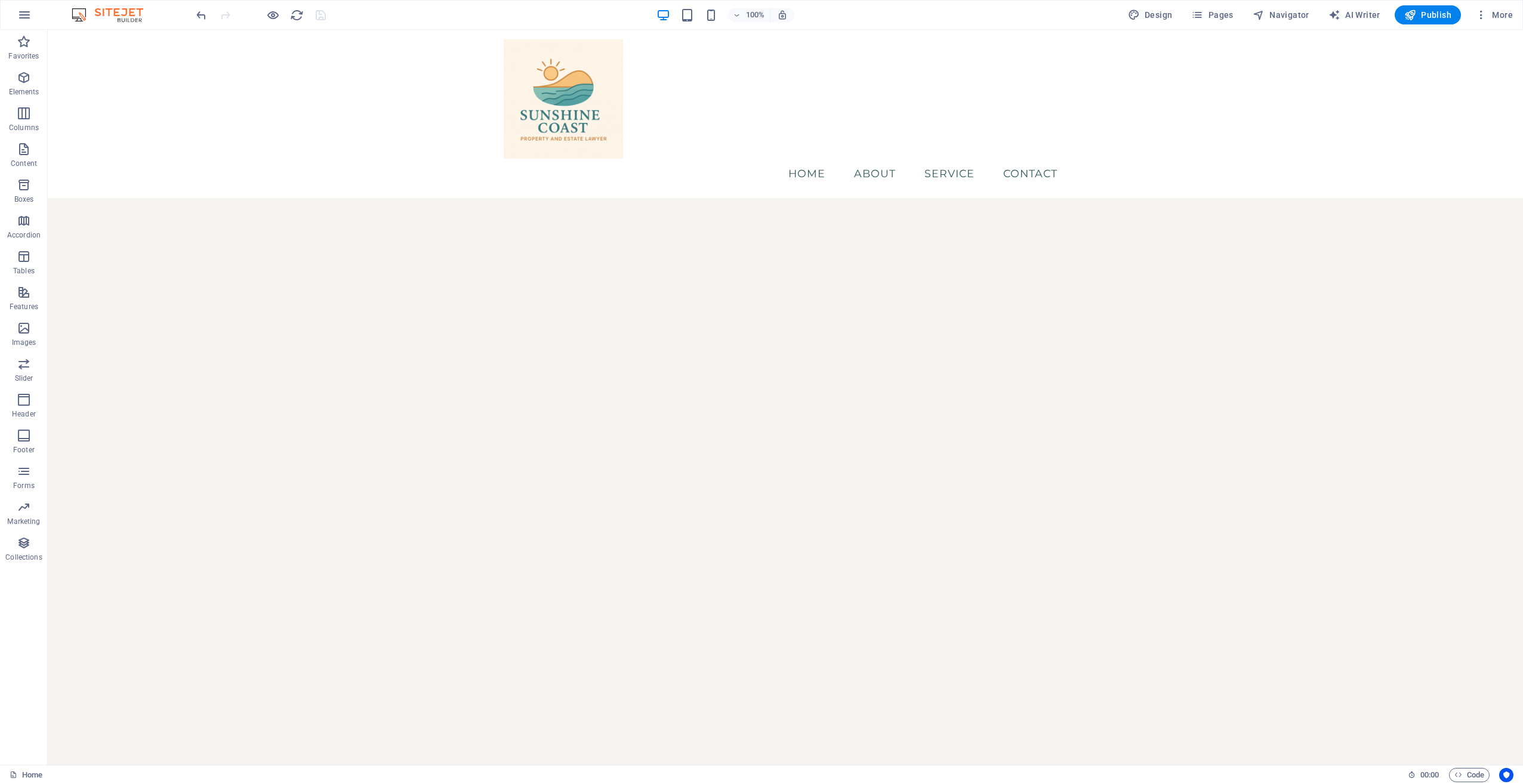
drag, startPoint x: 607, startPoint y: 280, endPoint x: 609, endPoint y: 272, distance: 8.2
click at [606, 198] on html "Skip to main content Menu Home About Service Contact" at bounding box center [785, 113] width 1475 height 168
click at [580, 127] on div at bounding box center [785, 99] width 563 height 119
click at [465, 198] on html "Skip to main content Menu Home About Service Contact" at bounding box center [785, 113] width 1475 height 168
click at [799, 159] on nav "Home About Service Contact" at bounding box center [785, 173] width 563 height 30
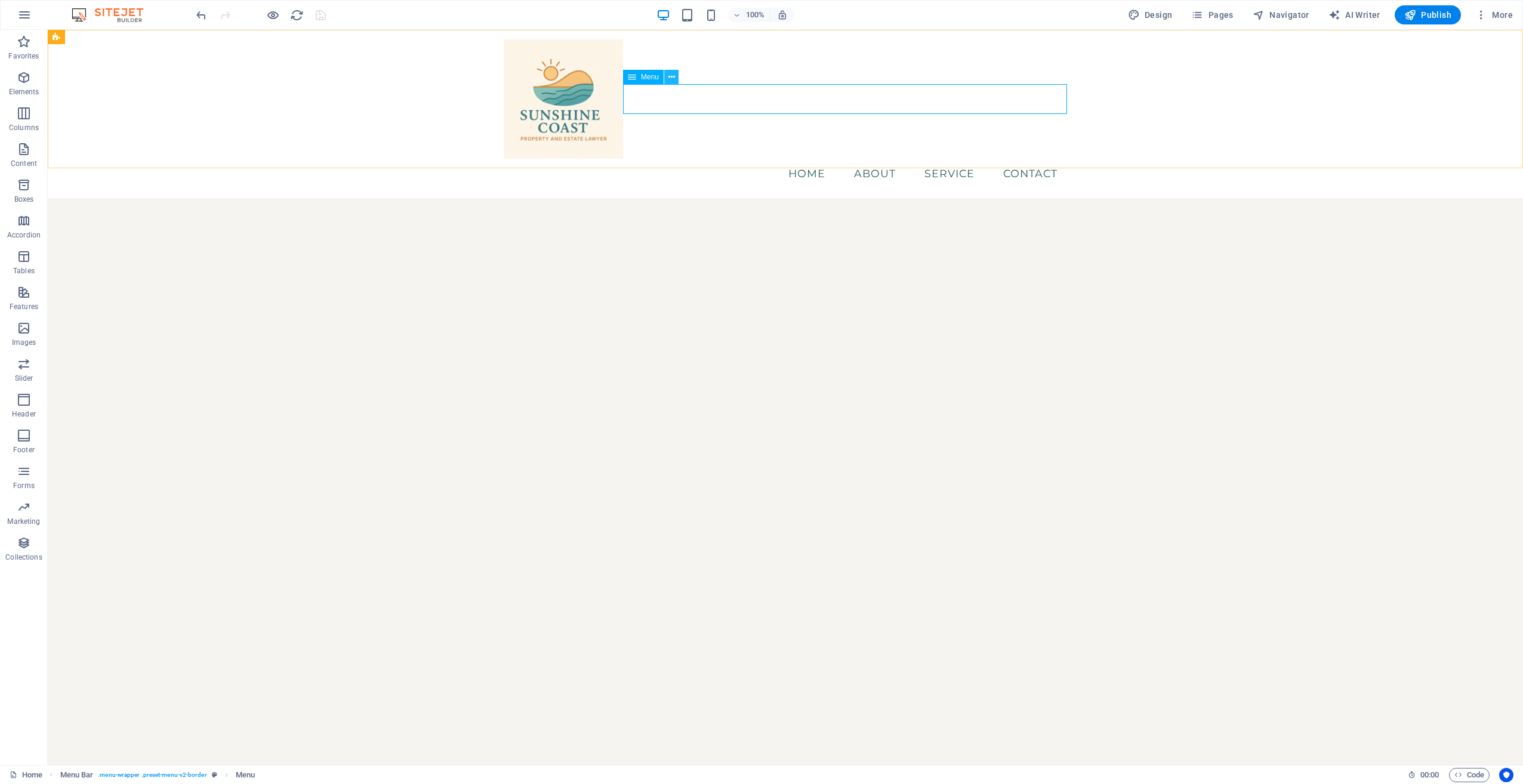
click at [675, 79] on button at bounding box center [671, 77] width 14 height 14
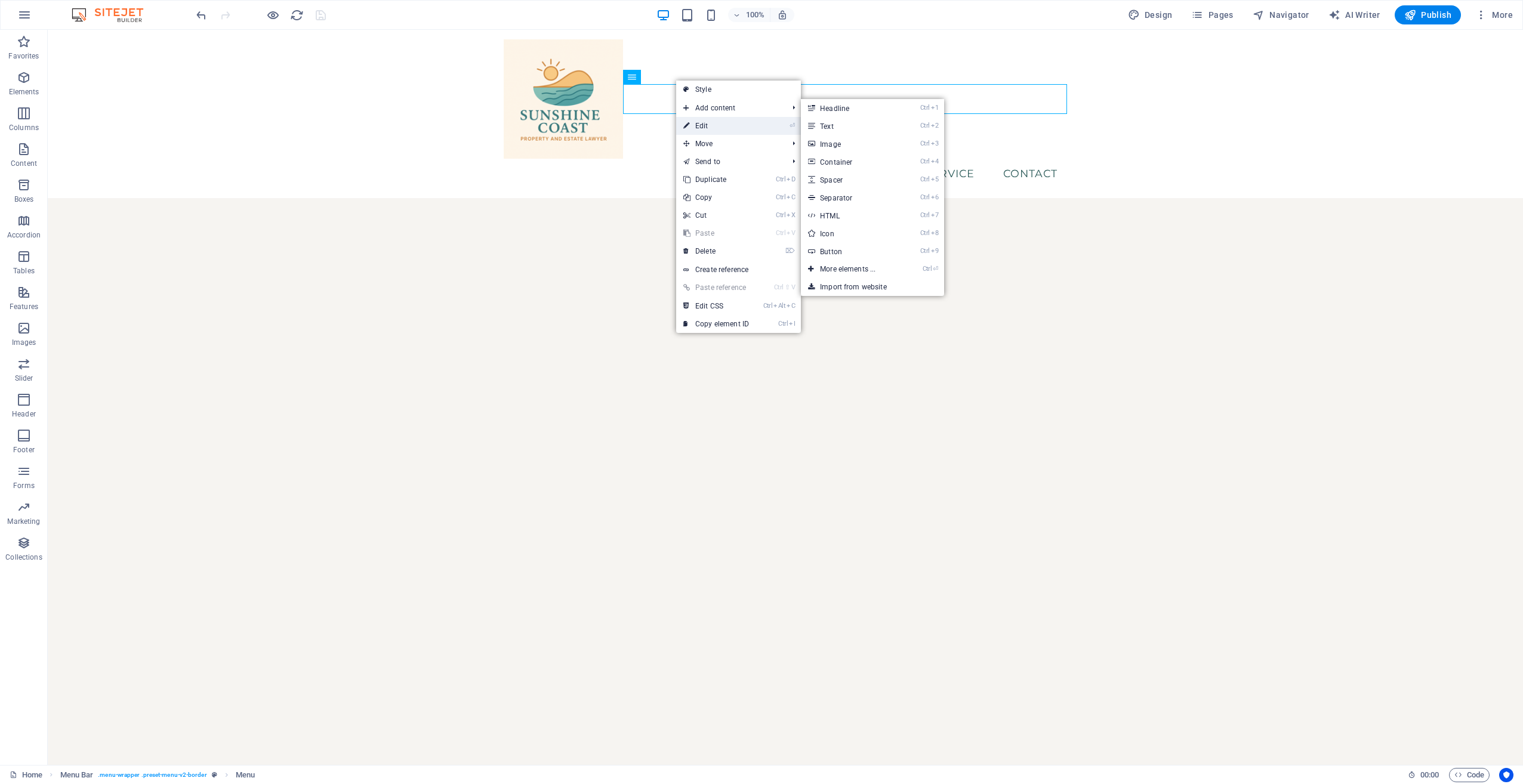
click at [711, 125] on link "⏎ Edit" at bounding box center [716, 126] width 80 height 18
select select
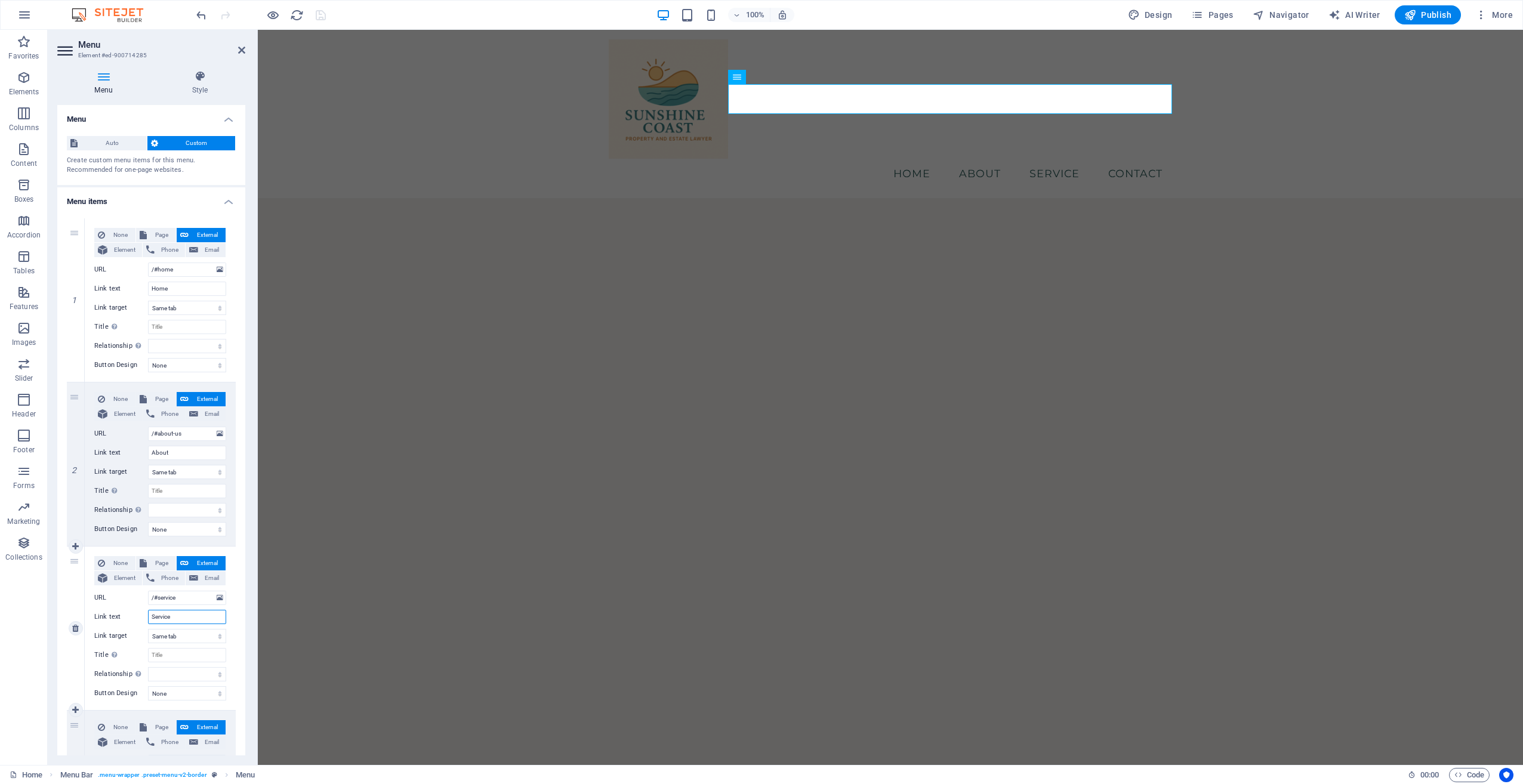
click at [182, 568] on input "Service" at bounding box center [187, 617] width 78 height 14
type input "Services"
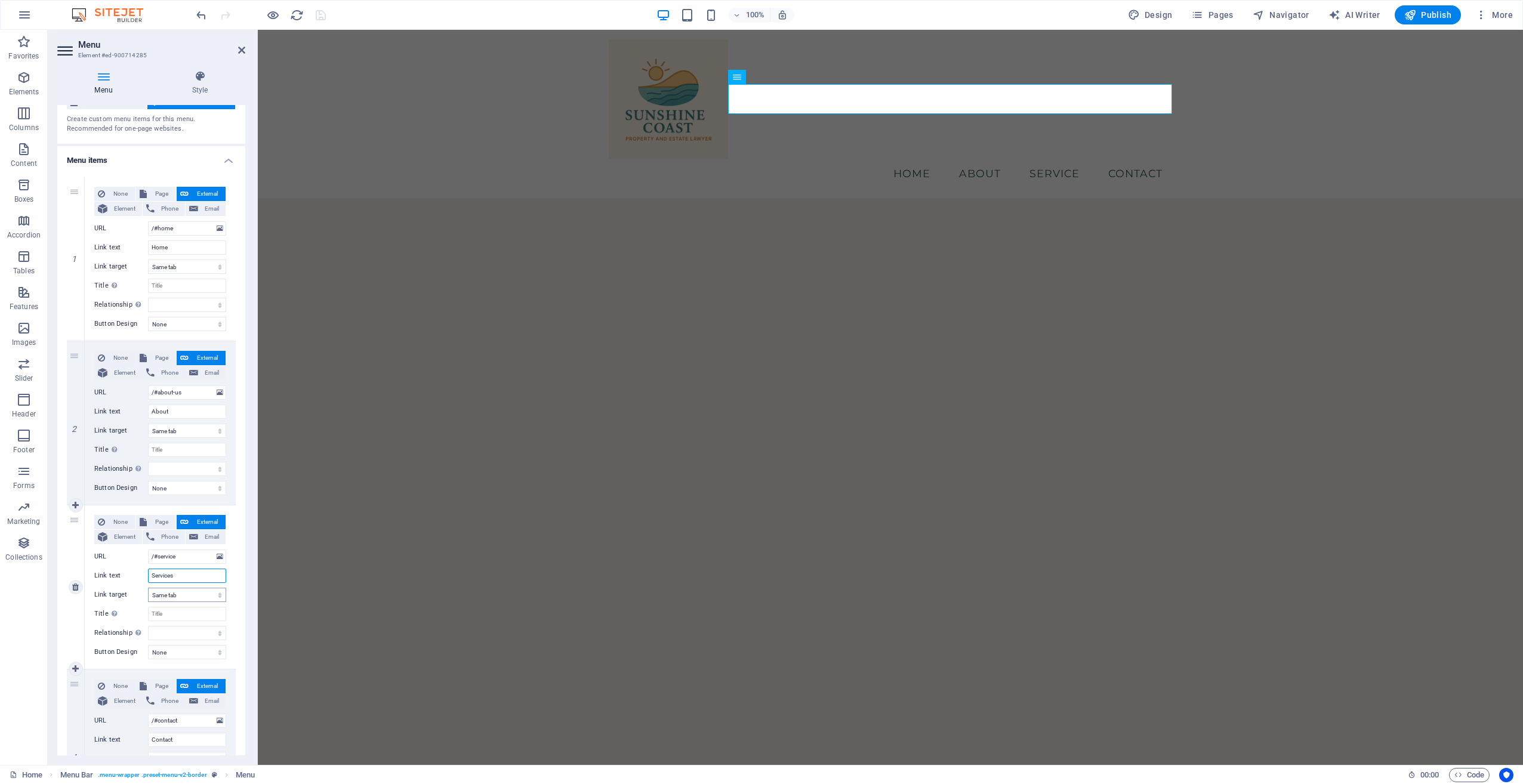
select select
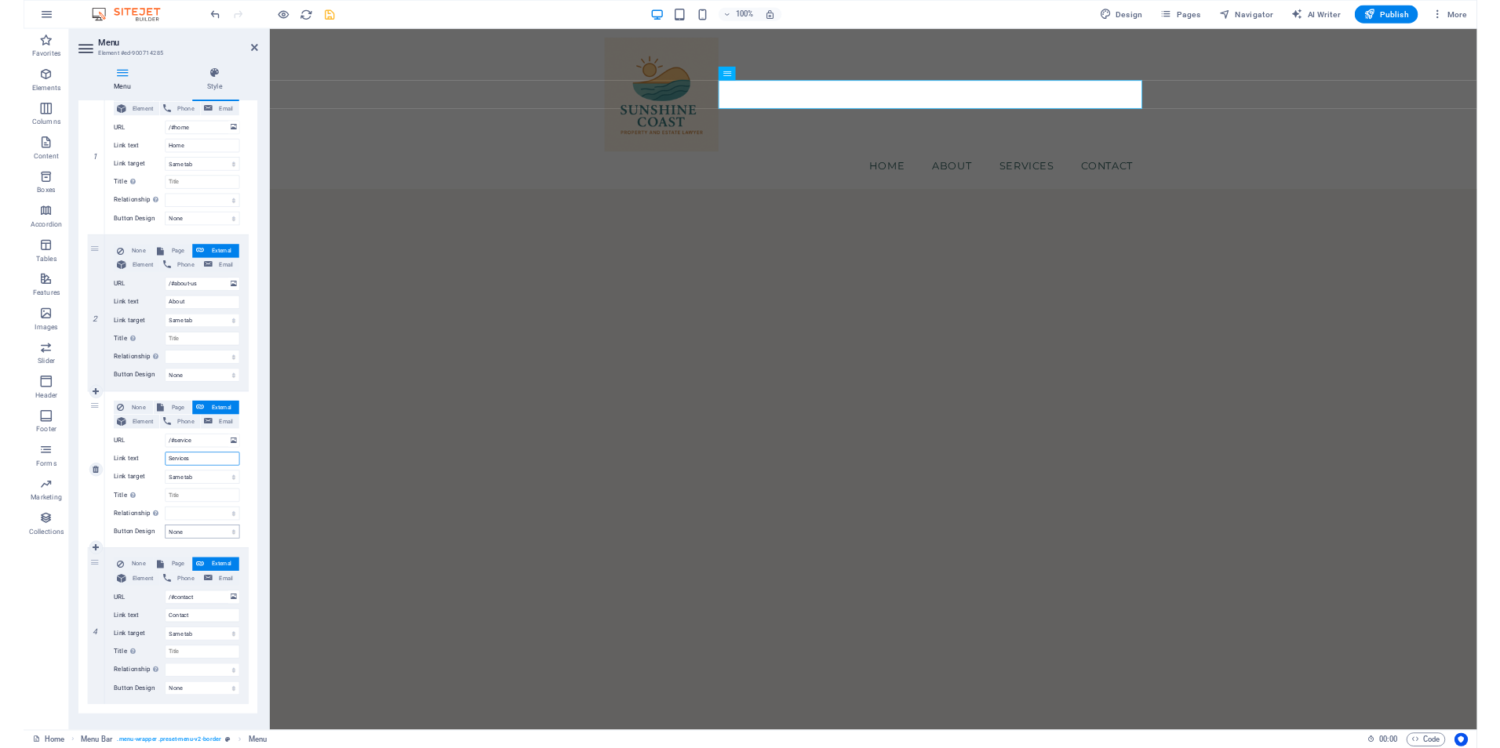
scroll to position [200, 0]
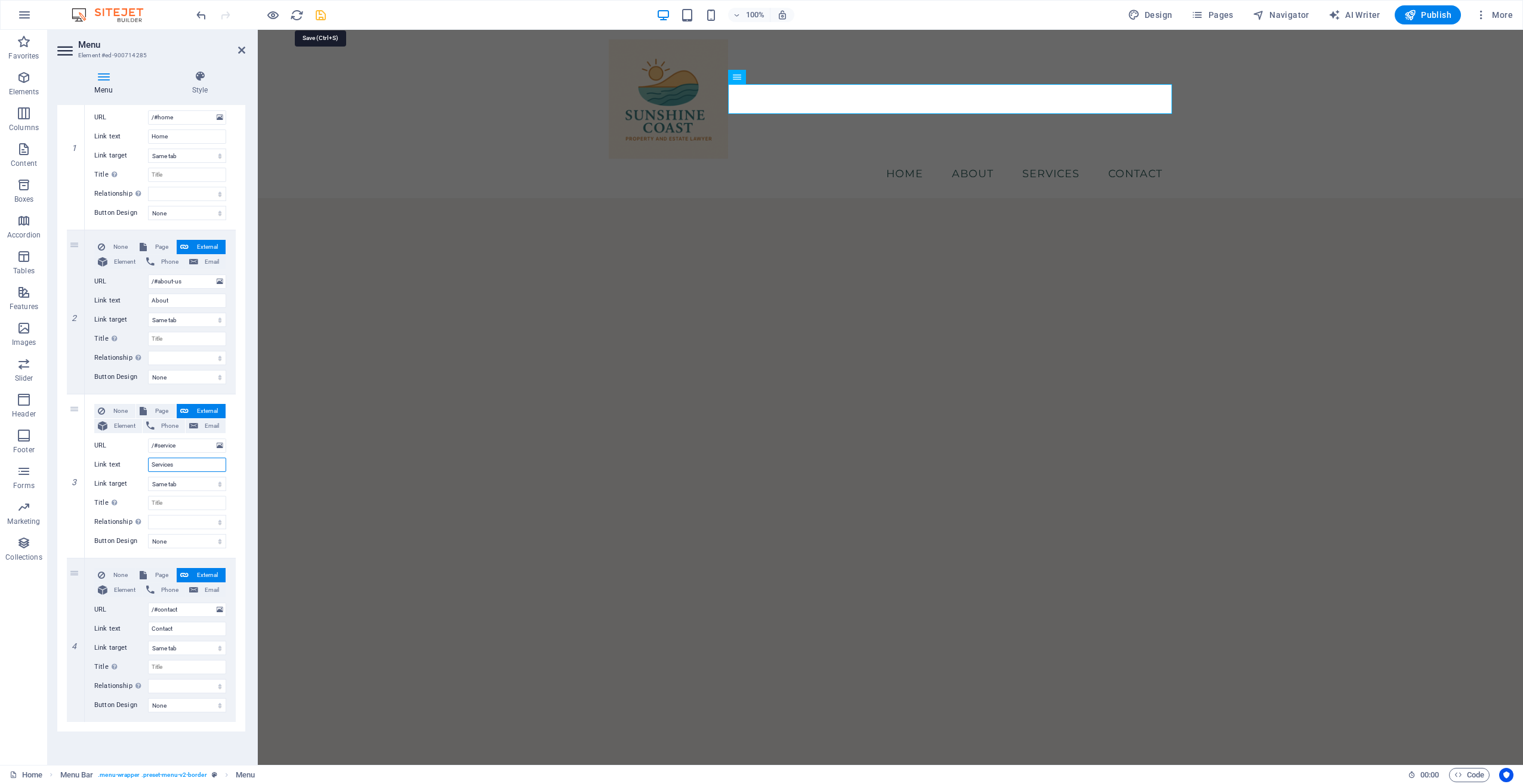
type input "Services"
click at [321, 12] on icon "save" at bounding box center [321, 15] width 14 height 14
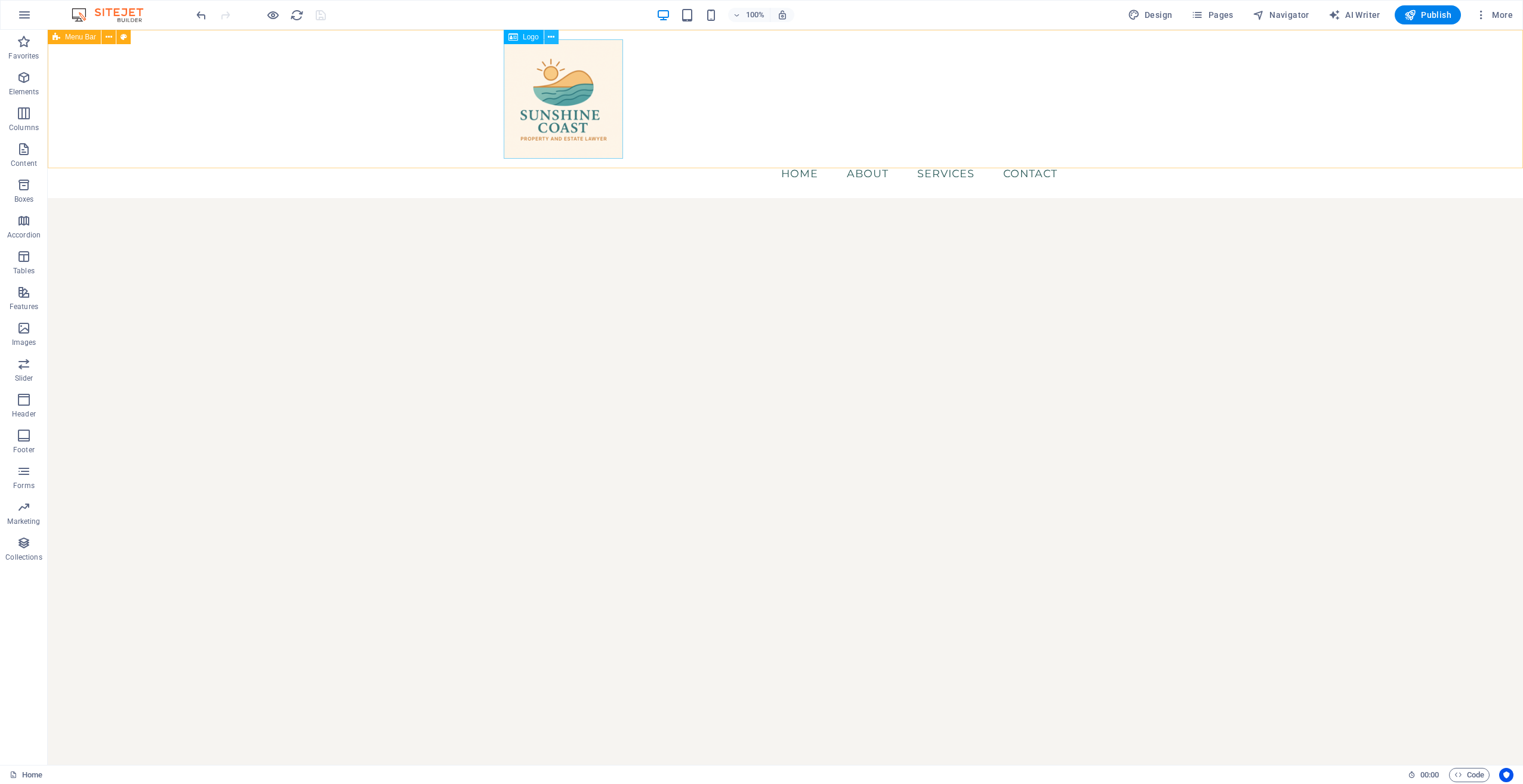
click at [555, 37] on icon at bounding box center [551, 37] width 7 height 12
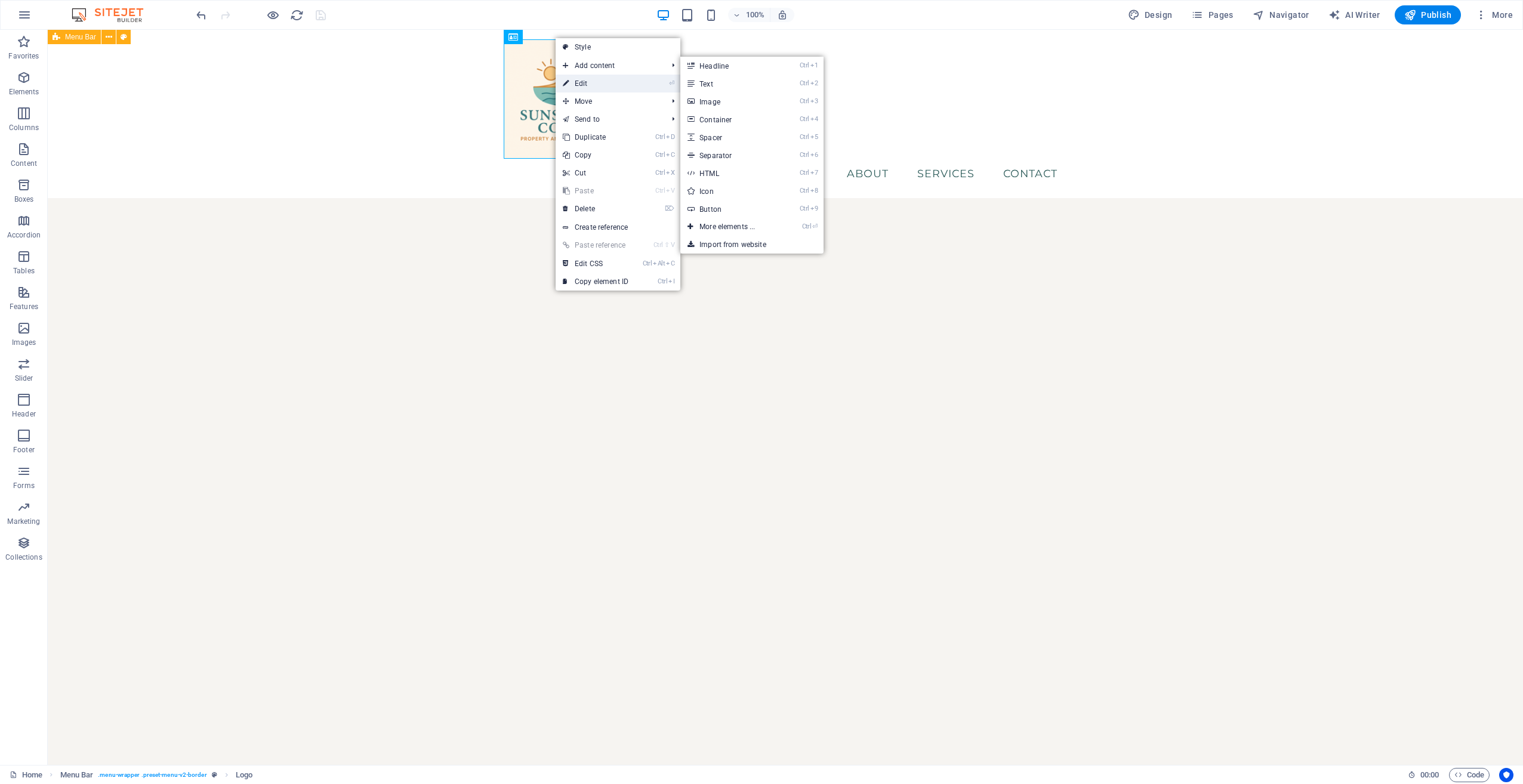
click at [577, 81] on link "⏎ Edit" at bounding box center [595, 84] width 80 height 18
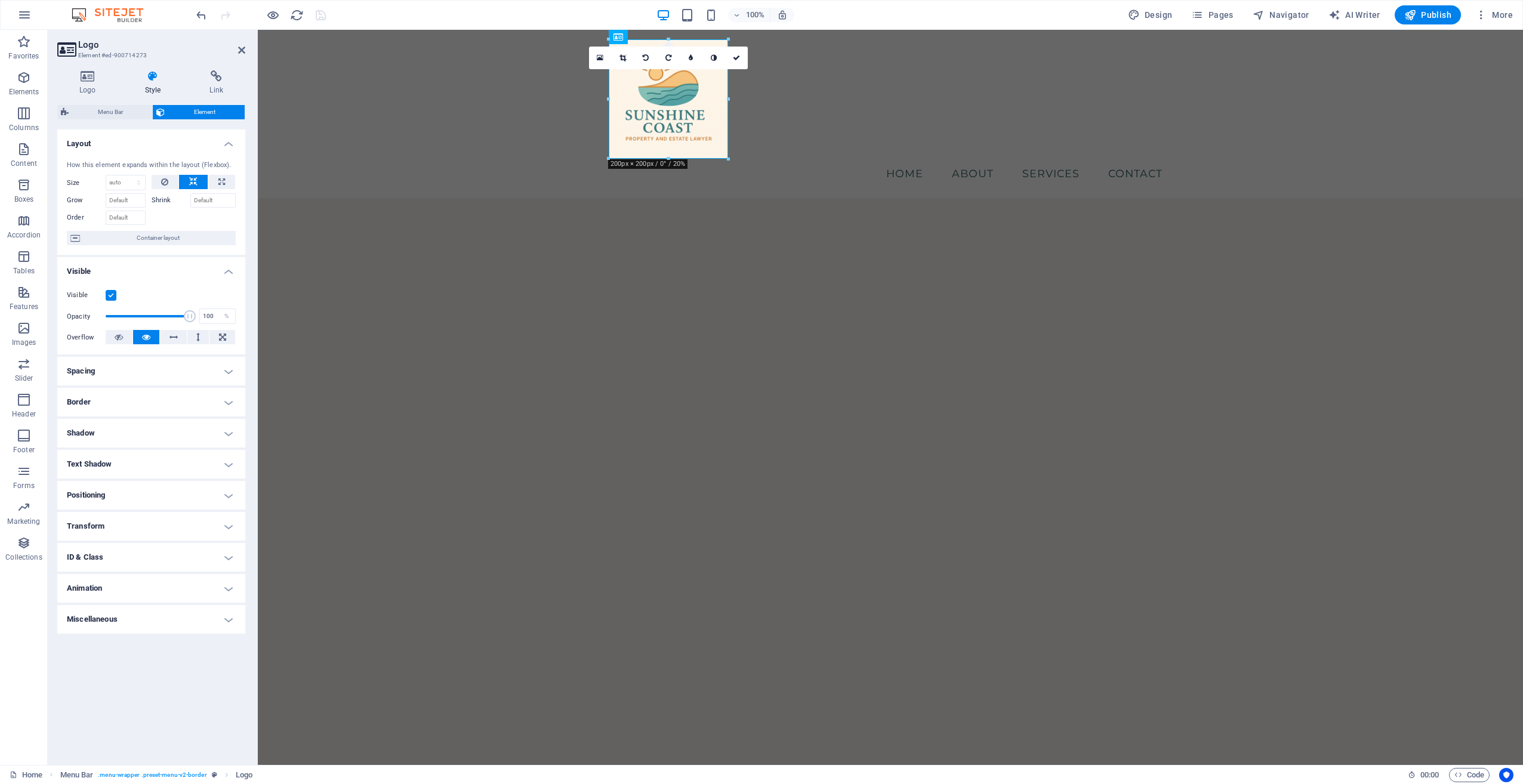
click at [676, 198] on html "Skip to main content Menu Home About Services Contact" at bounding box center [890, 113] width 1265 height 168
click at [426, 132] on div "Menu Home About Services Contact" at bounding box center [890, 113] width 1265 height 168
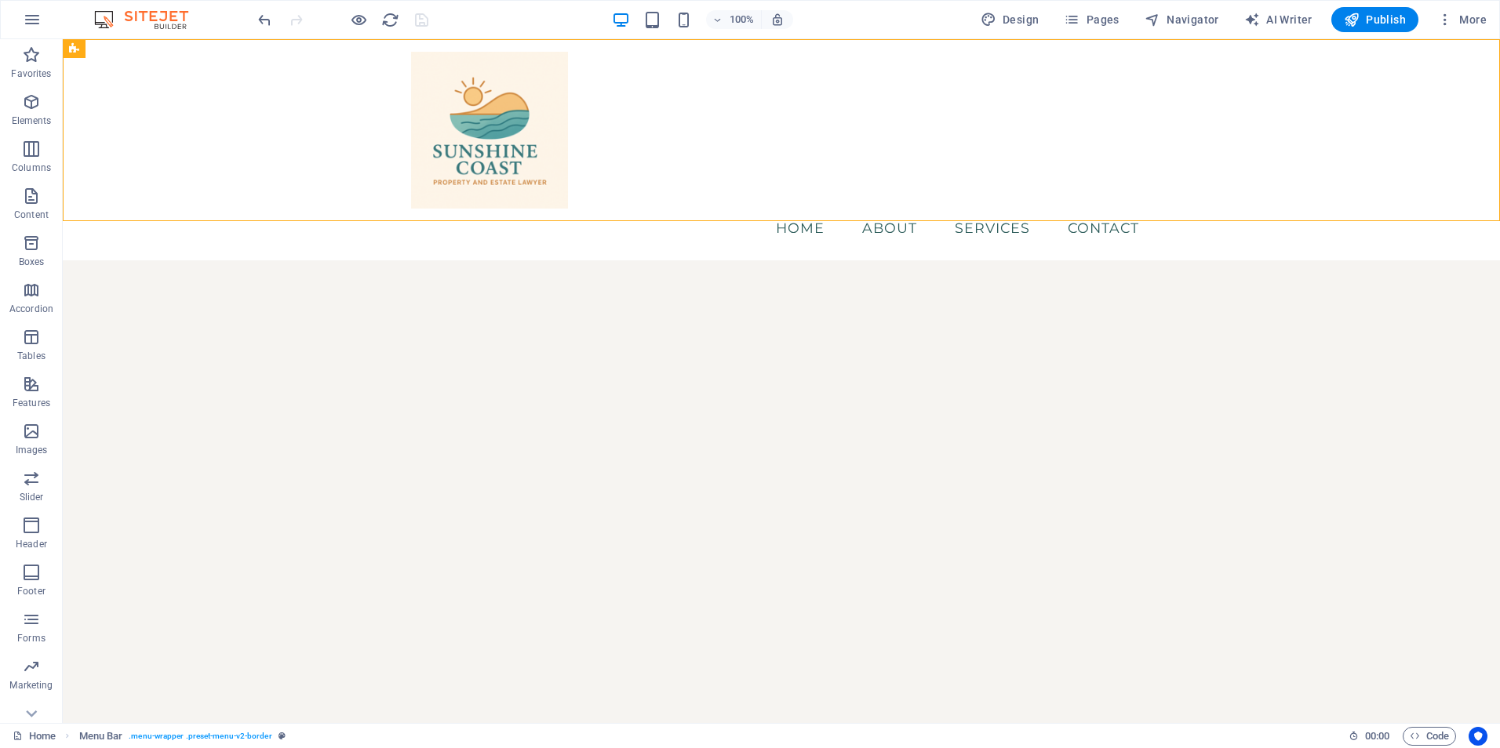
click at [271, 260] on html "Skip to main content Menu Home About Services Contact" at bounding box center [781, 149] width 1437 height 221
click at [33, 113] on span "Elements" at bounding box center [31, 112] width 63 height 38
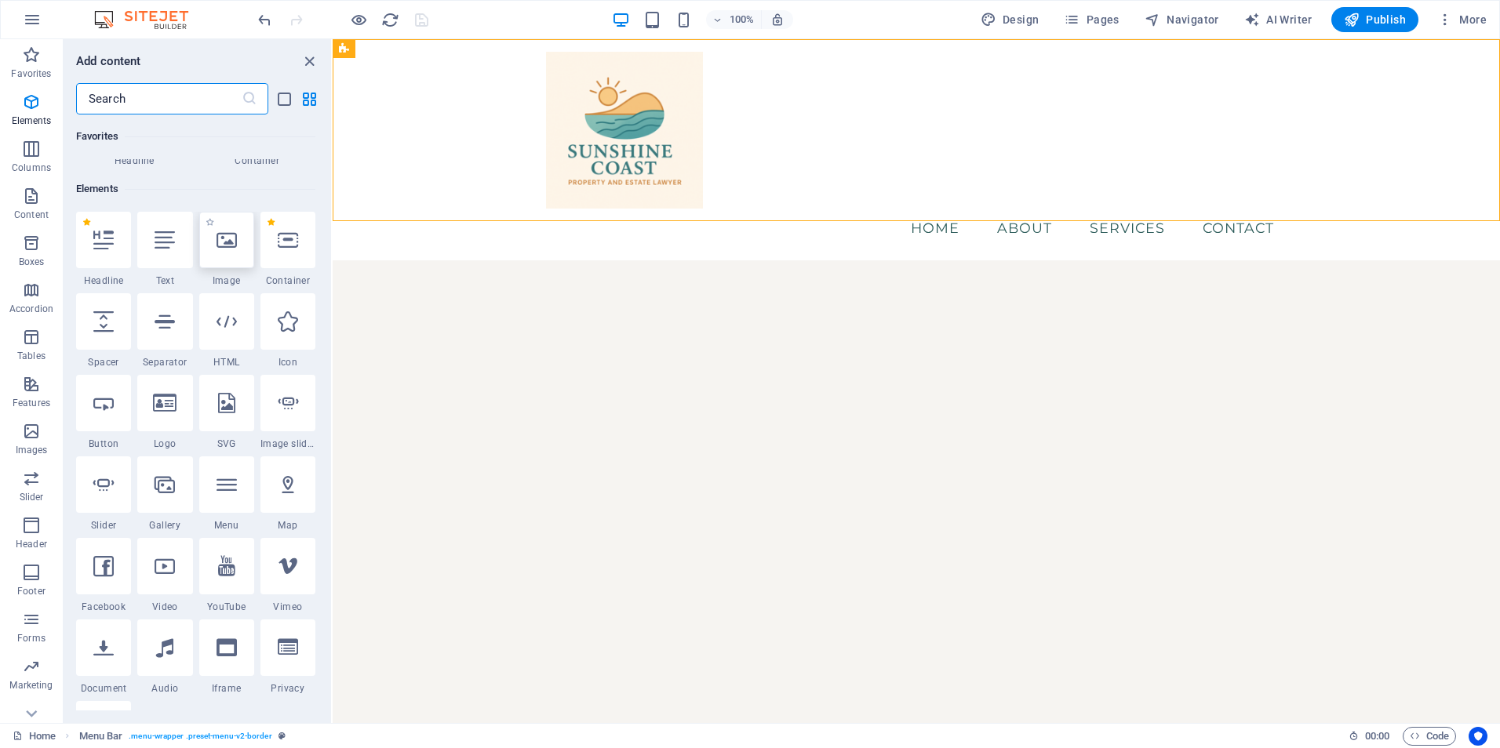
scroll to position [167, 0]
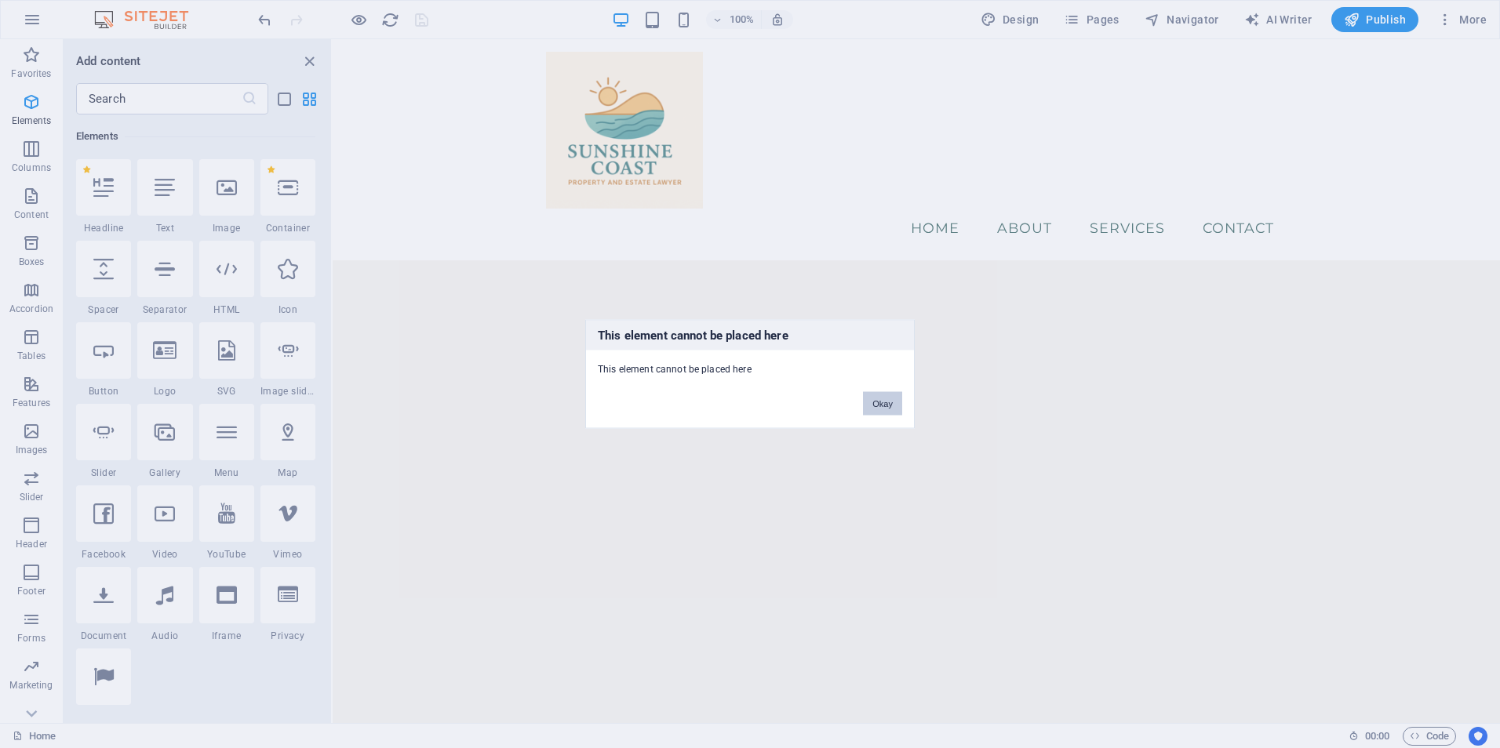
click at [878, 395] on button "Okay" at bounding box center [882, 404] width 39 height 24
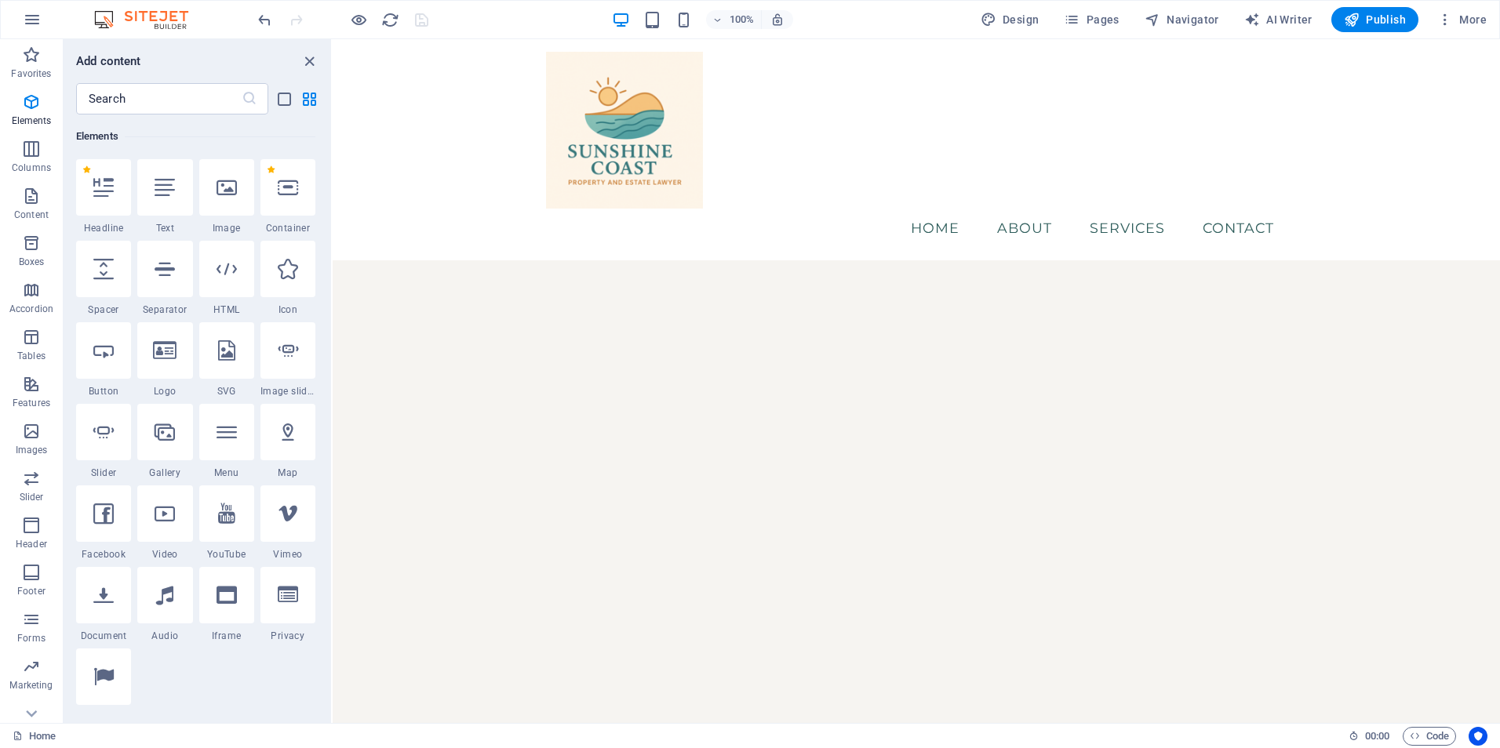
click at [476, 250] on html "Skip to main content Menu Home About Services Contact" at bounding box center [916, 149] width 1167 height 221
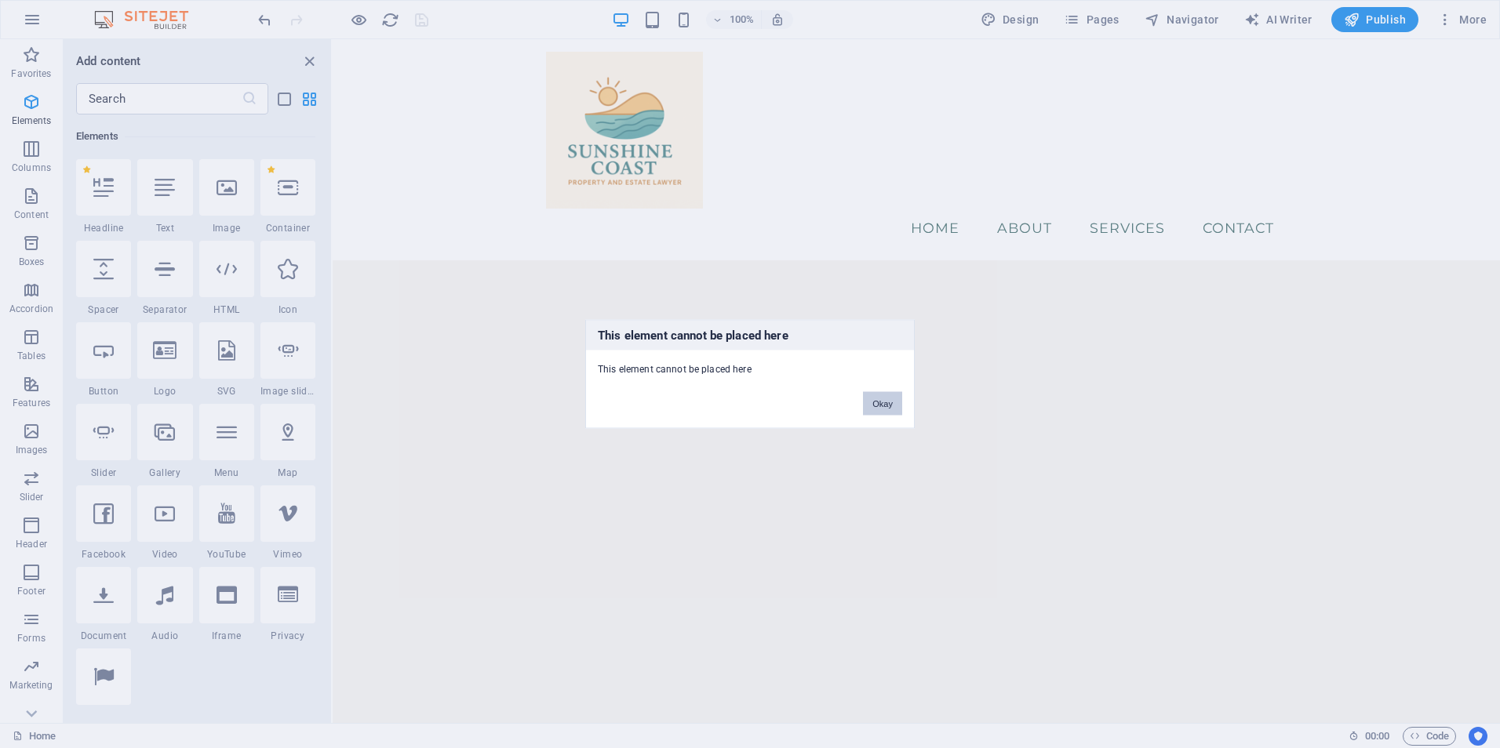
drag, startPoint x: 879, startPoint y: 396, endPoint x: 546, endPoint y: 357, distance: 335.6
click at [879, 396] on button "Okay" at bounding box center [882, 404] width 39 height 24
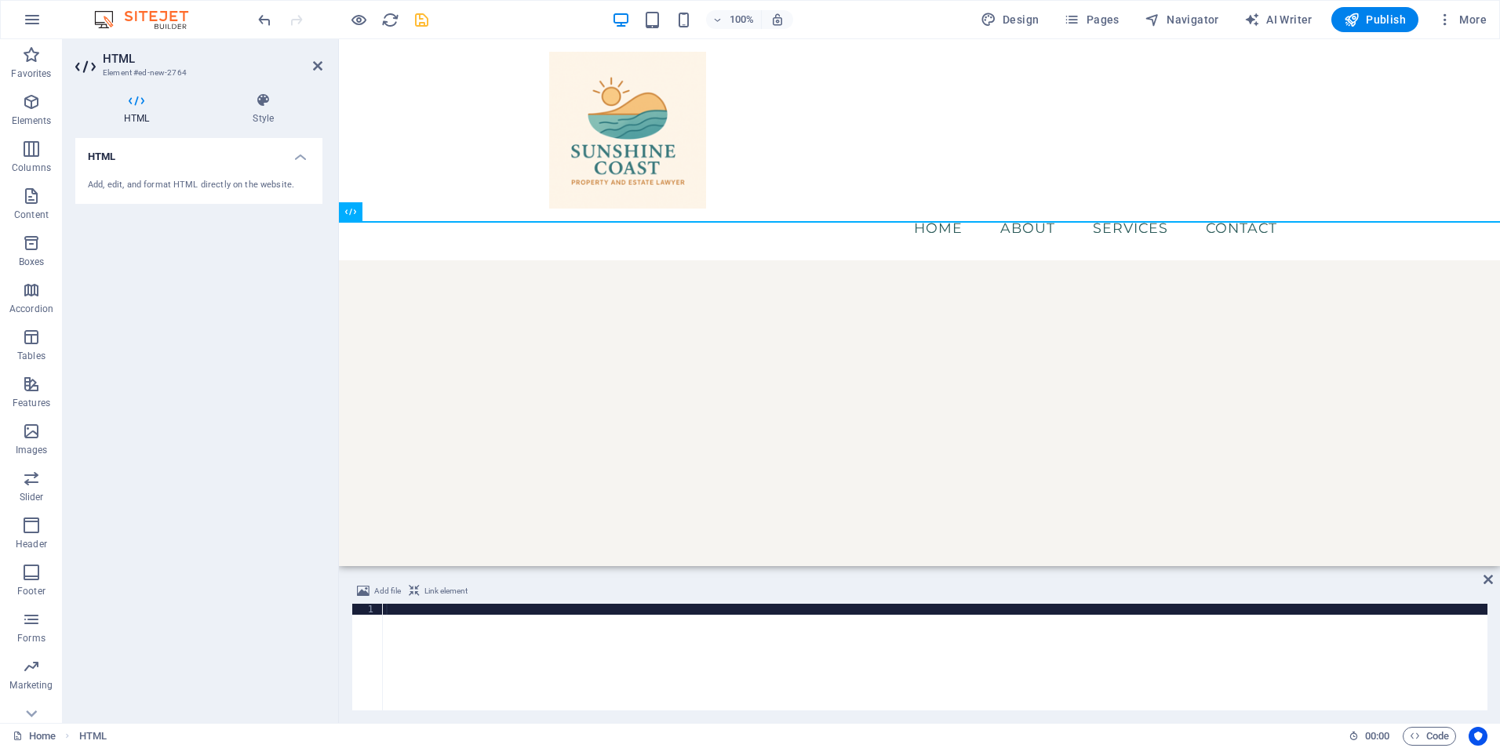
click at [435, 633] on div at bounding box center [935, 668] width 1104 height 129
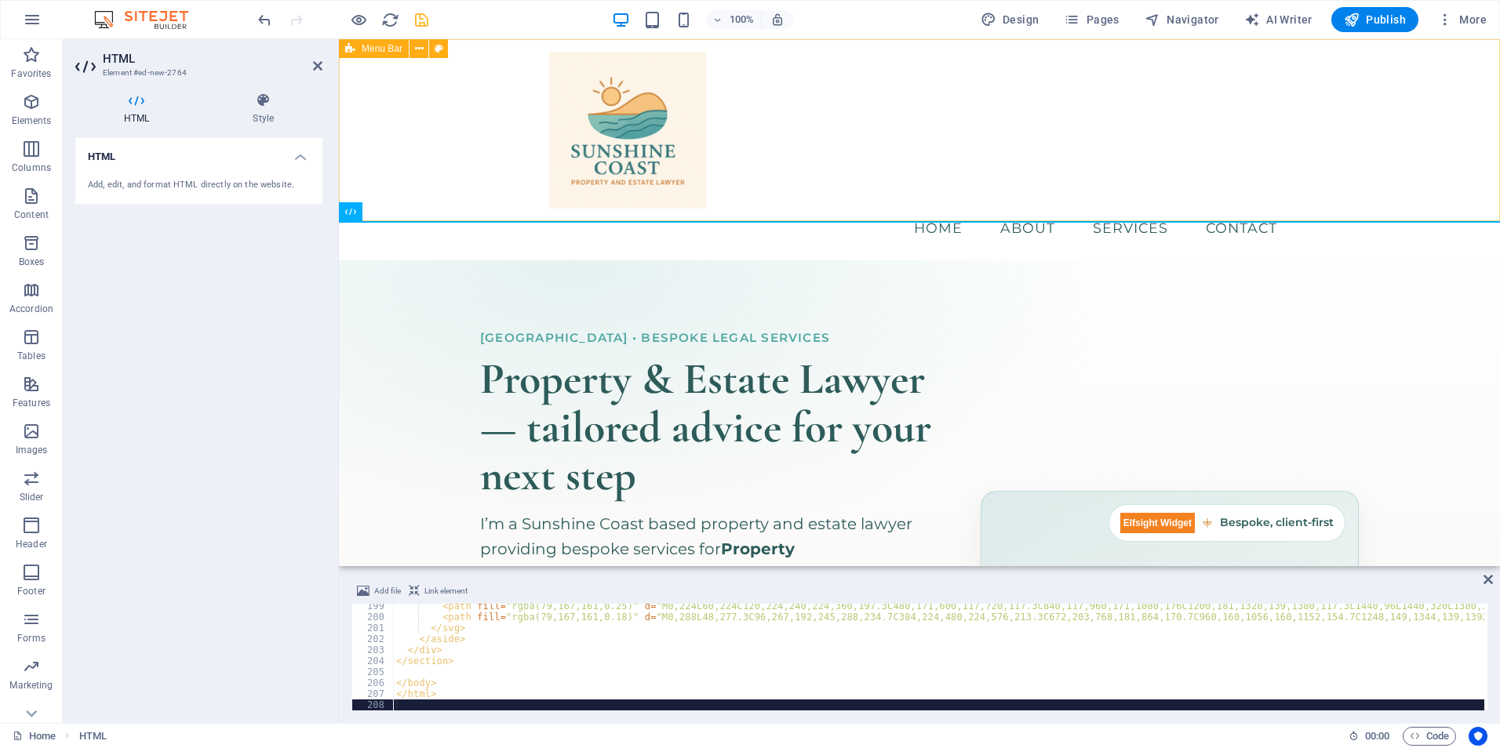
click at [811, 162] on div "Menu Home About Services Contact" at bounding box center [919, 149] width 1161 height 221
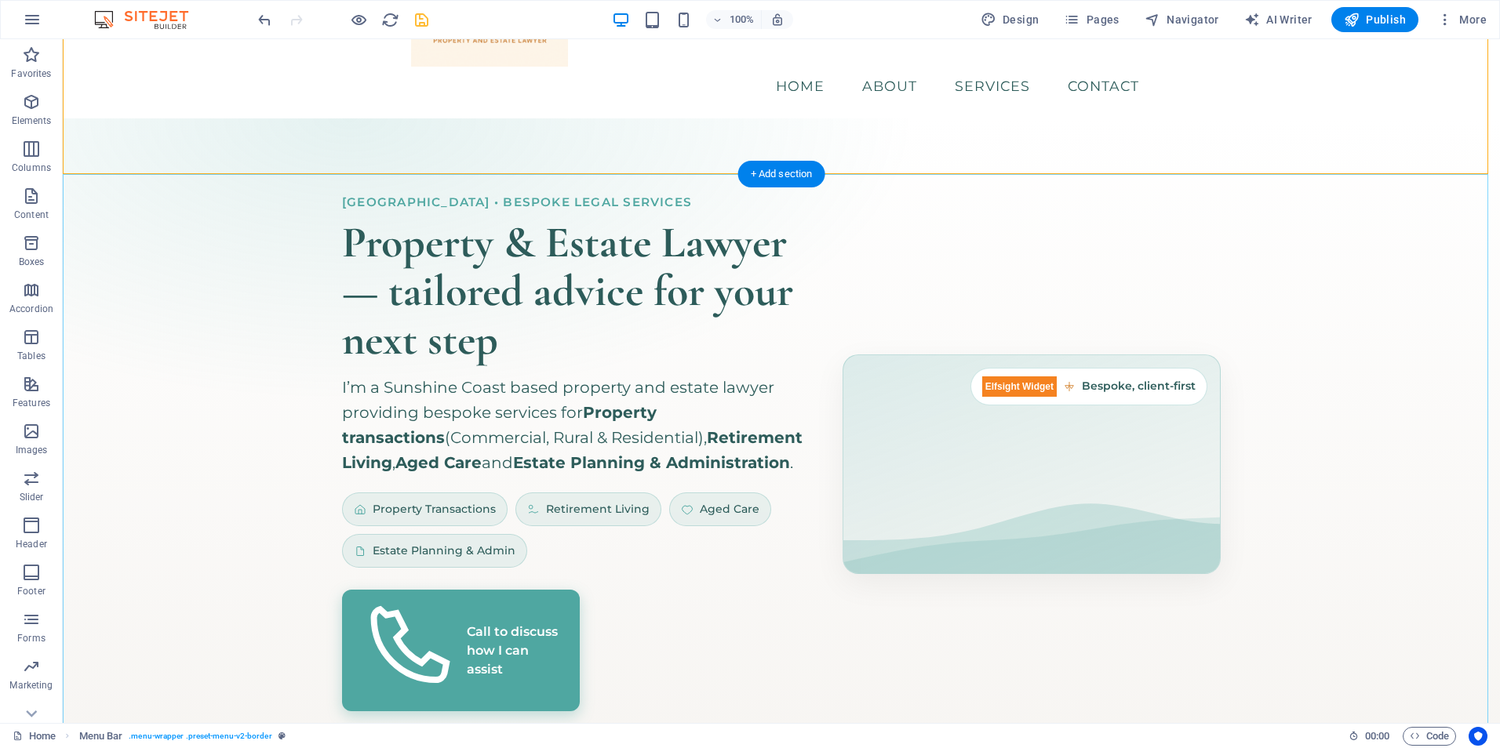
scroll to position [157, 0]
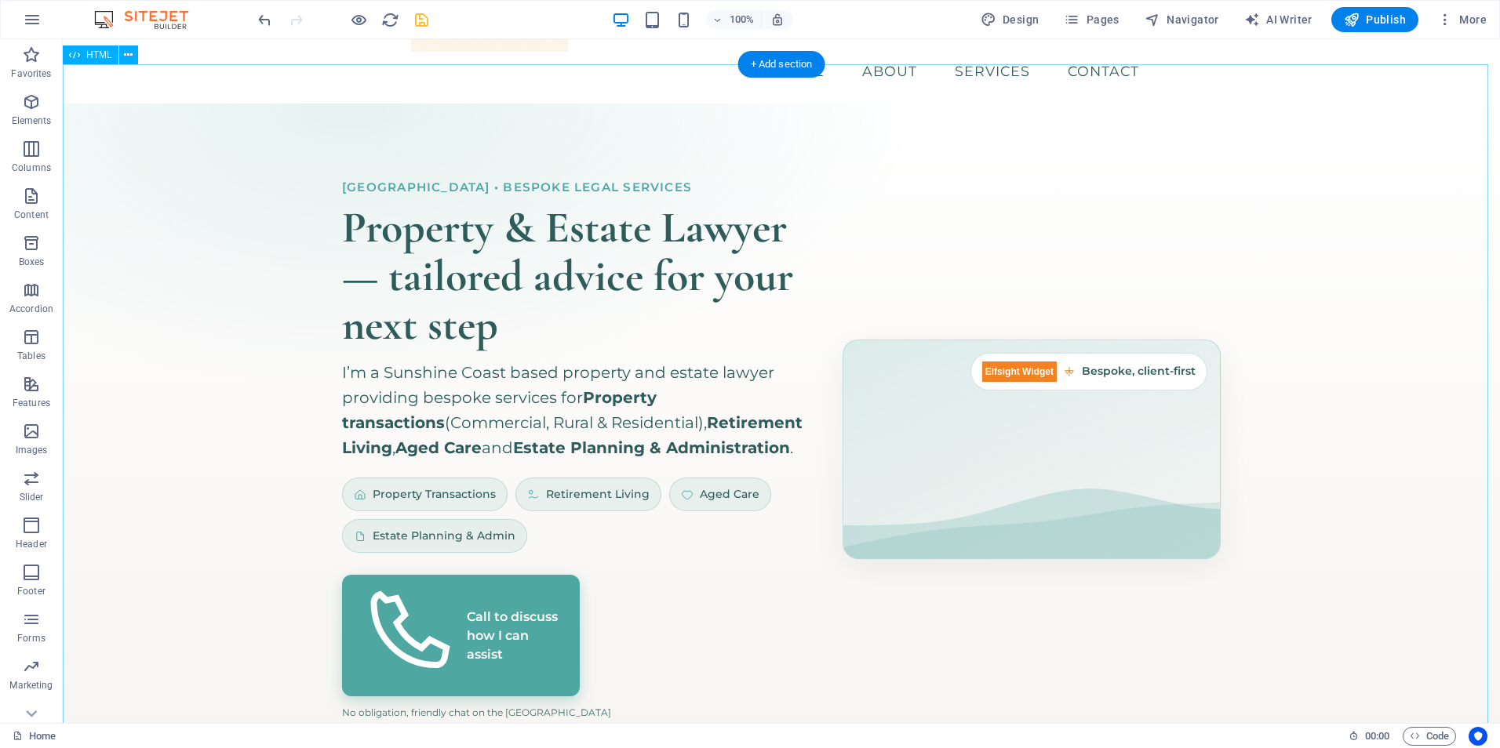
click at [1100, 331] on div "Hero Banner – Sunshine Coast Property & Estate Lawyer [GEOGRAPHIC_DATA] • Bespo…" at bounding box center [781, 450] width 1437 height 693
click at [547, 458] on div "Hero Banner – Sunshine Coast Property & Estate Lawyer [GEOGRAPHIC_DATA] • Bespo…" at bounding box center [781, 450] width 1437 height 693
click at [428, 12] on icon "save" at bounding box center [422, 20] width 18 height 18
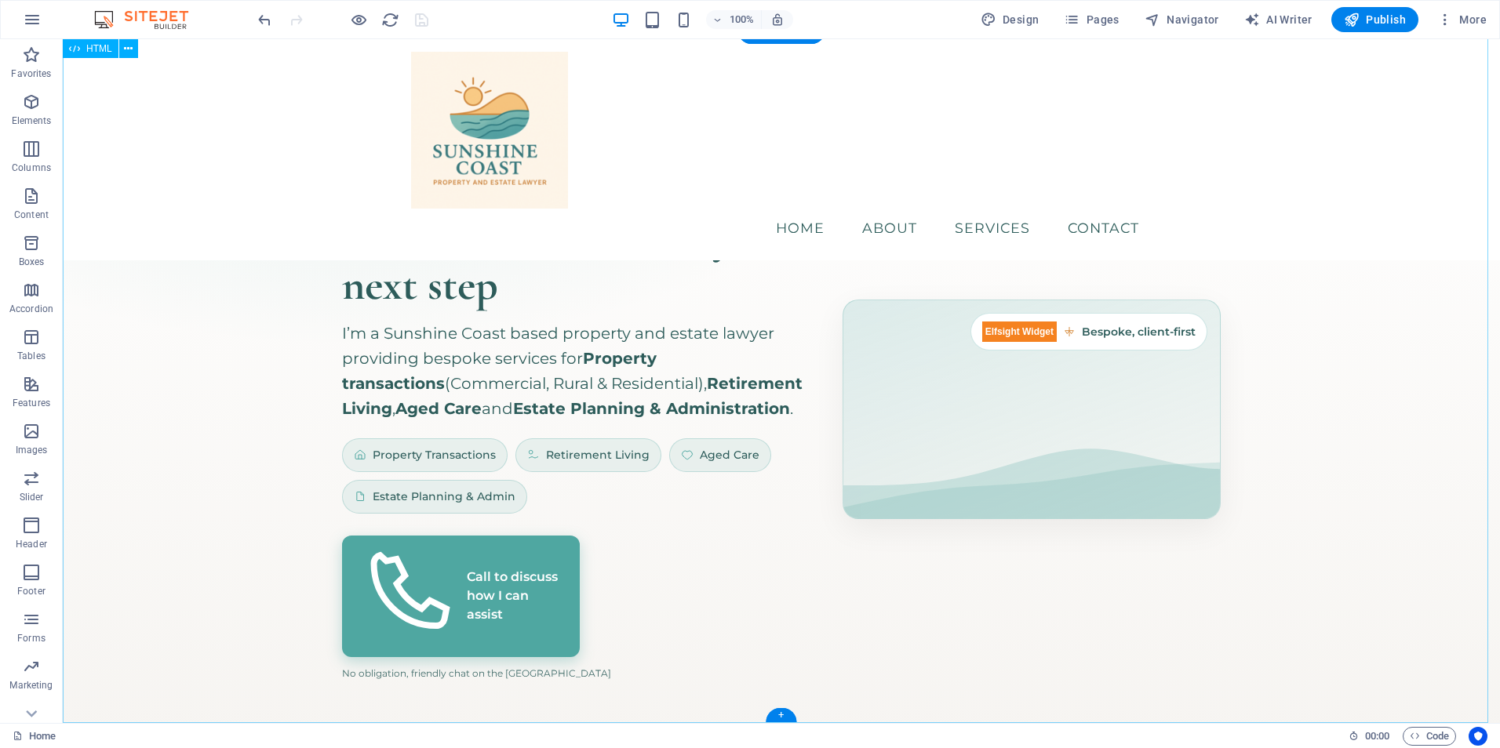
scroll to position [0, 0]
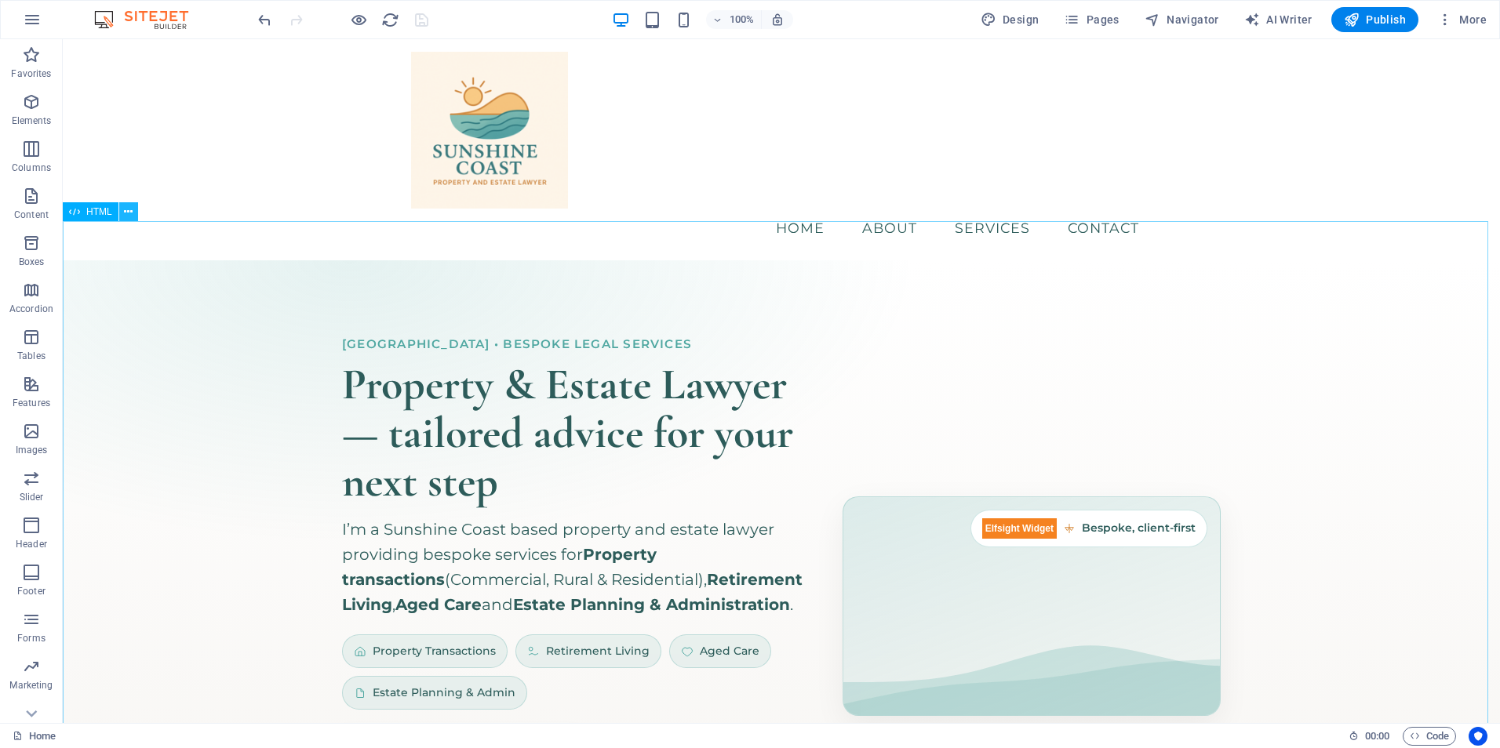
click at [120, 212] on button at bounding box center [128, 211] width 19 height 19
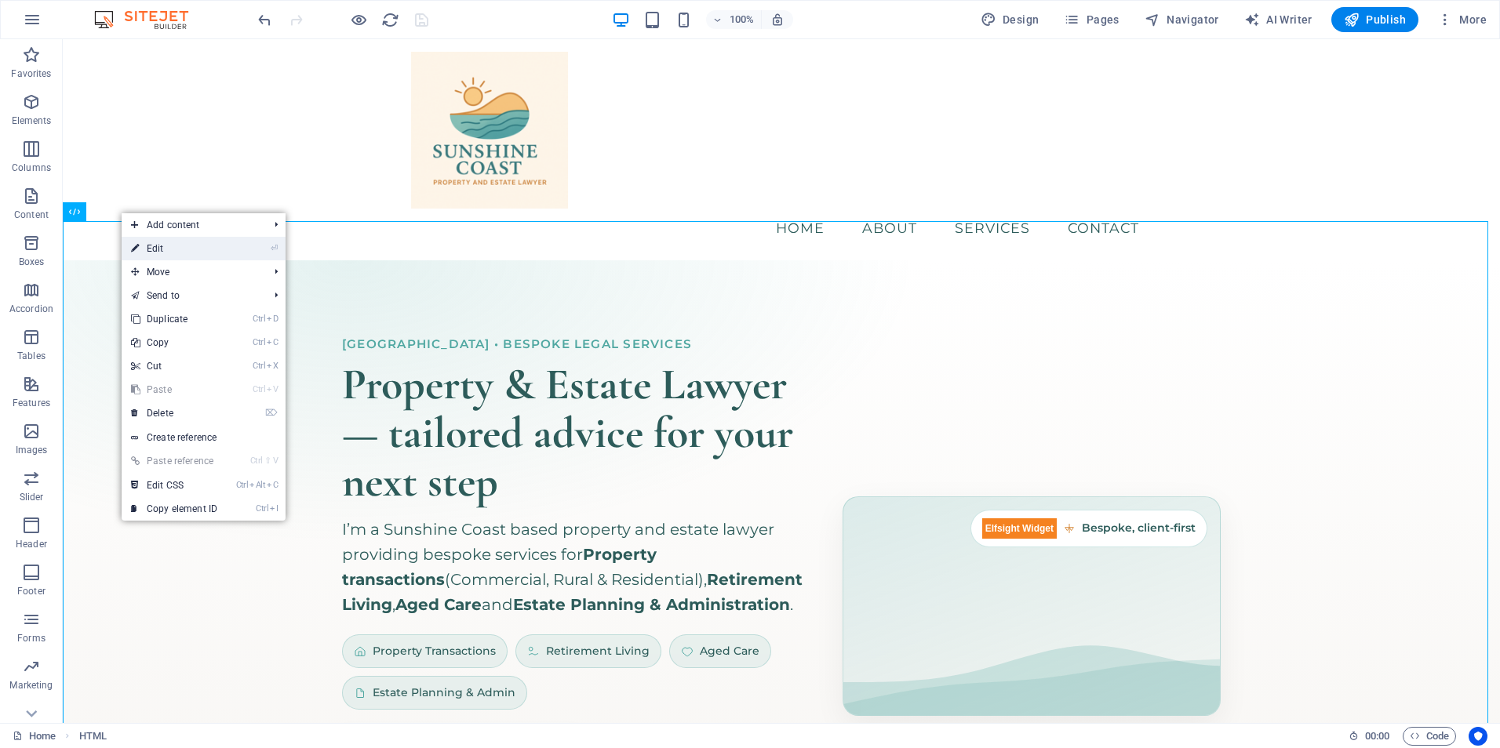
click at [169, 253] on link "⏎ Edit" at bounding box center [174, 249] width 105 height 24
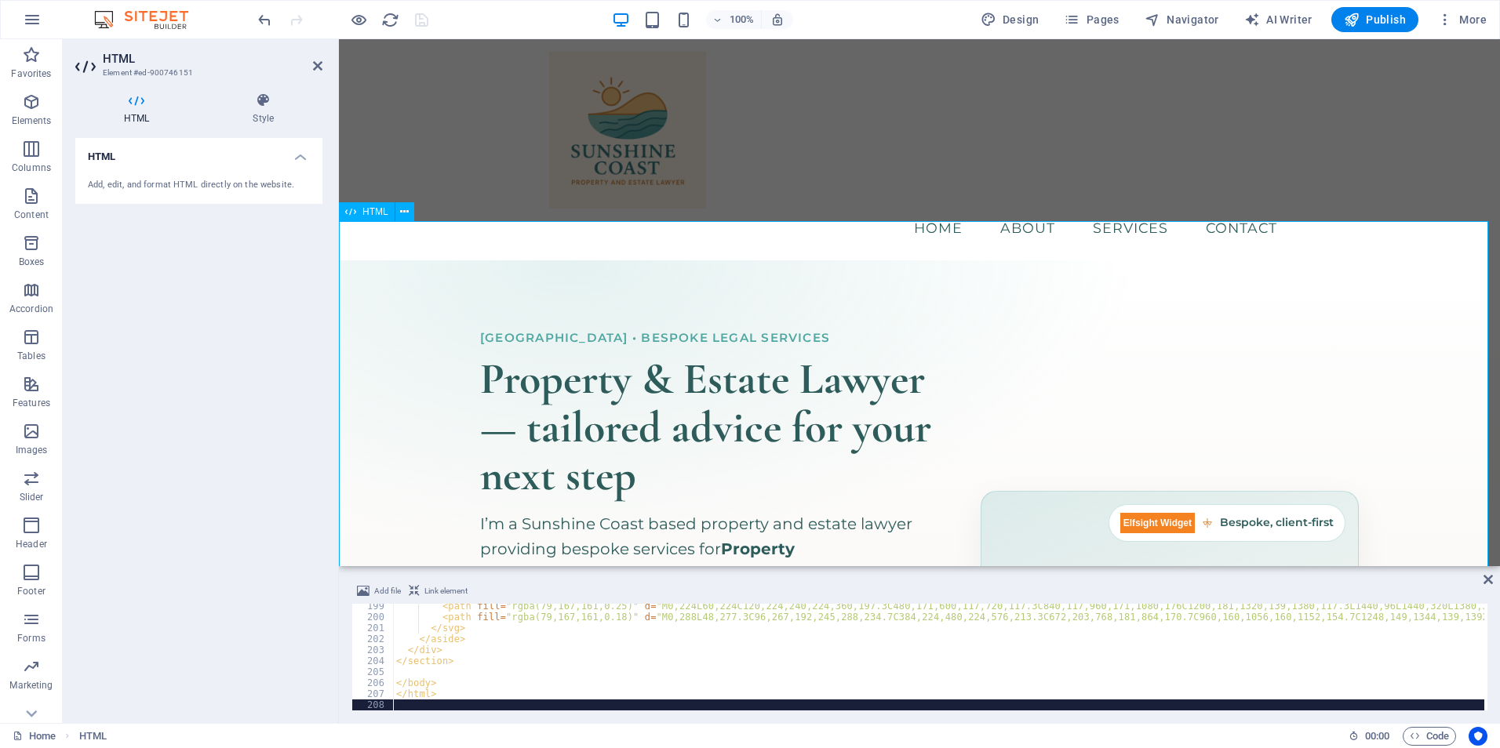
click at [543, 354] on div "Hero Banner – Sunshine Coast Property & Estate Lawyer [GEOGRAPHIC_DATA] • Bespo…" at bounding box center [919, 600] width 1161 height 681
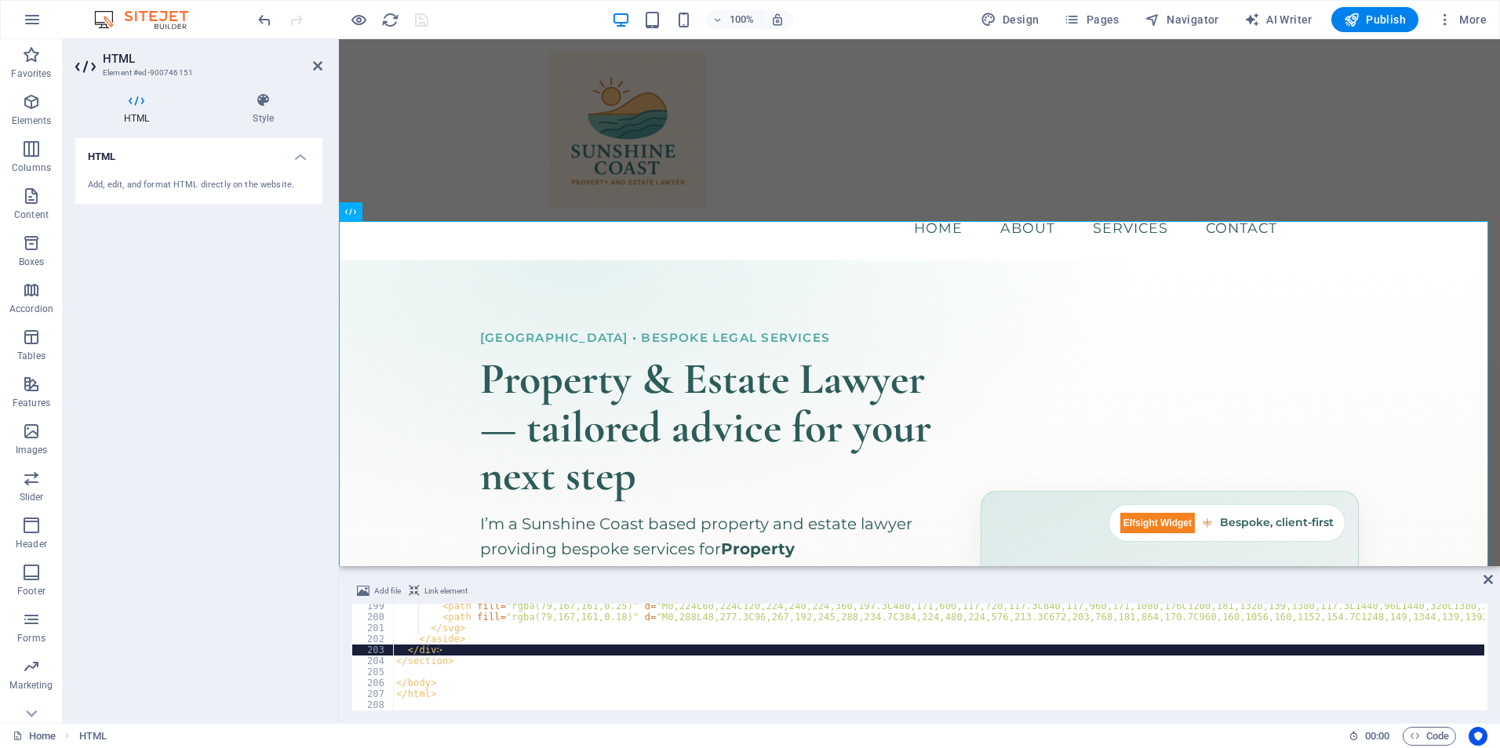
click at [546, 654] on div "< path fill = "rgba(79,167,161,0.25)" d = "M0,224L60,224C120,224,240,224,360,19…" at bounding box center [1347, 663] width 1909 height 125
type textarea "</html>"
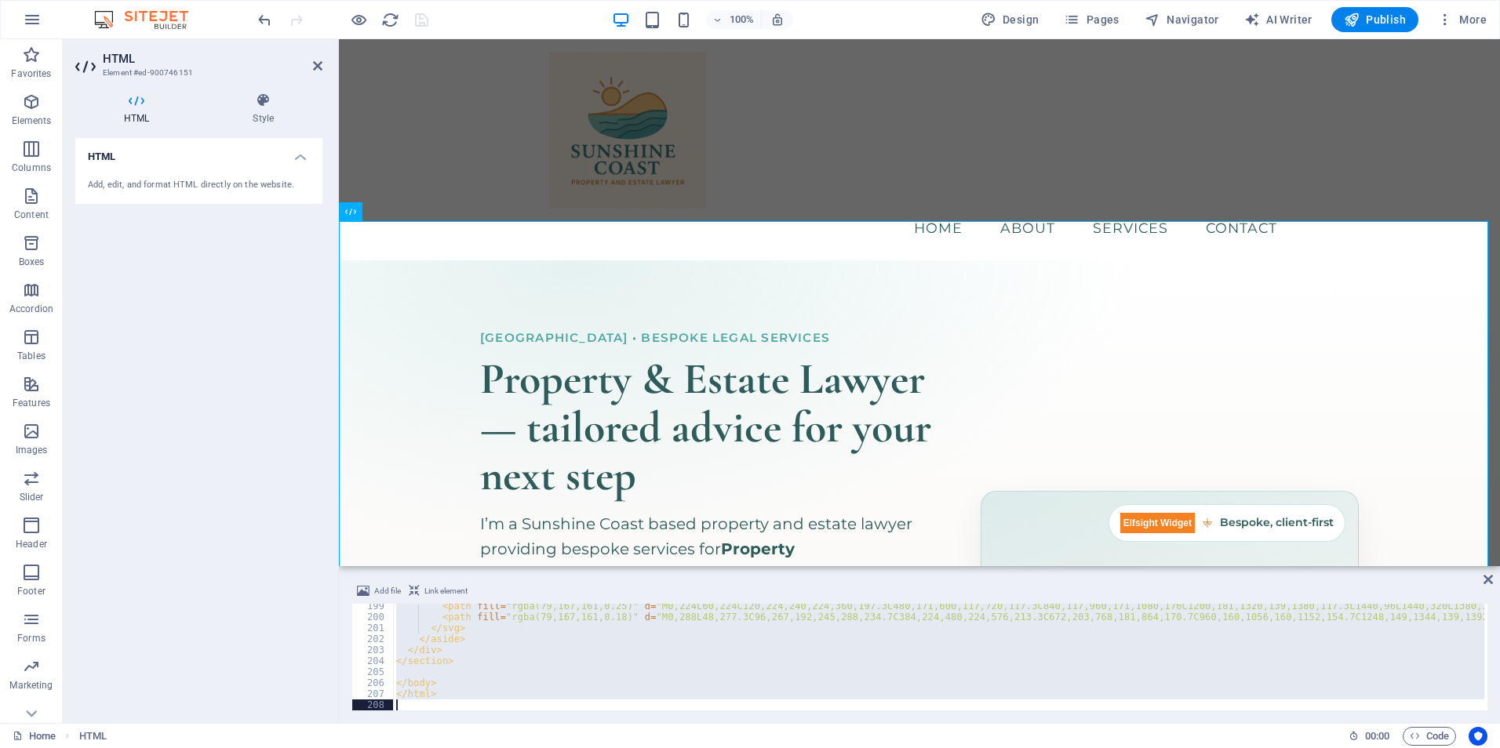
paste textarea
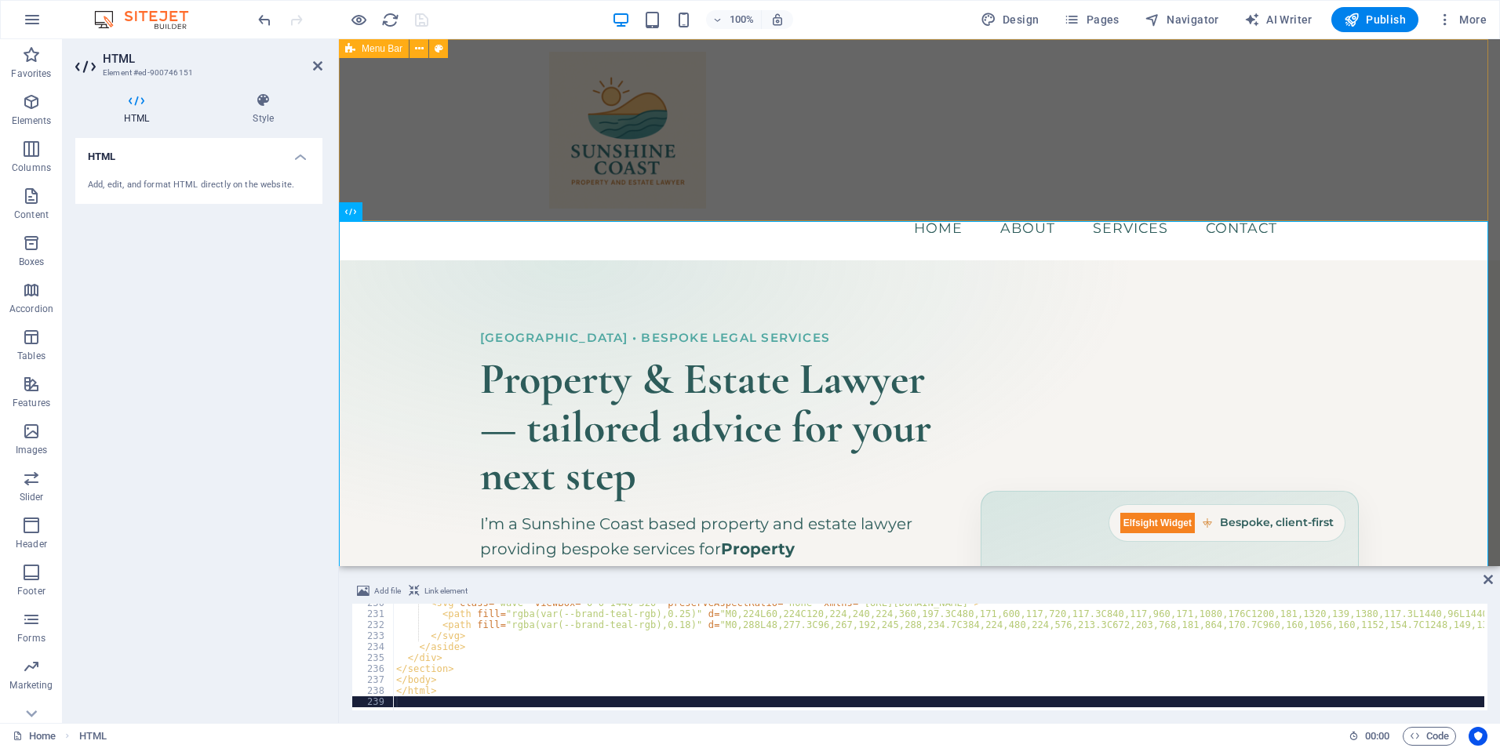
click at [502, 142] on div "Menu Home About Services Contact" at bounding box center [919, 149] width 1161 height 221
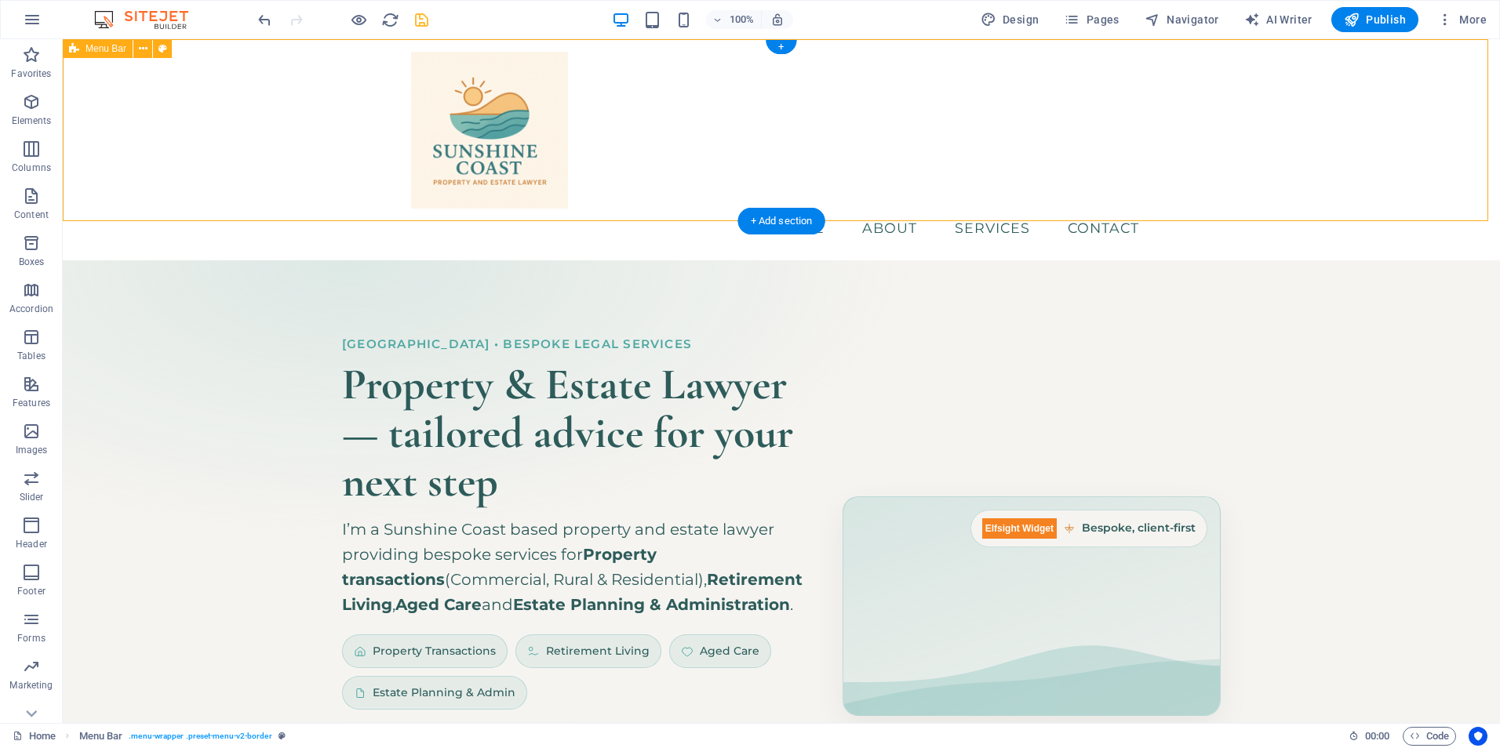
click at [307, 181] on div "Menu Home About Services Contact" at bounding box center [781, 149] width 1437 height 221
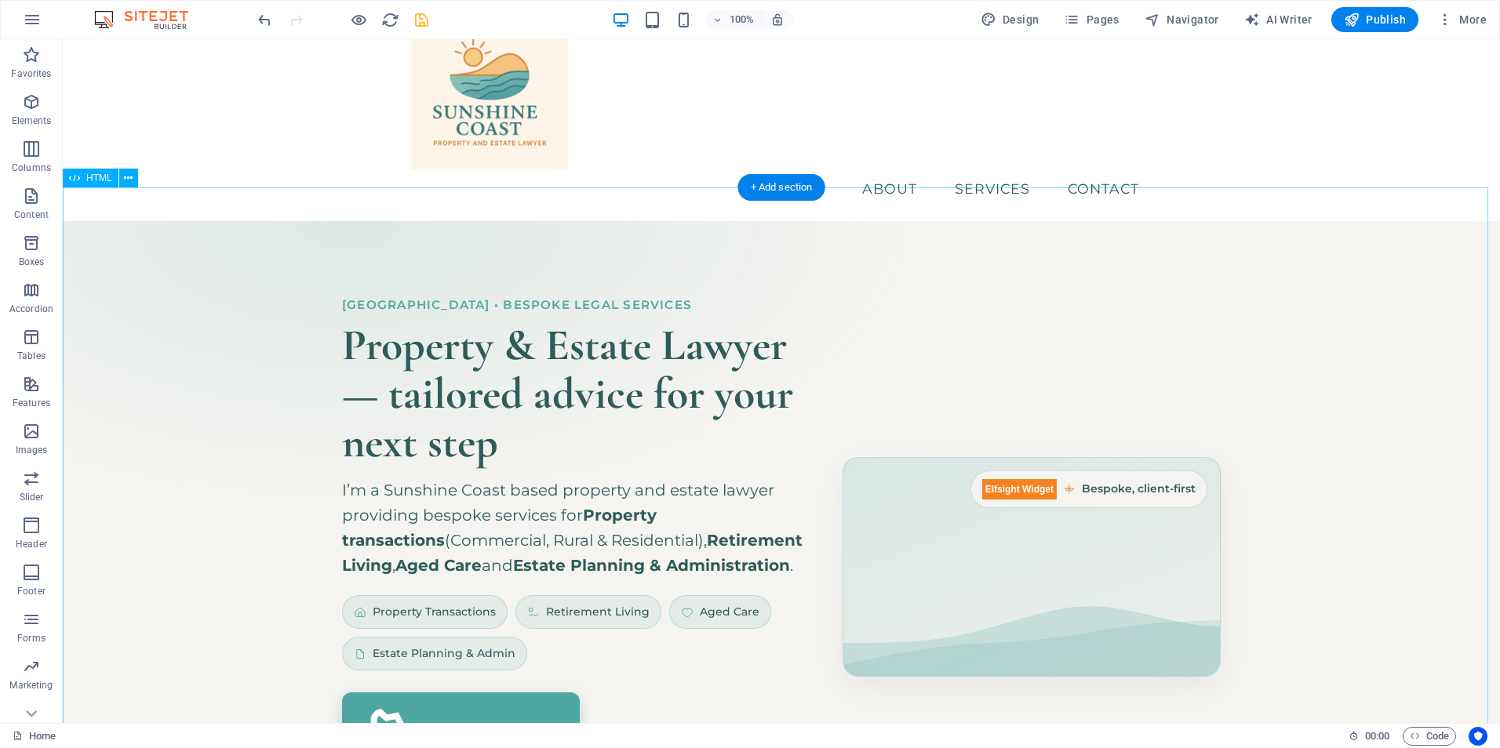
scroll to position [34, 0]
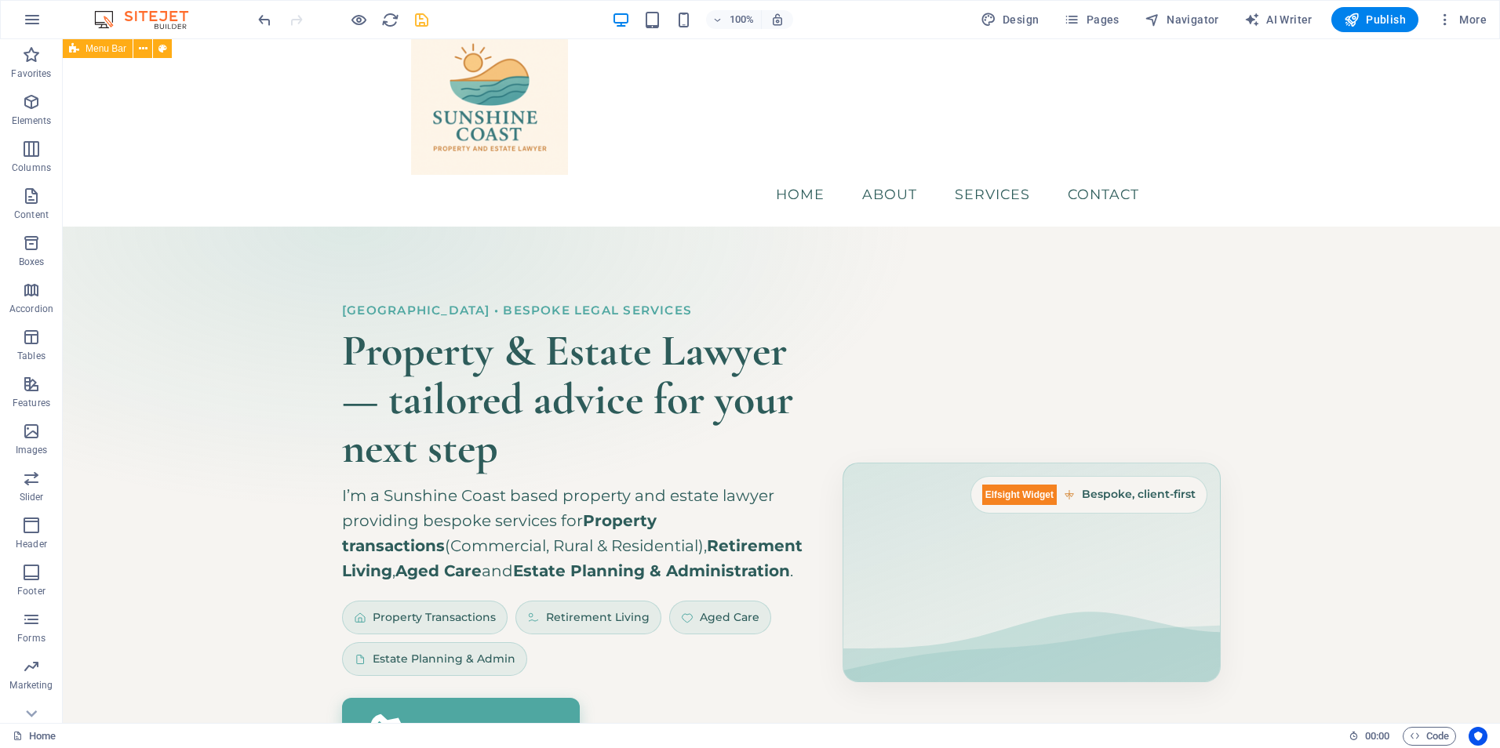
click at [425, 27] on icon "save" at bounding box center [422, 20] width 18 height 18
click at [1425, 736] on span "Code" at bounding box center [1428, 736] width 39 height 19
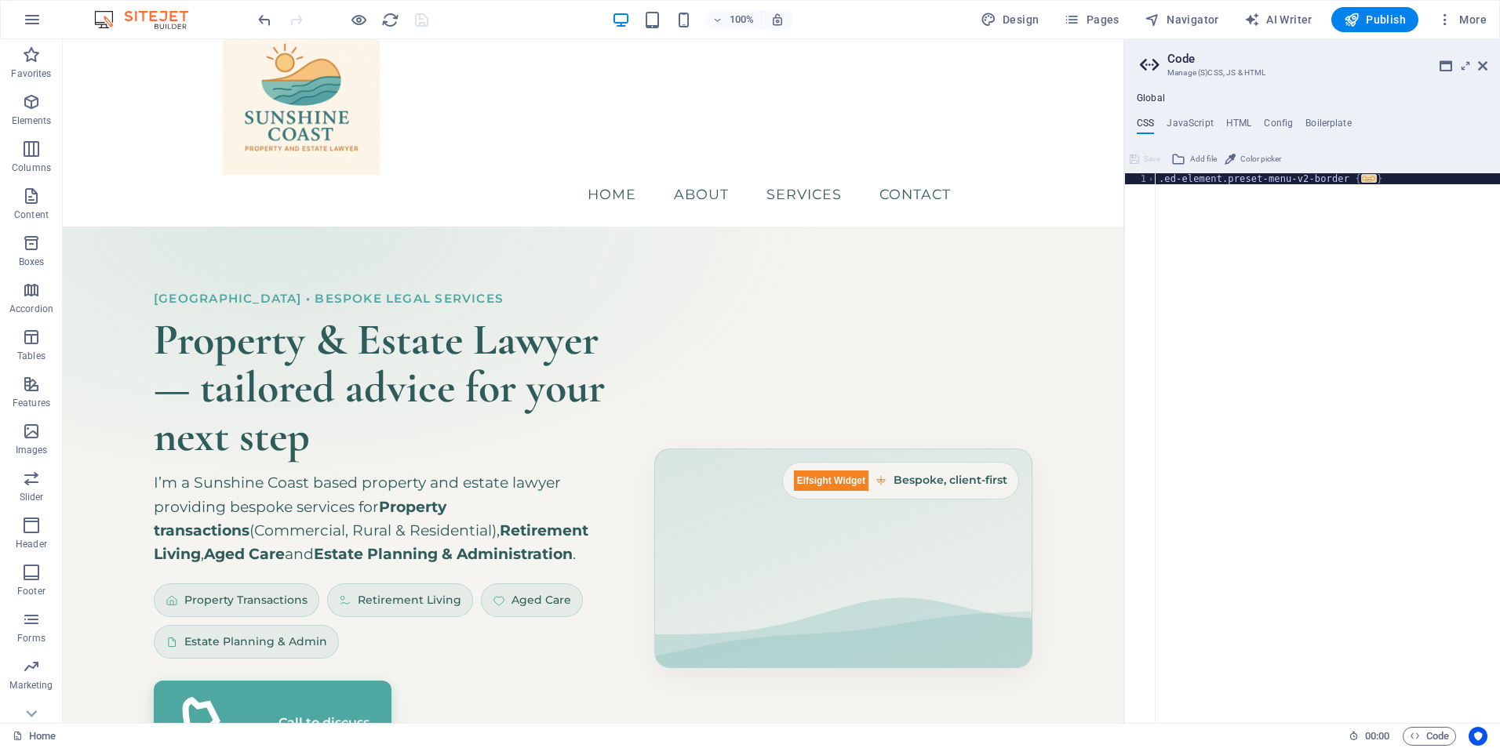
click at [1264, 216] on div ".ed-element.preset-menu-v2-border { ... }" at bounding box center [1327, 459] width 344 height 572
click at [1393, 181] on div ".ed-element.preset-menu-v2-border { ... }" at bounding box center [1327, 459] width 344 height 572
click at [1402, 218] on div ".ed-element.preset-menu-v2-border { ... }" at bounding box center [1327, 459] width 344 height 572
drag, startPoint x: 1289, startPoint y: 241, endPoint x: 1208, endPoint y: 223, distance: 83.5
click at [1289, 241] on div ".ed-element.preset-menu-v2-border { ... }" at bounding box center [1327, 459] width 344 height 572
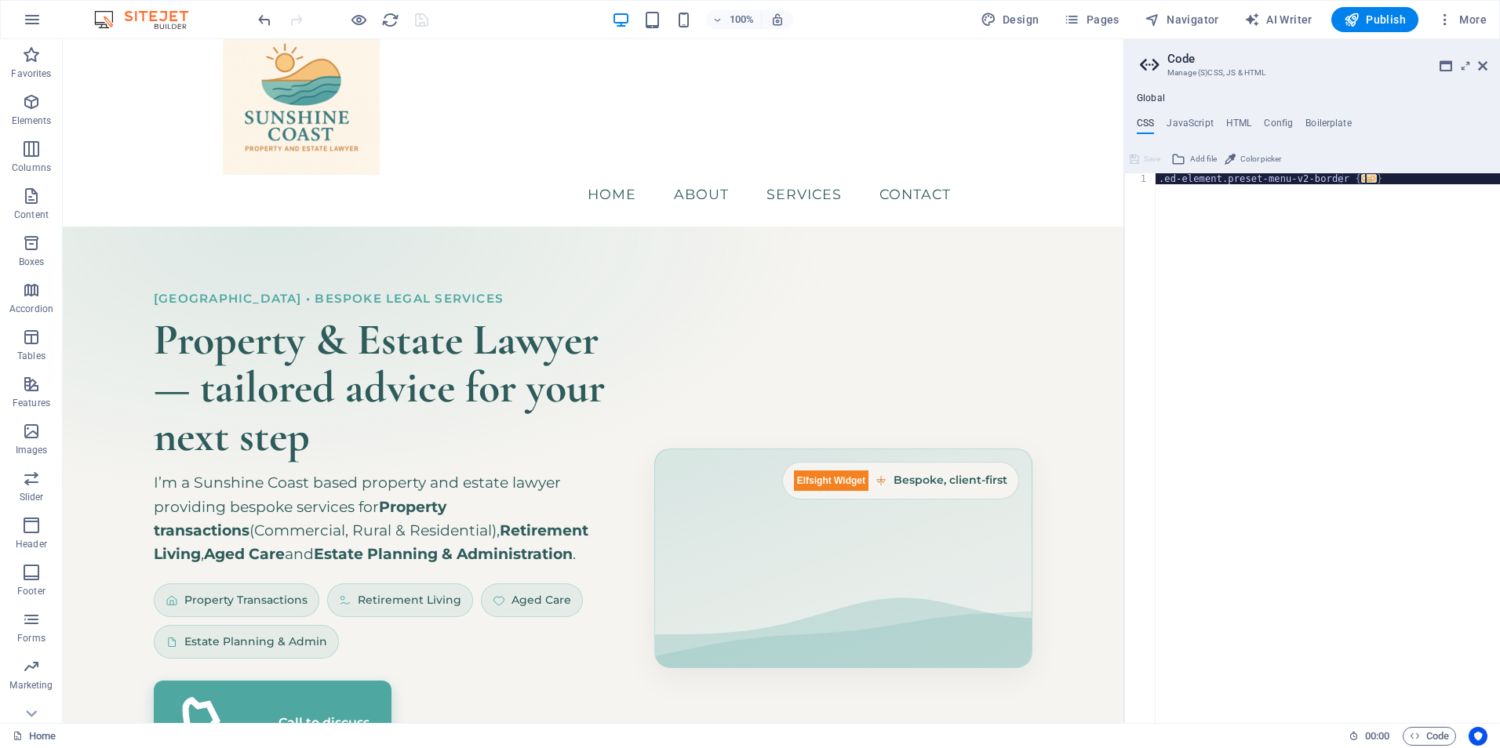
click at [1200, 216] on div ".ed-element.preset-menu-v2-border { ... }" at bounding box center [1327, 459] width 344 height 572
click at [1427, 184] on div ".ed-element.preset-menu-v2-border { ... }" at bounding box center [1327, 448] width 344 height 550
type textarea "}"
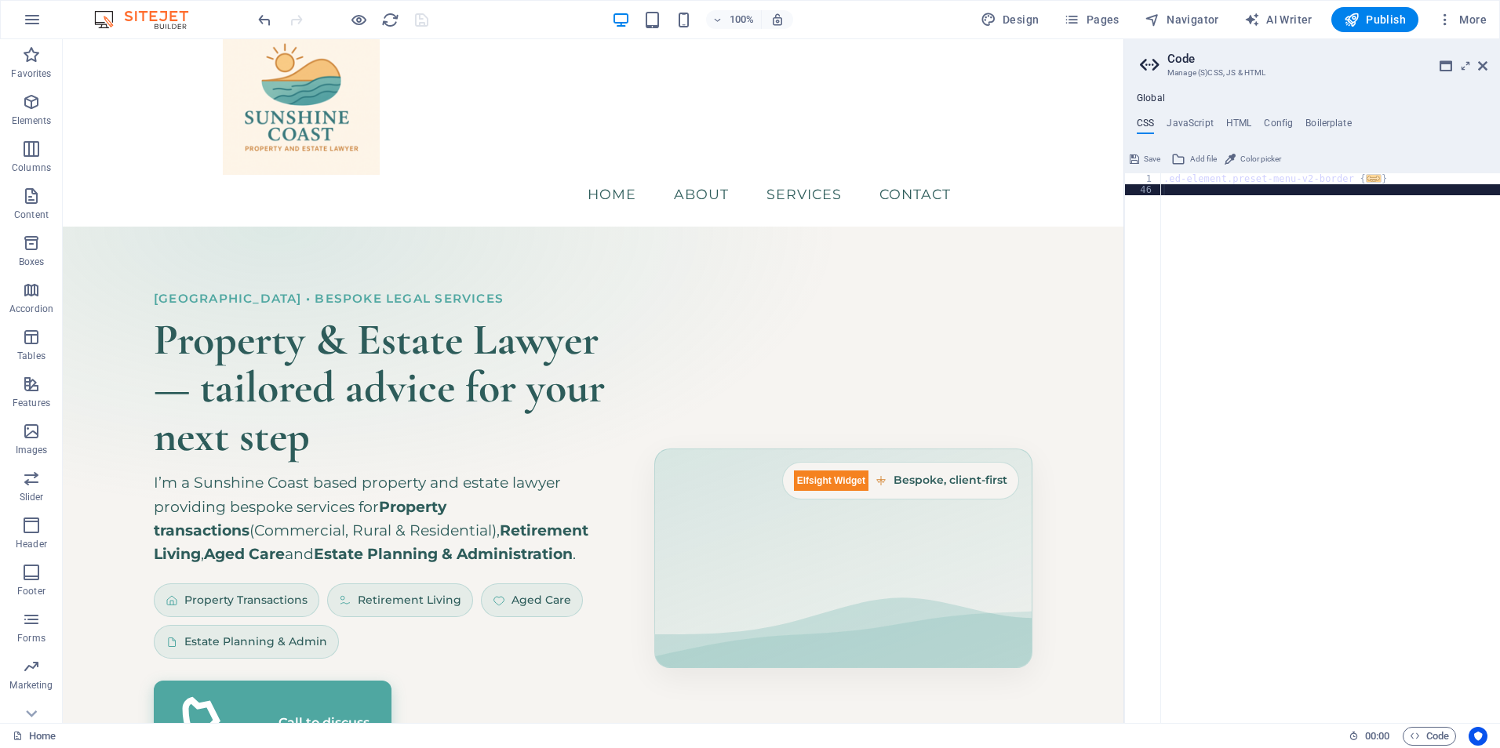
paste textarea
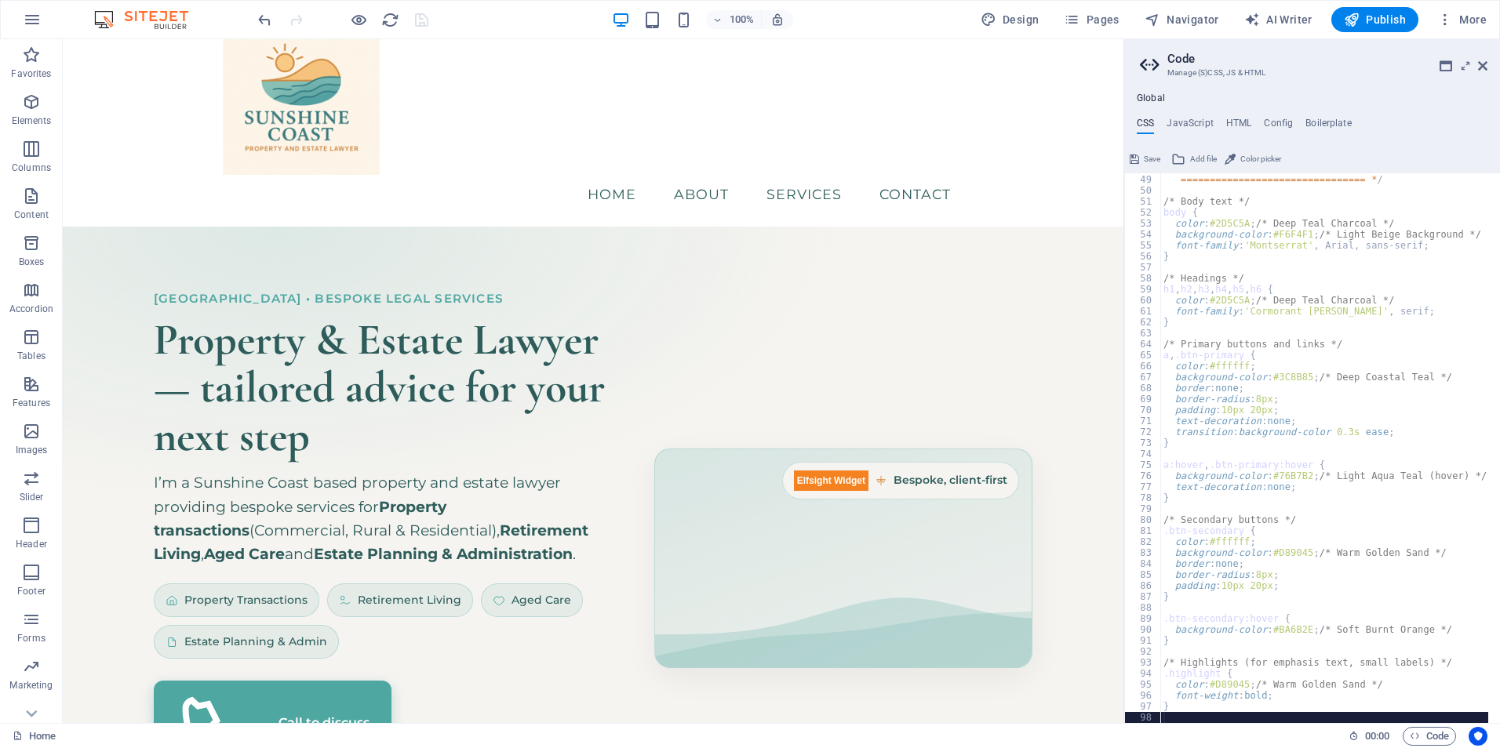
scroll to position [43, 0]
click at [1147, 153] on span "Save" at bounding box center [1152, 159] width 16 height 19
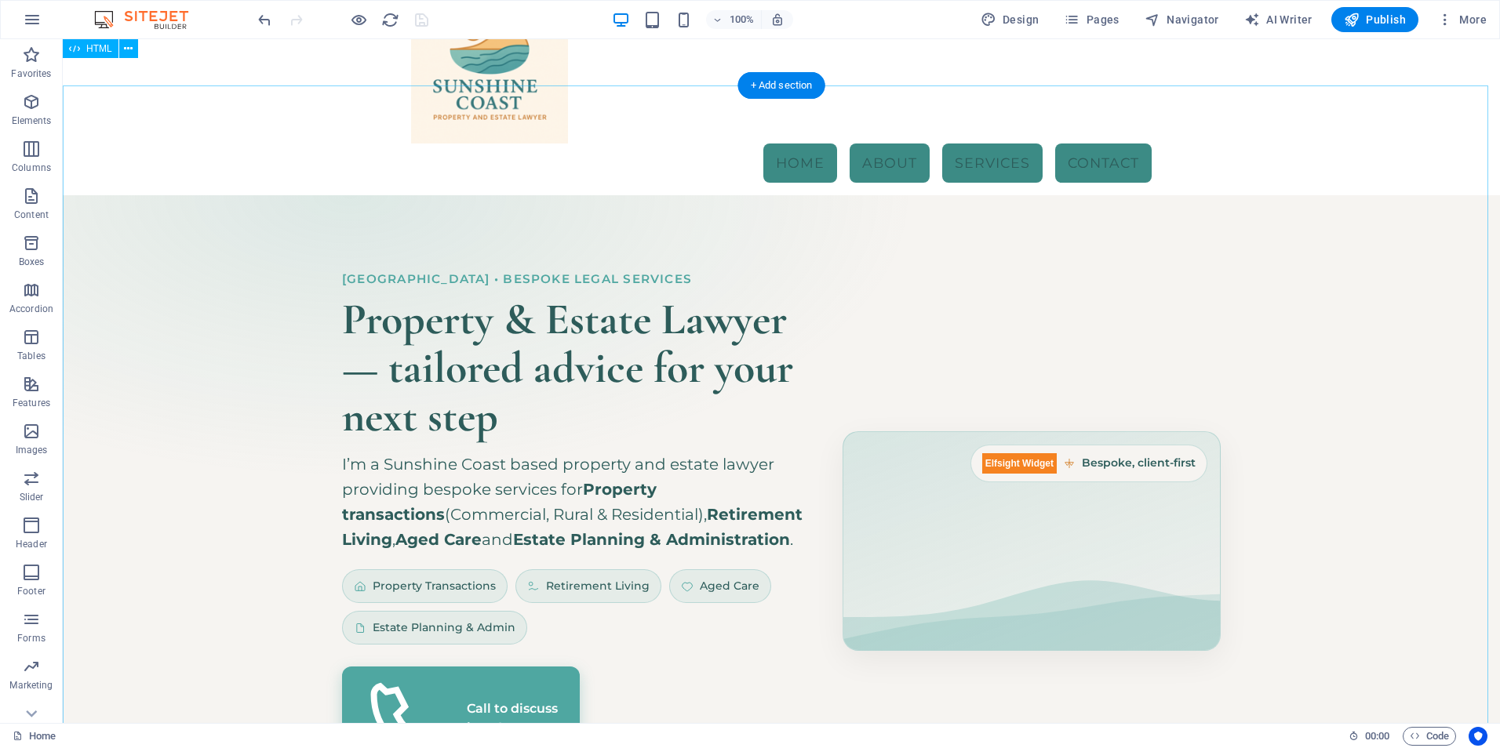
scroll to position [0, 0]
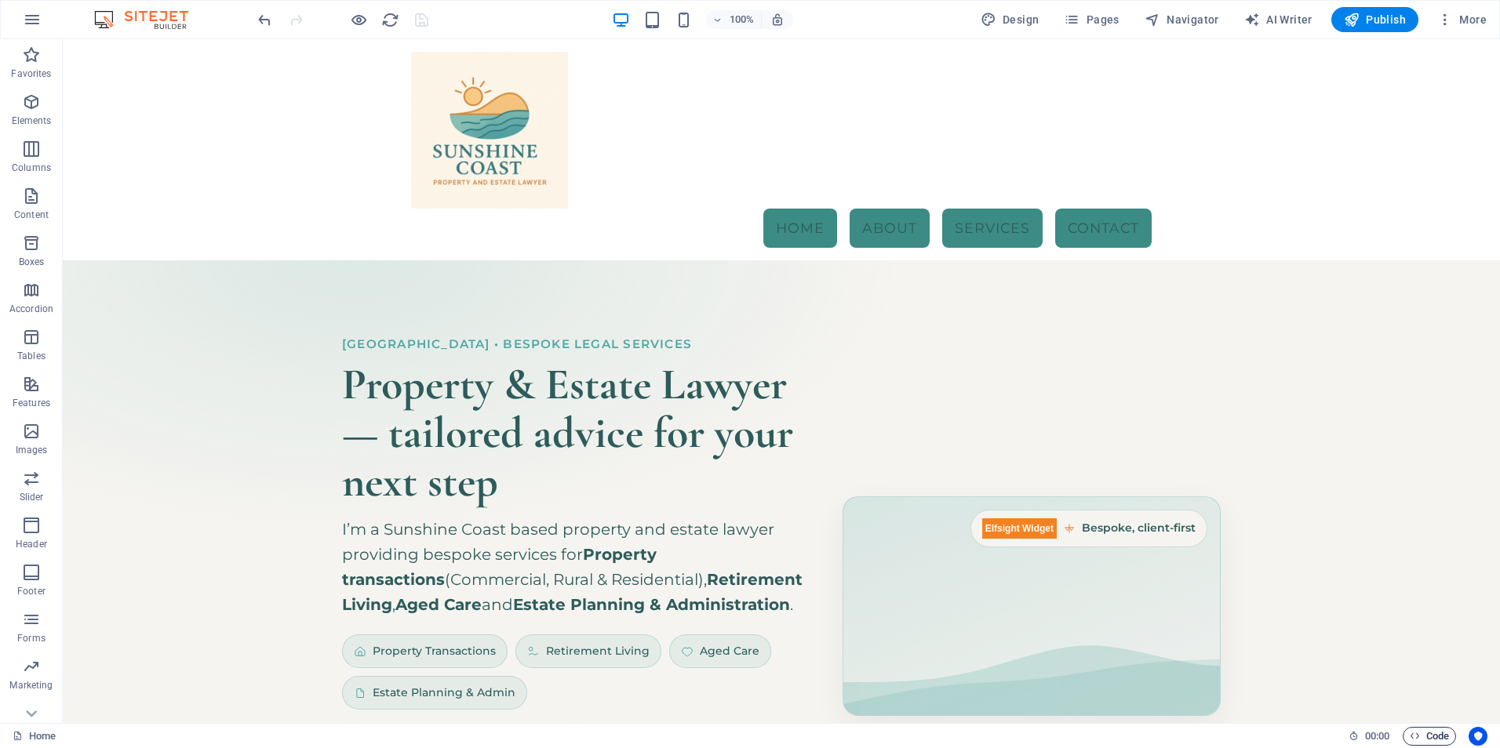
click at [1439, 730] on span "Code" at bounding box center [1428, 736] width 39 height 19
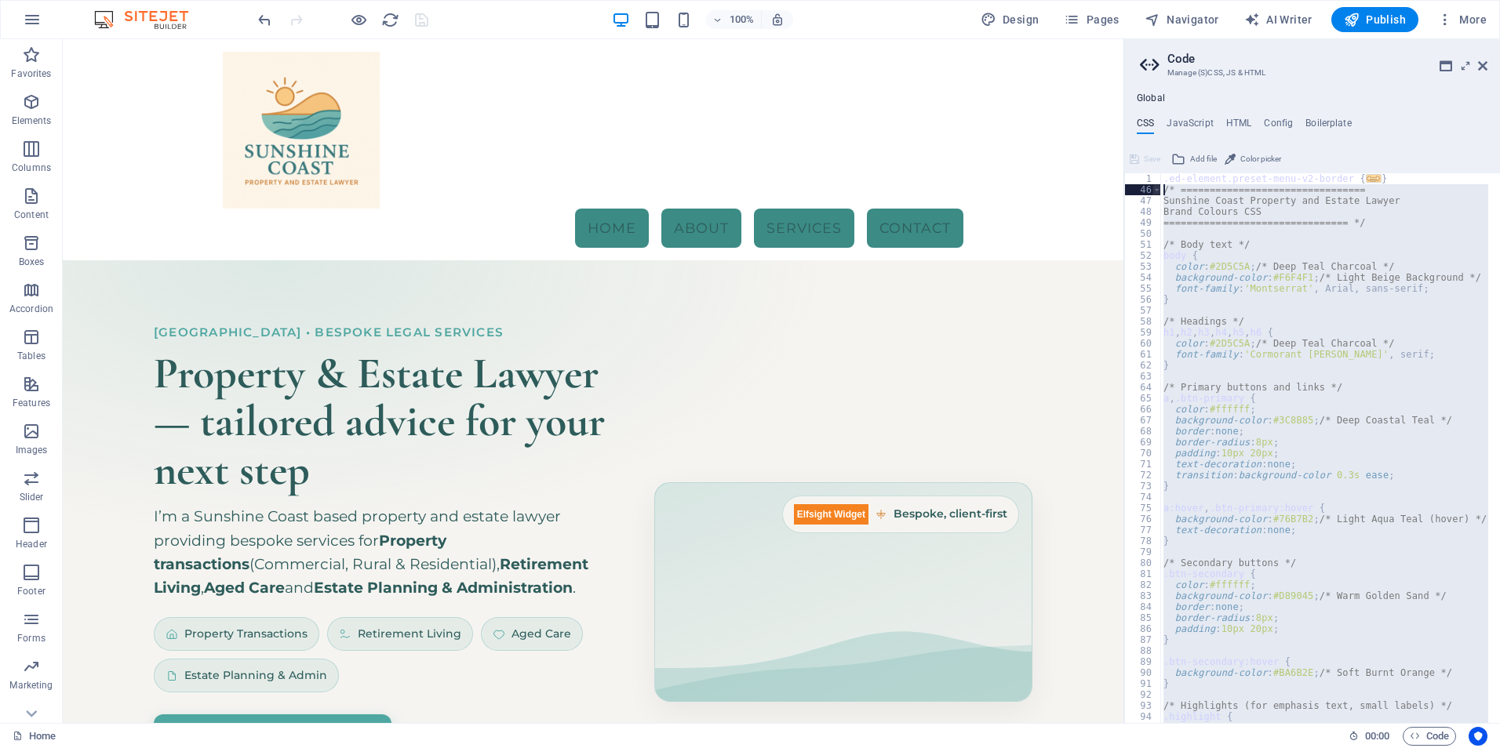
drag, startPoint x: 1180, startPoint y: 719, endPoint x: 1156, endPoint y: 188, distance: 531.5
click at [1156, 188] on div "1 46 47 48 49 50 51 52 53 54 55 56 57 58 59 60 61 62 63 64 65 66 67 68 69 70 71…" at bounding box center [1312, 448] width 376 height 550
type textarea "/* ================================ Sunshine Coast Property and Estate Lawyer"
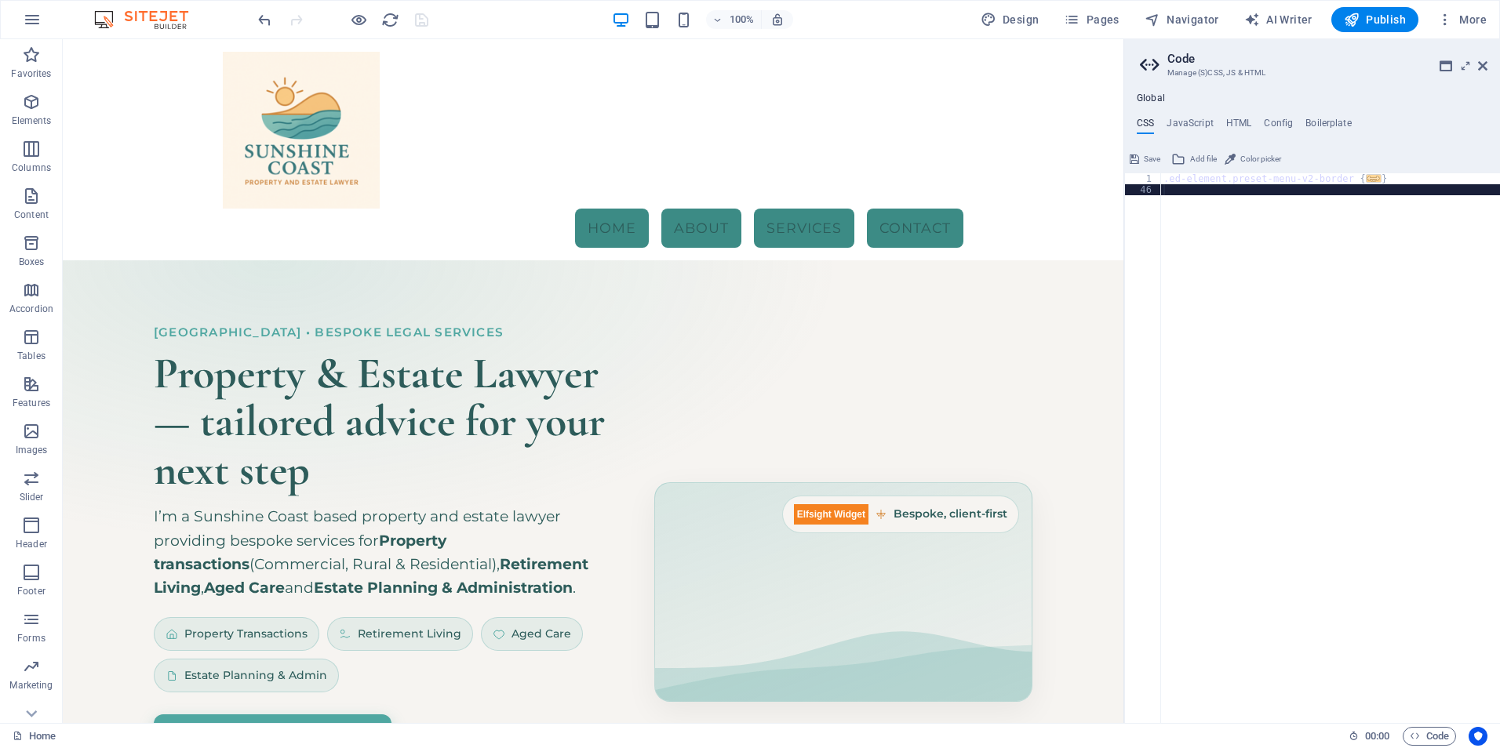
click at [1136, 156] on icon at bounding box center [1133, 159] width 9 height 19
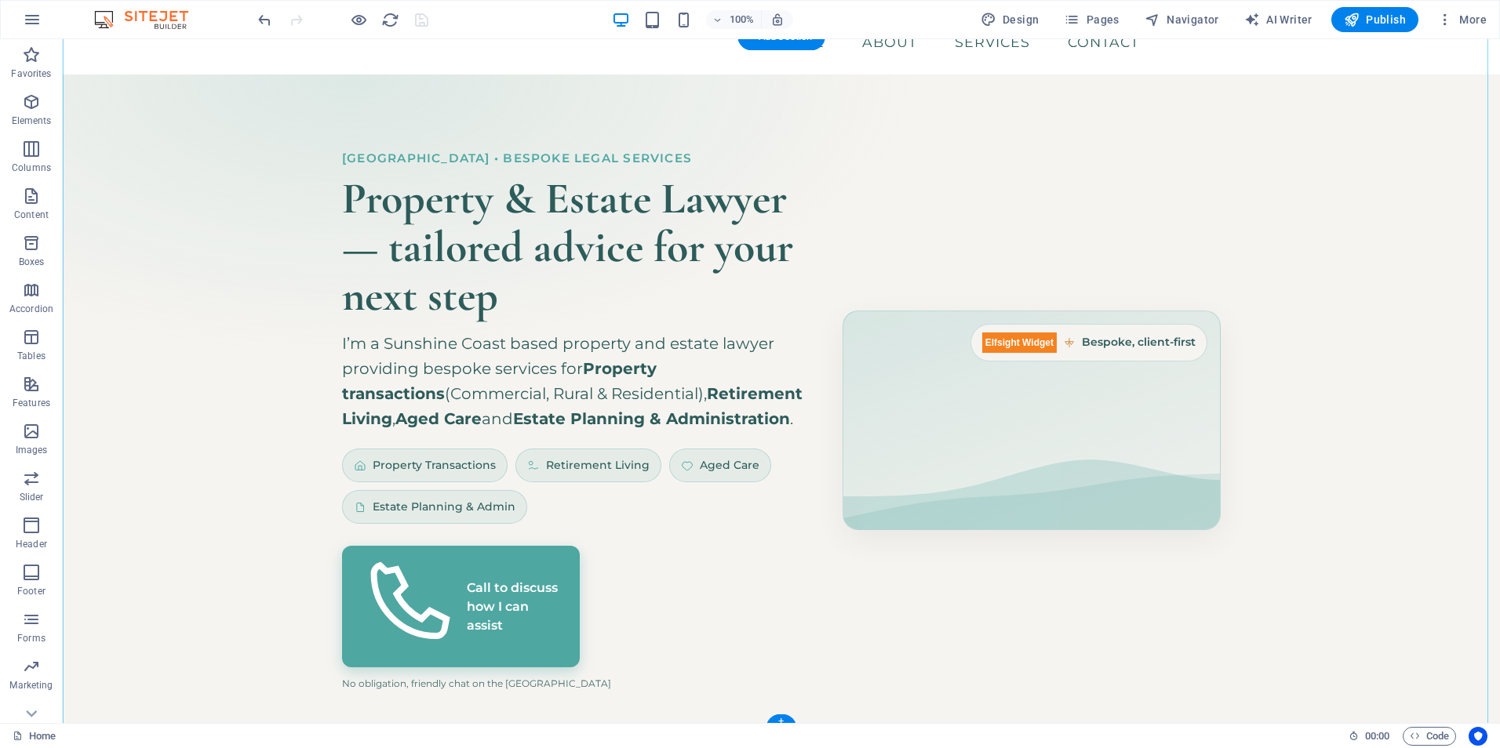
scroll to position [191, 0]
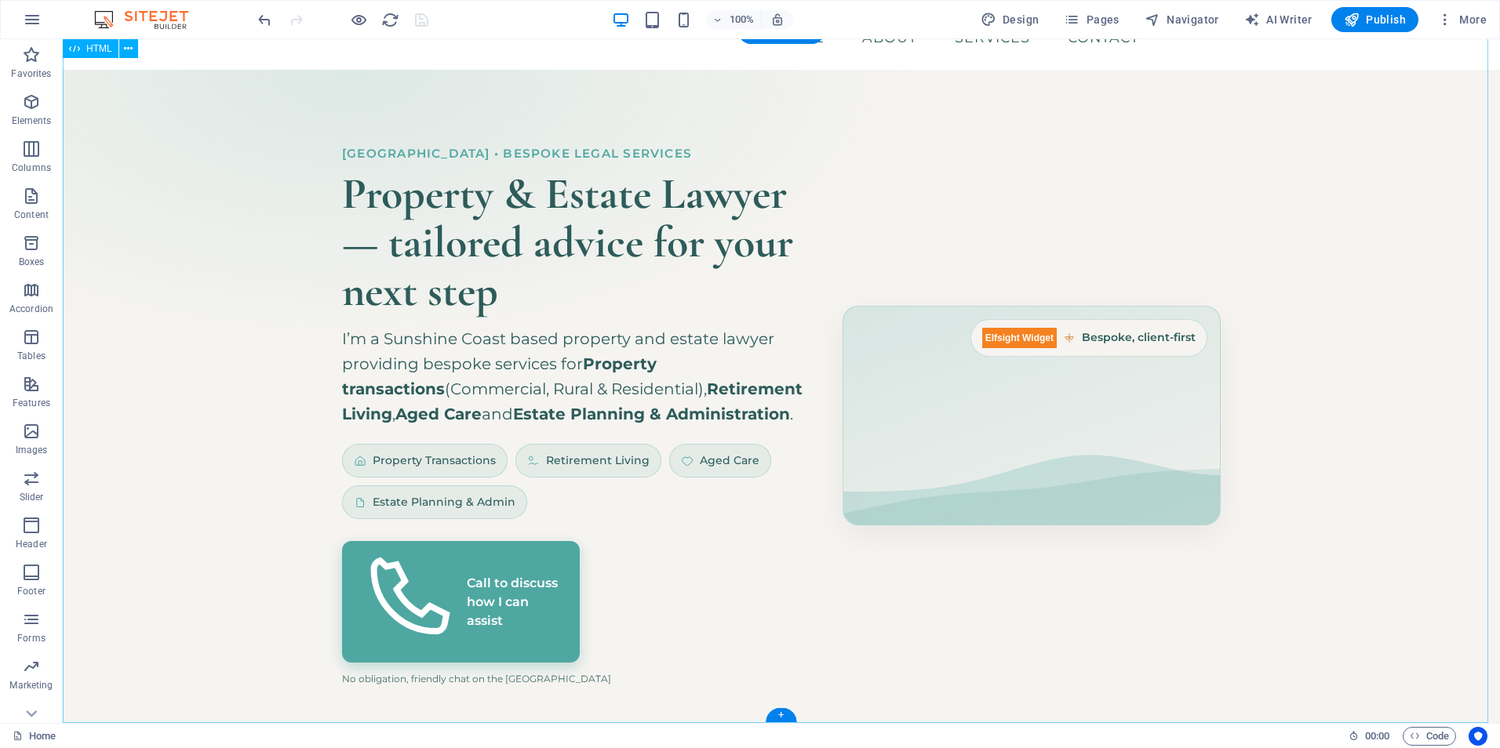
click at [457, 254] on div "Hero Banner – Sunshine Coast Property & Estate Lawyer [GEOGRAPHIC_DATA] • Bespo…" at bounding box center [781, 416] width 1437 height 693
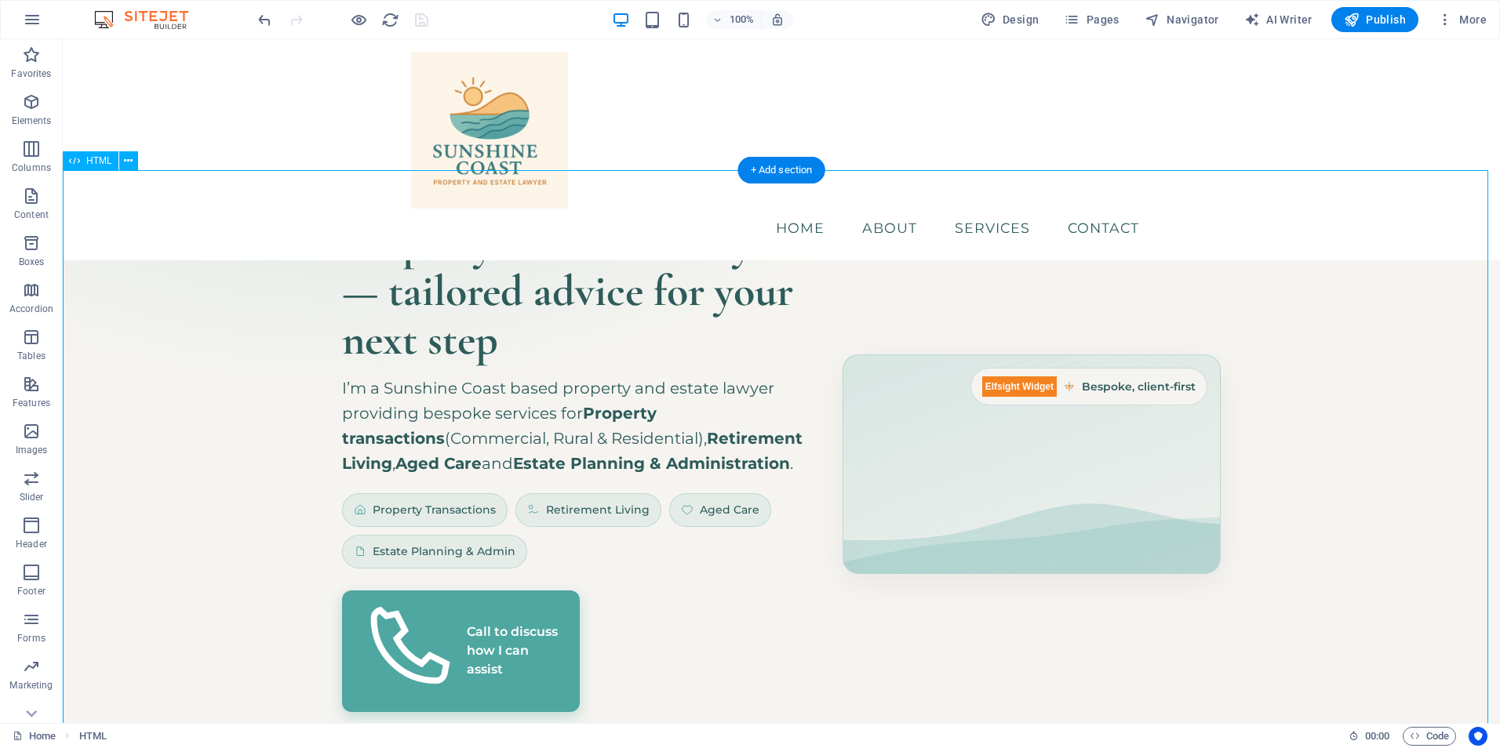
scroll to position [0, 0]
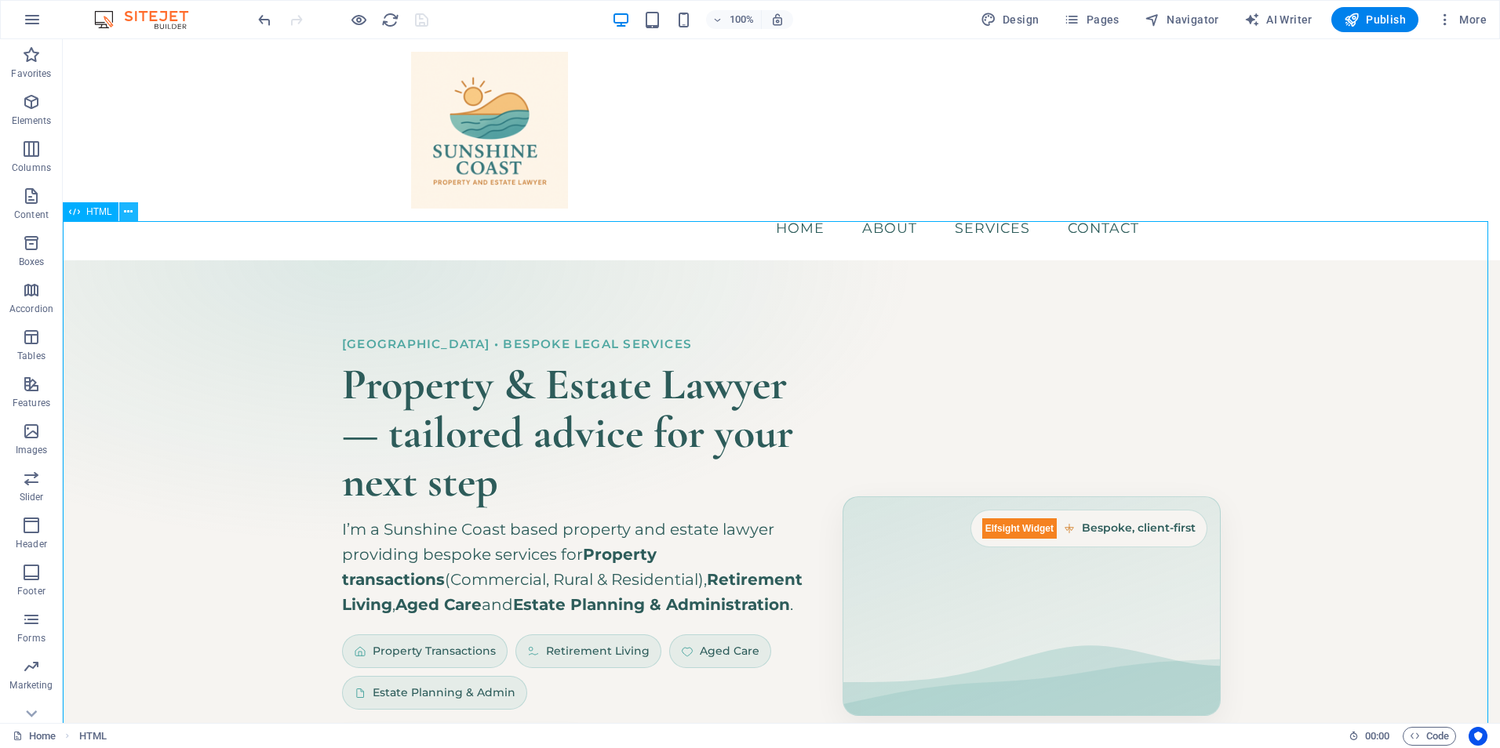
click at [125, 210] on icon at bounding box center [128, 212] width 9 height 16
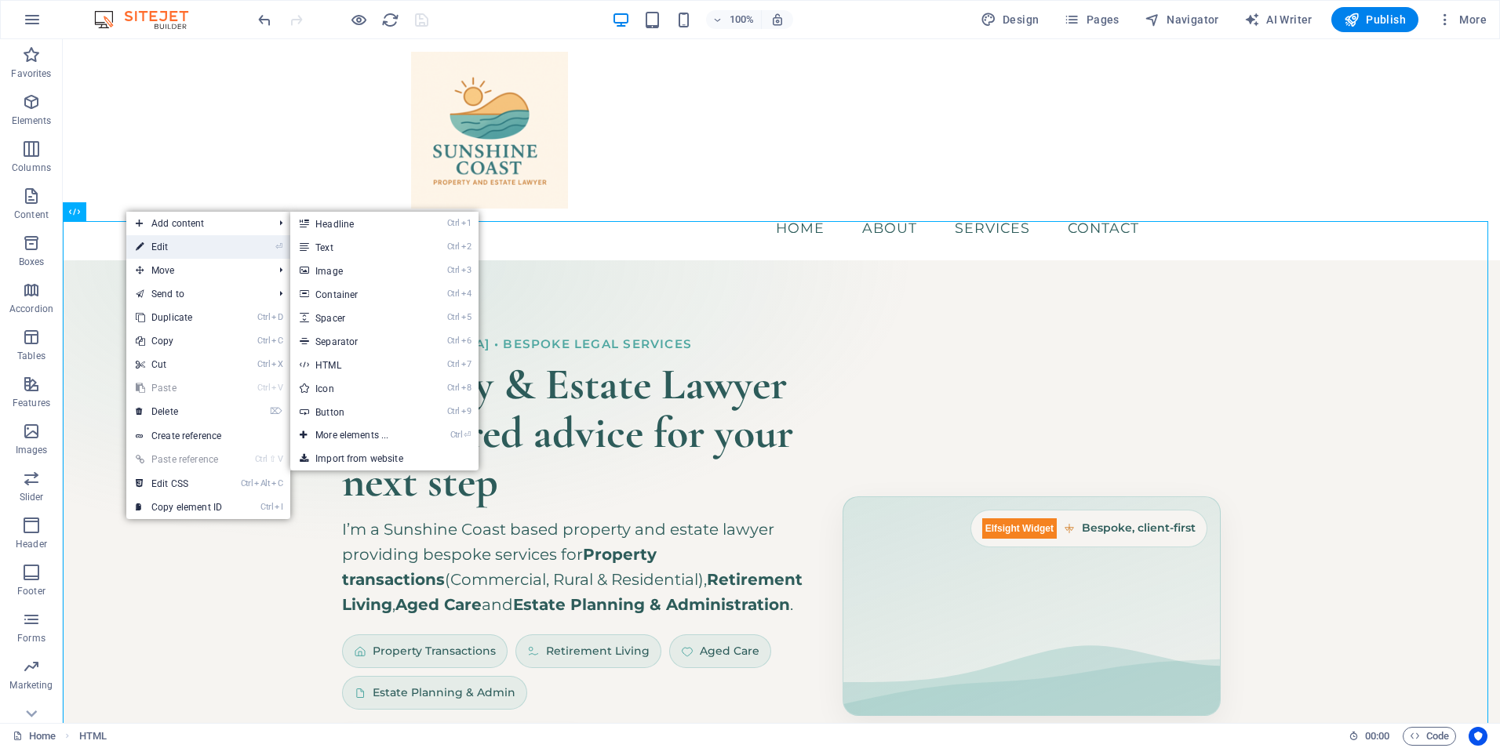
click at [162, 249] on link "⏎ Edit" at bounding box center [178, 247] width 105 height 24
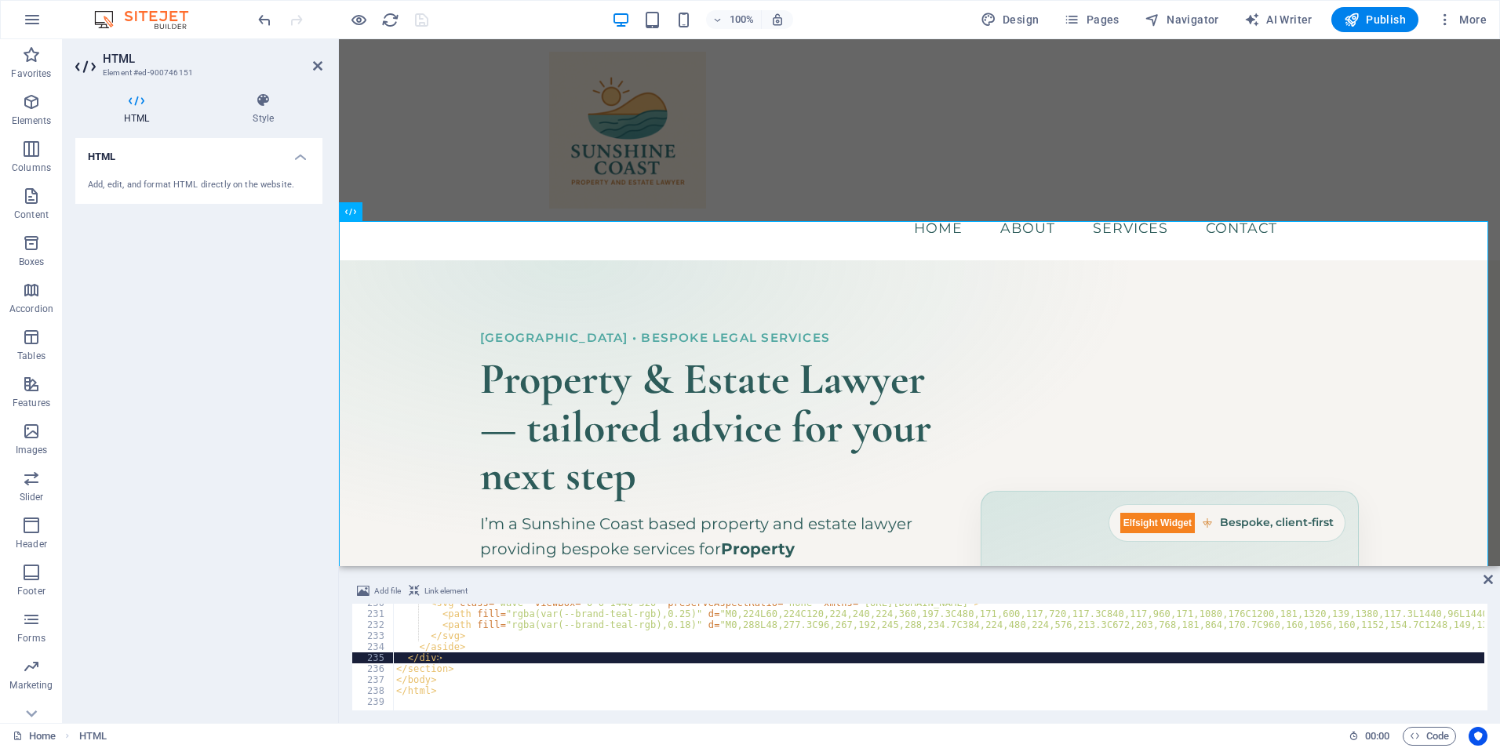
click at [519, 656] on div "< svg class = "wave" viewBox = "0 0 1440 320" preserveAspectRatio = "none" xmln…" at bounding box center [1376, 660] width 1967 height 125
type textarea "</html>"
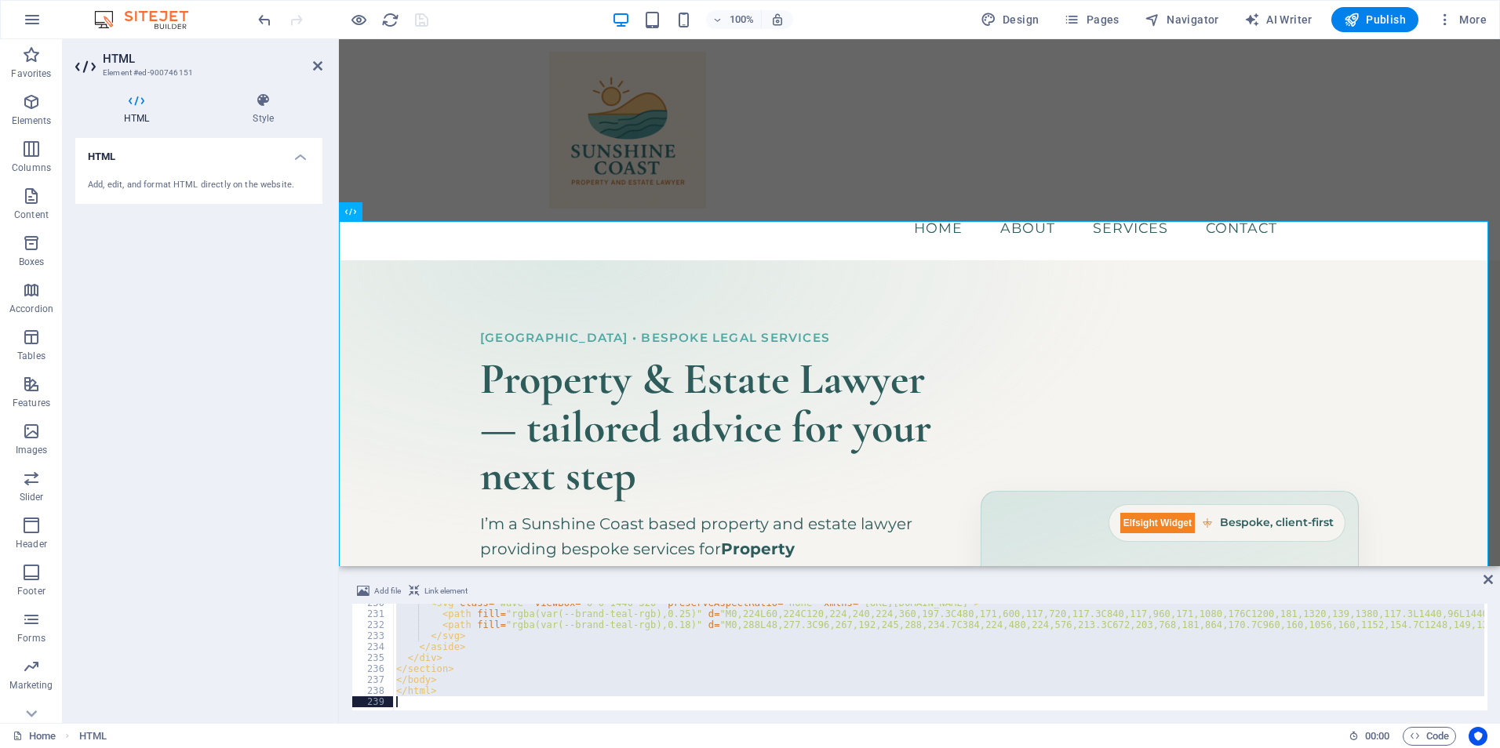
scroll to position [2122, 0]
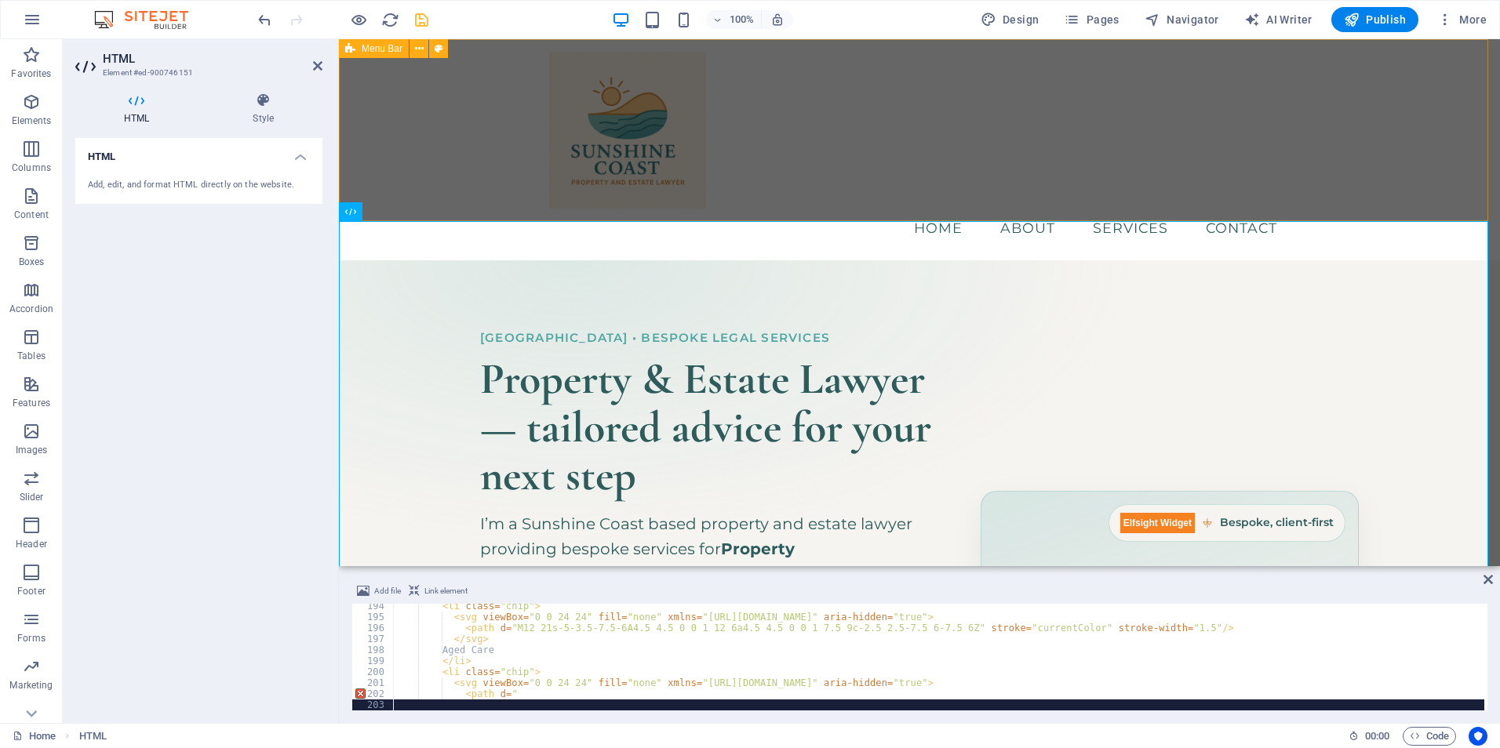
click at [757, 169] on div "Menu Home About Services Contact" at bounding box center [919, 149] width 1161 height 221
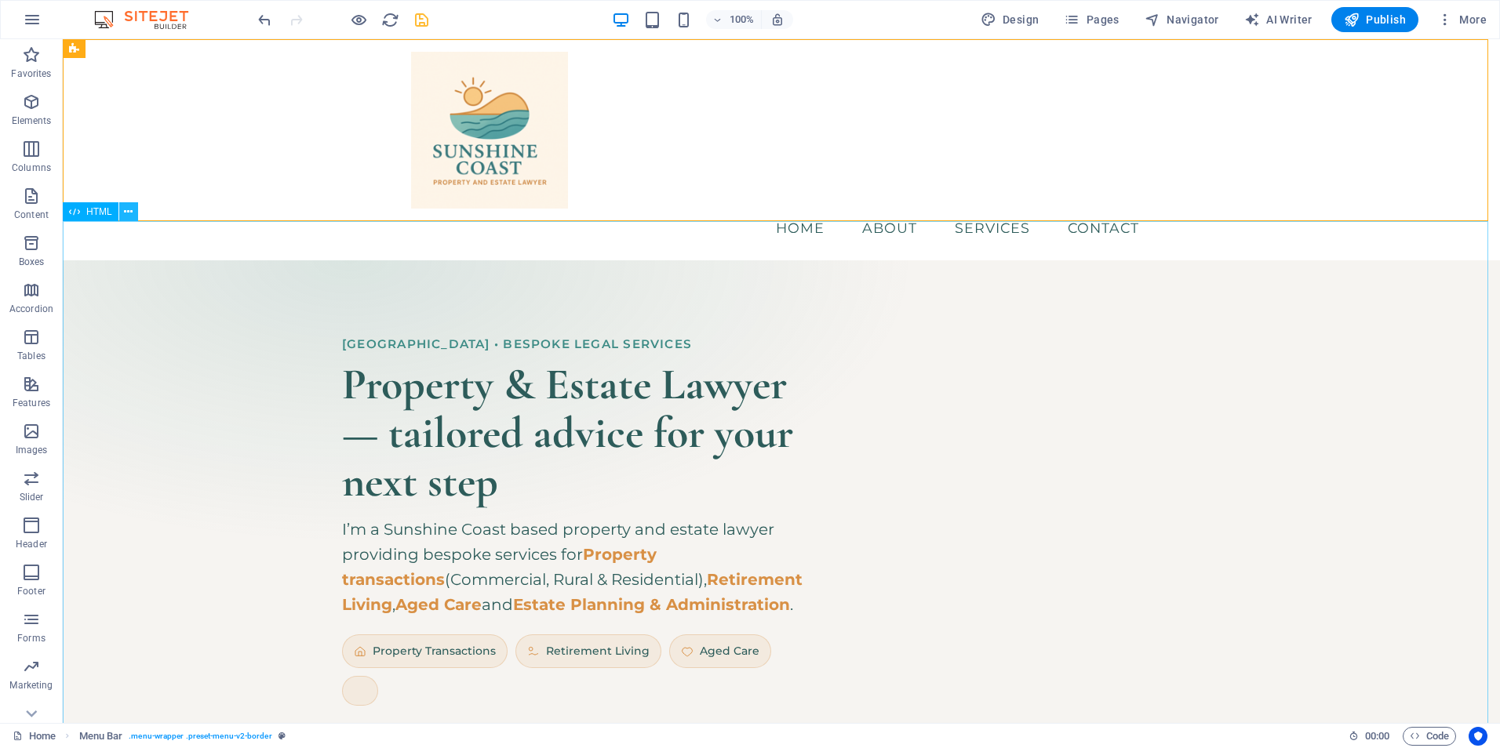
click at [130, 213] on icon at bounding box center [128, 212] width 9 height 16
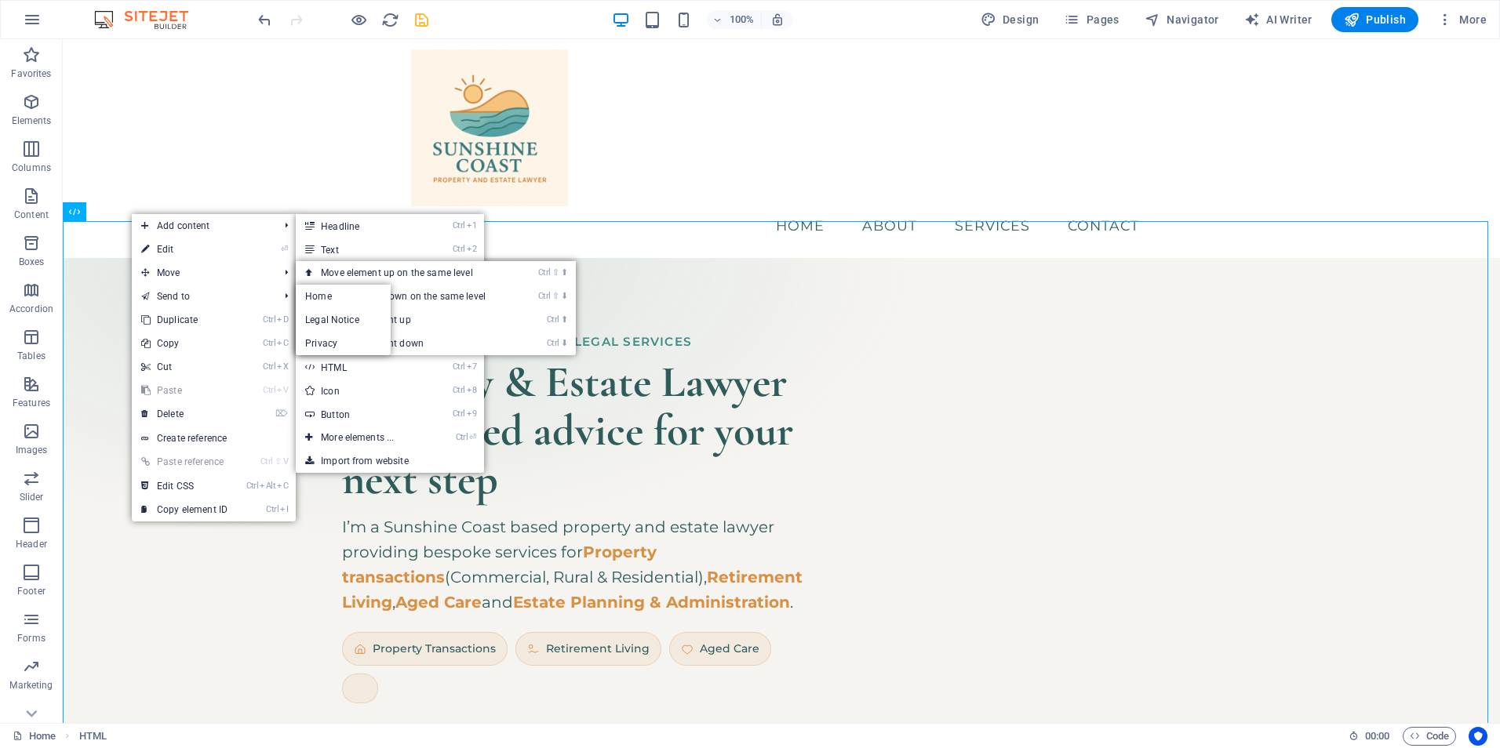
scroll to position [42, 0]
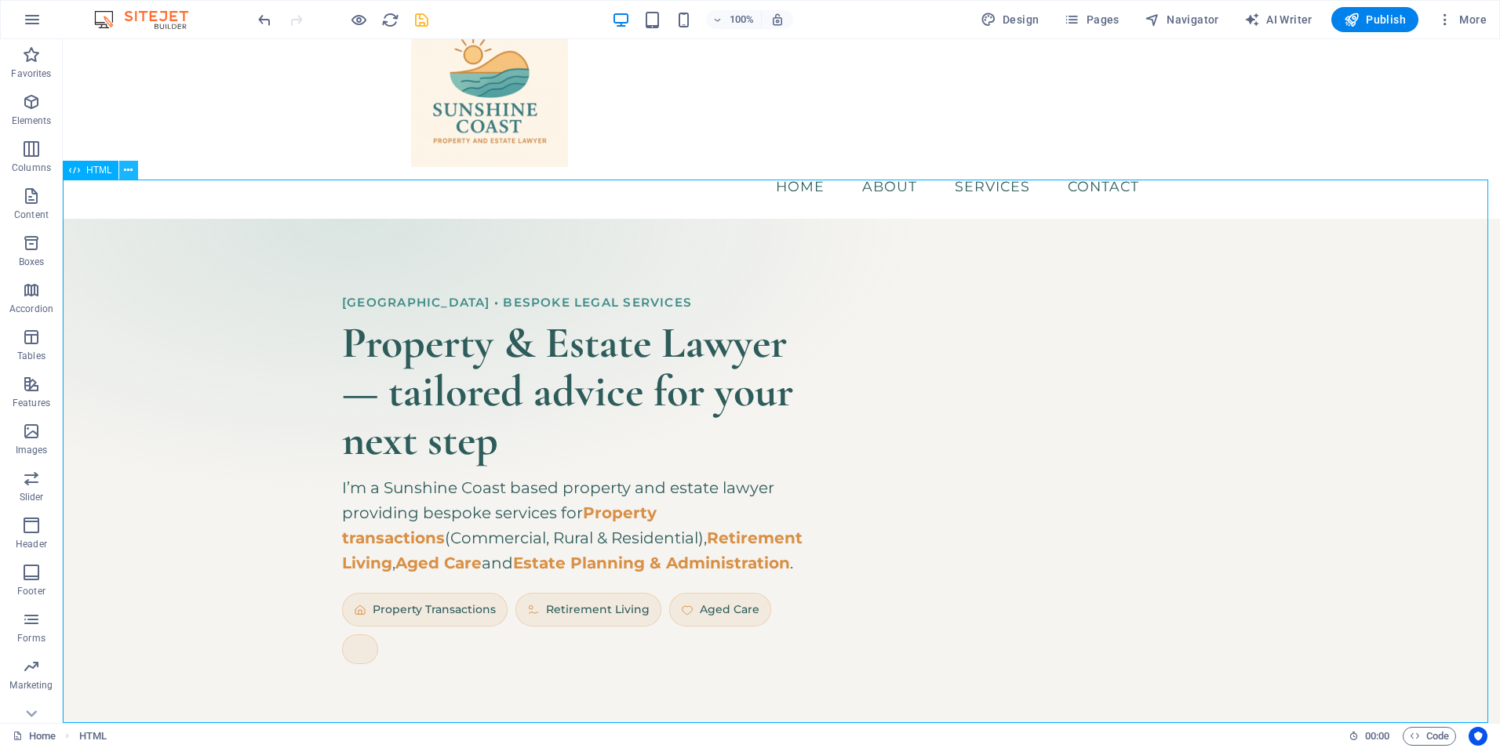
click at [125, 167] on icon at bounding box center [128, 170] width 9 height 16
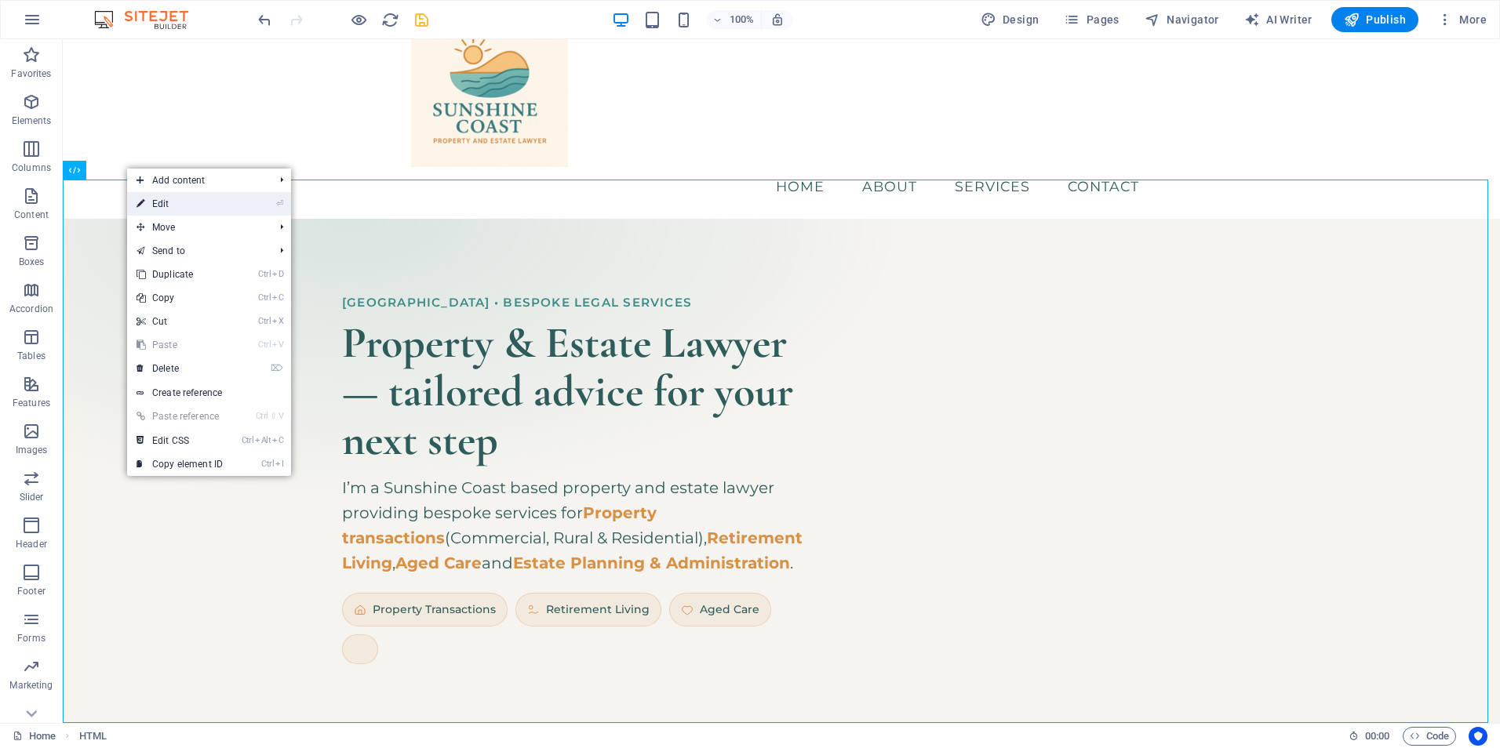
click at [155, 199] on link "⏎ Edit" at bounding box center [179, 204] width 105 height 24
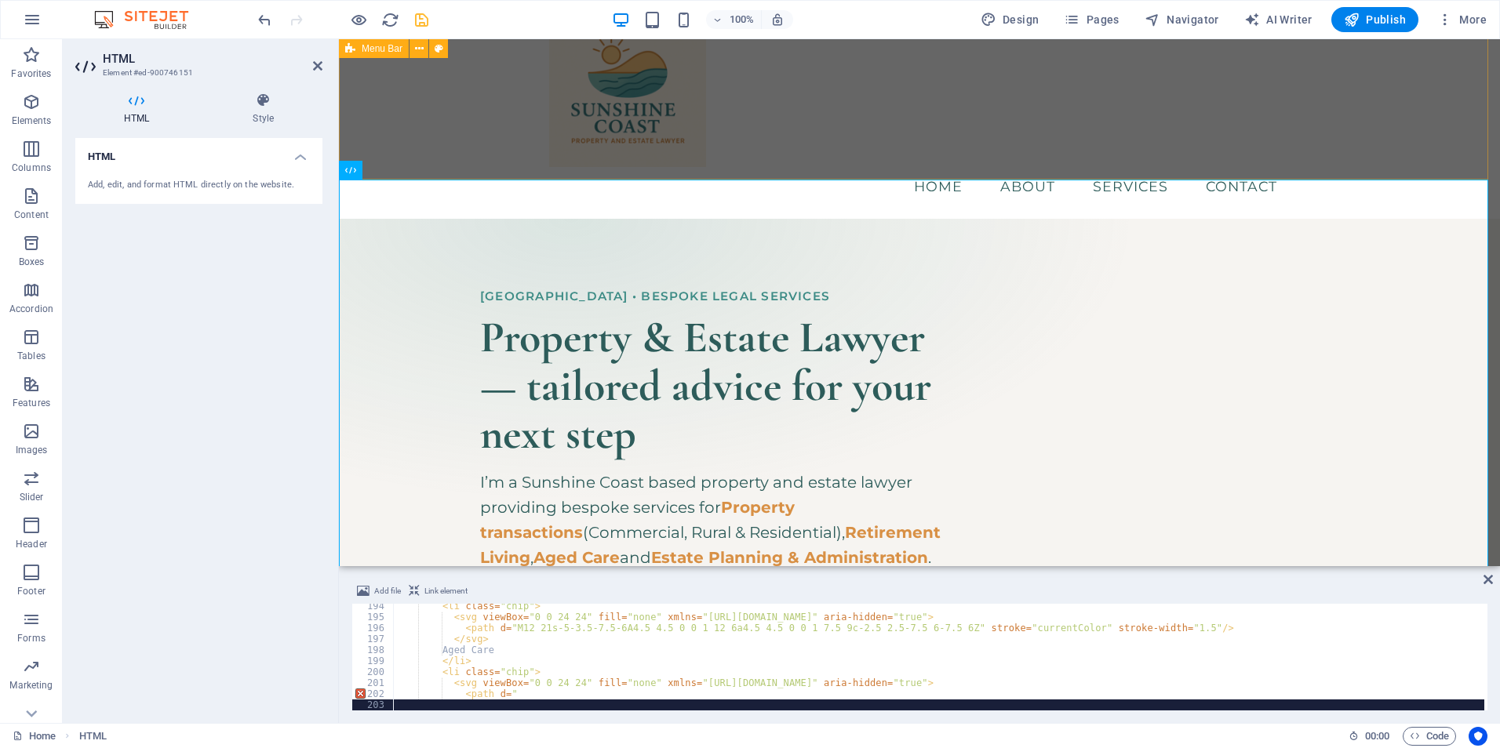
click at [1255, 127] on div "Menu Home About Services Contact" at bounding box center [919, 108] width 1161 height 221
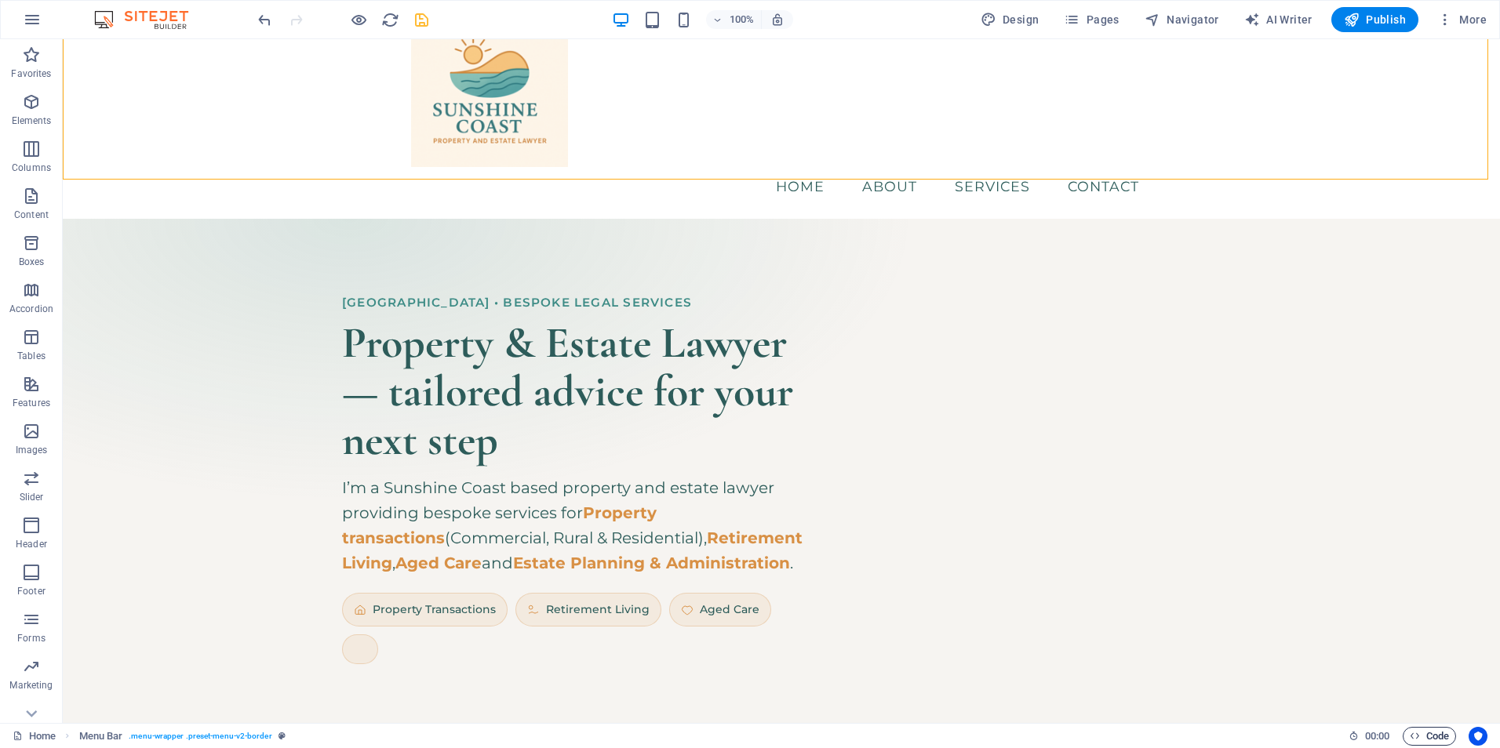
click at [1438, 734] on span "Code" at bounding box center [1428, 736] width 39 height 19
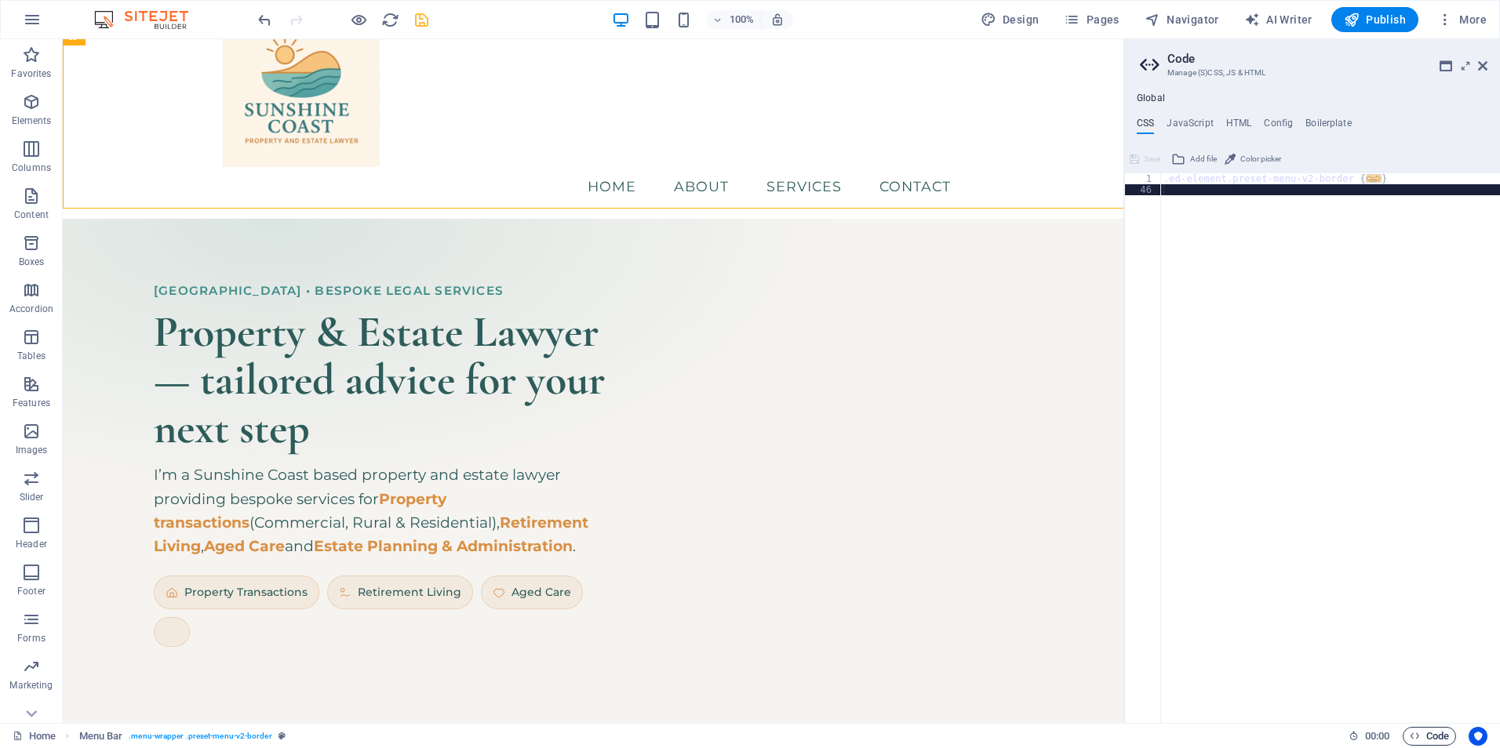
scroll to position [13, 0]
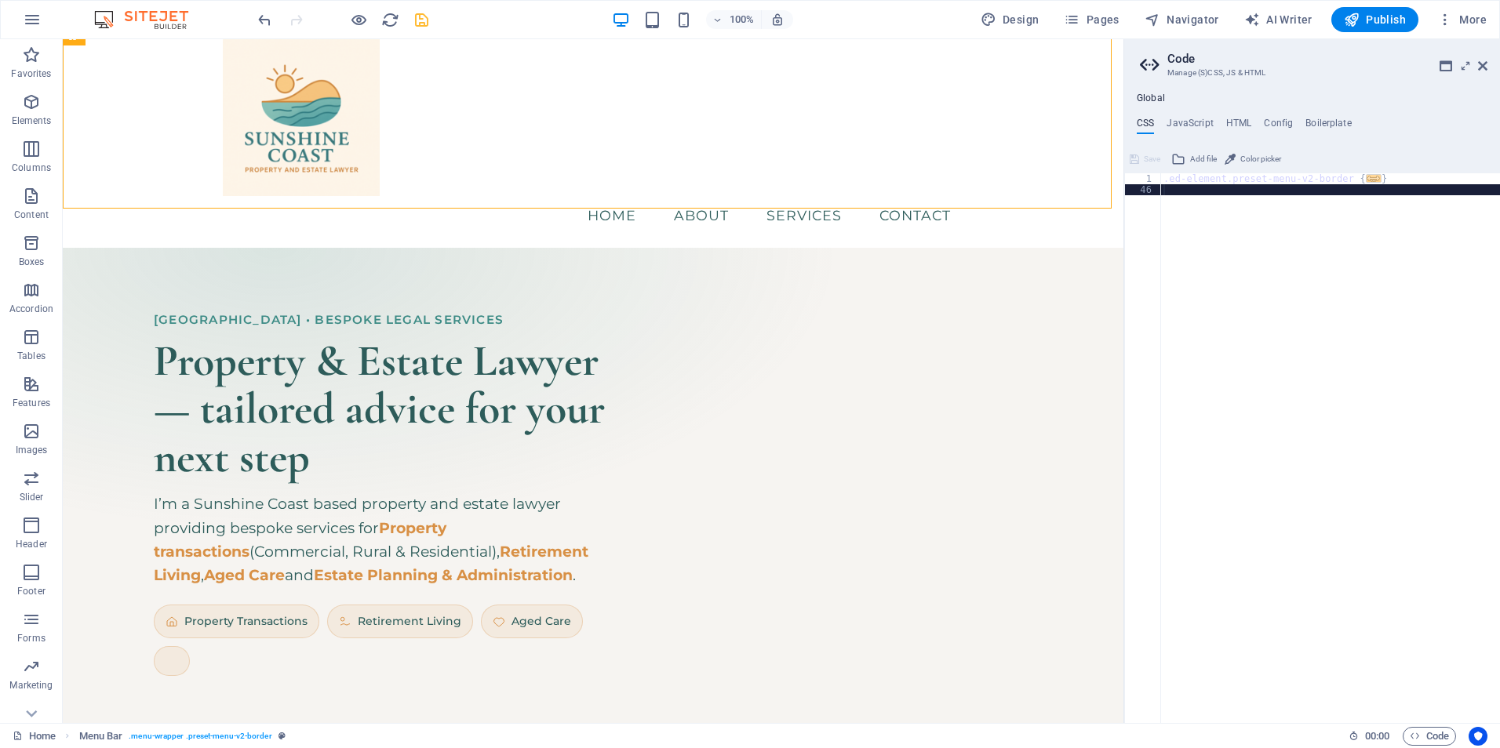
click at [1250, 255] on div ".ed-element.preset-menu-v2-border { ... }" at bounding box center [1330, 459] width 340 height 572
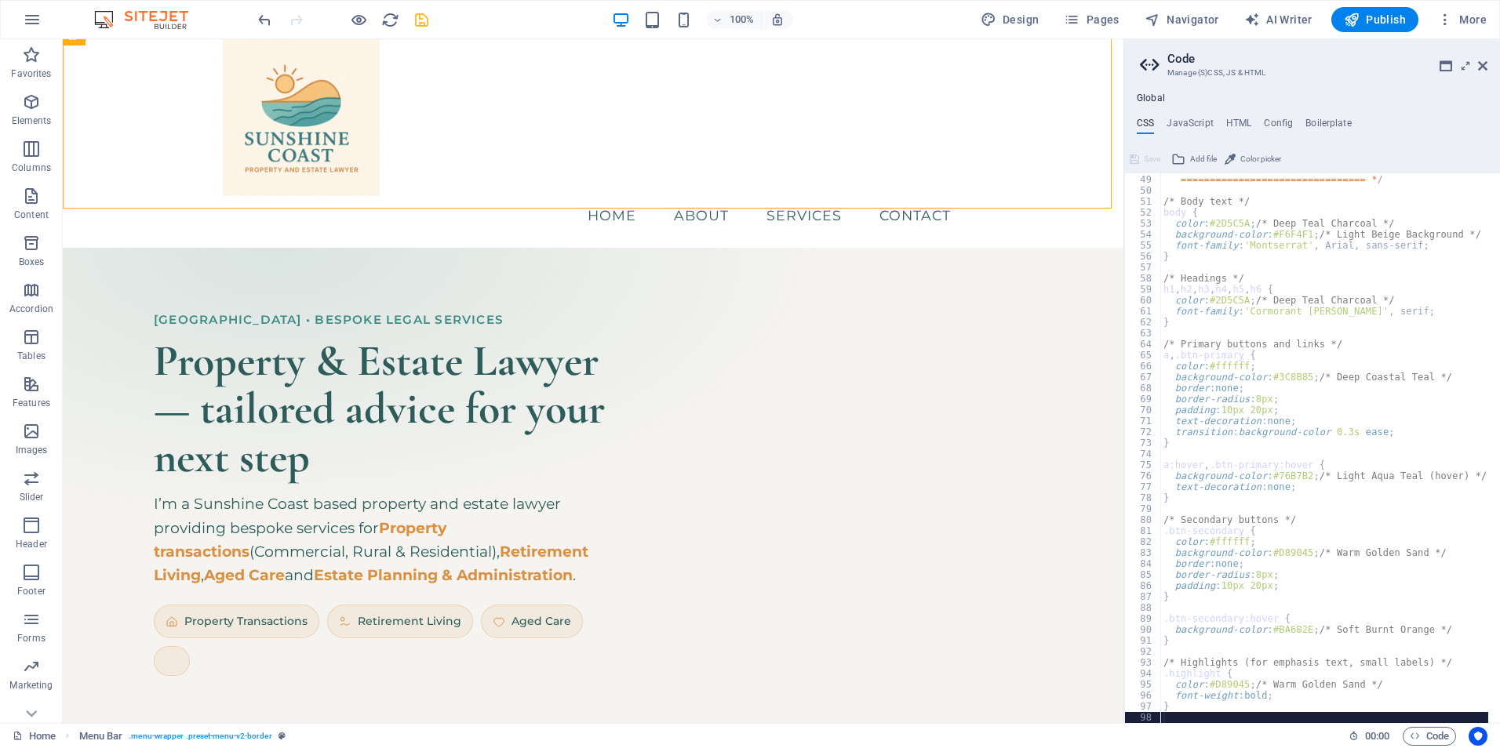
scroll to position [43, 0]
click at [1147, 158] on span "Save" at bounding box center [1152, 159] width 16 height 19
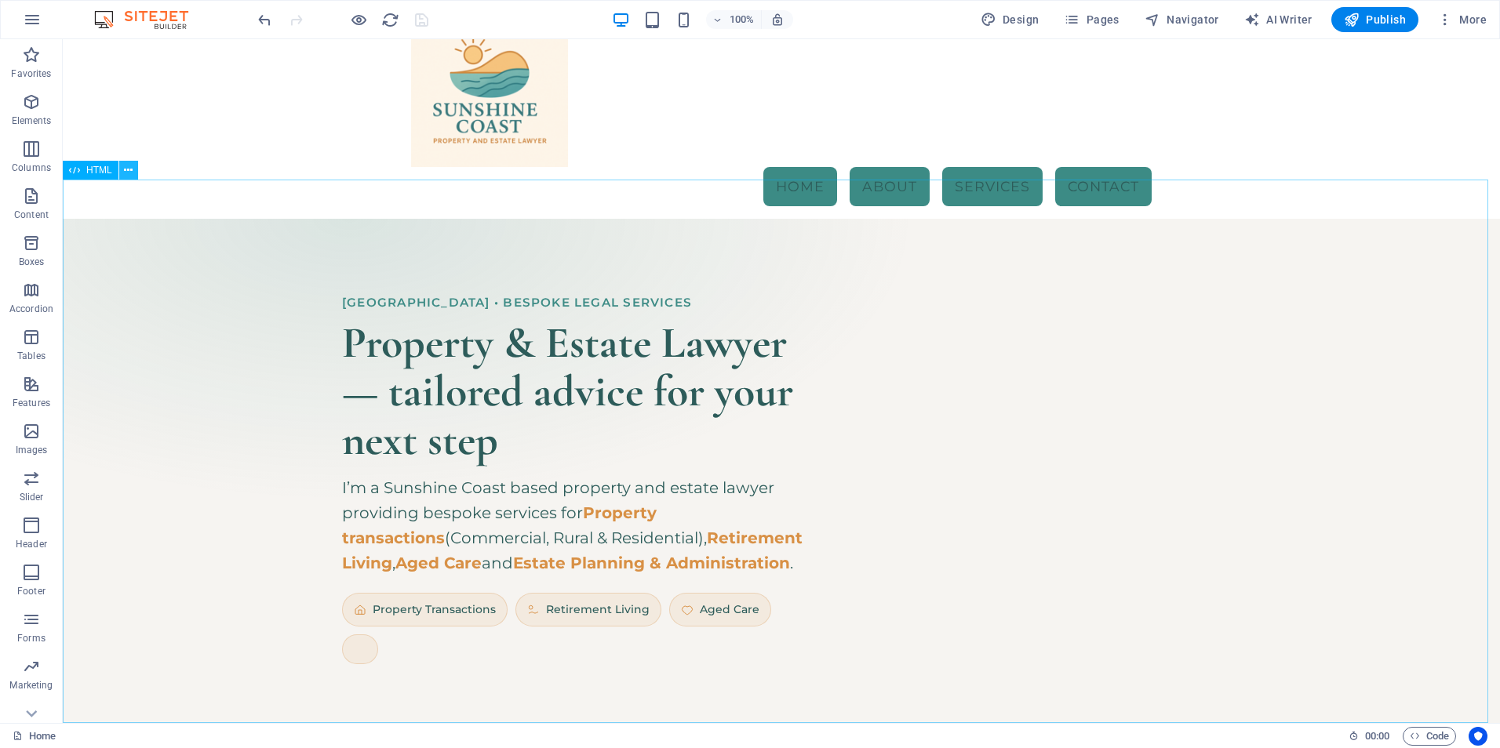
click at [125, 168] on icon at bounding box center [128, 170] width 9 height 16
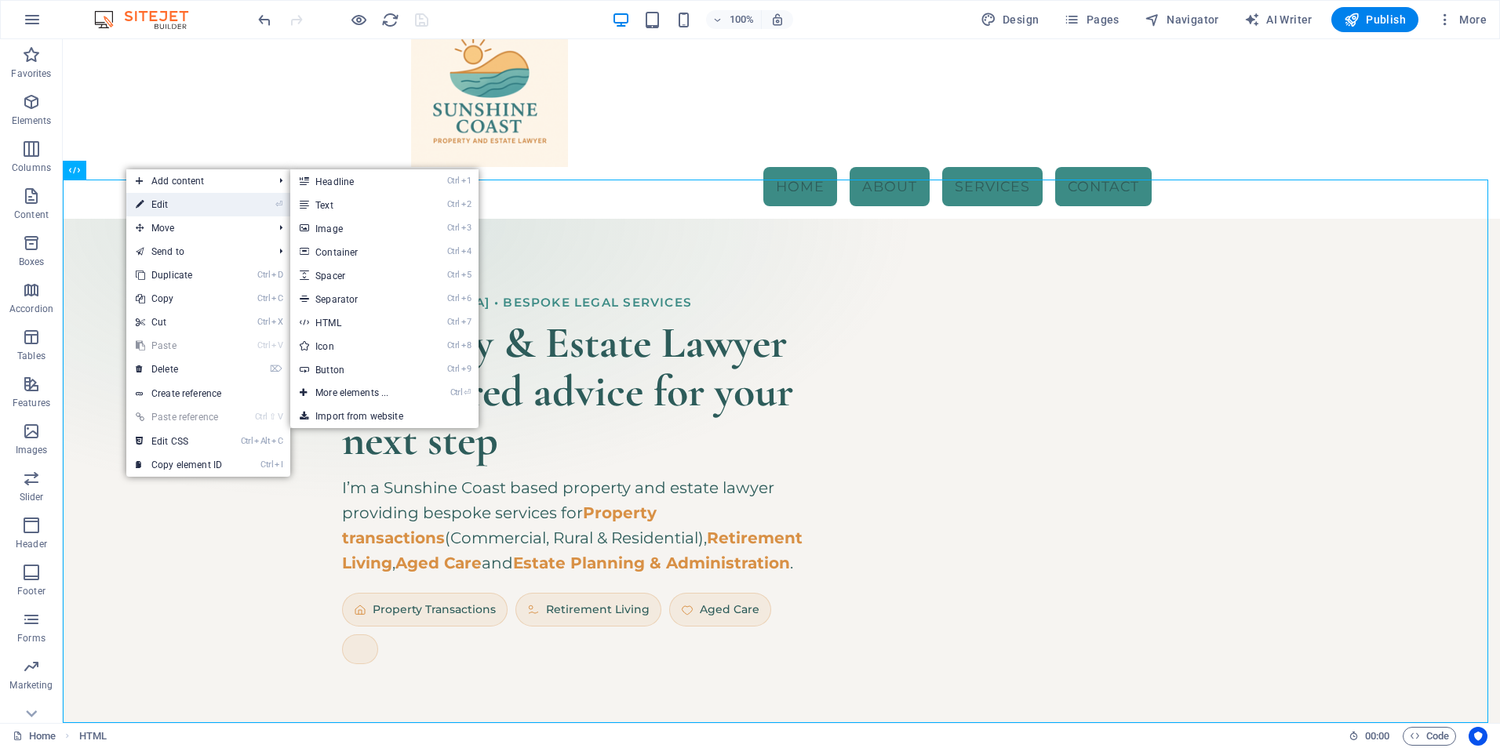
click at [178, 210] on link "⏎ Edit" at bounding box center [178, 205] width 105 height 24
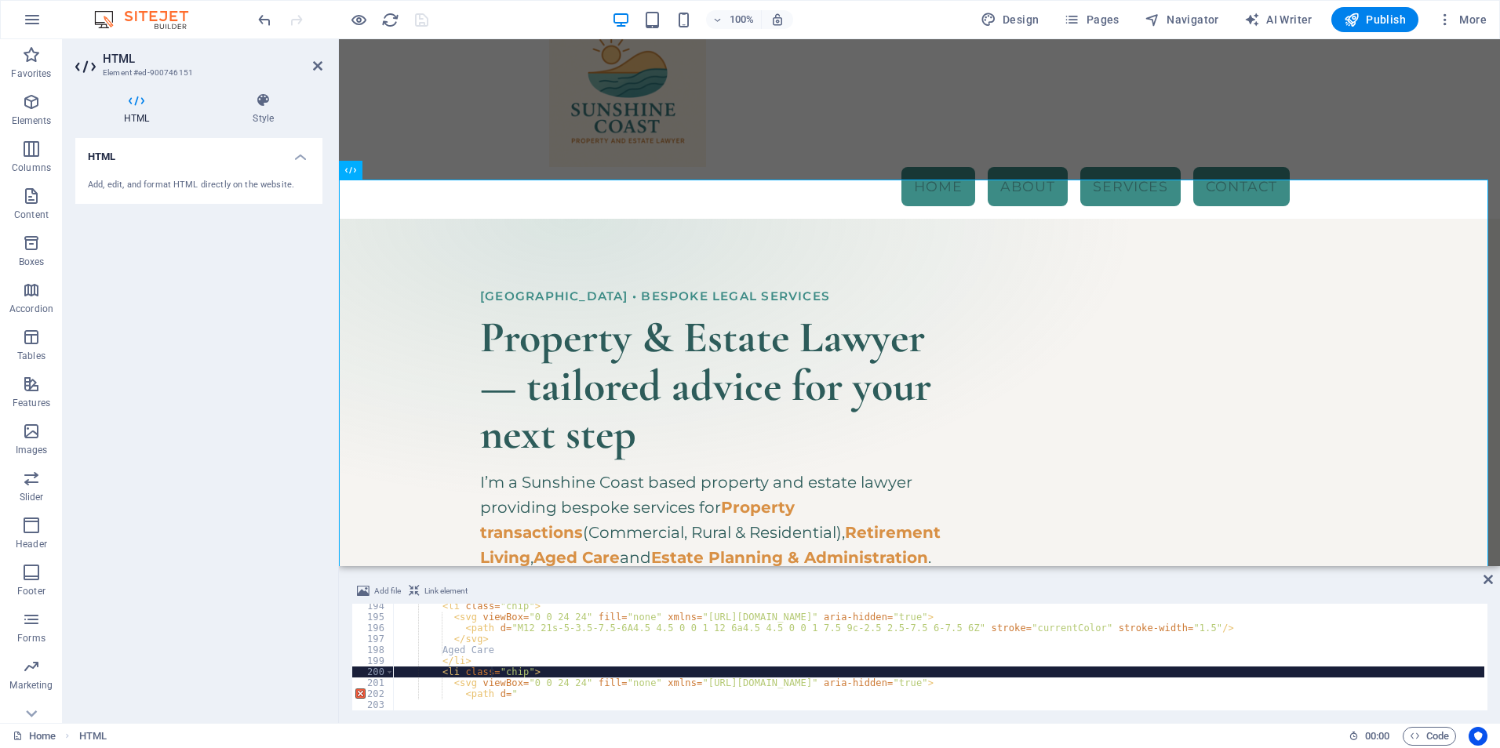
click at [493, 668] on div "< li class = "chip" > < svg viewBox = "0 0 24 24" fill = "none" xmlns = "[URL][…" at bounding box center [938, 665] width 1091 height 129
type textarea "<path d=""
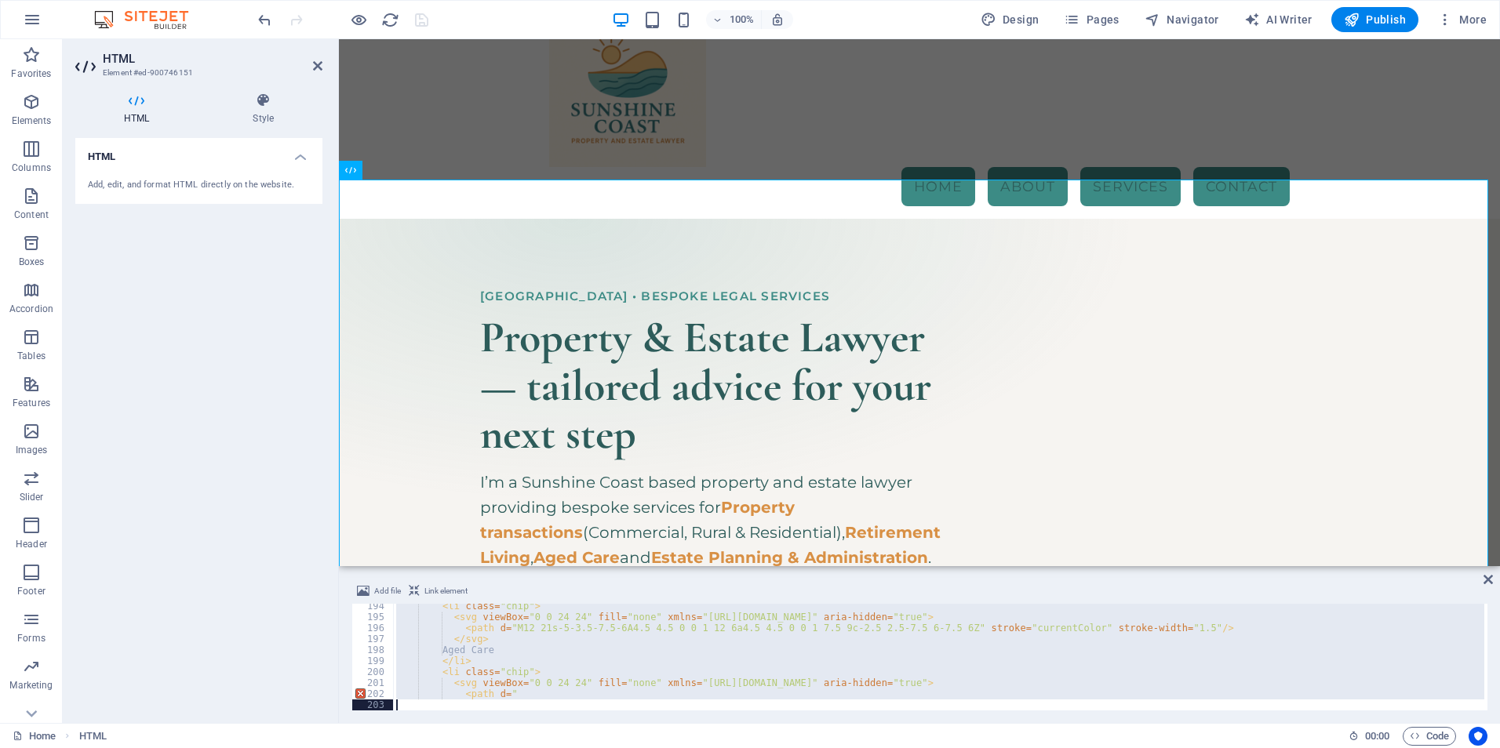
scroll to position [2023, 0]
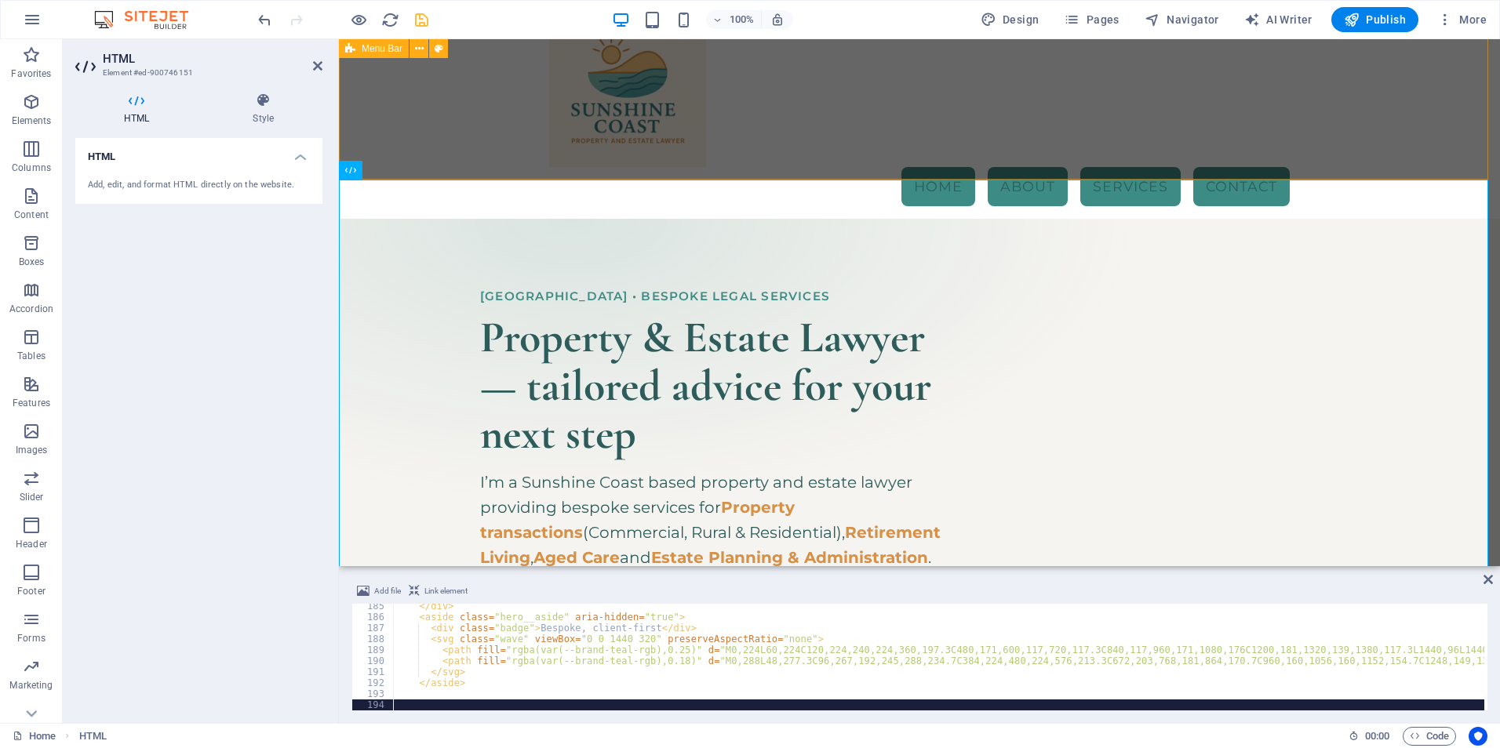
click at [473, 135] on div "Menu Home About Services Contact" at bounding box center [919, 108] width 1161 height 221
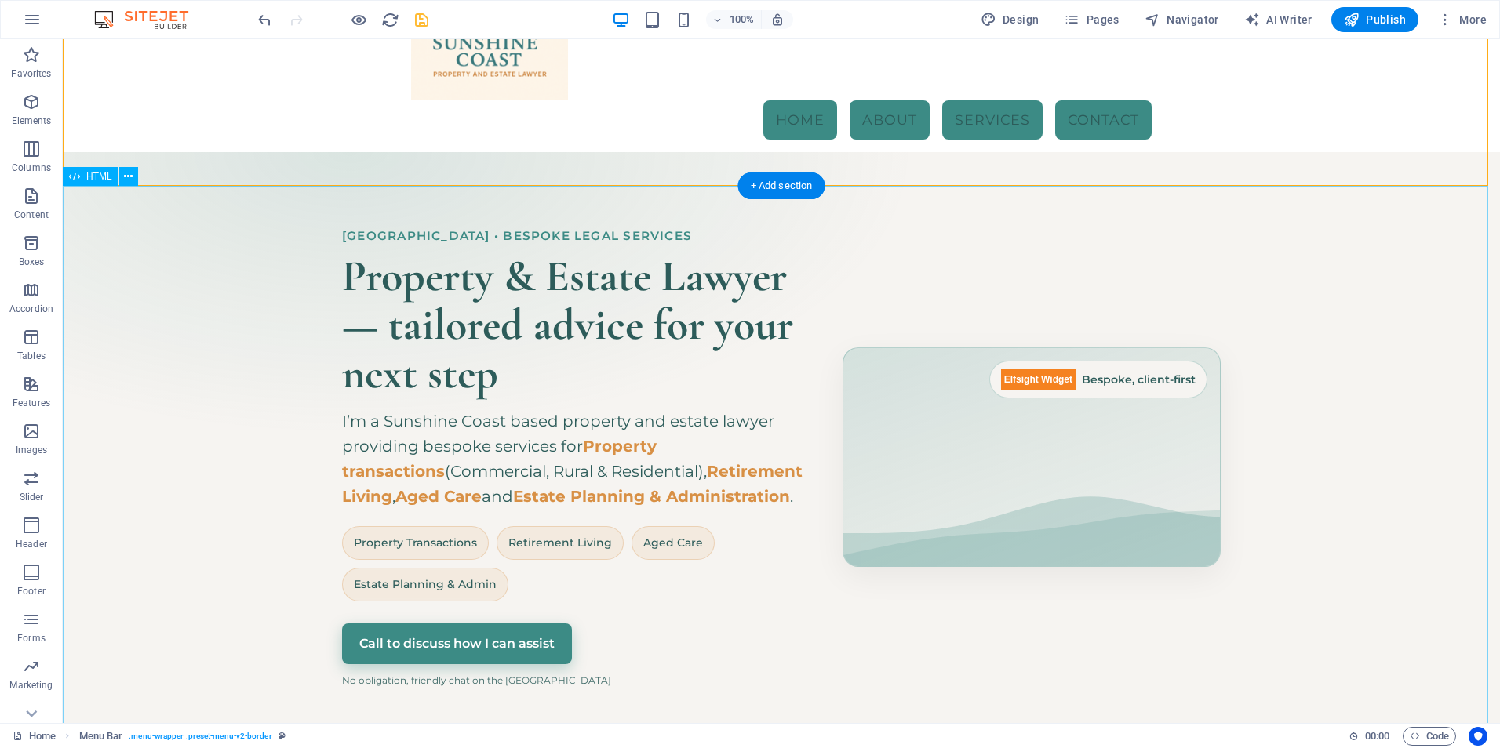
scroll to position [110, 0]
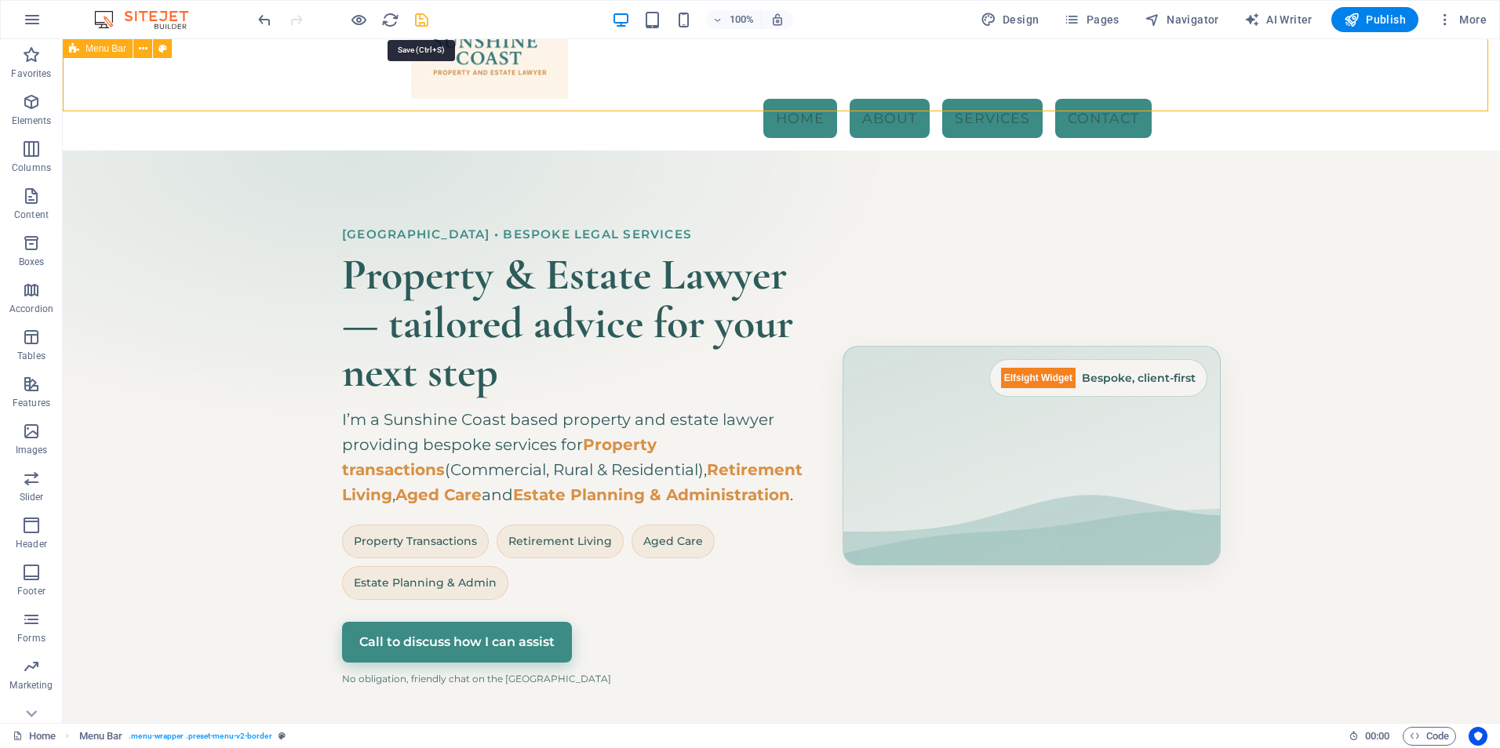
click at [425, 22] on icon "save" at bounding box center [422, 20] width 18 height 18
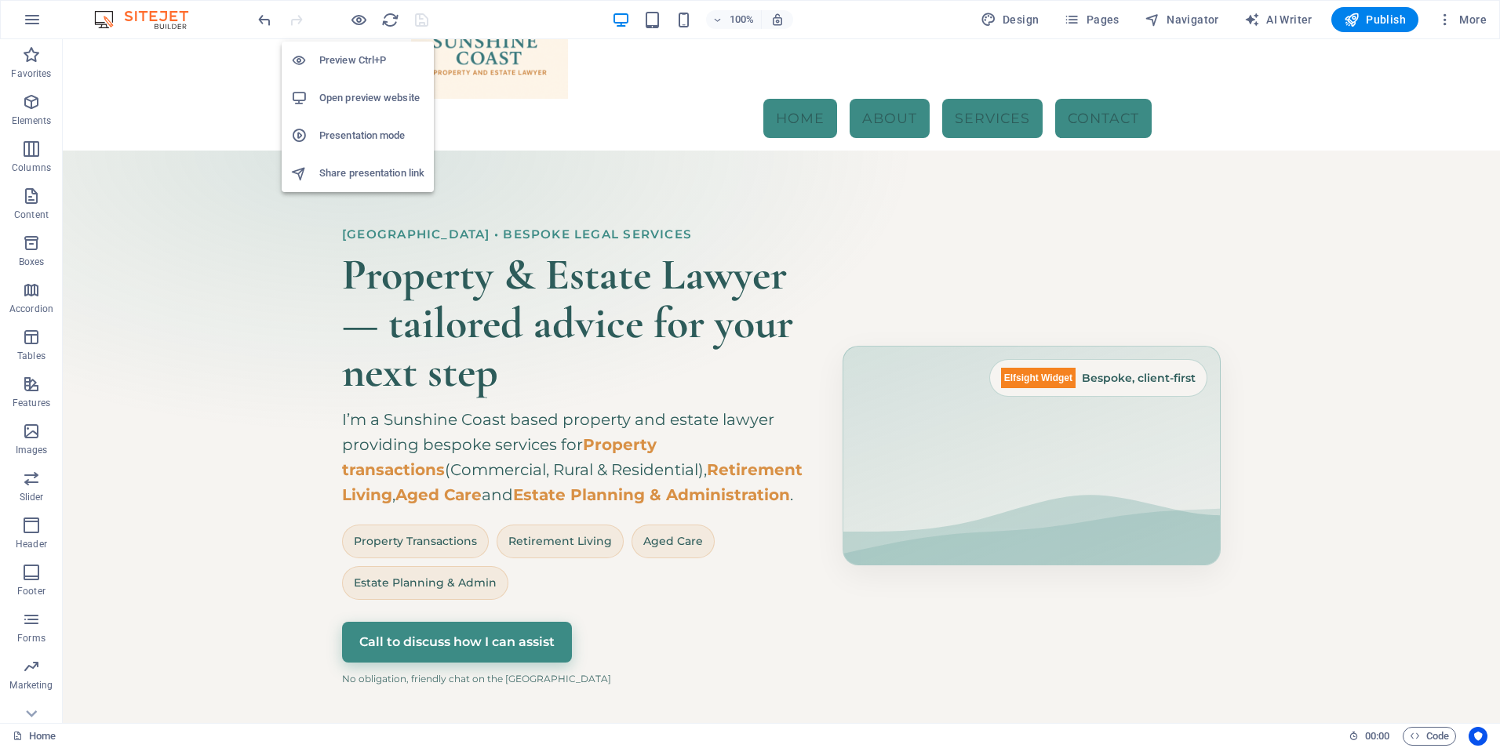
click at [365, 95] on h6 "Open preview website" at bounding box center [371, 98] width 105 height 19
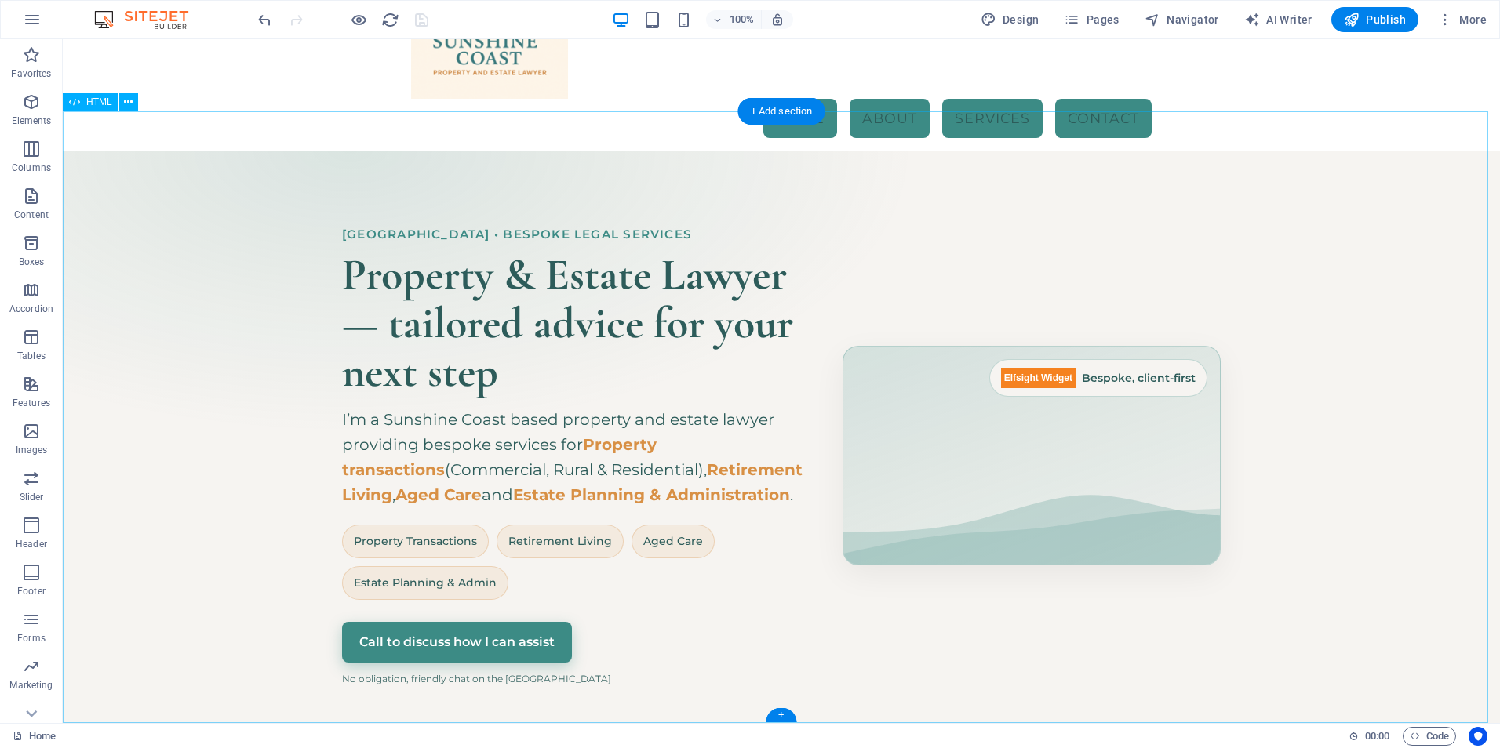
click at [653, 387] on div "Hero Banner – Sunshine Coast Property & Estate Lawyer [GEOGRAPHIC_DATA] • Bespo…" at bounding box center [781, 457] width 1437 height 612
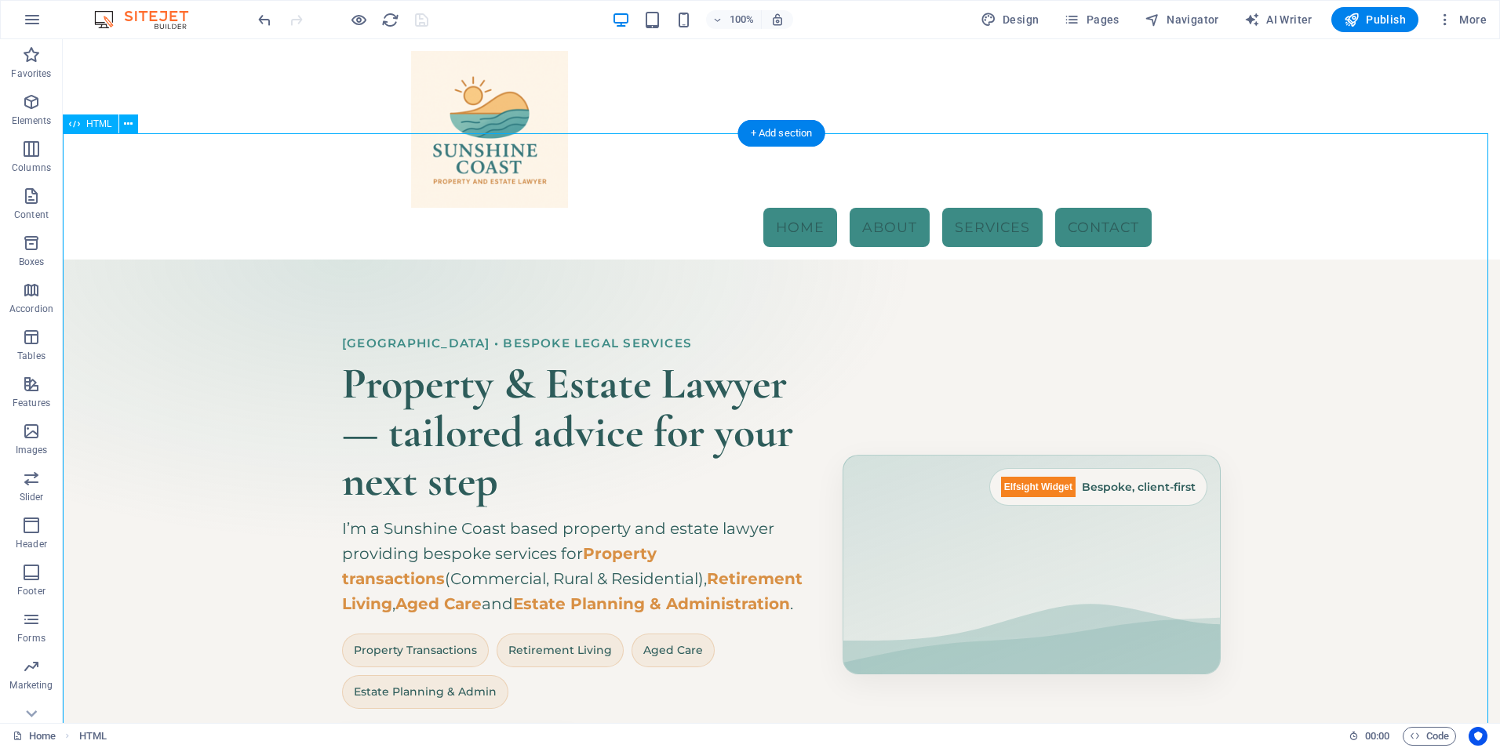
scroll to position [0, 0]
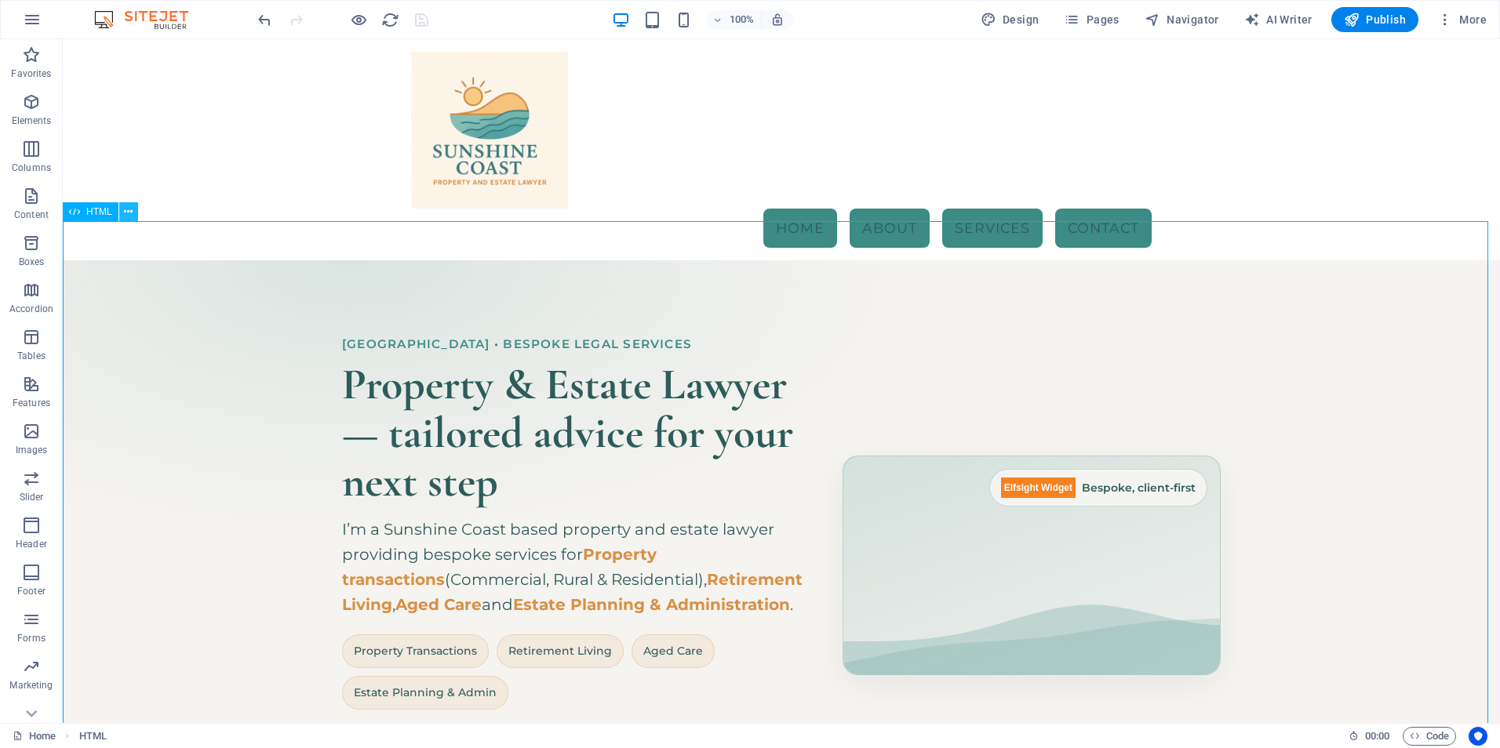
click at [126, 212] on icon at bounding box center [128, 212] width 9 height 16
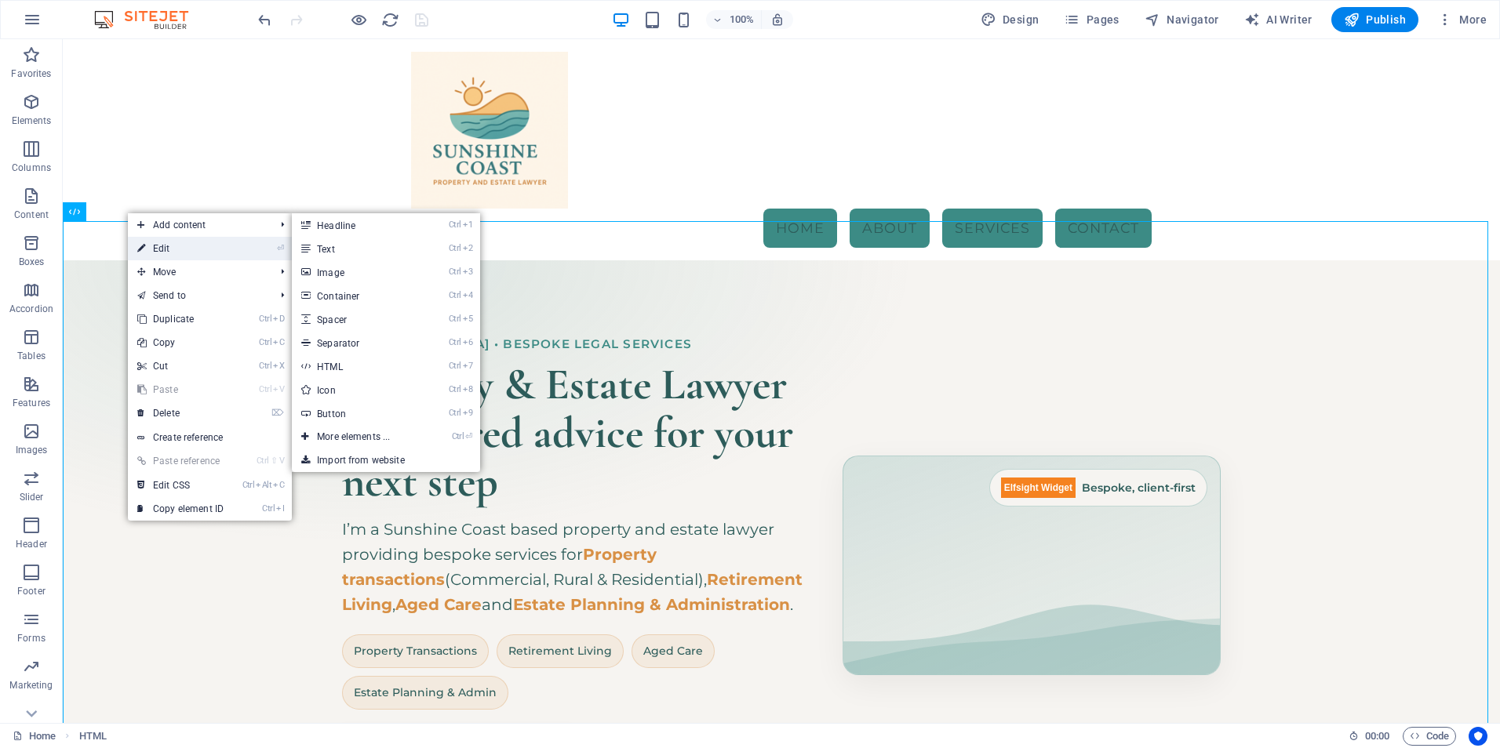
click at [147, 249] on link "⏎ Edit" at bounding box center [180, 249] width 105 height 24
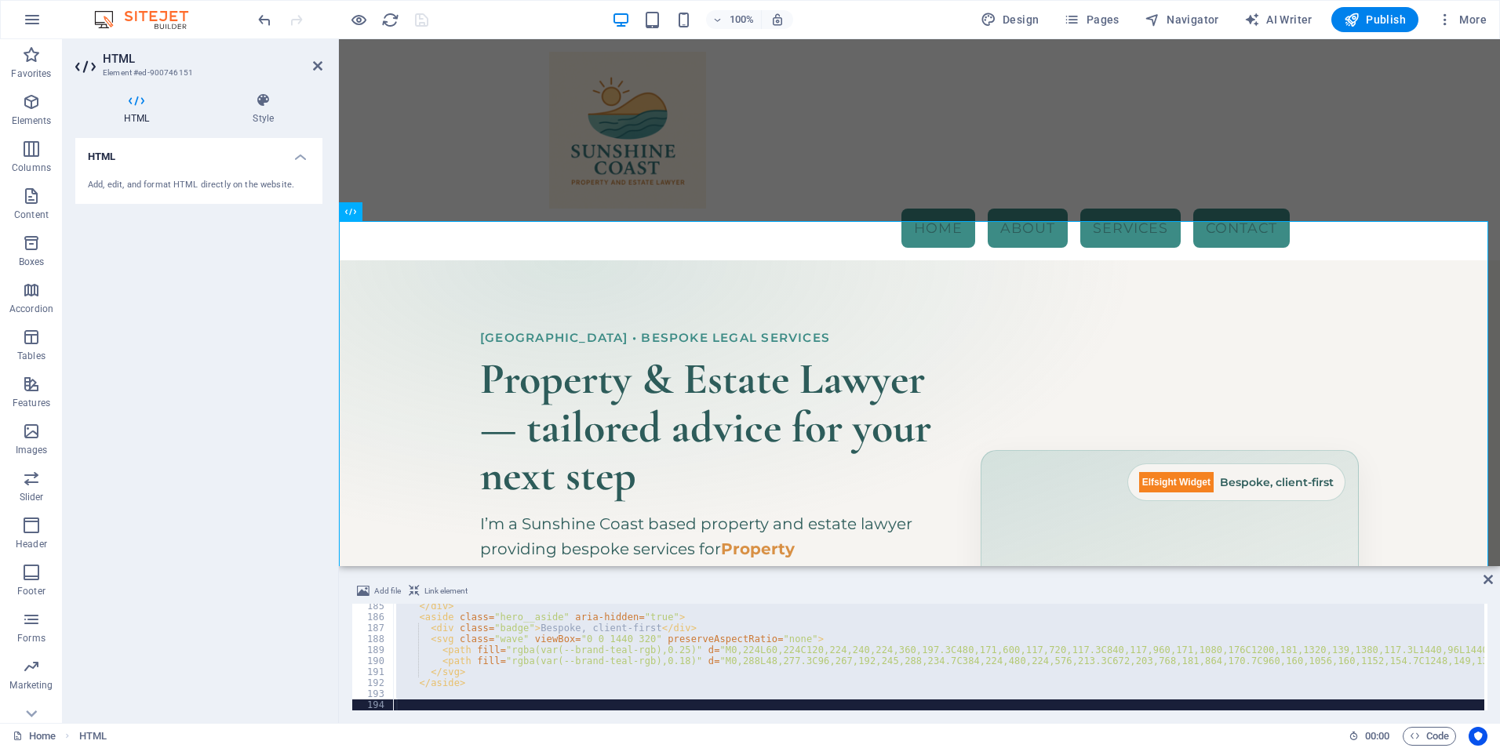
scroll to position [2060, 0]
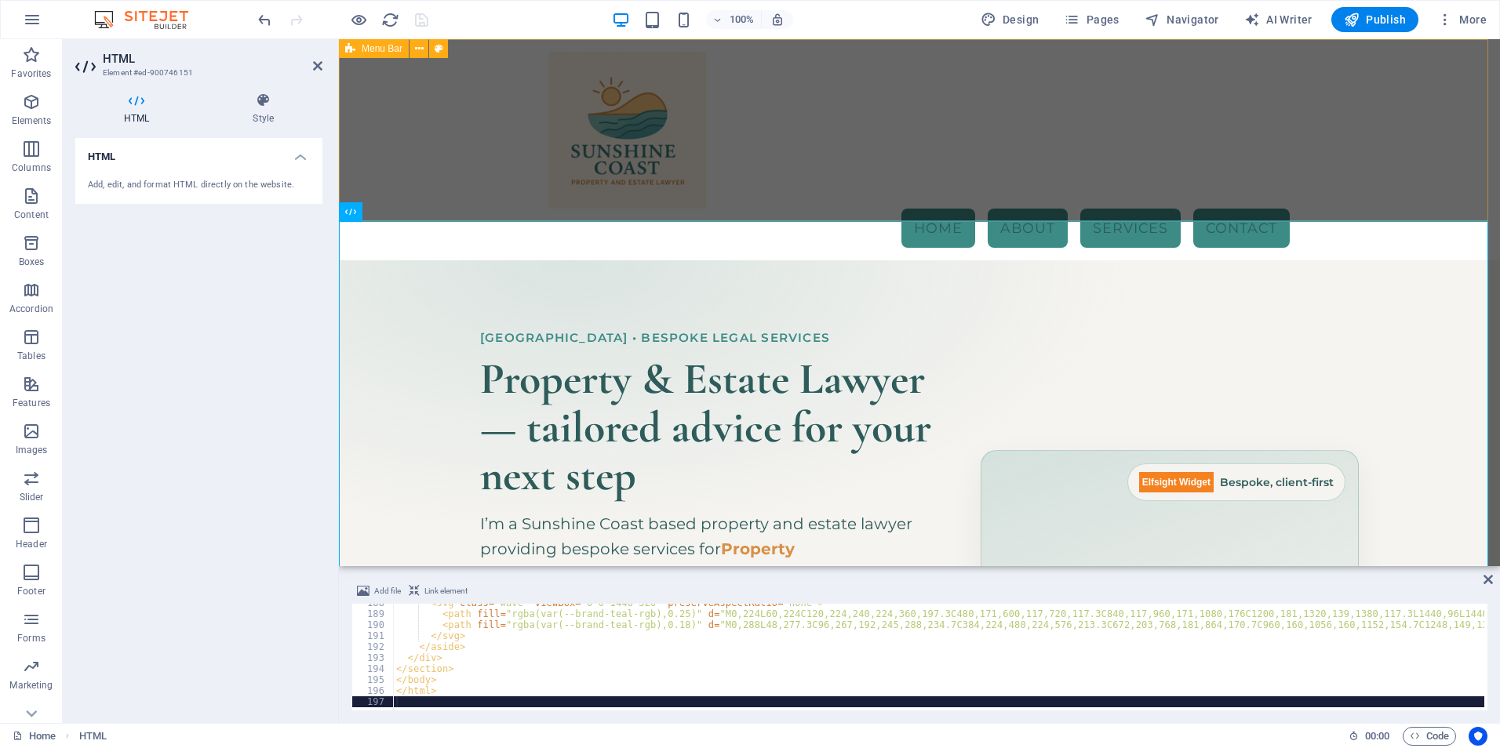
click at [457, 146] on div "Menu Home About Services Contact" at bounding box center [919, 149] width 1161 height 221
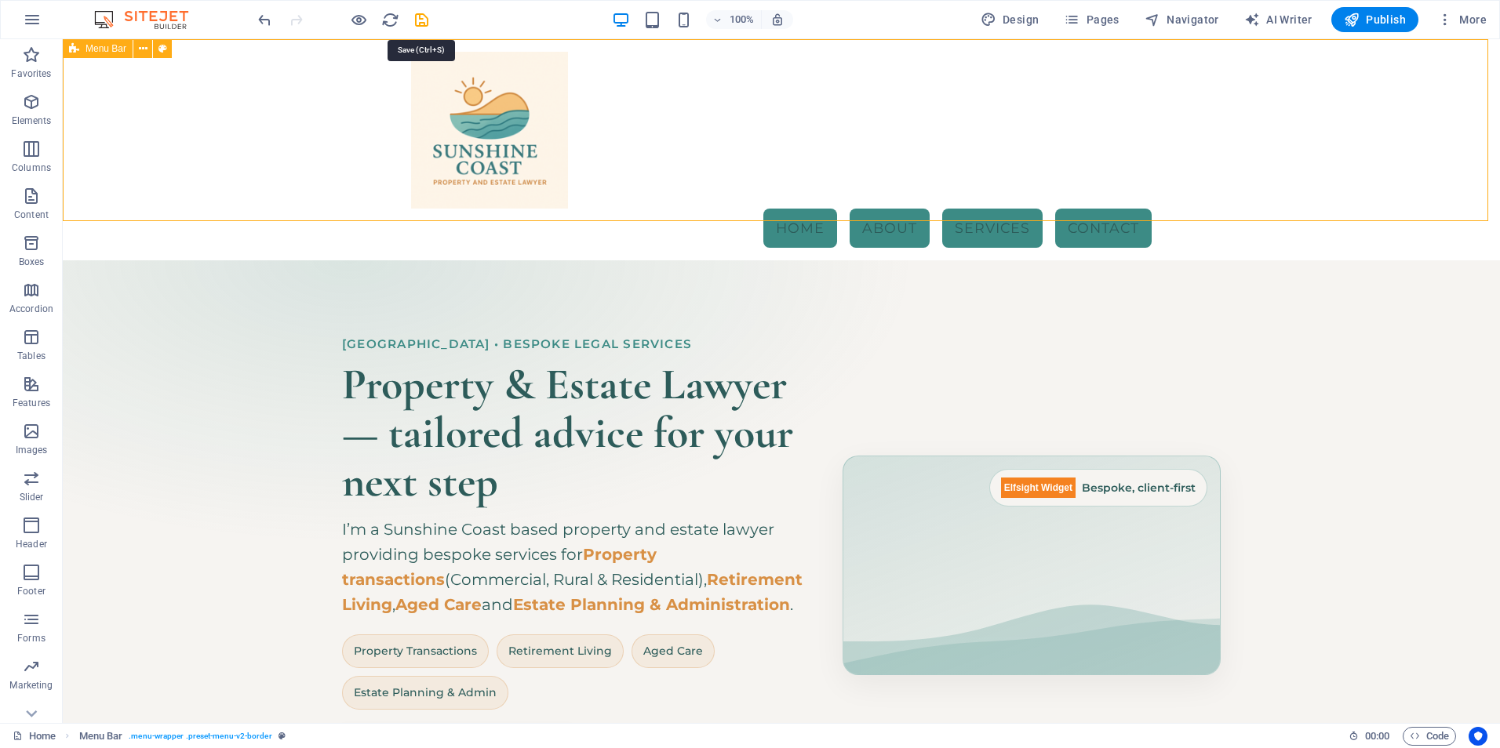
click at [425, 16] on icon "save" at bounding box center [422, 20] width 18 height 18
click at [315, 170] on div "Menu Home About Services Contact" at bounding box center [781, 149] width 1437 height 221
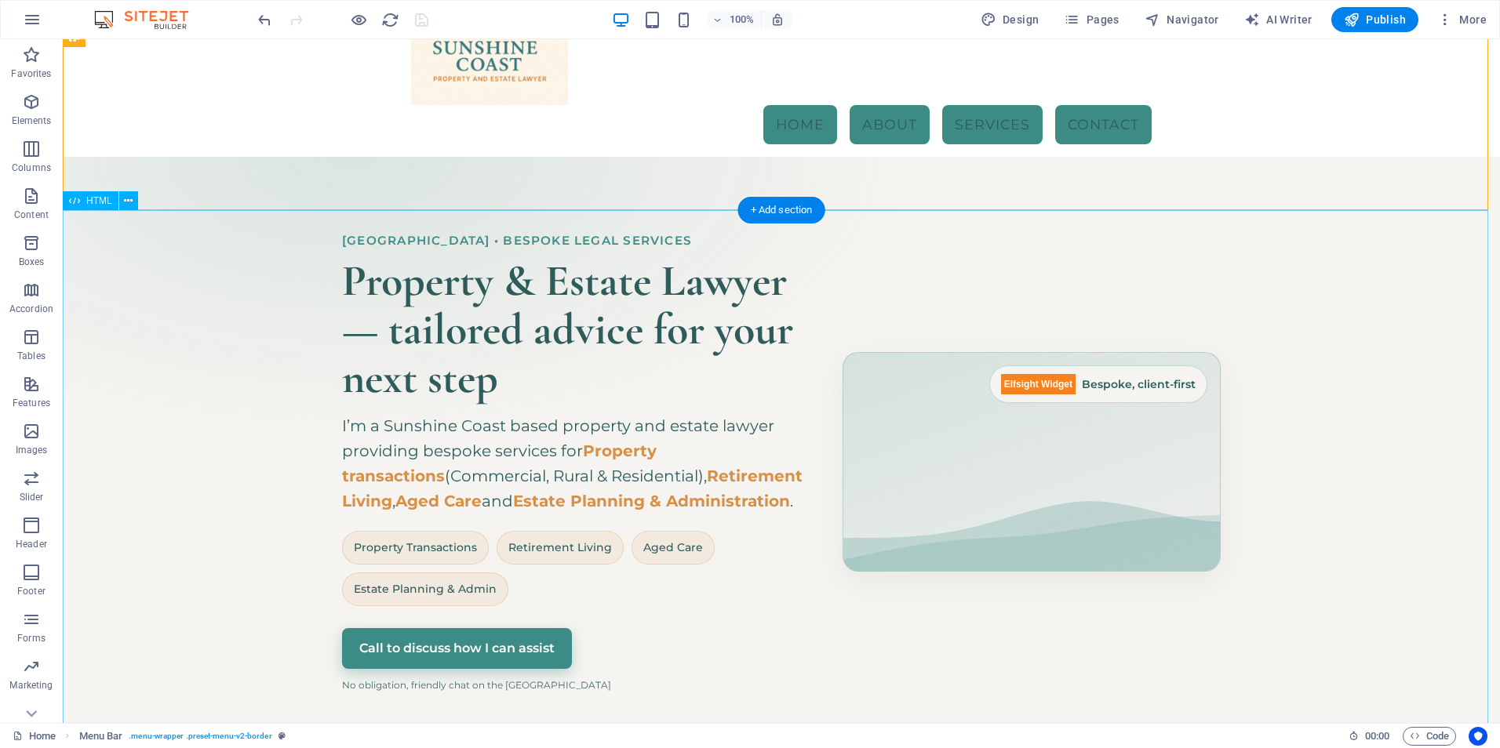
scroll to position [110, 0]
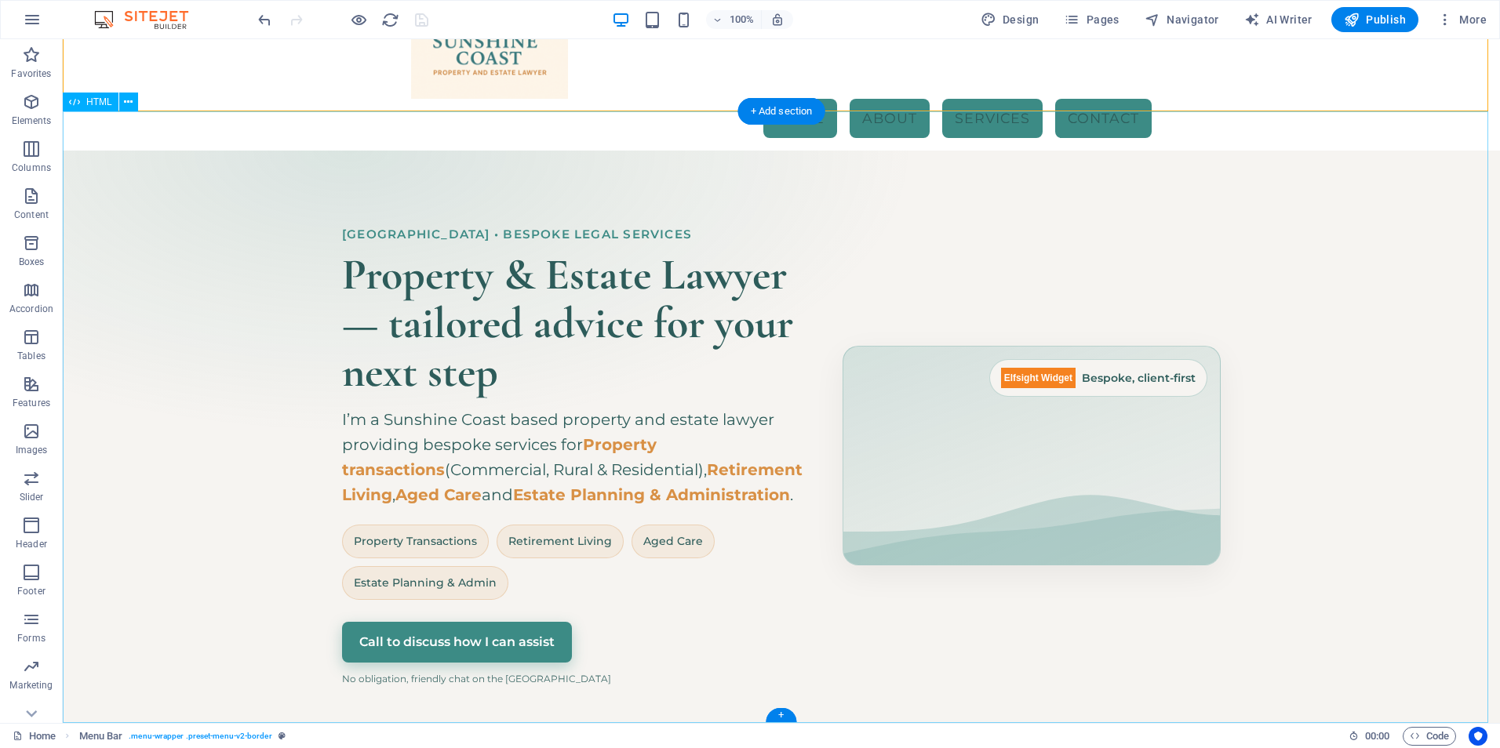
click at [963, 369] on div "Hero Banner – Sunshine Coast Property & Estate Lawyer [GEOGRAPHIC_DATA] • Bespo…" at bounding box center [781, 457] width 1437 height 612
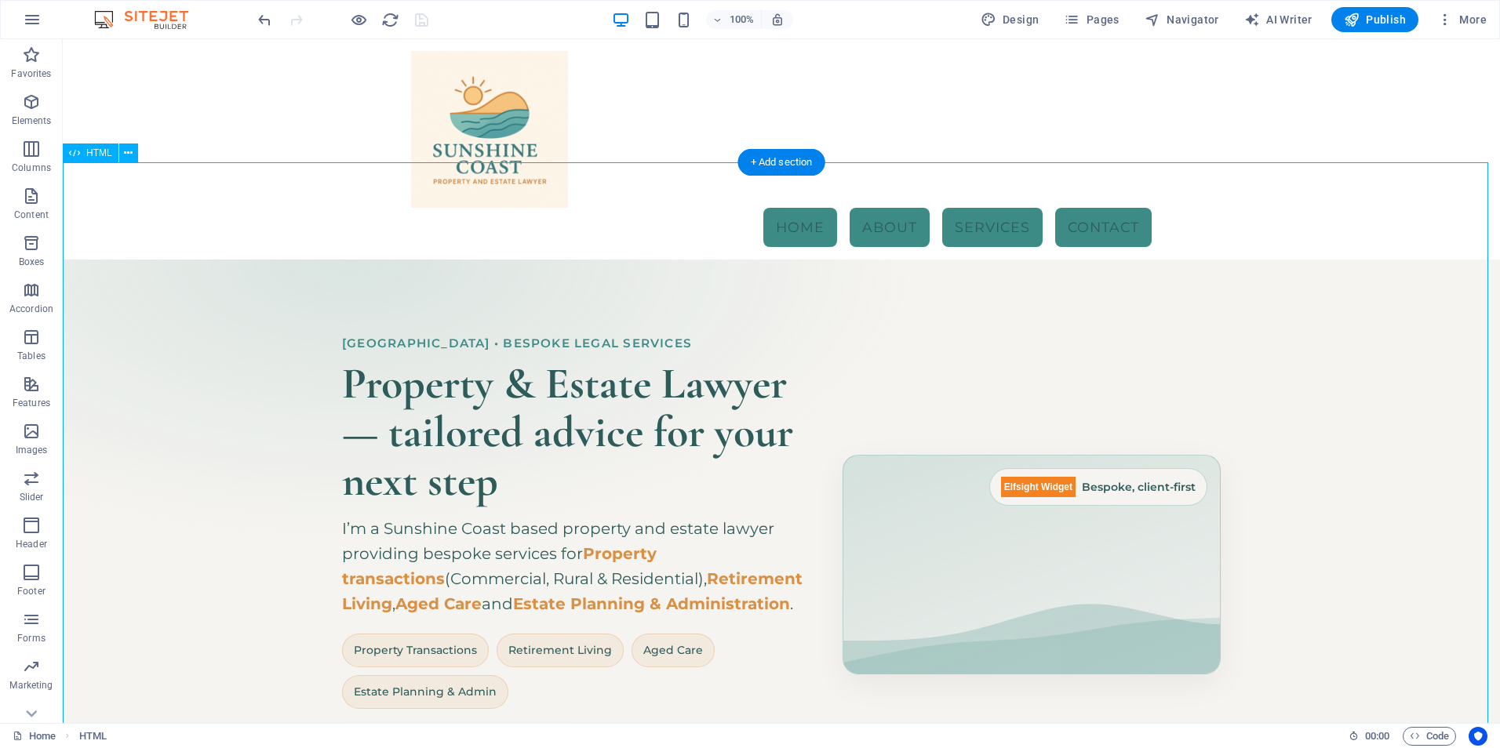
scroll to position [0, 0]
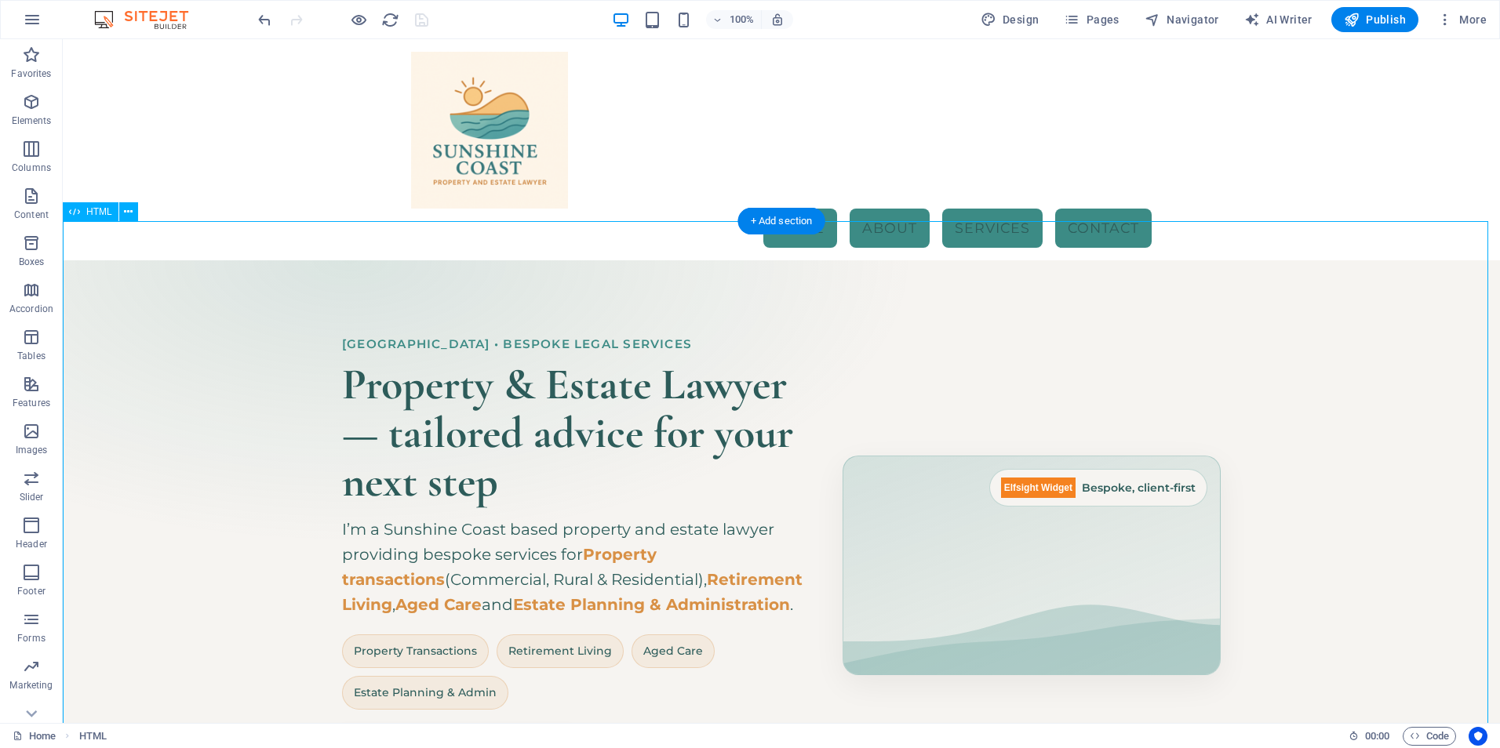
click at [1072, 473] on div "Hero Banner – Sunshine Coast Property & Estate Lawyer [GEOGRAPHIC_DATA] • Bespo…" at bounding box center [781, 566] width 1437 height 612
drag, startPoint x: 946, startPoint y: 500, endPoint x: 990, endPoint y: 453, distance: 64.9
click at [946, 500] on div "Hero Banner – Sunshine Coast Property & Estate Lawyer [GEOGRAPHIC_DATA] • Bespo…" at bounding box center [781, 566] width 1437 height 612
drag, startPoint x: 1010, startPoint y: 445, endPoint x: 1074, endPoint y: 445, distance: 63.5
click at [1013, 444] on div "Hero Banner – Sunshine Coast Property & Estate Lawyer [GEOGRAPHIC_DATA] • Bespo…" at bounding box center [781, 566] width 1437 height 612
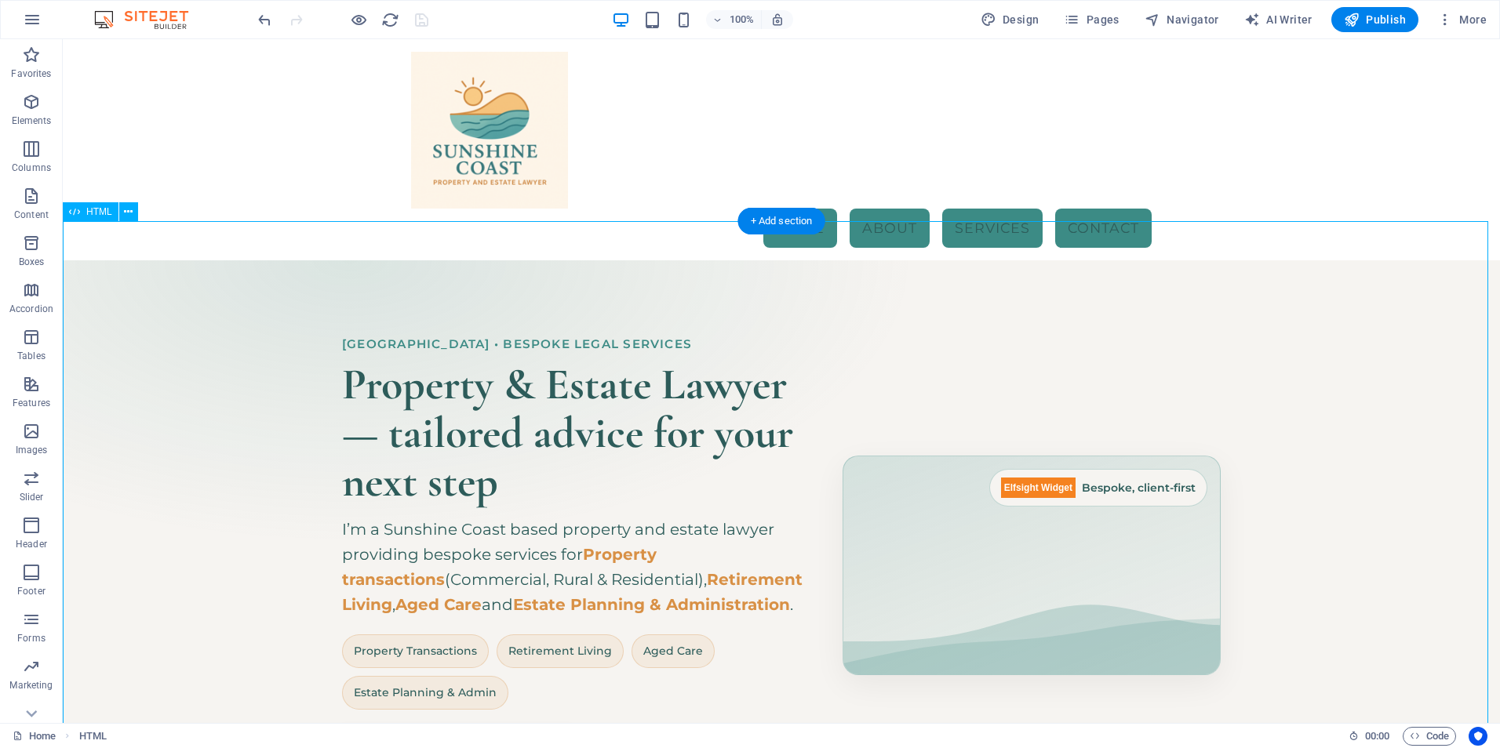
click at [1114, 445] on div "Hero Banner – Sunshine Coast Property & Estate Lawyer [GEOGRAPHIC_DATA] • Bespo…" at bounding box center [781, 566] width 1437 height 612
click at [500, 487] on div "Hero Banner – Sunshine Coast Property & Estate Lawyer [GEOGRAPHIC_DATA] • Bespo…" at bounding box center [781, 566] width 1437 height 612
click at [125, 204] on icon at bounding box center [128, 212] width 9 height 16
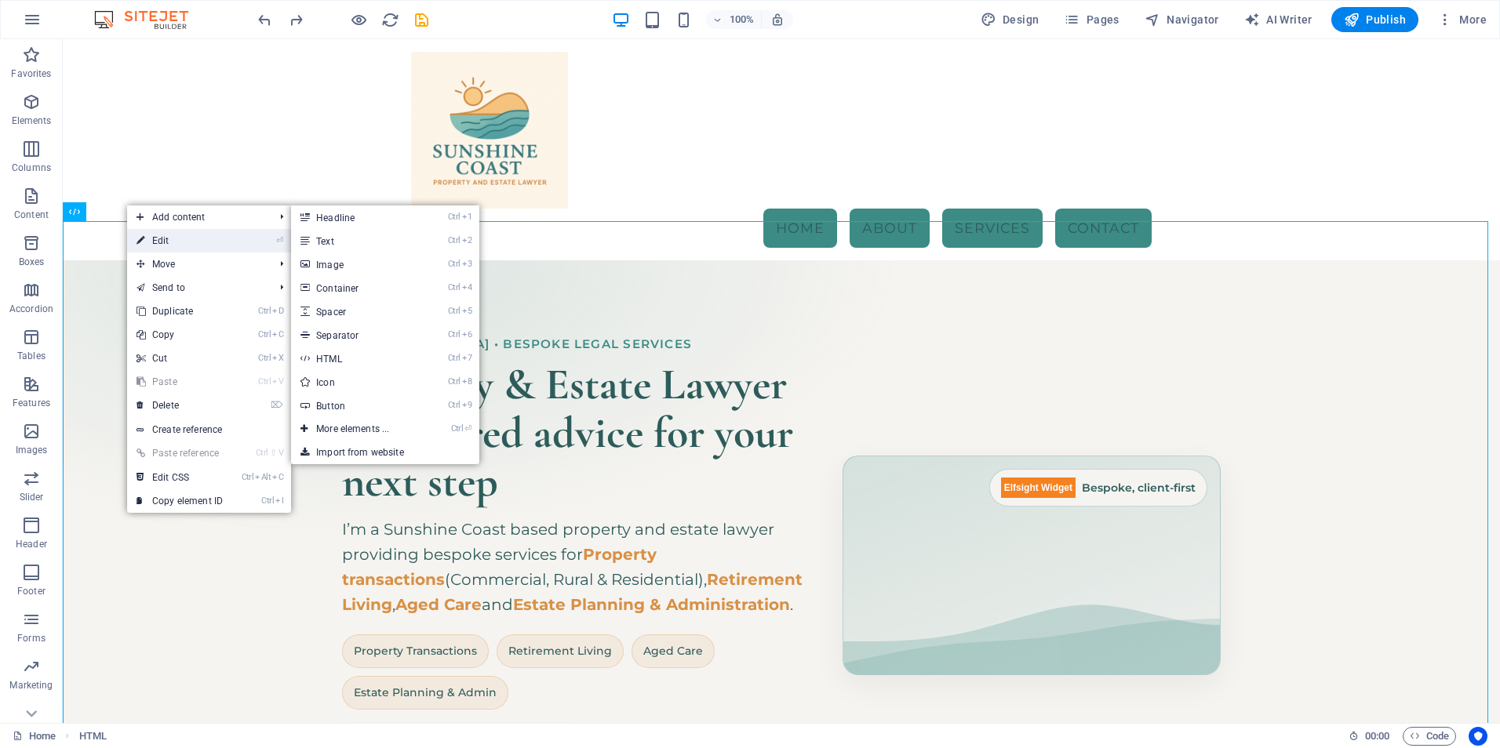
click at [156, 236] on link "⏎ Edit" at bounding box center [179, 241] width 105 height 24
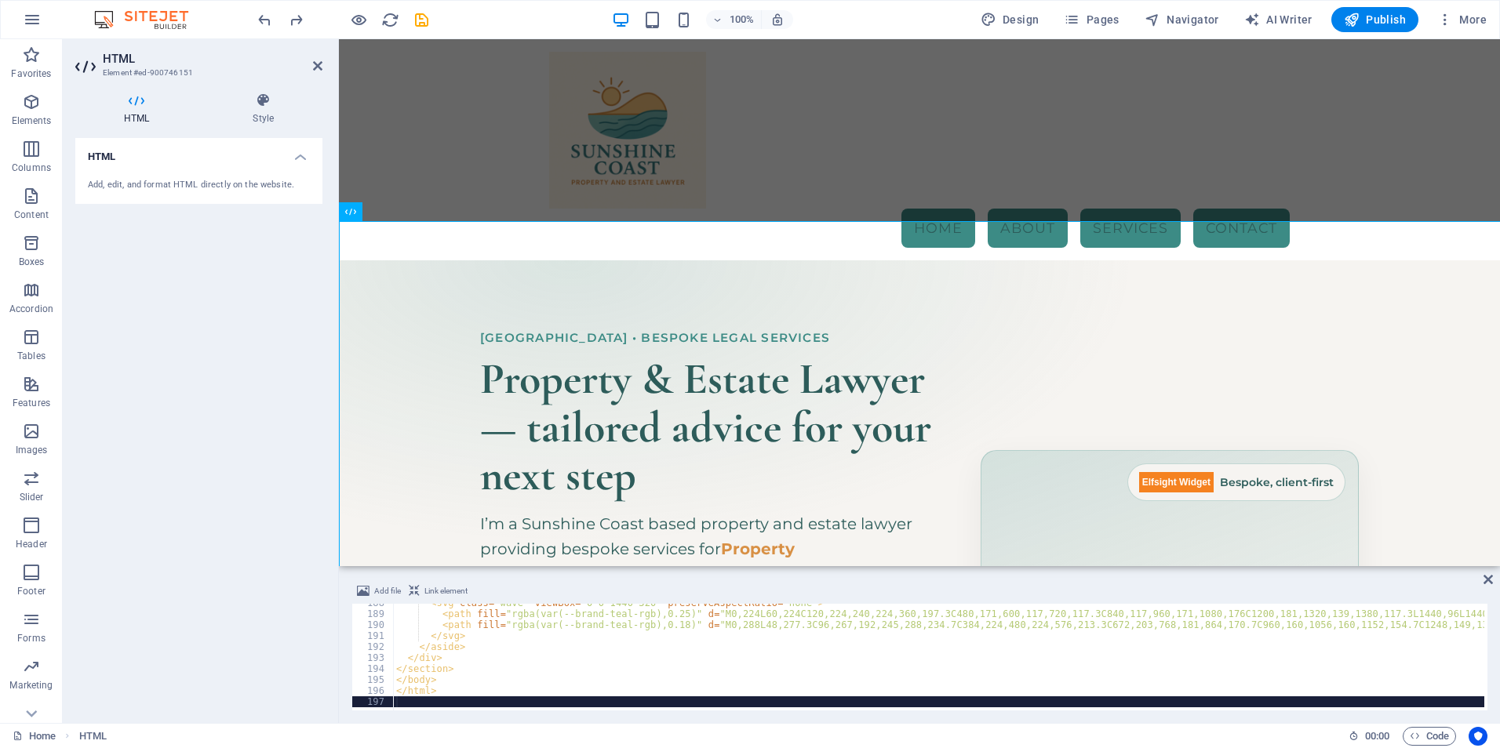
scroll to position [2027, 0]
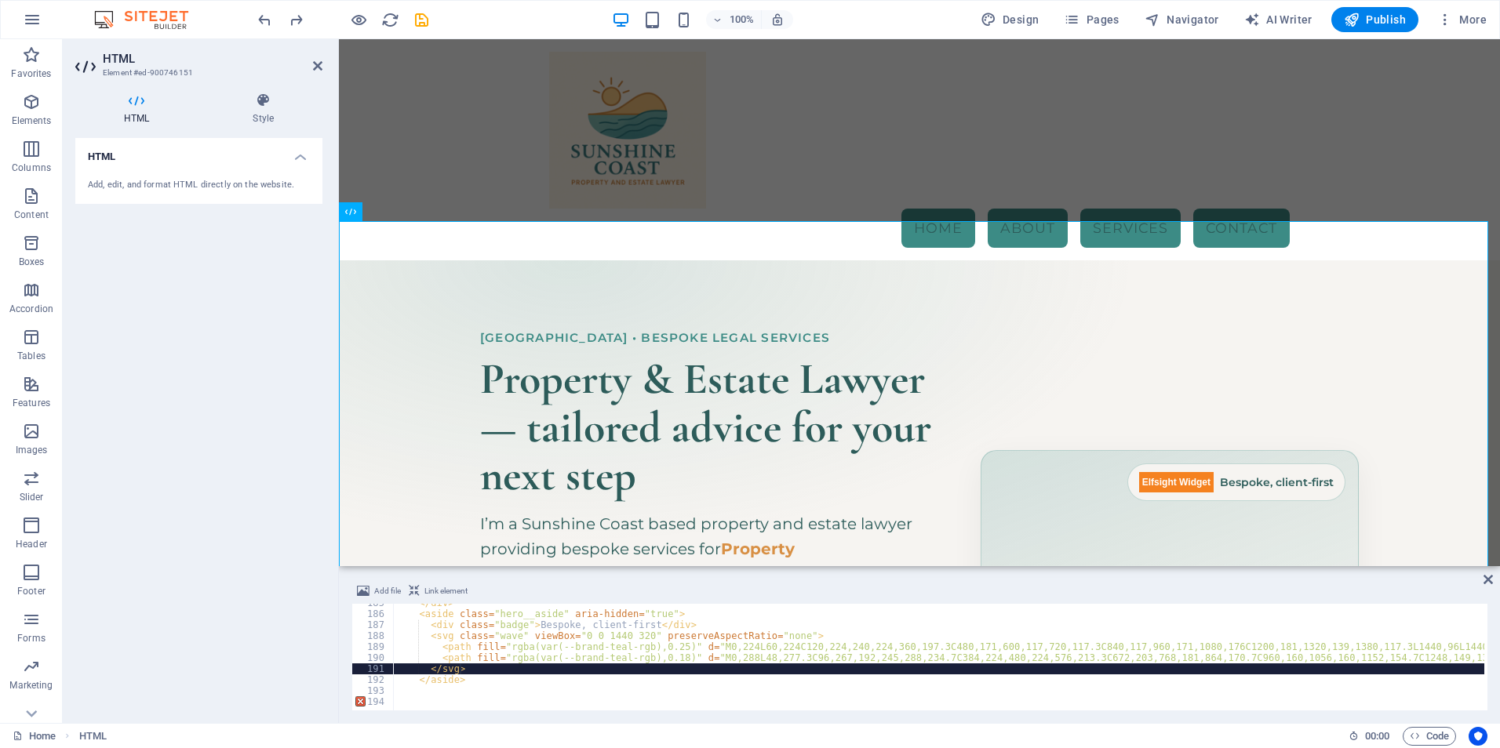
click at [554, 664] on div "</ div > < aside class = "hero__aside" aria-hidden = "true" > < div class = "ba…" at bounding box center [1376, 660] width 1967 height 125
click at [594, 635] on div "</ div > < aside class = "hero__aside" aria-hidden = "true" > < div class = "ba…" at bounding box center [1376, 660] width 1967 height 125
type textarea "<svg class="wave" viewBox="0 0 1440 320" preserveAspectRatio="none">"
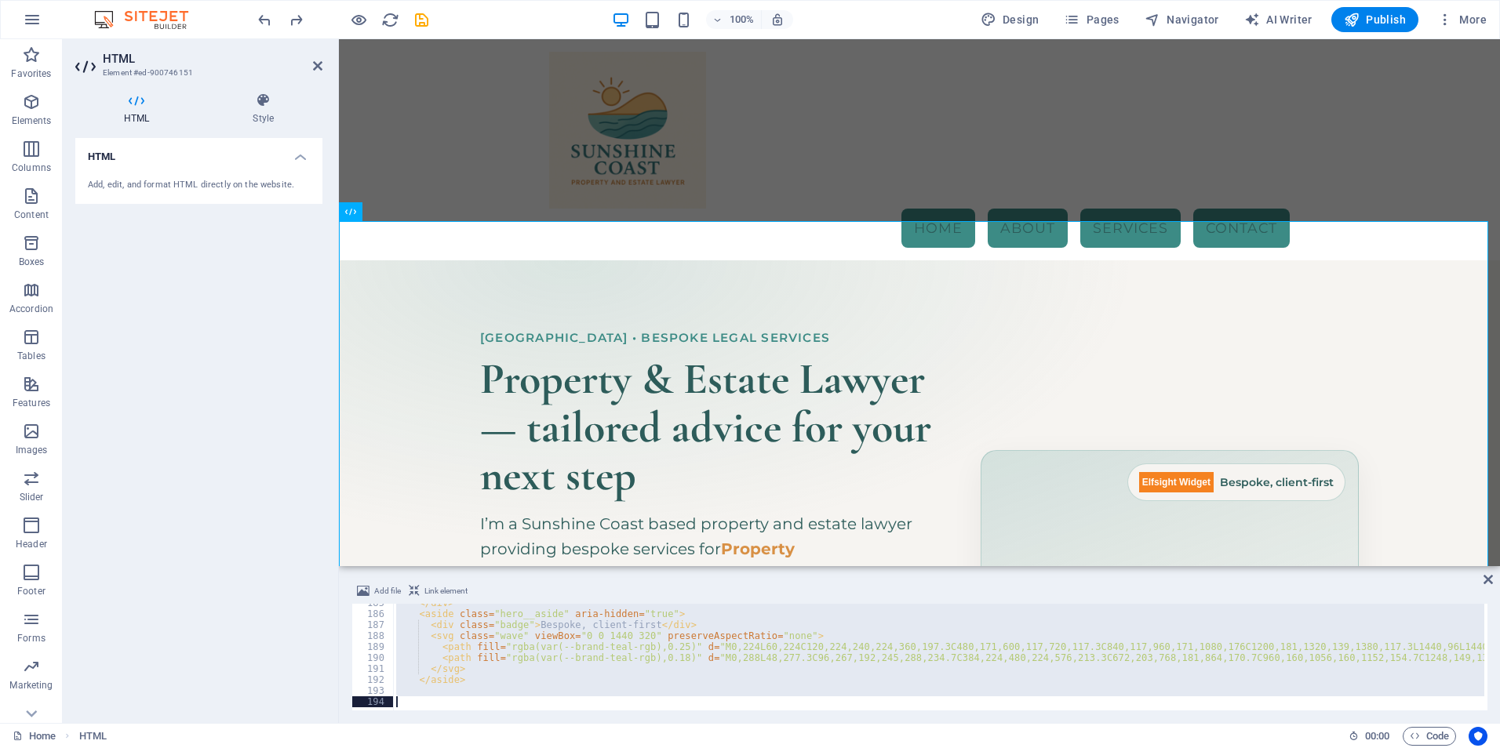
paste textarea
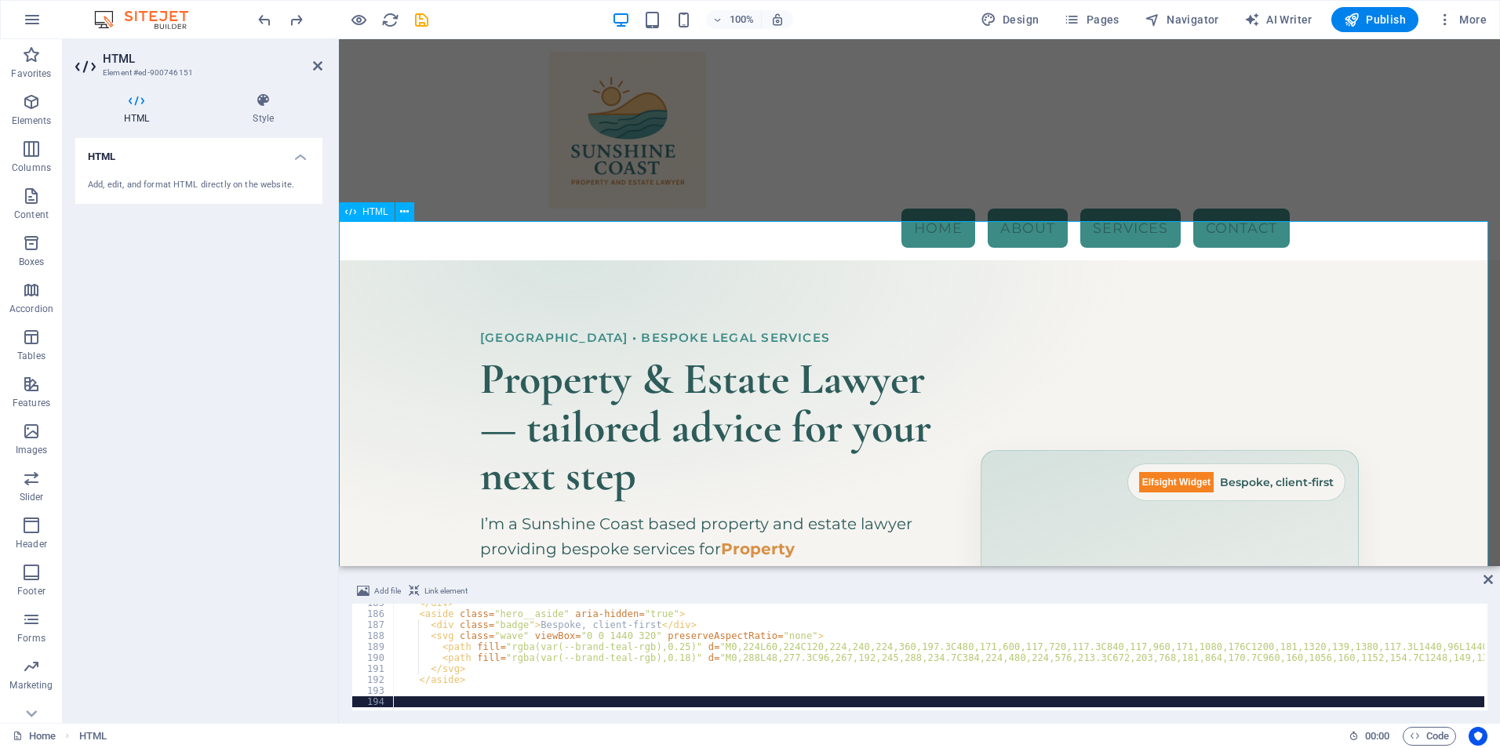
click at [460, 260] on div "Hero Banner – Sunshine Coast Property & Estate Lawyer [GEOGRAPHIC_DATA] • Bespo…" at bounding box center [919, 560] width 1161 height 600
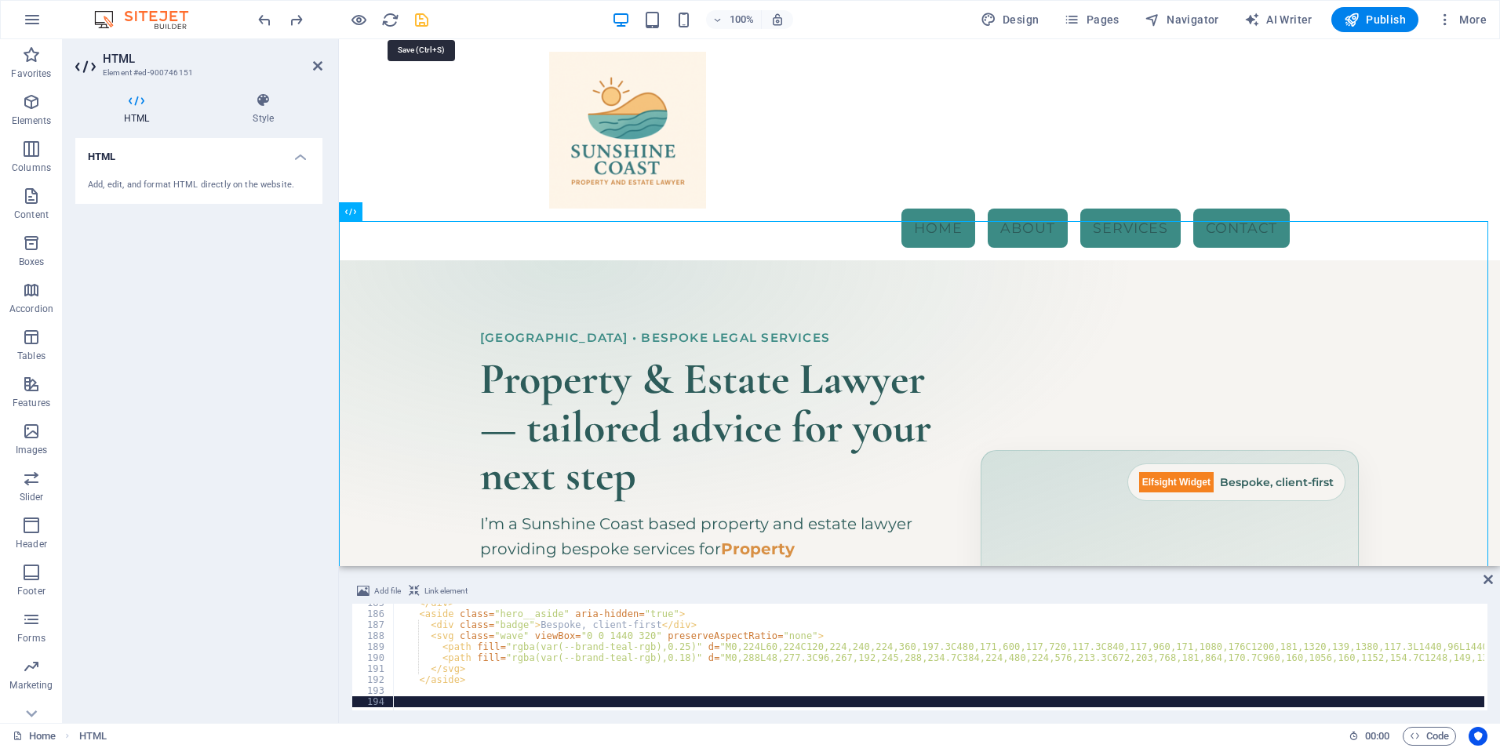
click at [424, 18] on icon "save" at bounding box center [422, 20] width 18 height 18
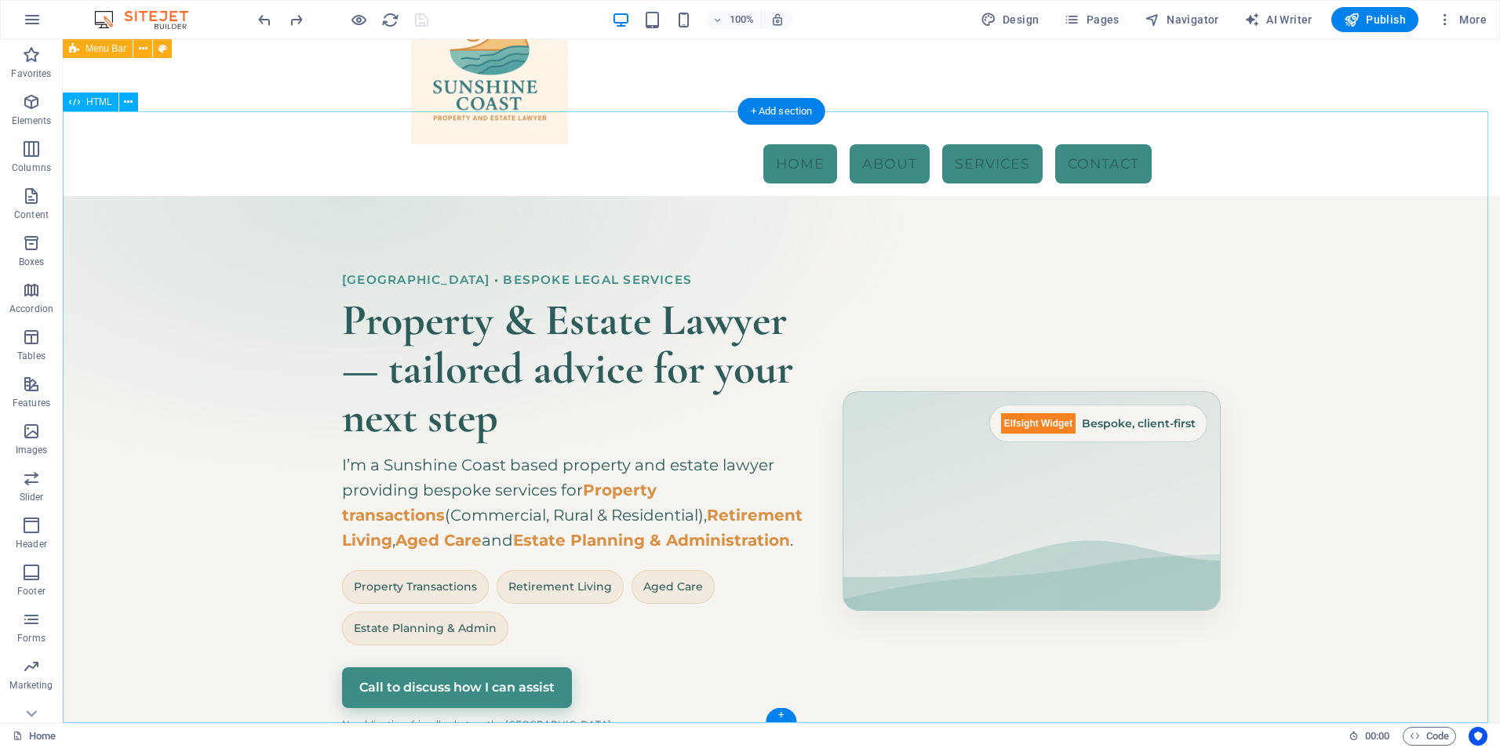
scroll to position [0, 0]
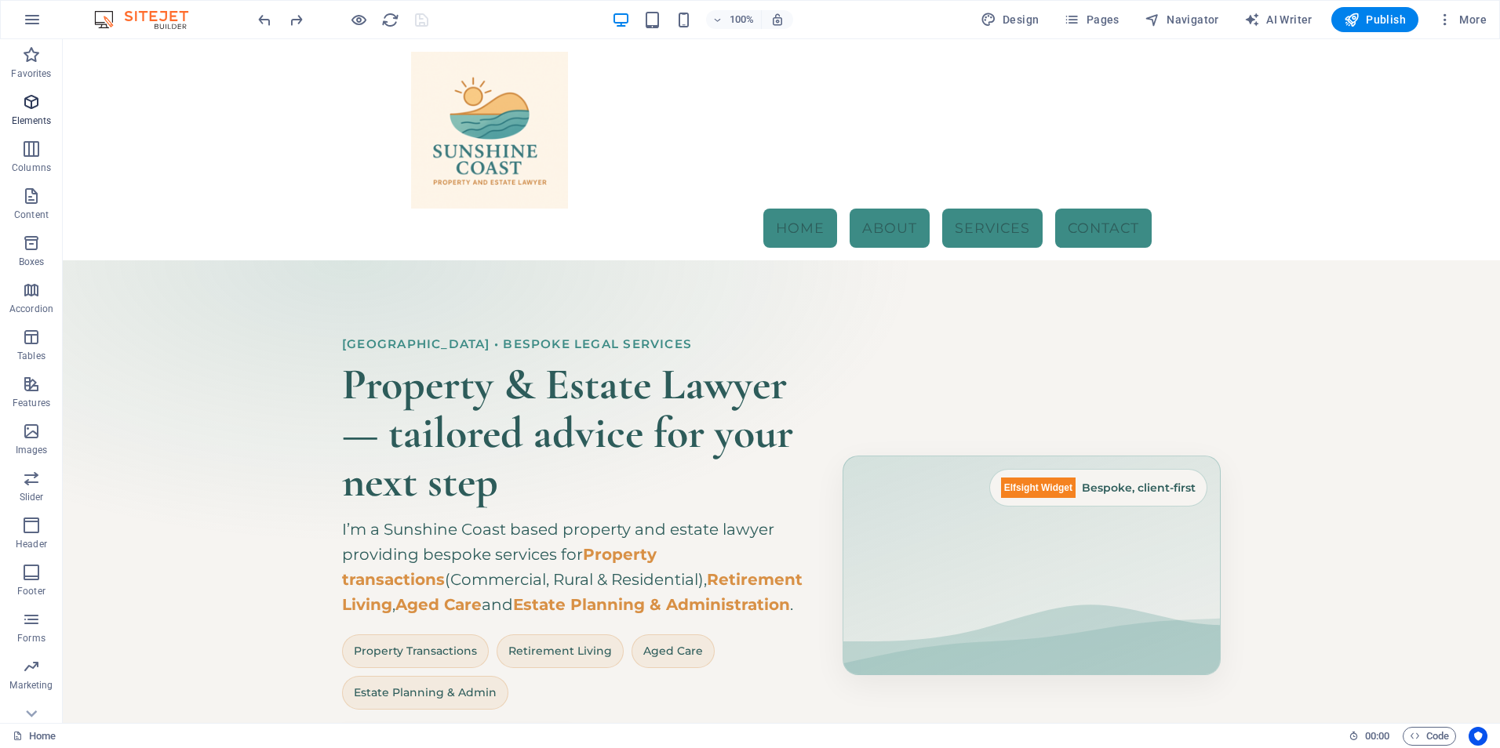
click at [37, 110] on icon "button" at bounding box center [31, 102] width 19 height 19
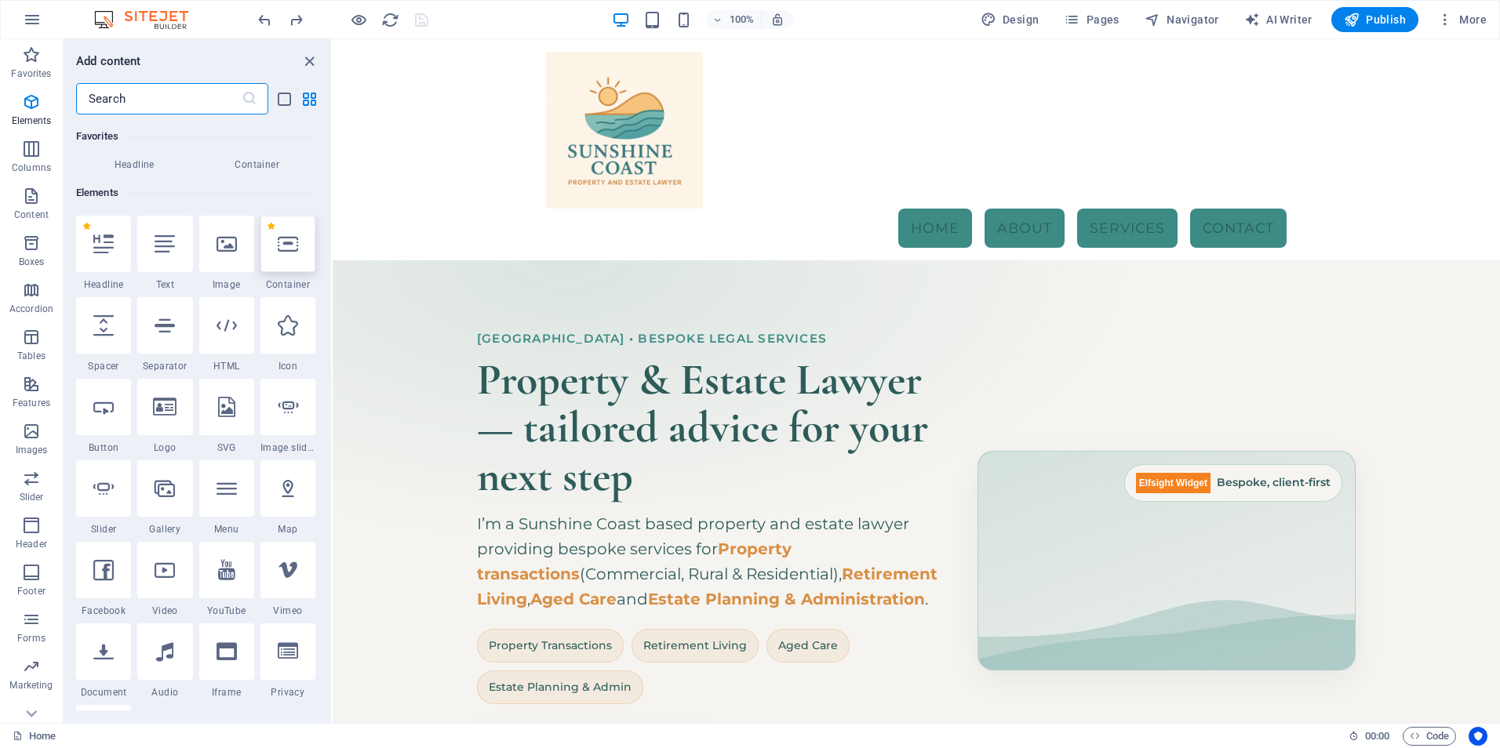
scroll to position [167, 0]
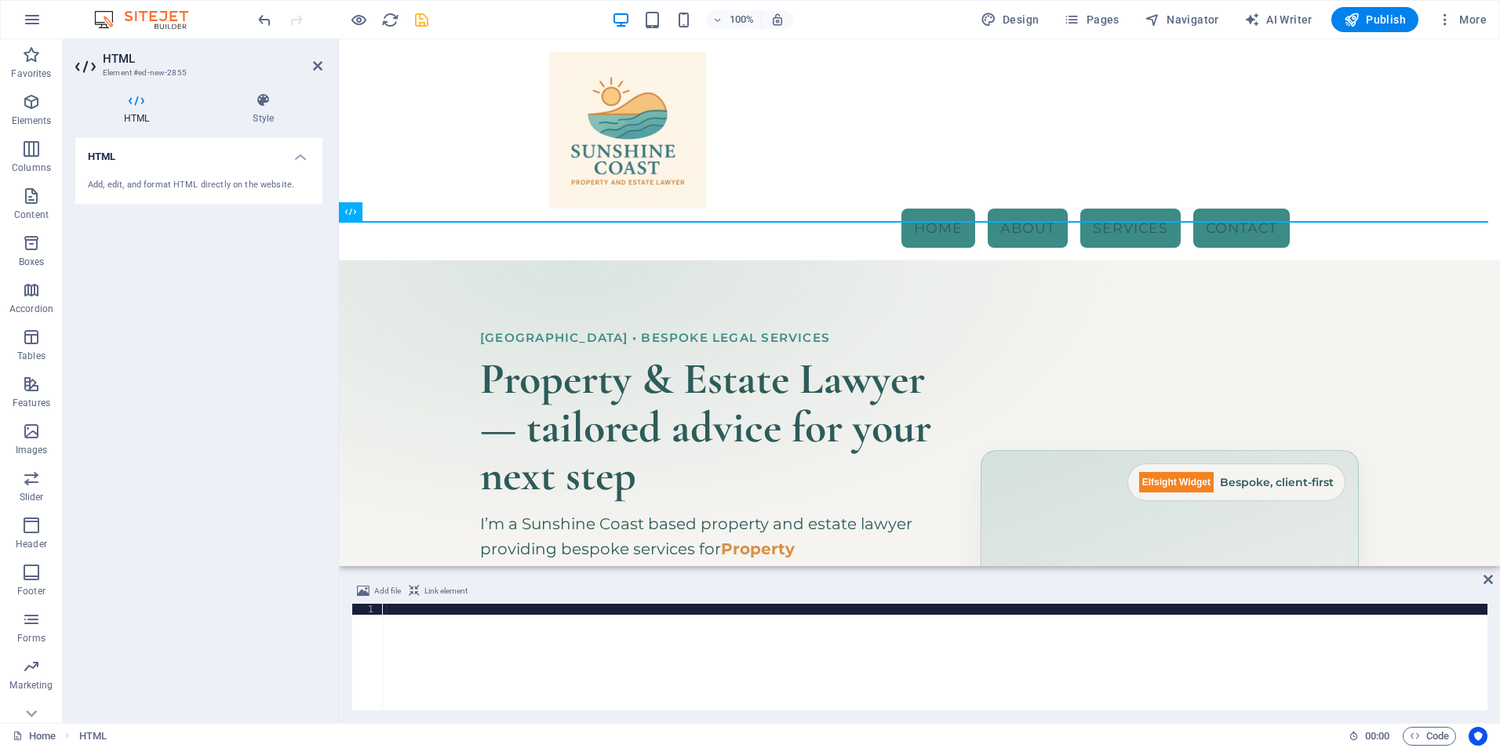
click at [450, 663] on div at bounding box center [935, 668] width 1104 height 129
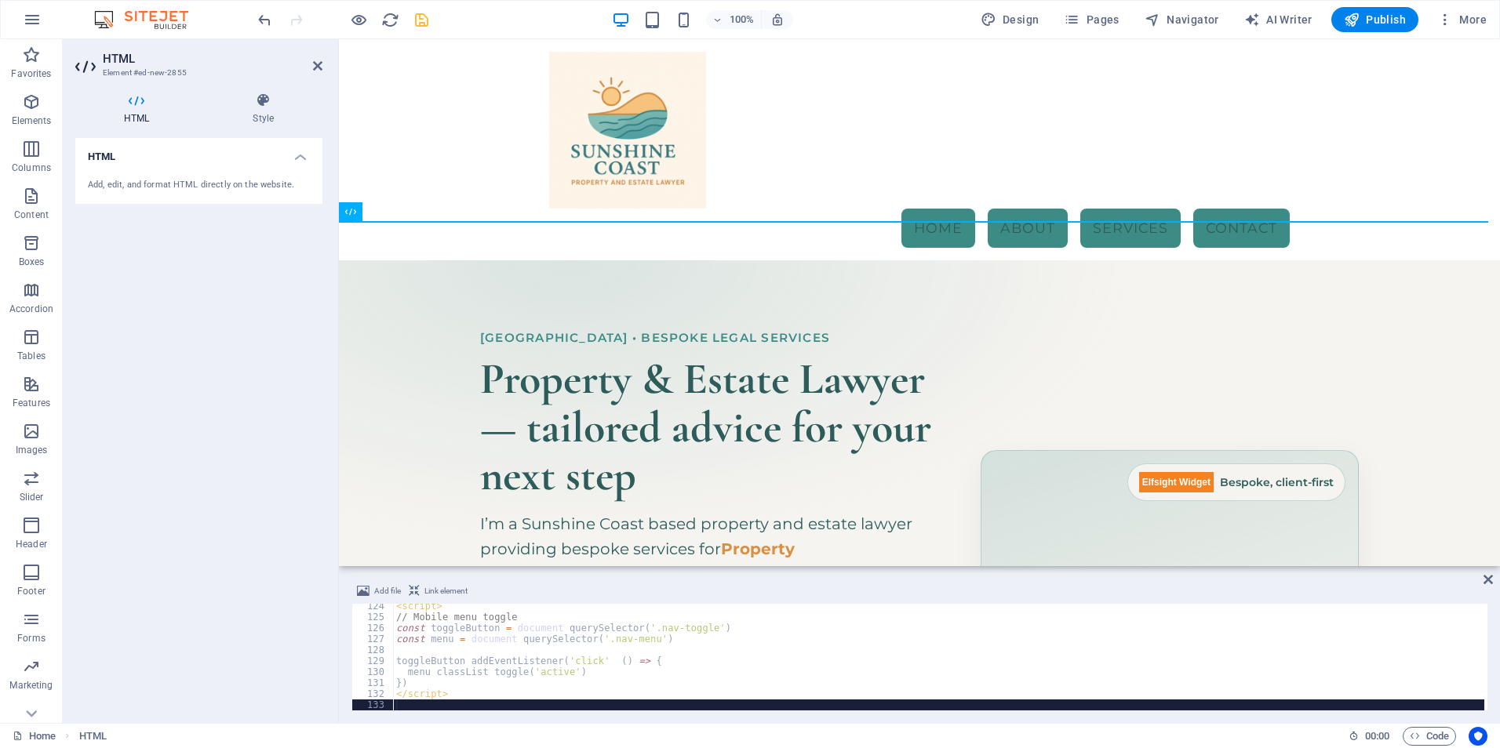
scroll to position [1354, 0]
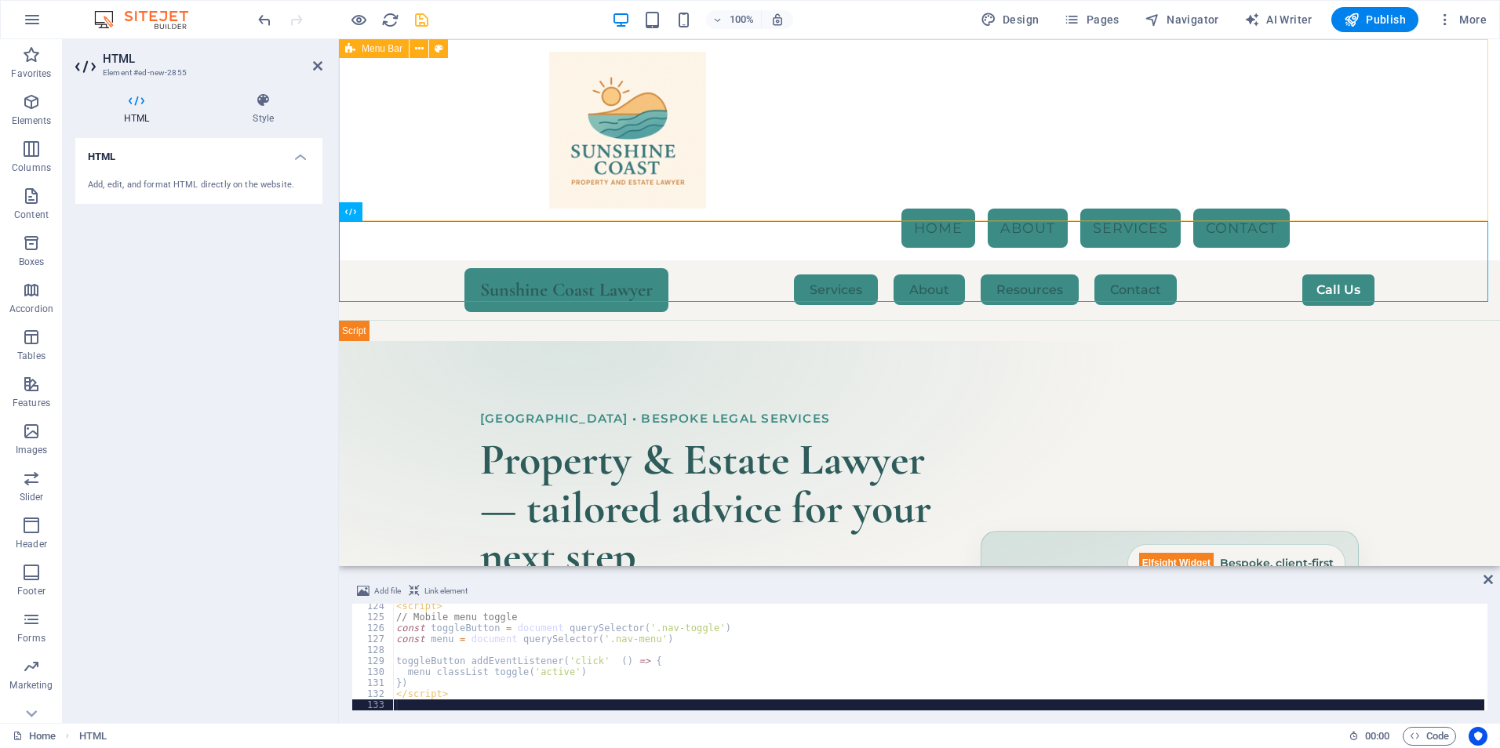
click at [427, 112] on div "Menu Home About Services Contact" at bounding box center [919, 149] width 1161 height 221
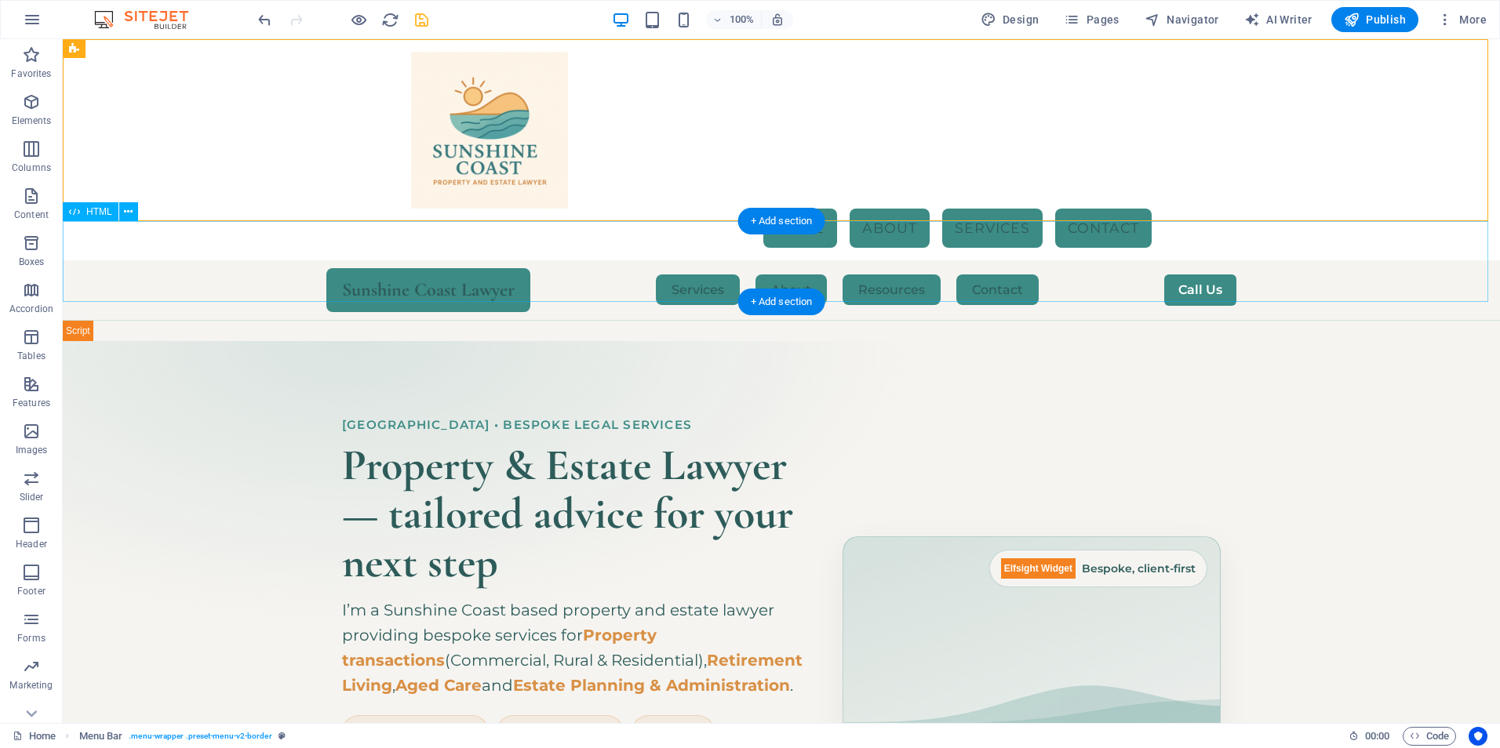
click at [445, 260] on div "Sunshine Coast Lawyer Services About Resources Contact Call Us ☰" at bounding box center [781, 300] width 1437 height 81
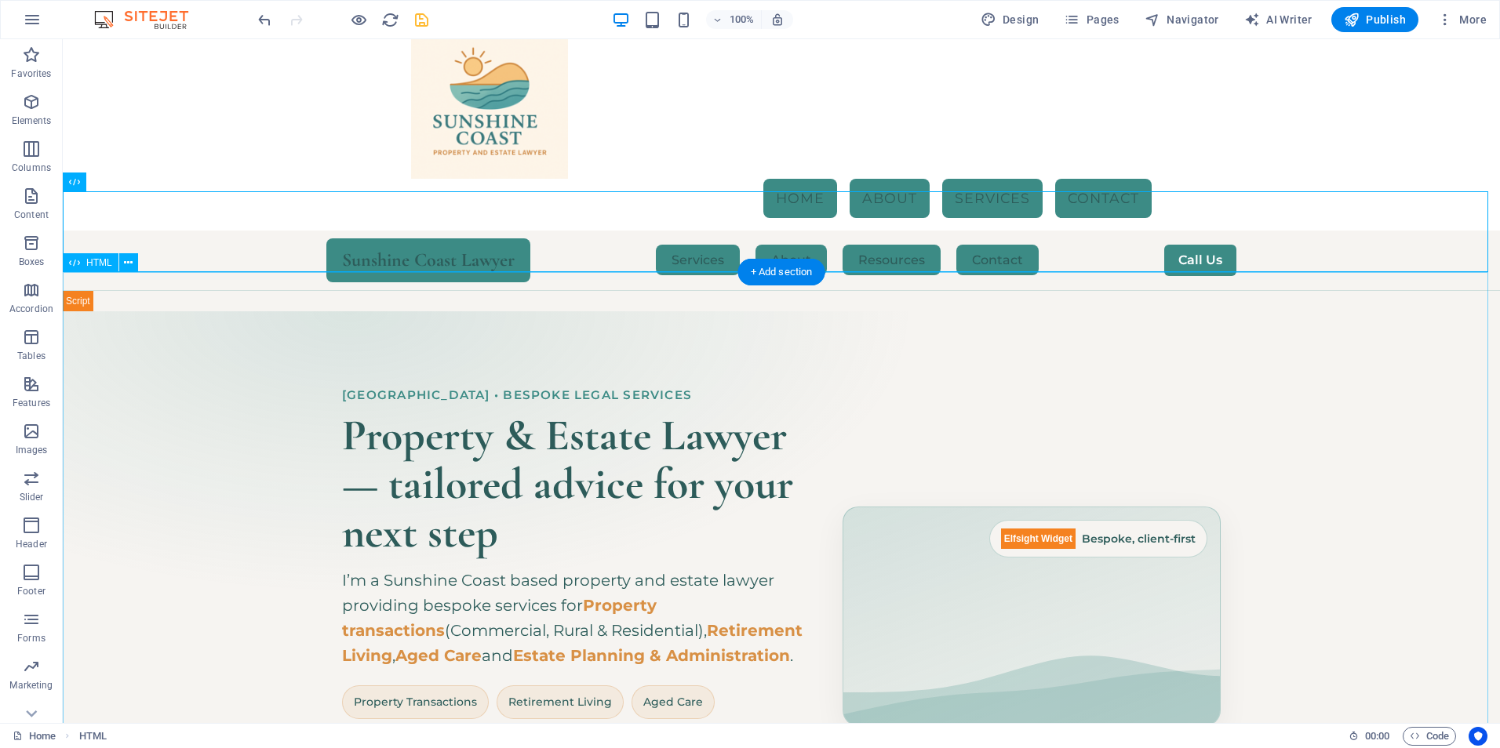
scroll to position [0, 0]
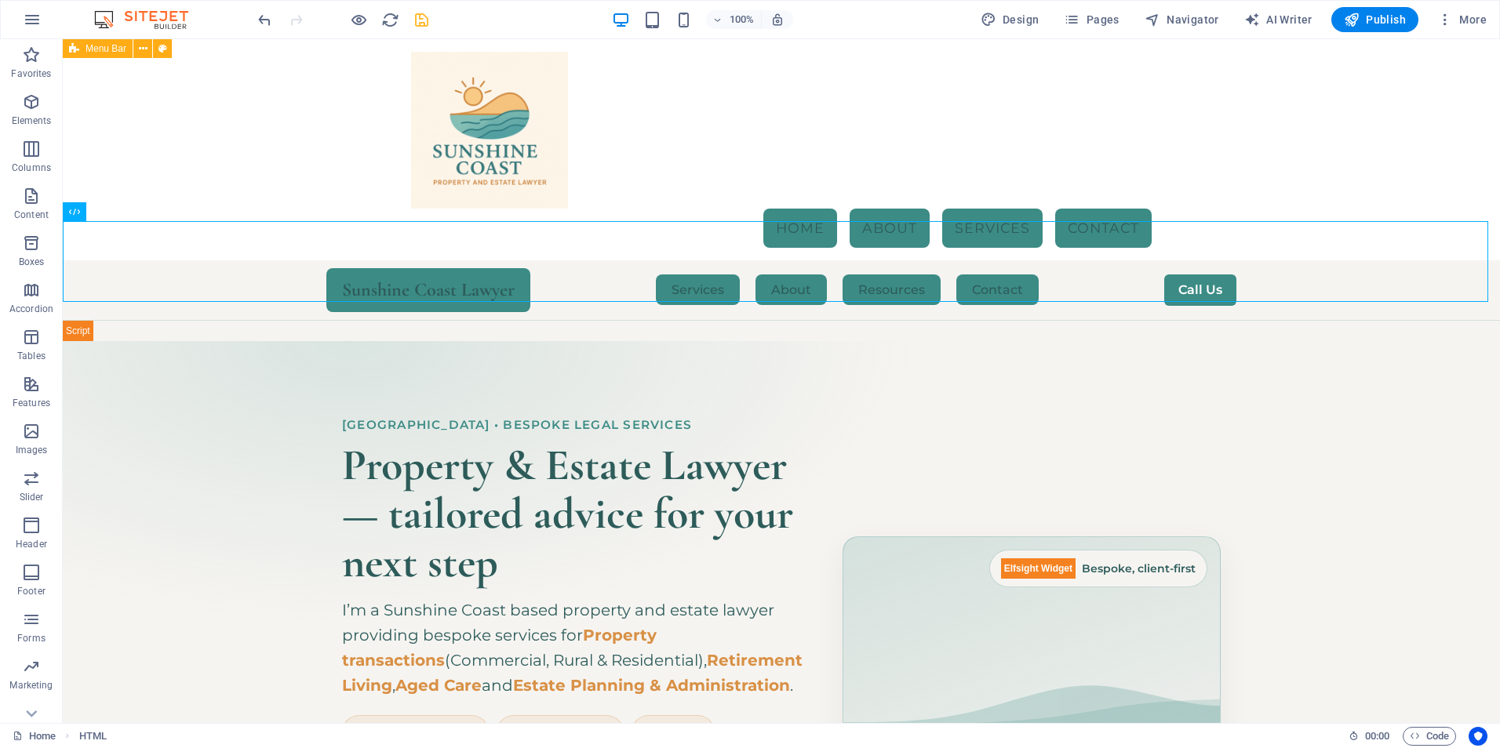
click at [425, 12] on icon "save" at bounding box center [422, 20] width 18 height 18
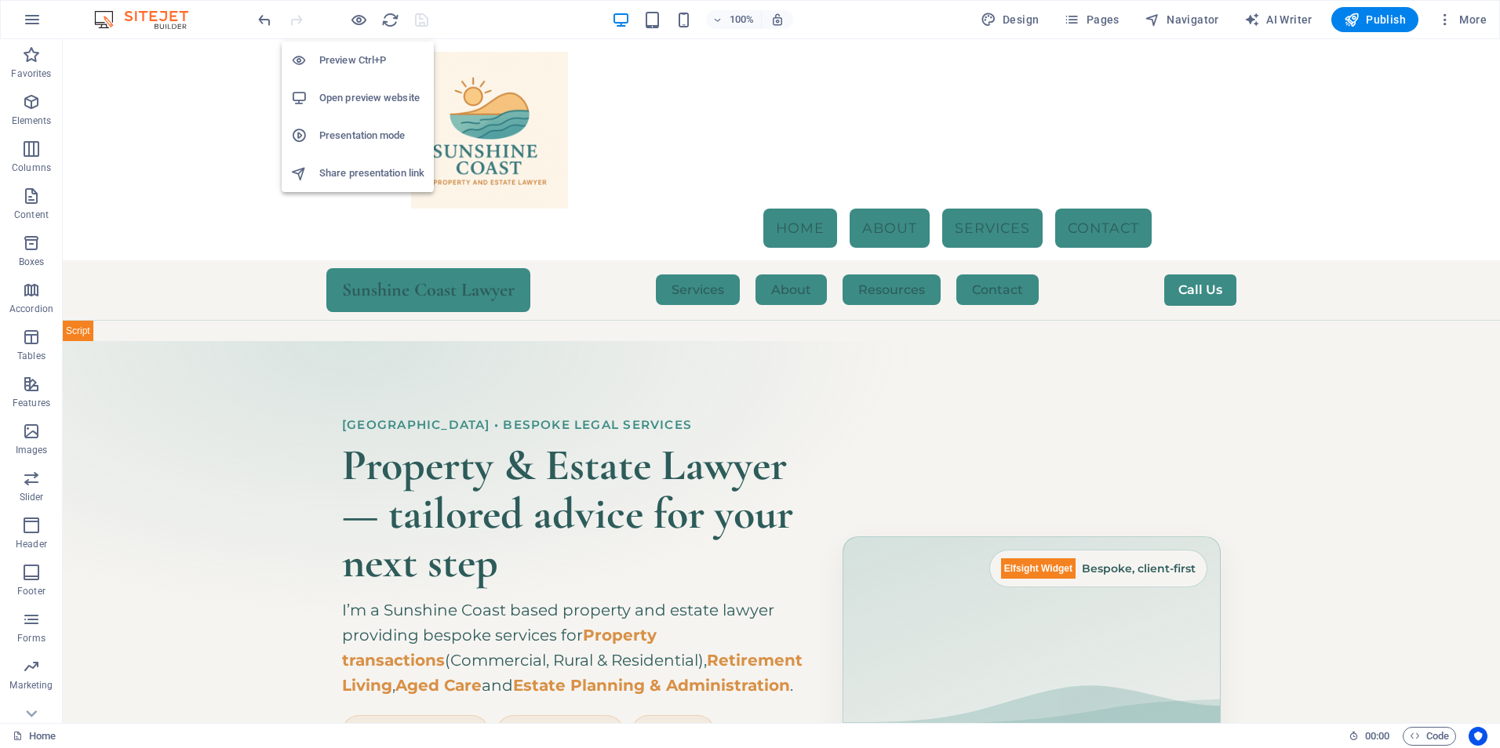
click at [382, 104] on h6 "Open preview website" at bounding box center [371, 98] width 105 height 19
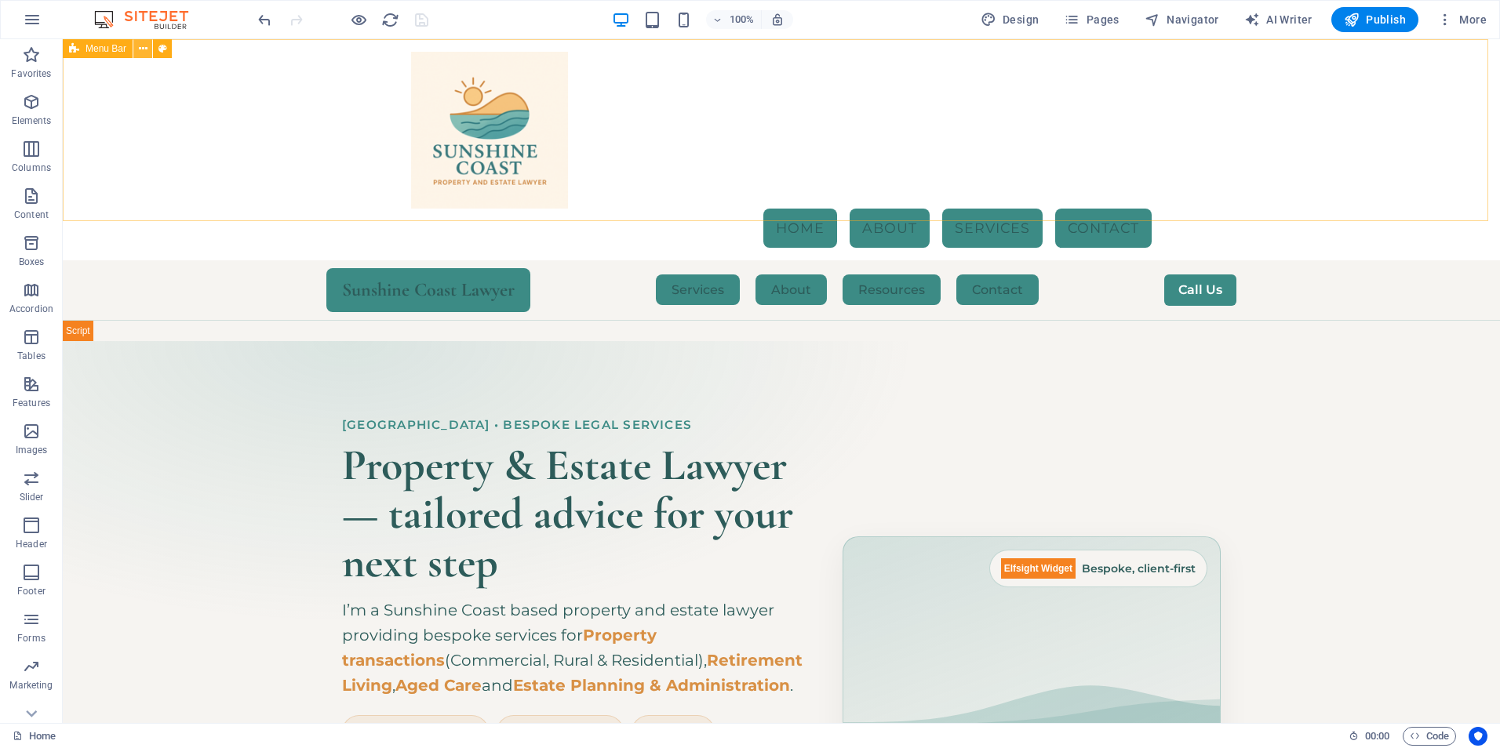
click at [140, 53] on icon at bounding box center [143, 49] width 9 height 16
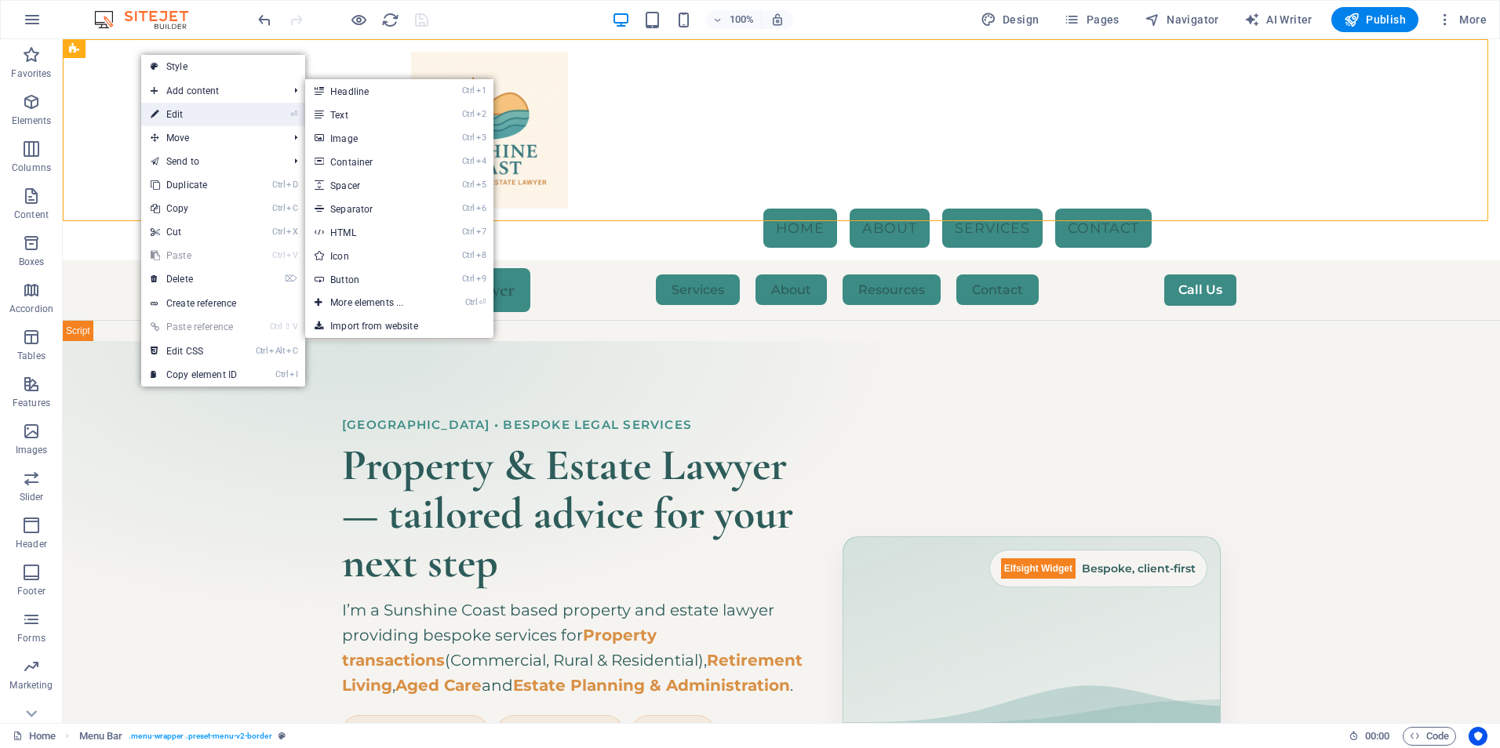
click at [177, 111] on link "⏎ Edit" at bounding box center [193, 115] width 105 height 24
select select "rem"
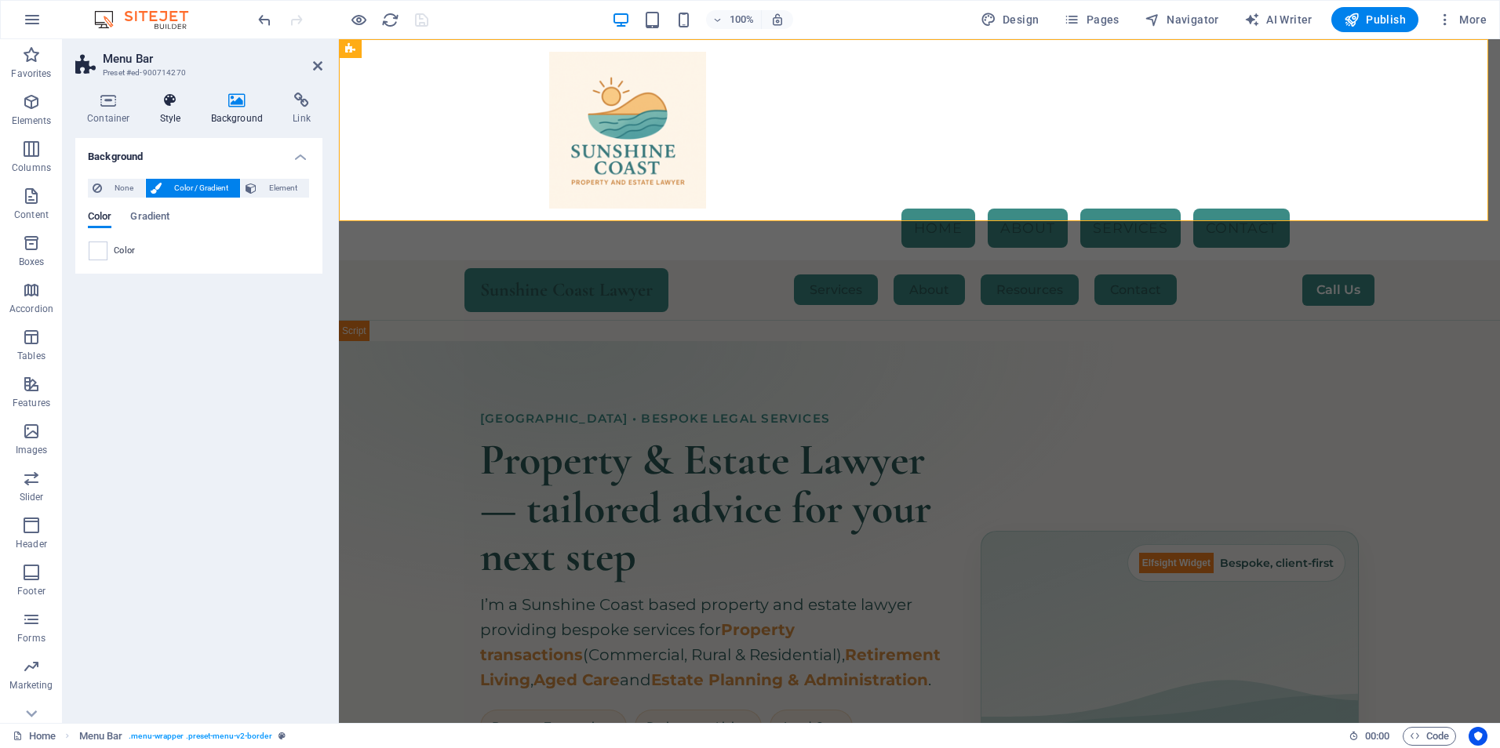
click at [158, 98] on icon at bounding box center [170, 101] width 45 height 16
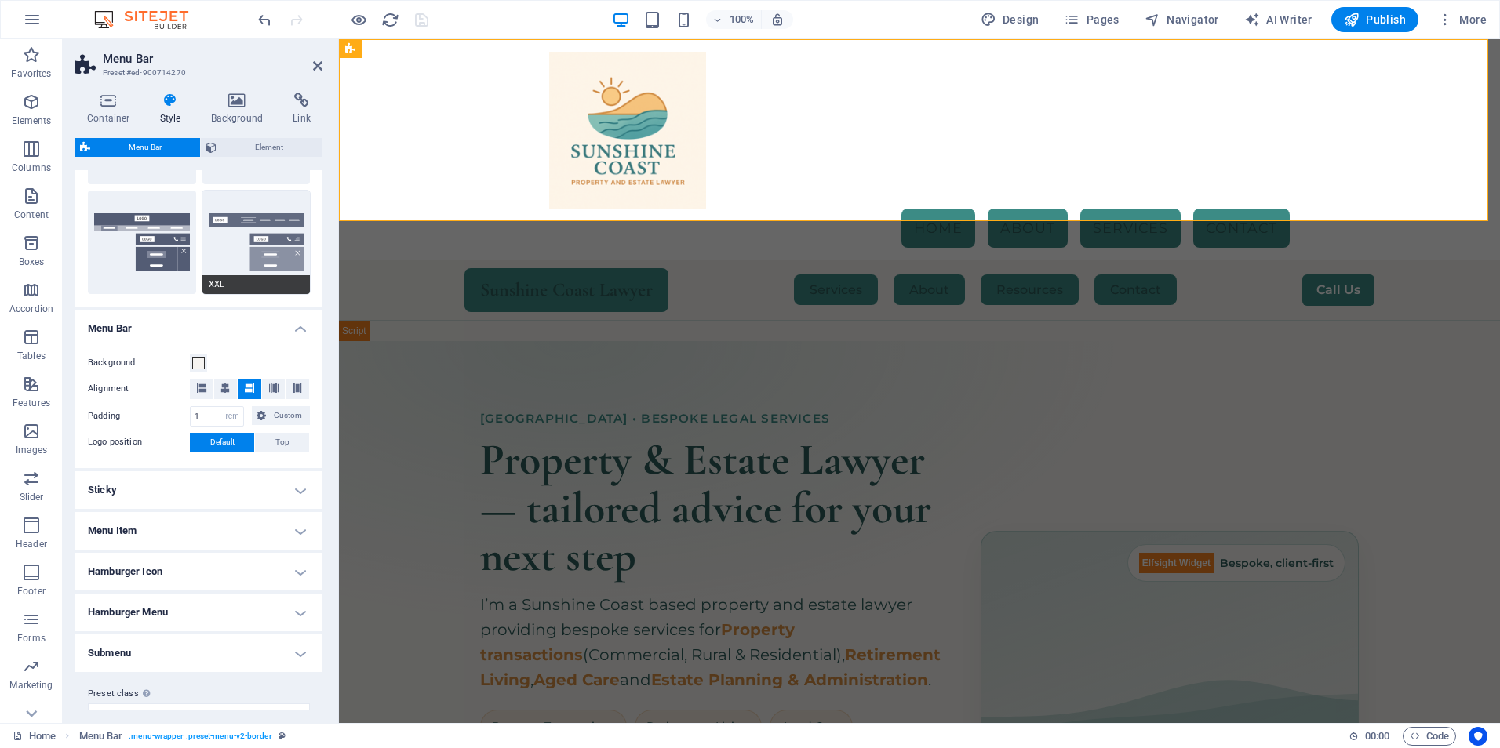
scroll to position [374, 0]
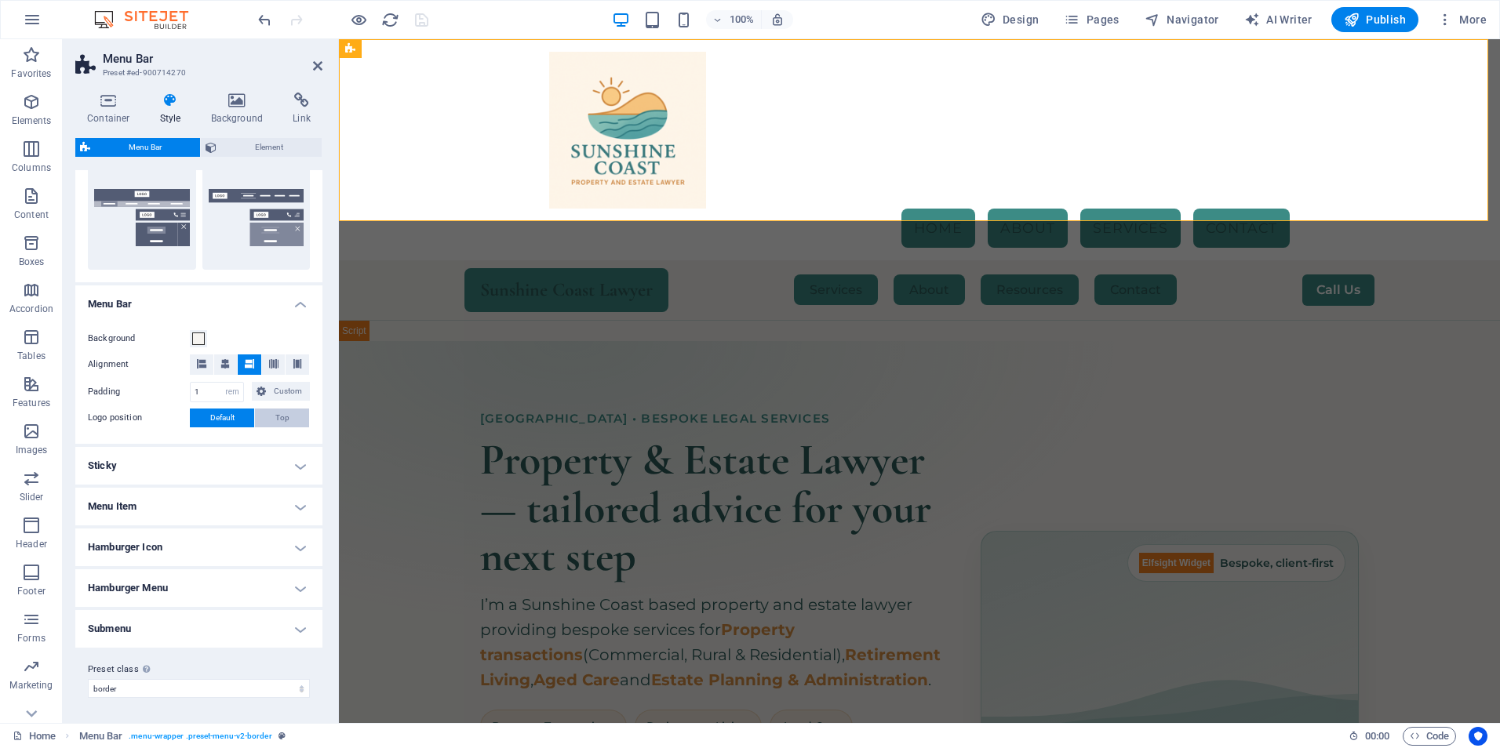
click at [267, 421] on button "Top" at bounding box center [282, 418] width 54 height 19
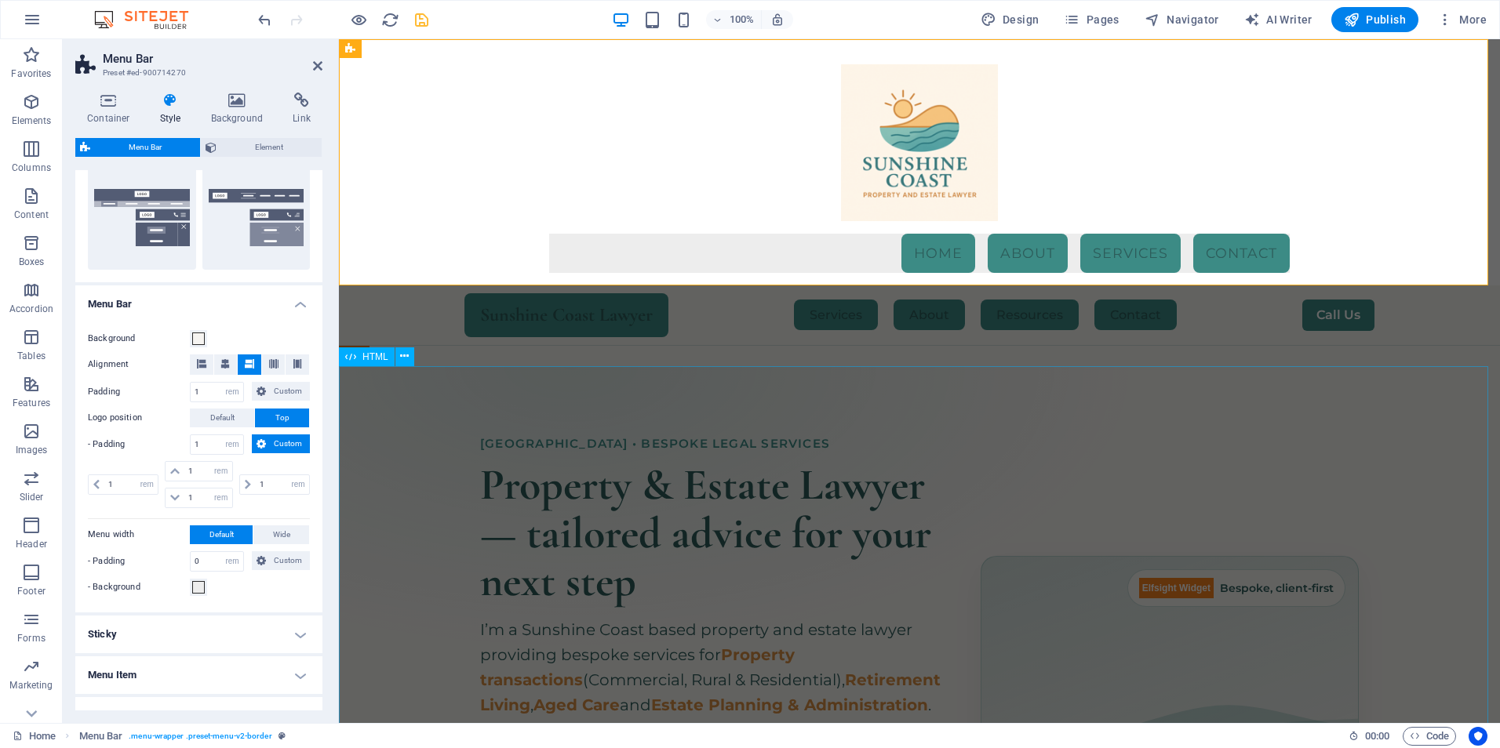
click at [565, 418] on div "Hero Banner – Sunshine Coast Property & Estate Lawyer [GEOGRAPHIC_DATA] • Bespo…" at bounding box center [919, 666] width 1161 height 600
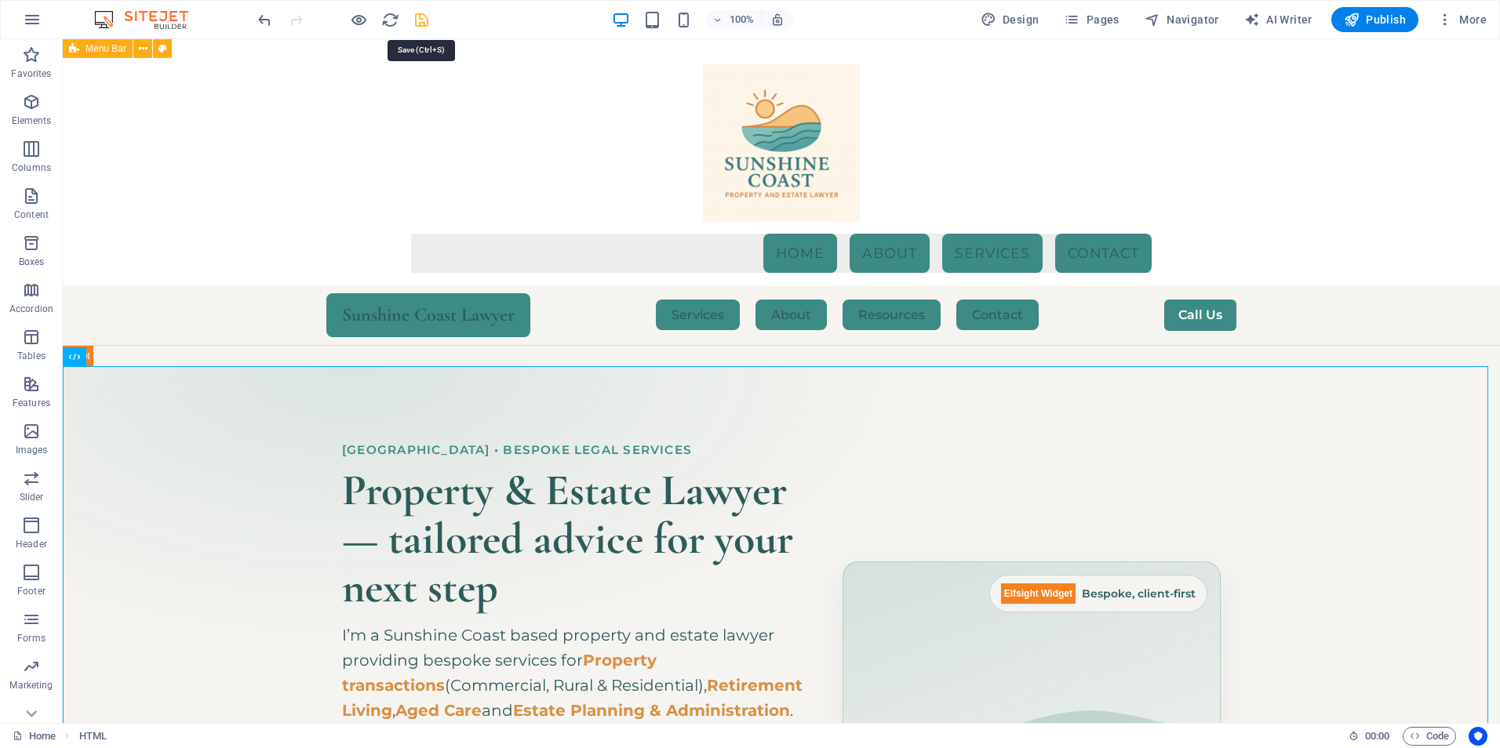
click at [423, 14] on icon "save" at bounding box center [422, 20] width 18 height 18
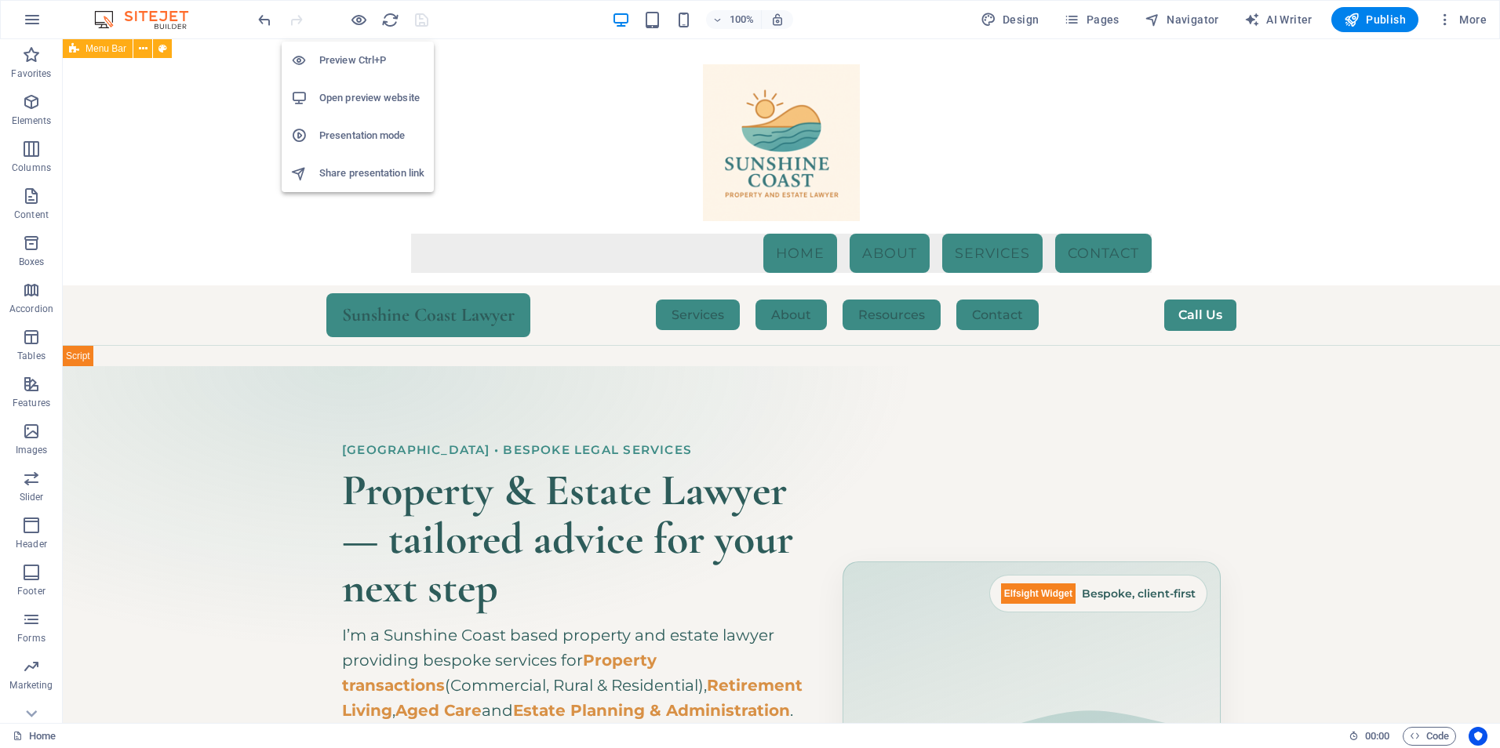
click at [373, 99] on h6 "Open preview website" at bounding box center [371, 98] width 105 height 19
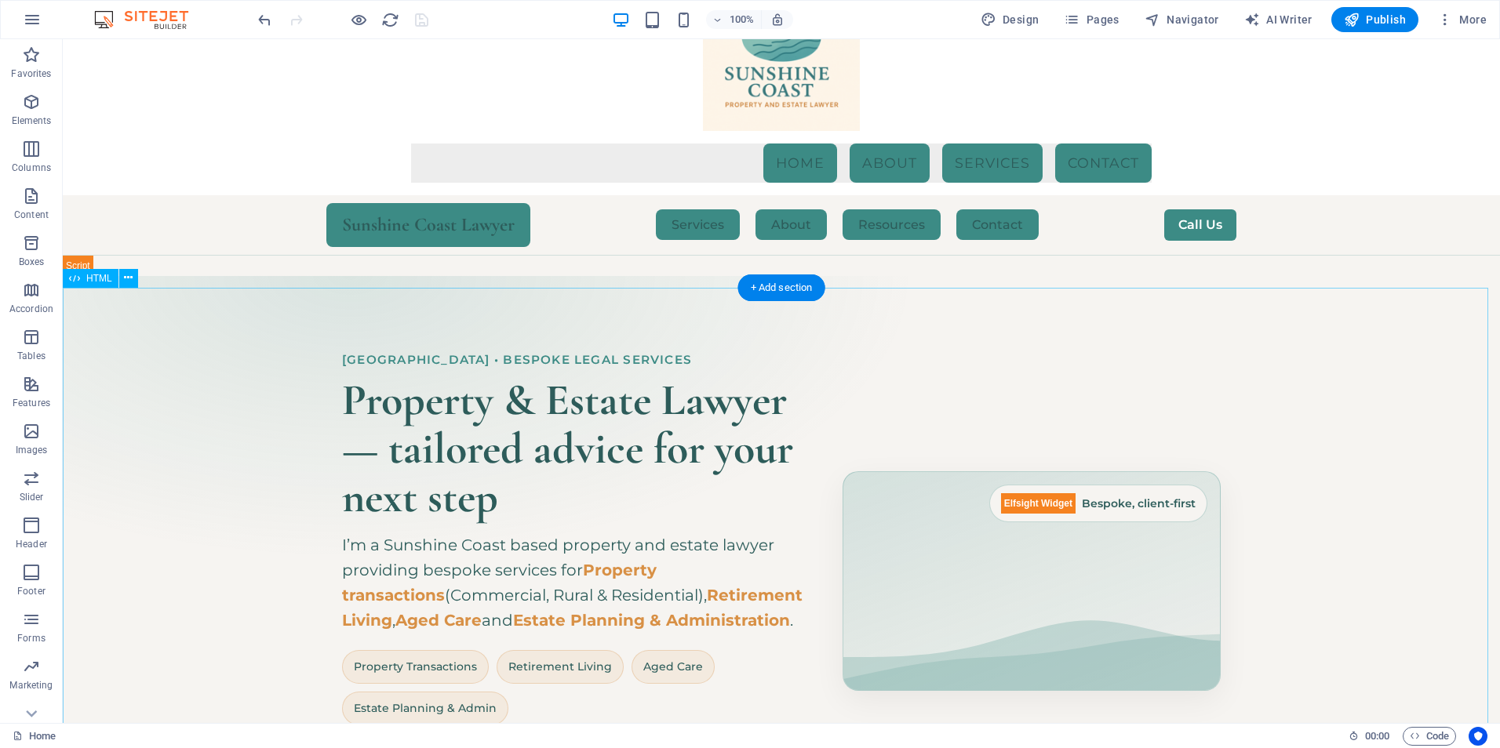
scroll to position [78, 0]
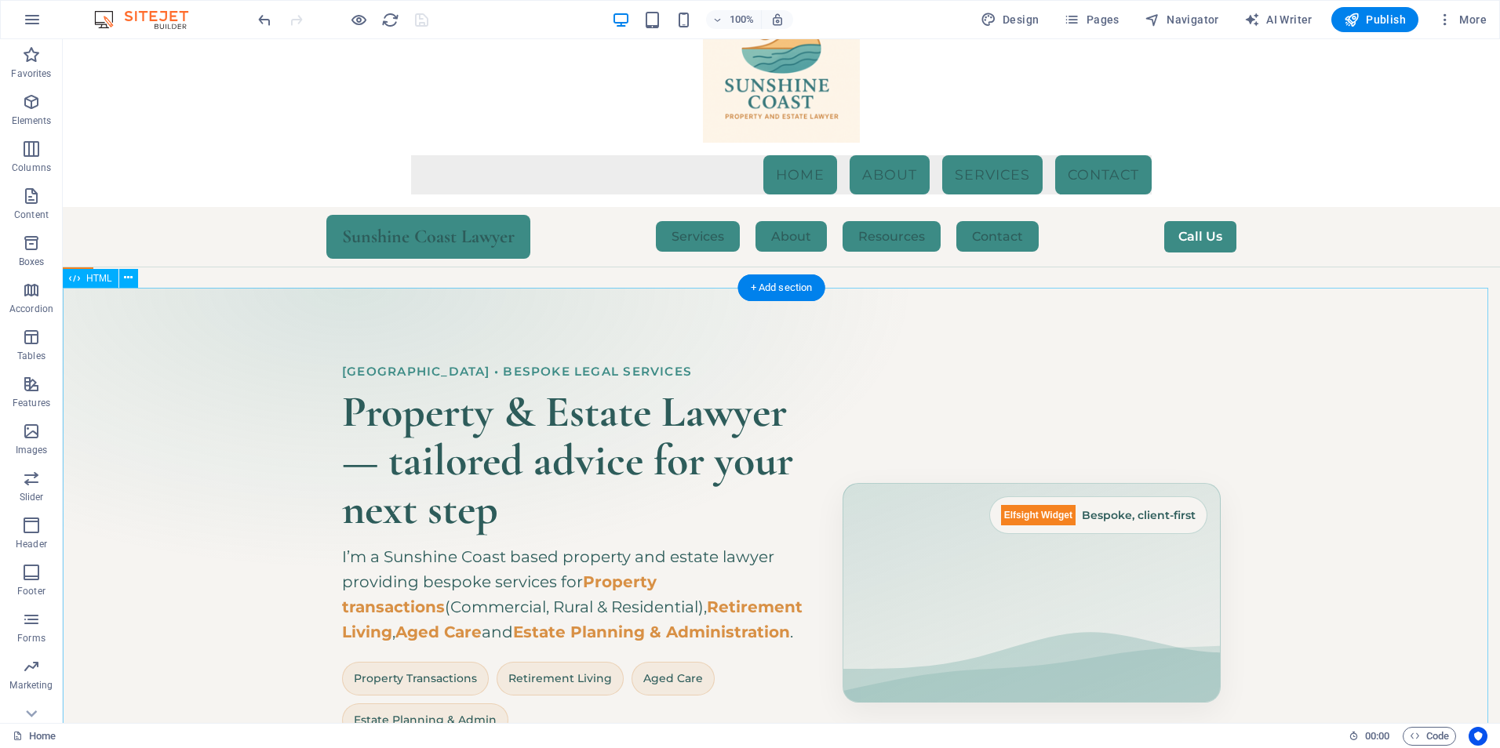
click at [1007, 575] on div "Hero Banner – Sunshine Coast Property & Estate Lawyer [GEOGRAPHIC_DATA] • Bespo…" at bounding box center [781, 594] width 1437 height 612
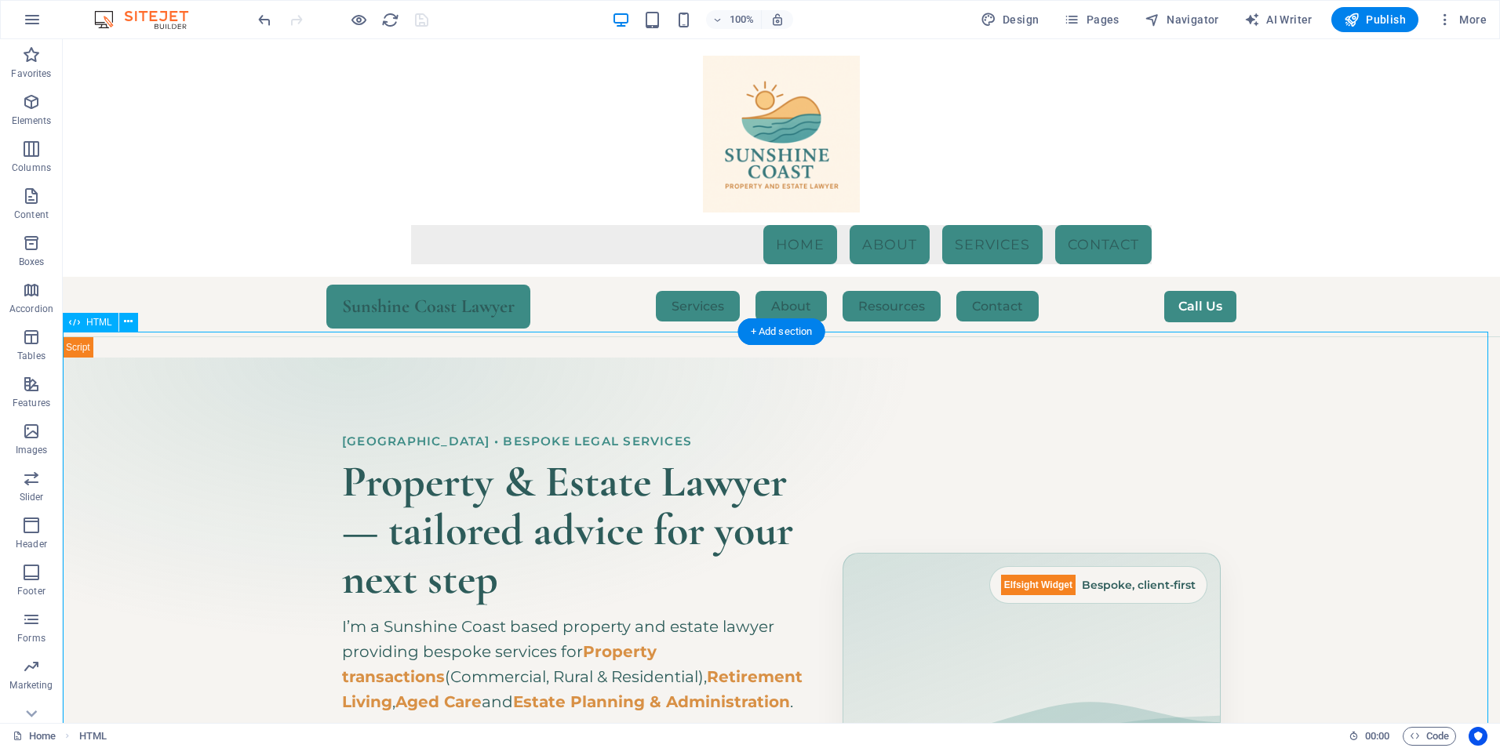
scroll to position [0, 0]
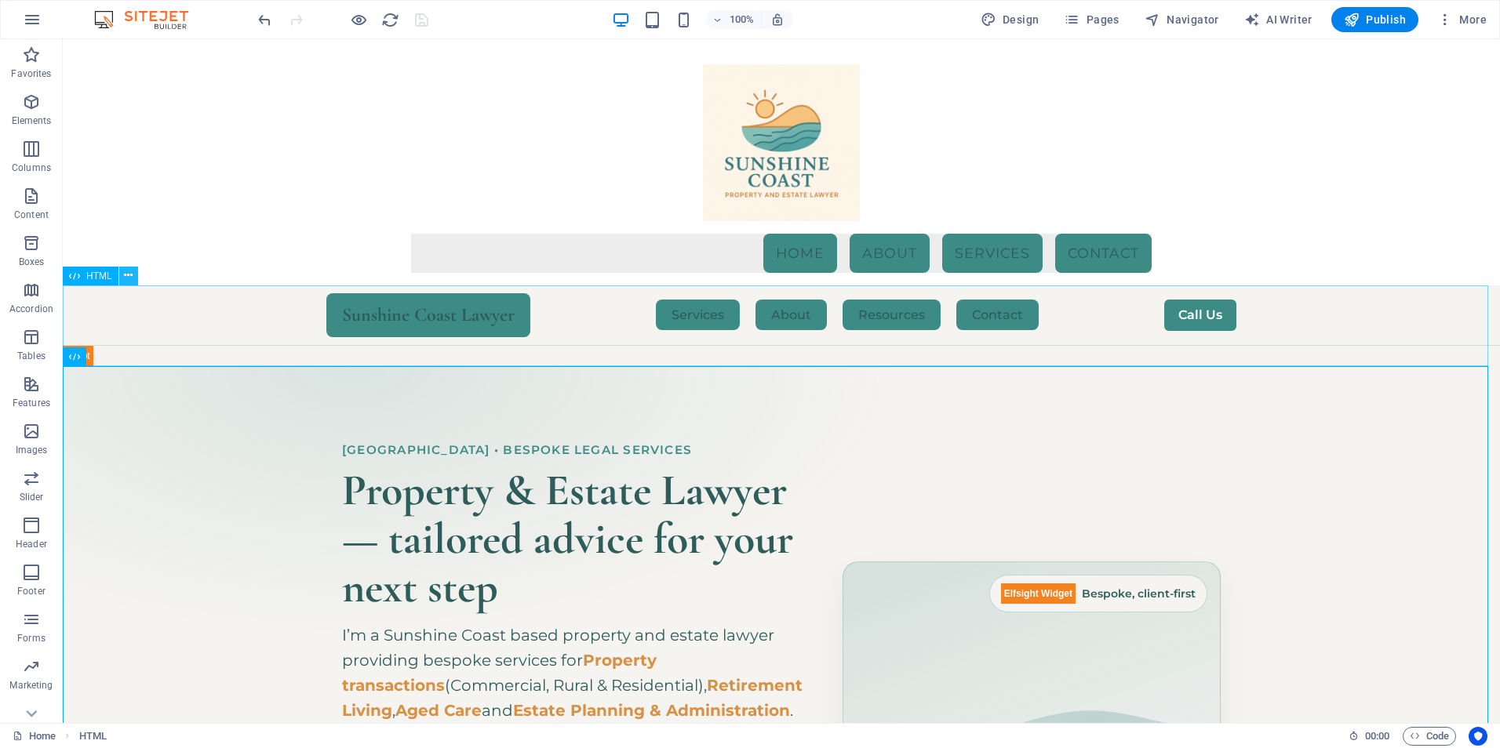
click at [133, 277] on icon at bounding box center [128, 275] width 9 height 16
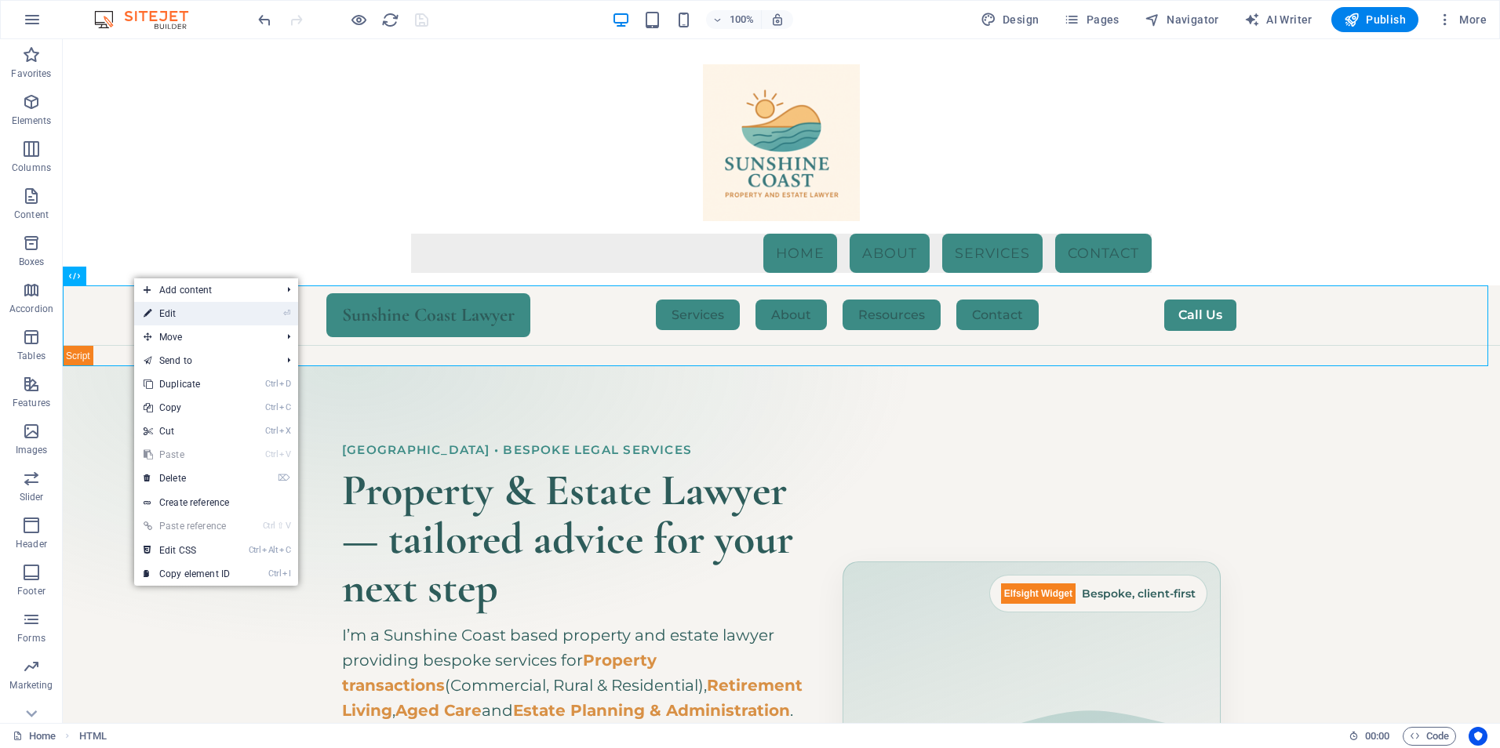
click at [189, 314] on link "⏎ Edit" at bounding box center [186, 314] width 105 height 24
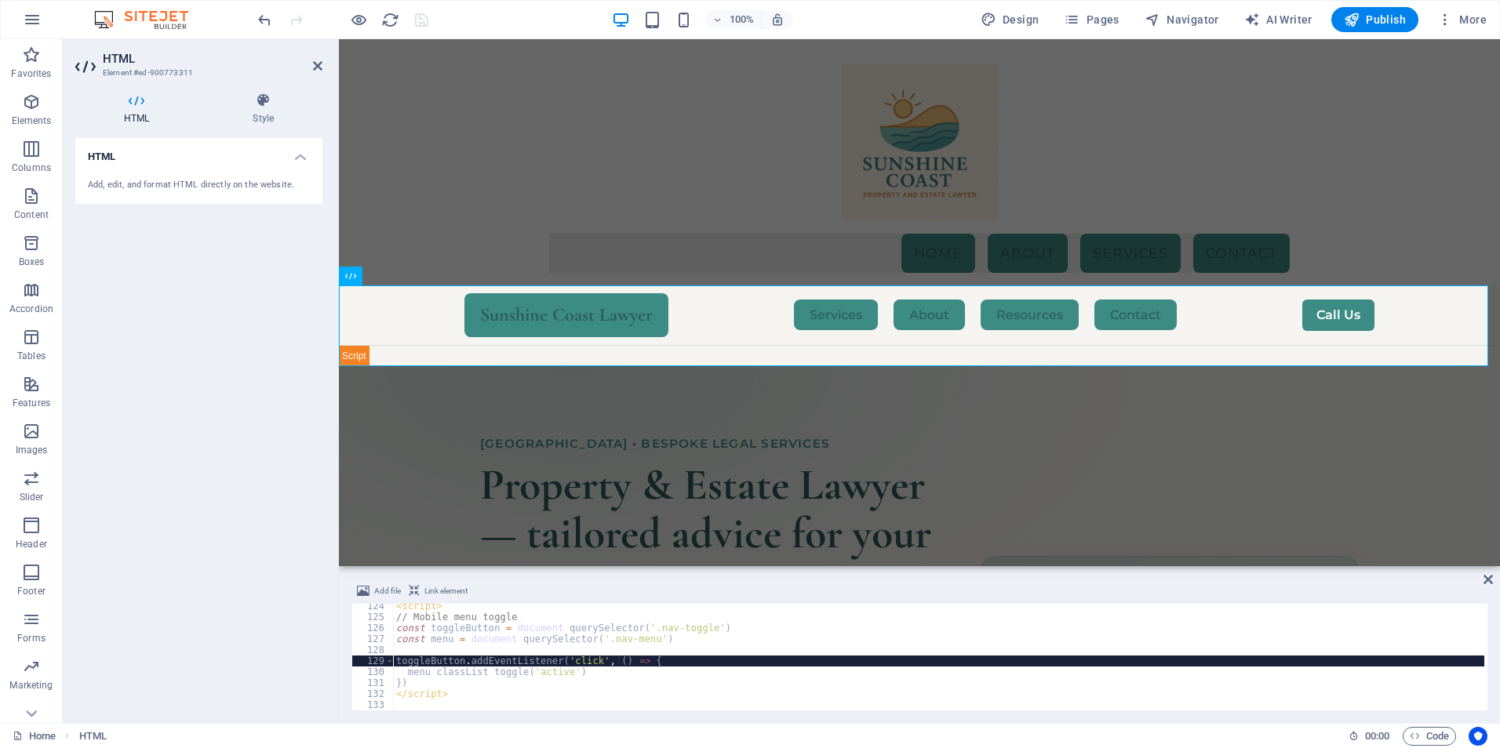
click at [616, 665] on div "< script > // Mobile menu toggle const toggleButton = document . querySelector …" at bounding box center [938, 665] width 1091 height 129
type textarea "</script>"
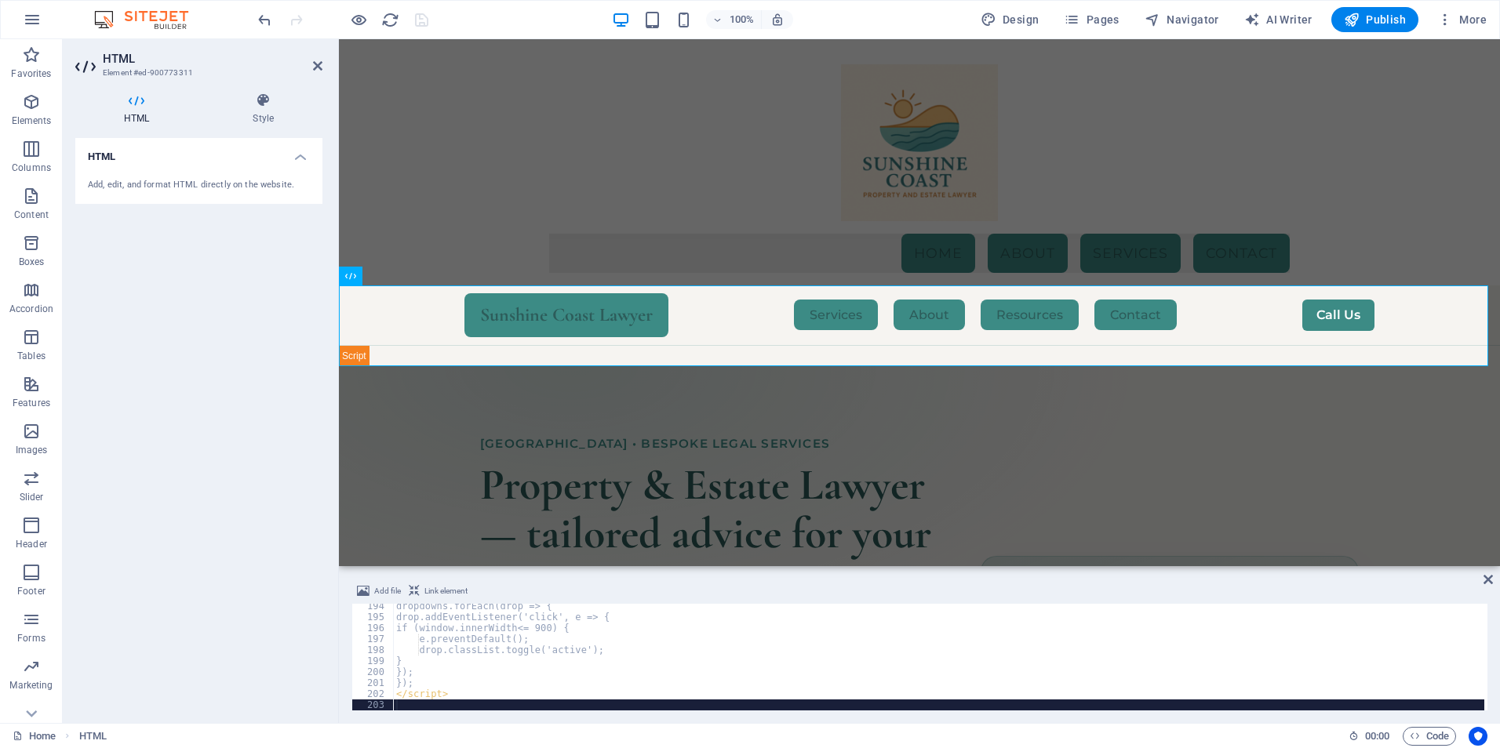
scroll to position [2122, 0]
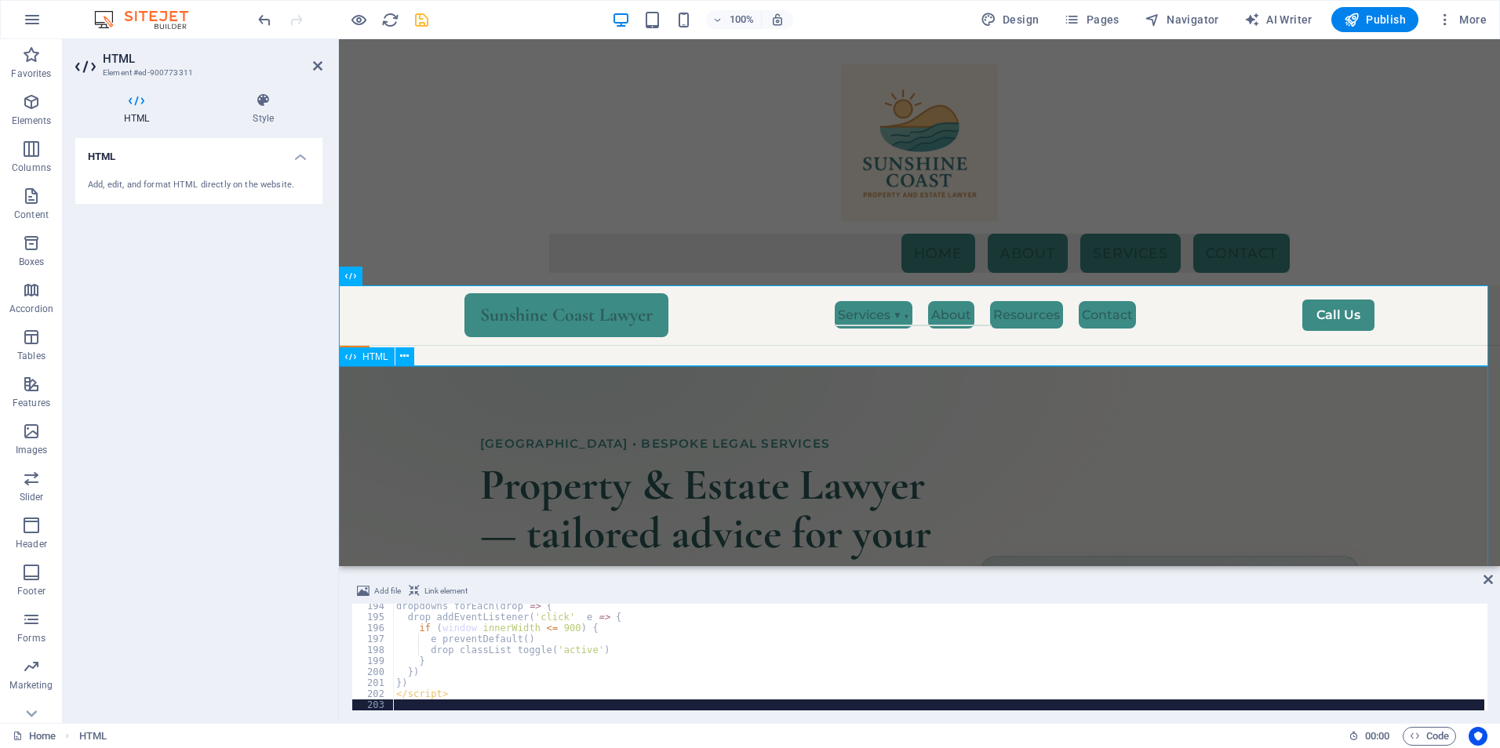
click at [731, 416] on div "Hero Banner – Sunshine Coast Property & Estate Lawyer [GEOGRAPHIC_DATA] • Bespo…" at bounding box center [919, 666] width 1161 height 600
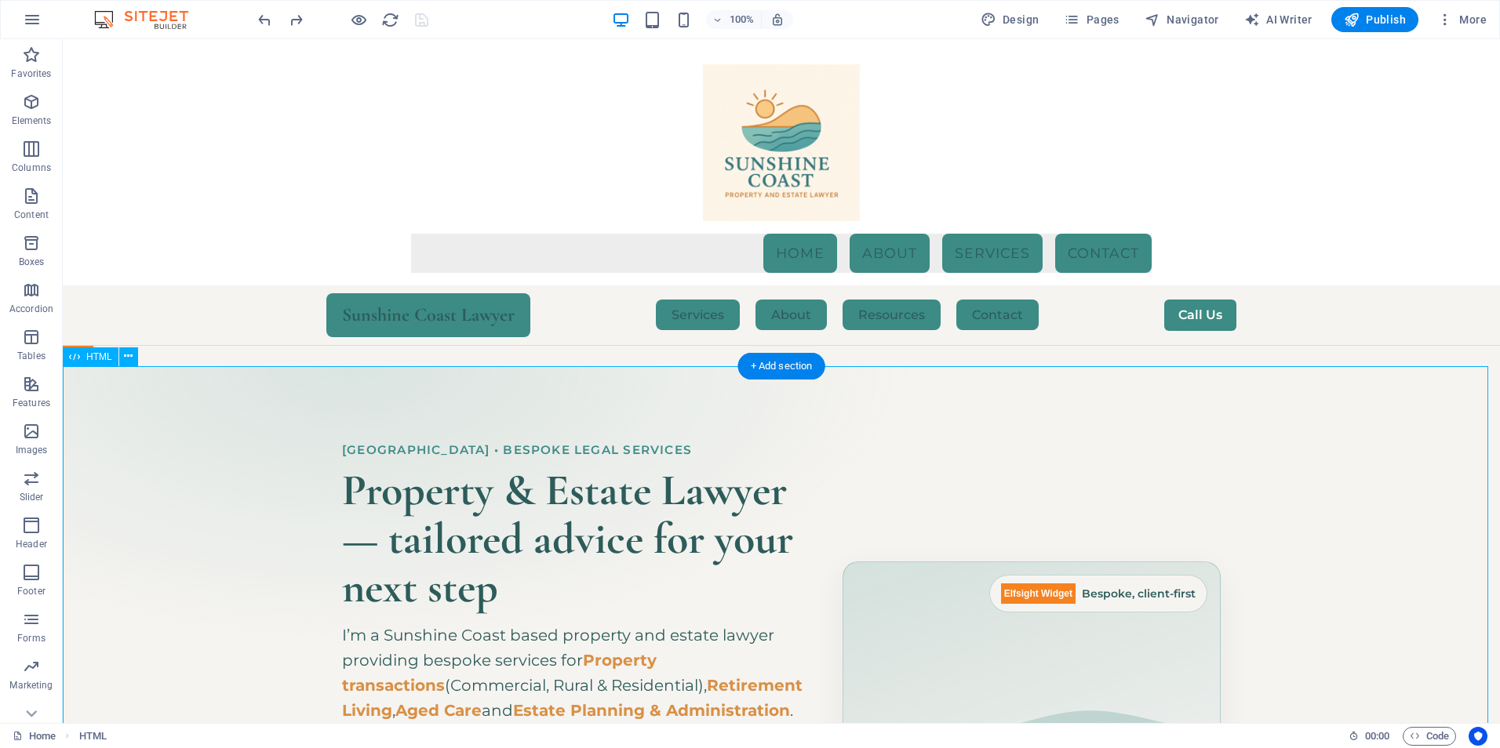
click at [1014, 426] on div "Hero Banner – Sunshine Coast Property & Estate Lawyer [GEOGRAPHIC_DATA] • Bespo…" at bounding box center [781, 672] width 1437 height 612
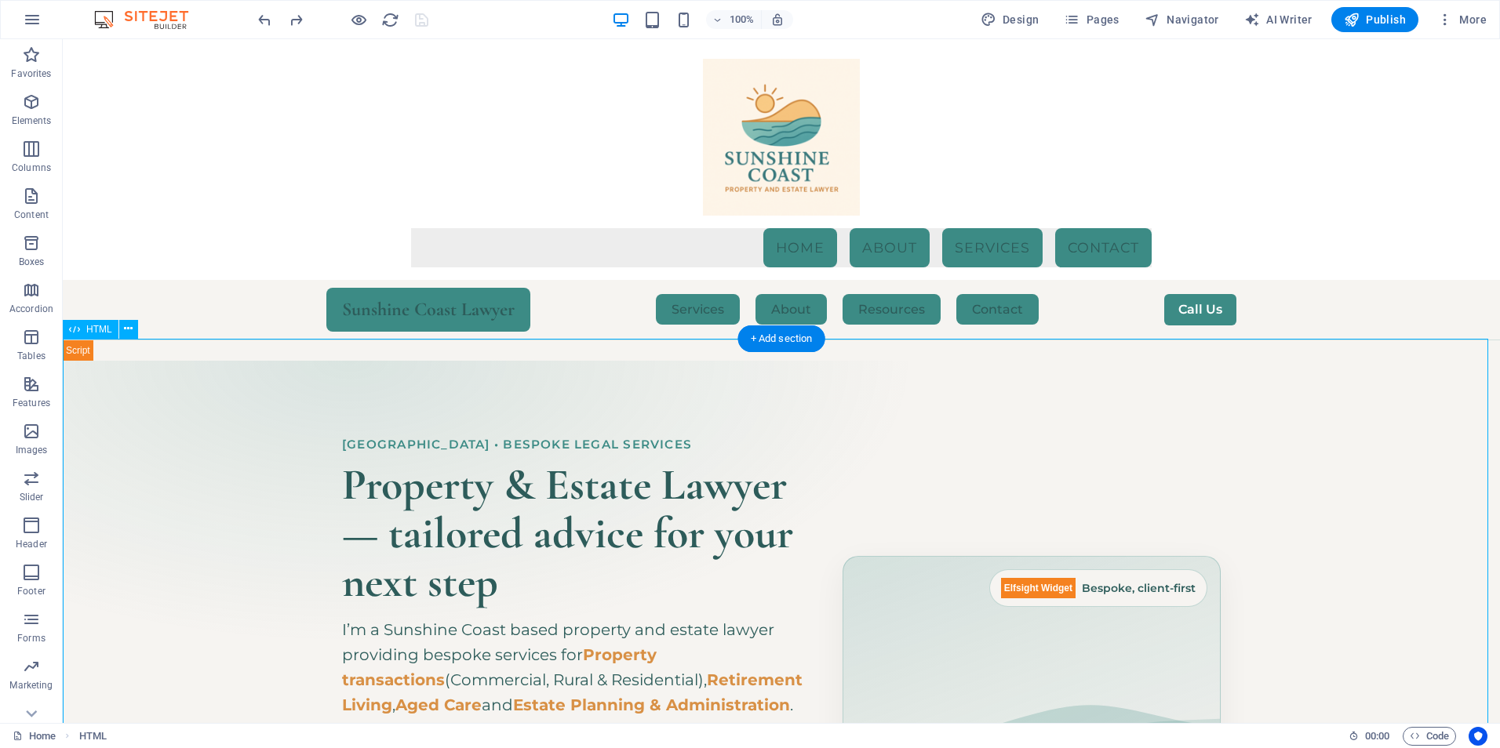
scroll to position [0, 0]
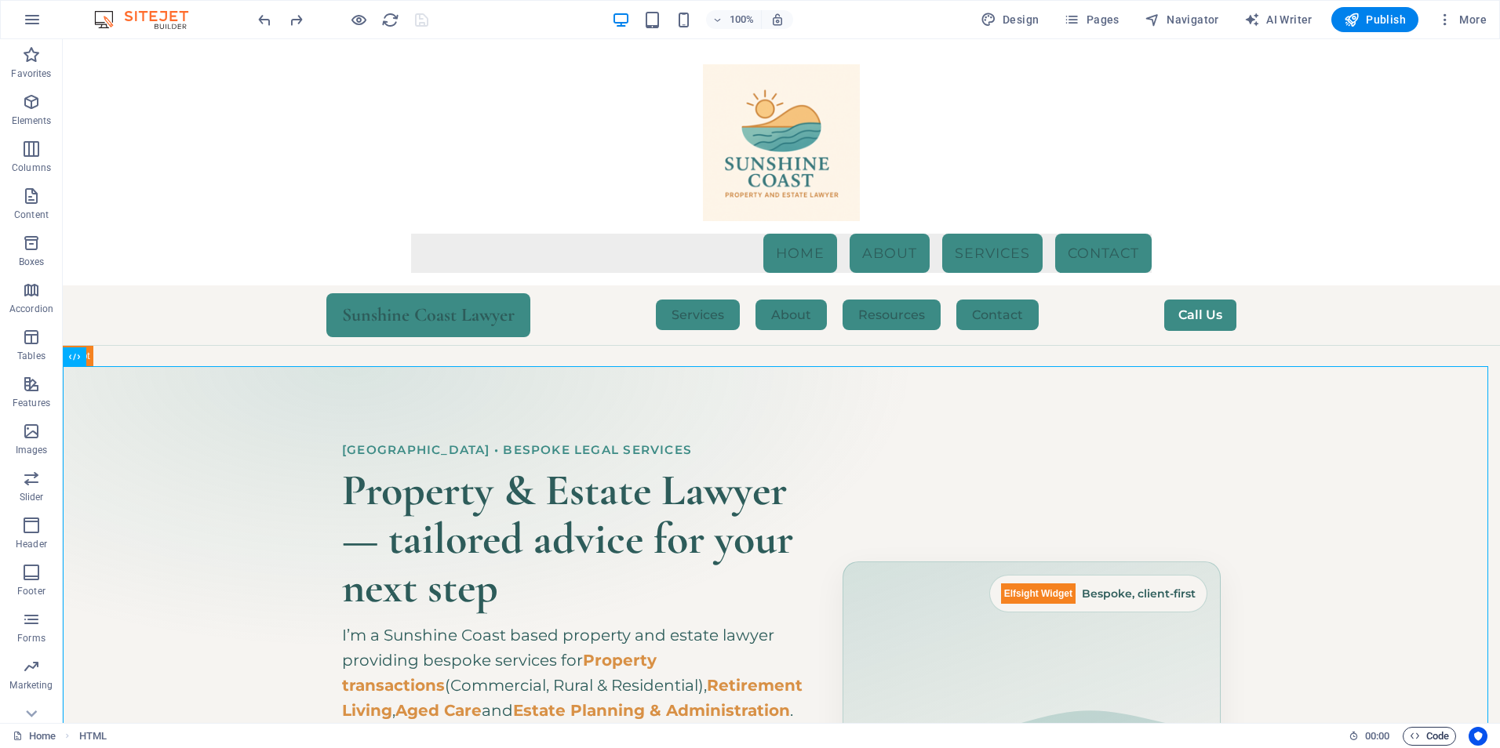
click at [1442, 732] on span "Code" at bounding box center [1428, 736] width 39 height 19
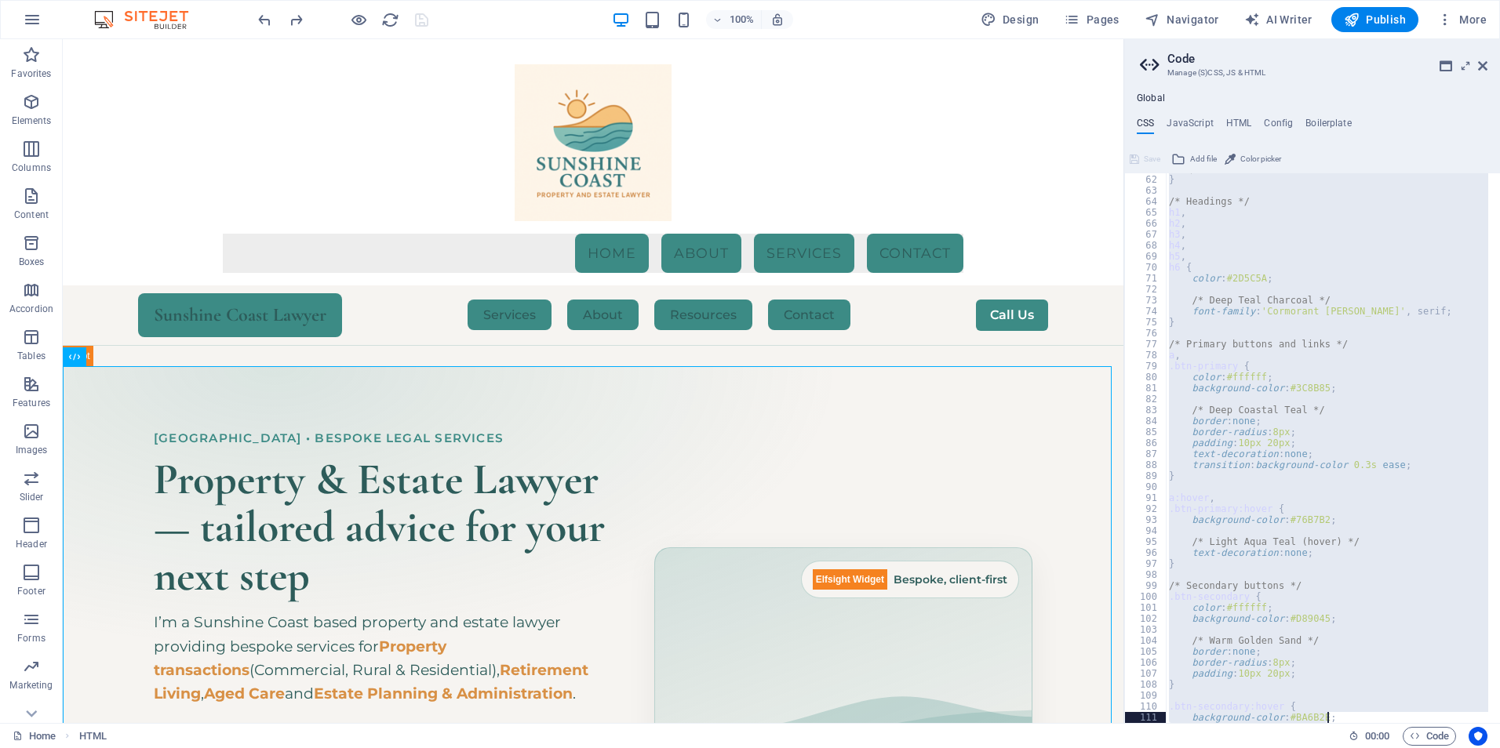
scroll to position [307, 0]
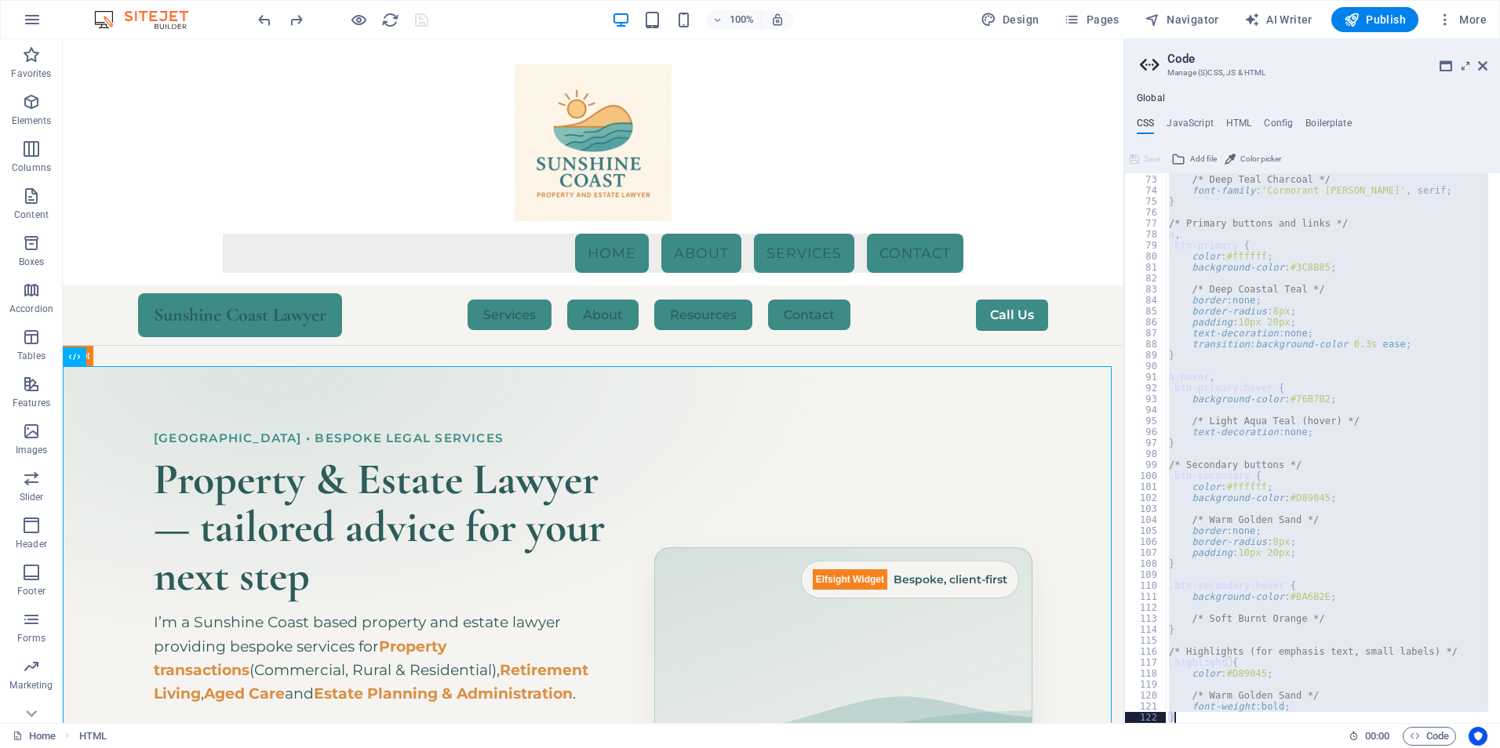
drag, startPoint x: 1164, startPoint y: 197, endPoint x: 1260, endPoint y: 738, distance: 549.6
click at [1260, 723] on div "Home Favorites Elements Columns Content Boxes Accordion Tables Features Images …" at bounding box center [750, 381] width 1500 height 684
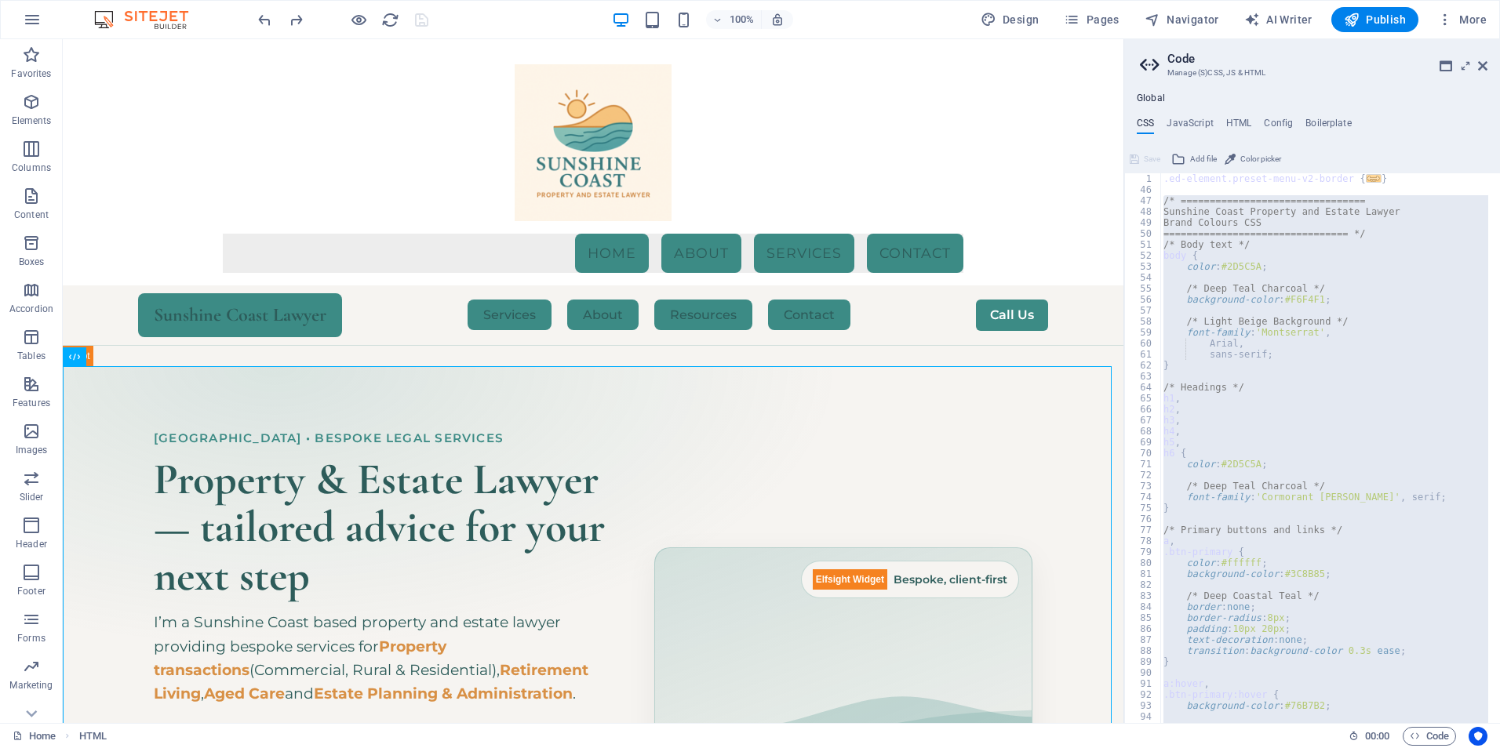
click at [1270, 426] on div ".ed-element.preset-menu-v2-border { ... } /* ================================ S…" at bounding box center [1324, 448] width 328 height 550
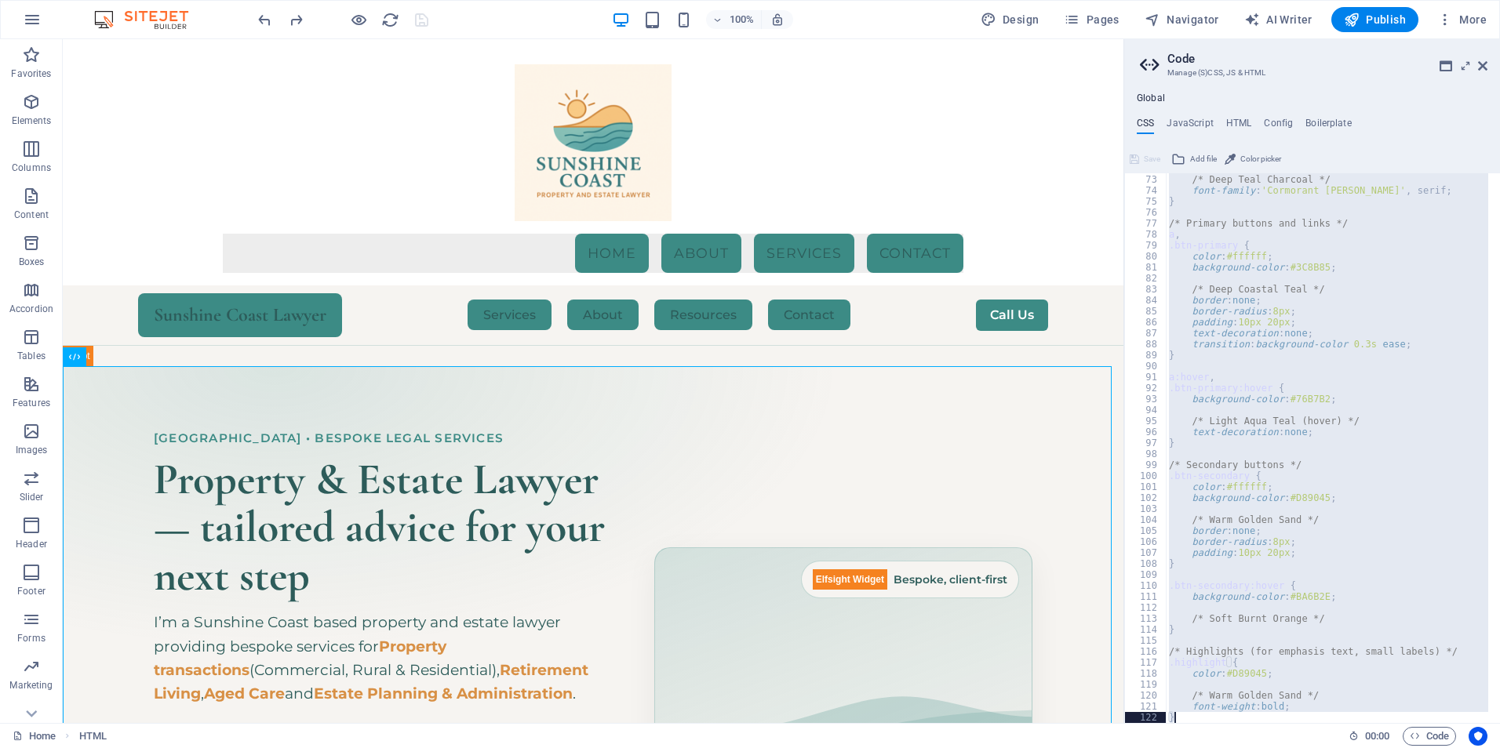
scroll to position [307, 0]
drag, startPoint x: 1165, startPoint y: 198, endPoint x: 1293, endPoint y: 586, distance: 408.0
click at [1384, 747] on html "Sunshine Coast Property and Estate Lawyer Home Favorites Elements Columns Conte…" at bounding box center [750, 374] width 1500 height 748
type textarea "font-weight: bold; }"
paste textarea
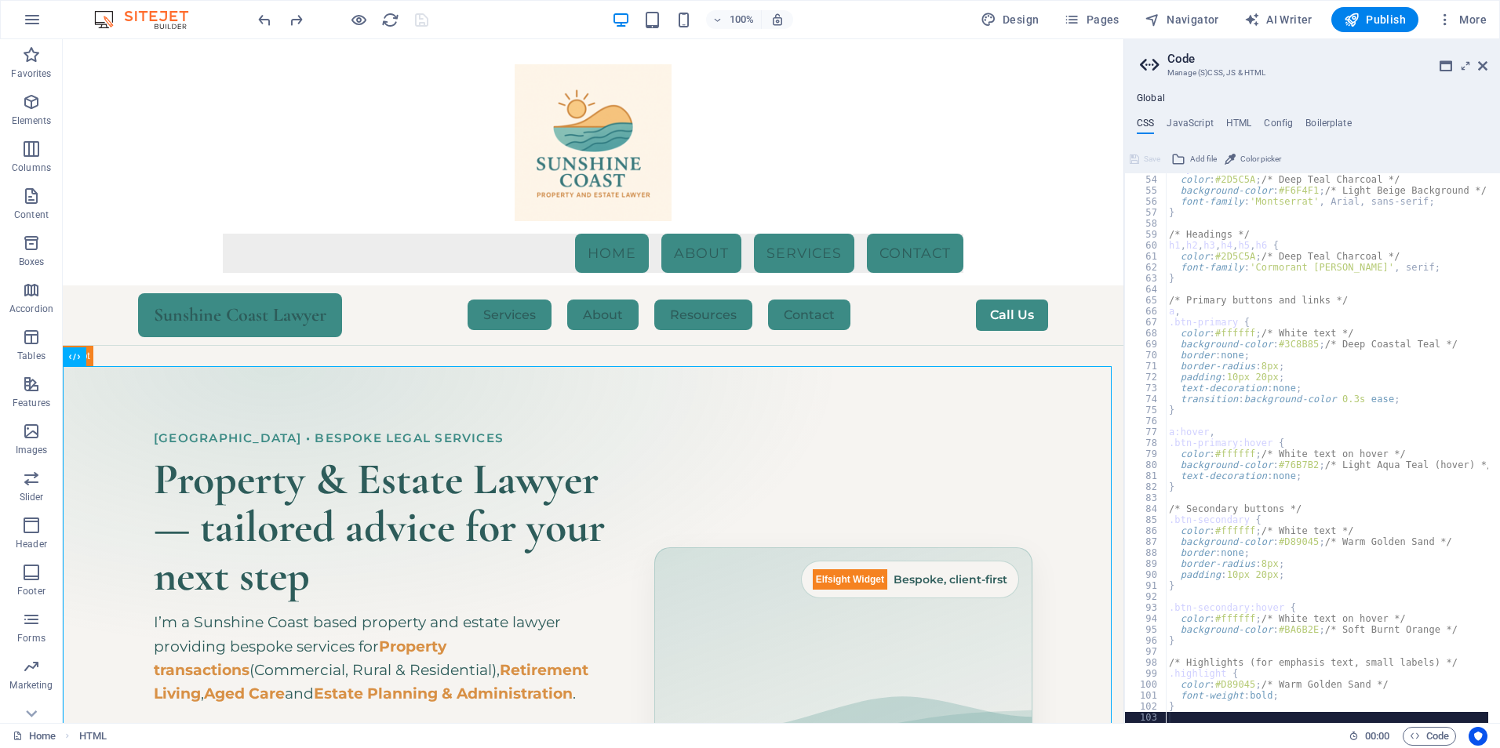
scroll to position [98, 0]
click at [1150, 156] on span "Save" at bounding box center [1152, 159] width 16 height 19
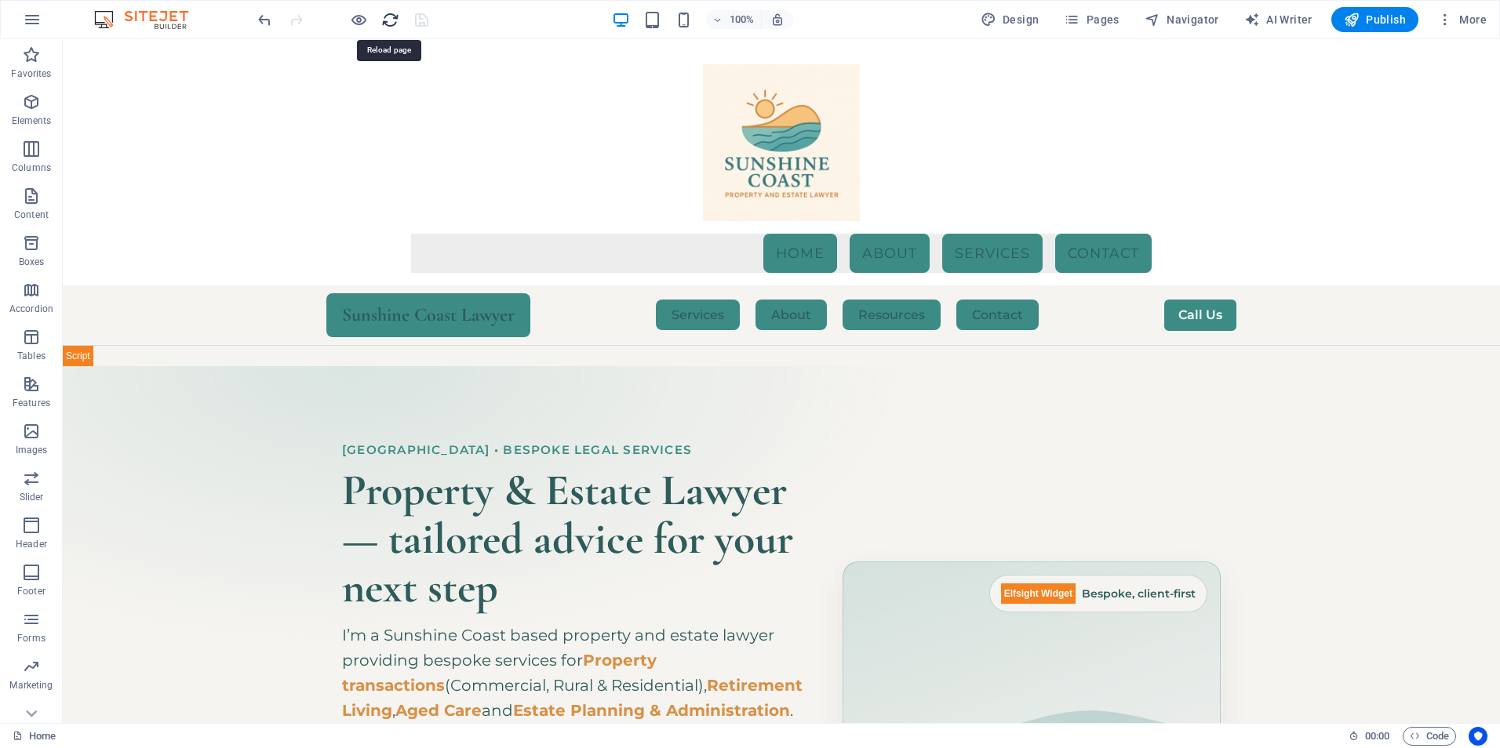
click at [391, 20] on icon "reload" at bounding box center [390, 20] width 18 height 18
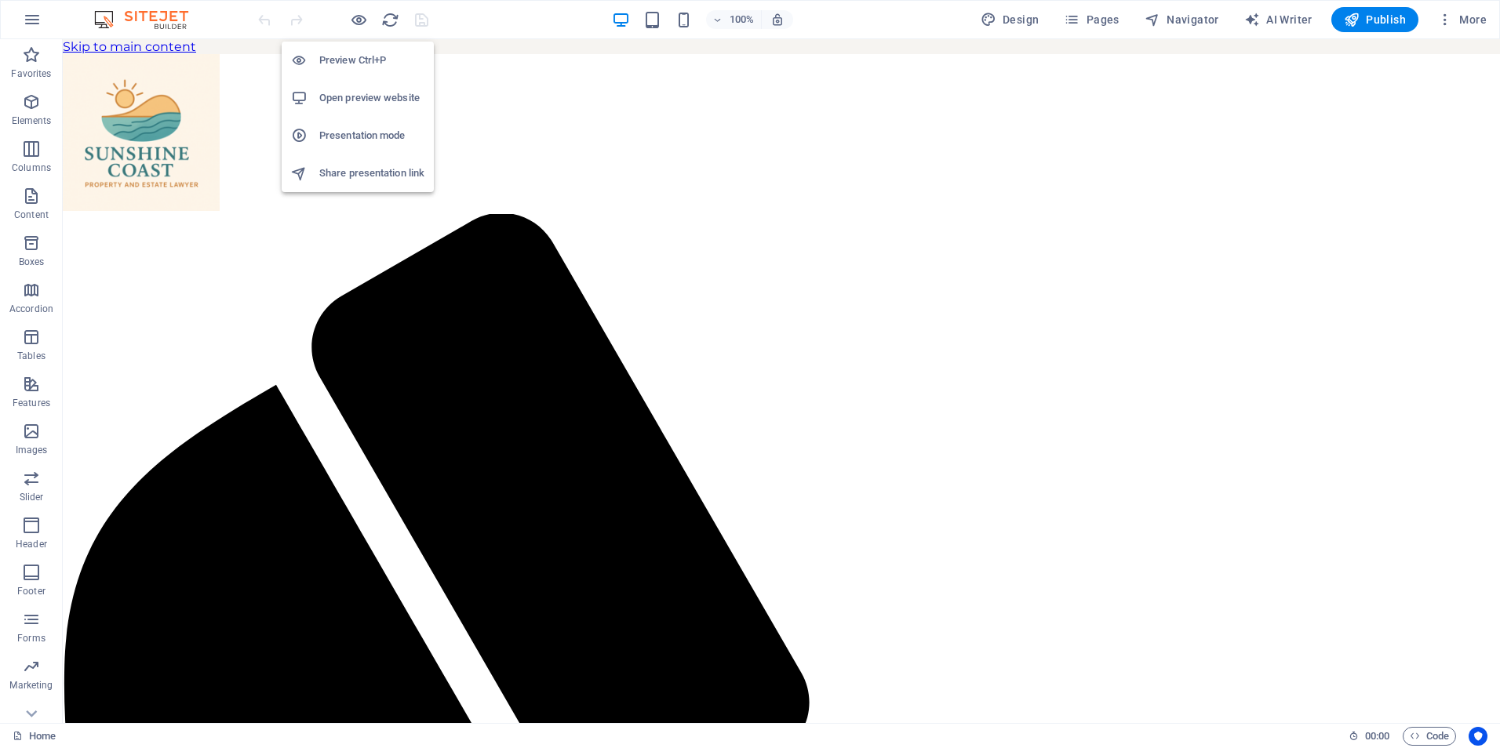
scroll to position [0, 0]
click at [363, 95] on h6 "Open preview website" at bounding box center [371, 98] width 105 height 19
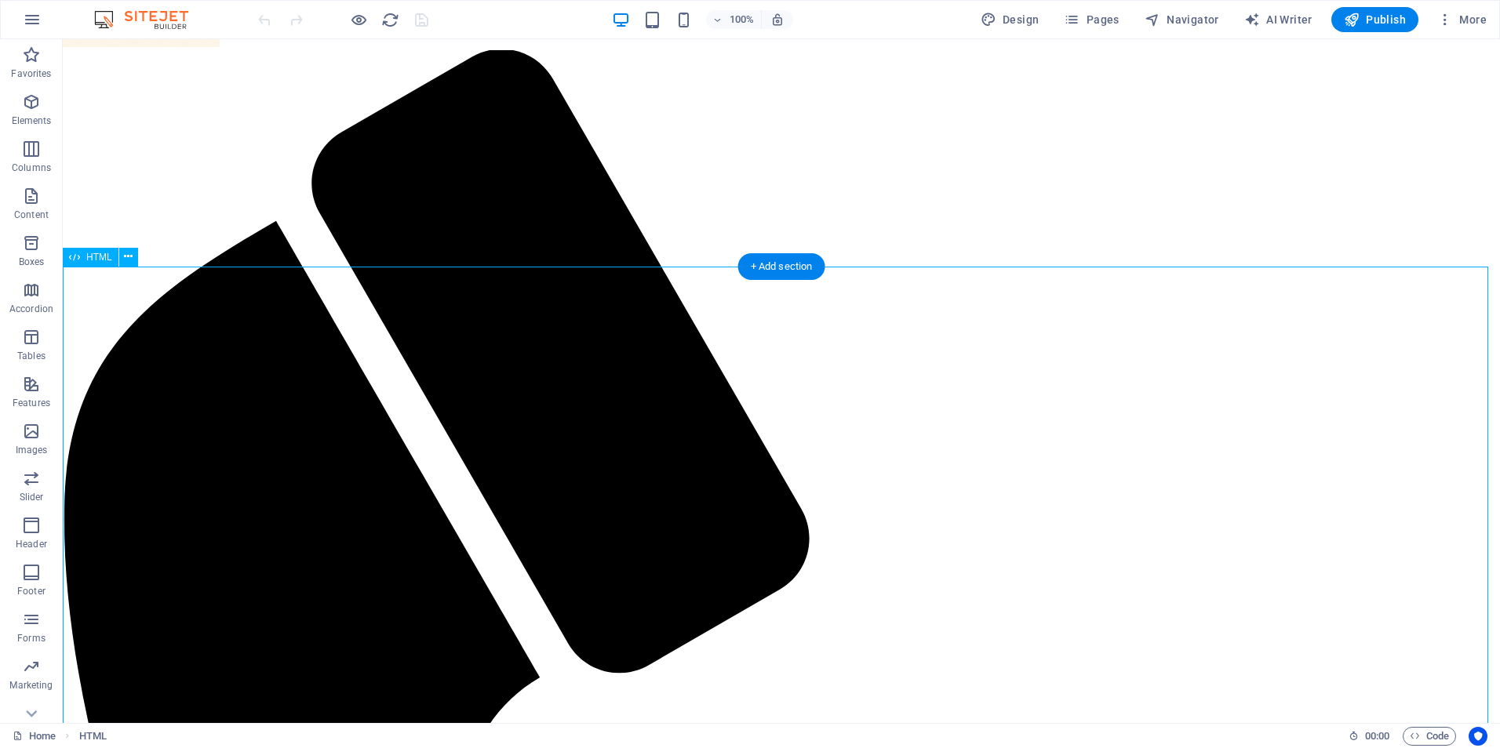
scroll to position [254, 0]
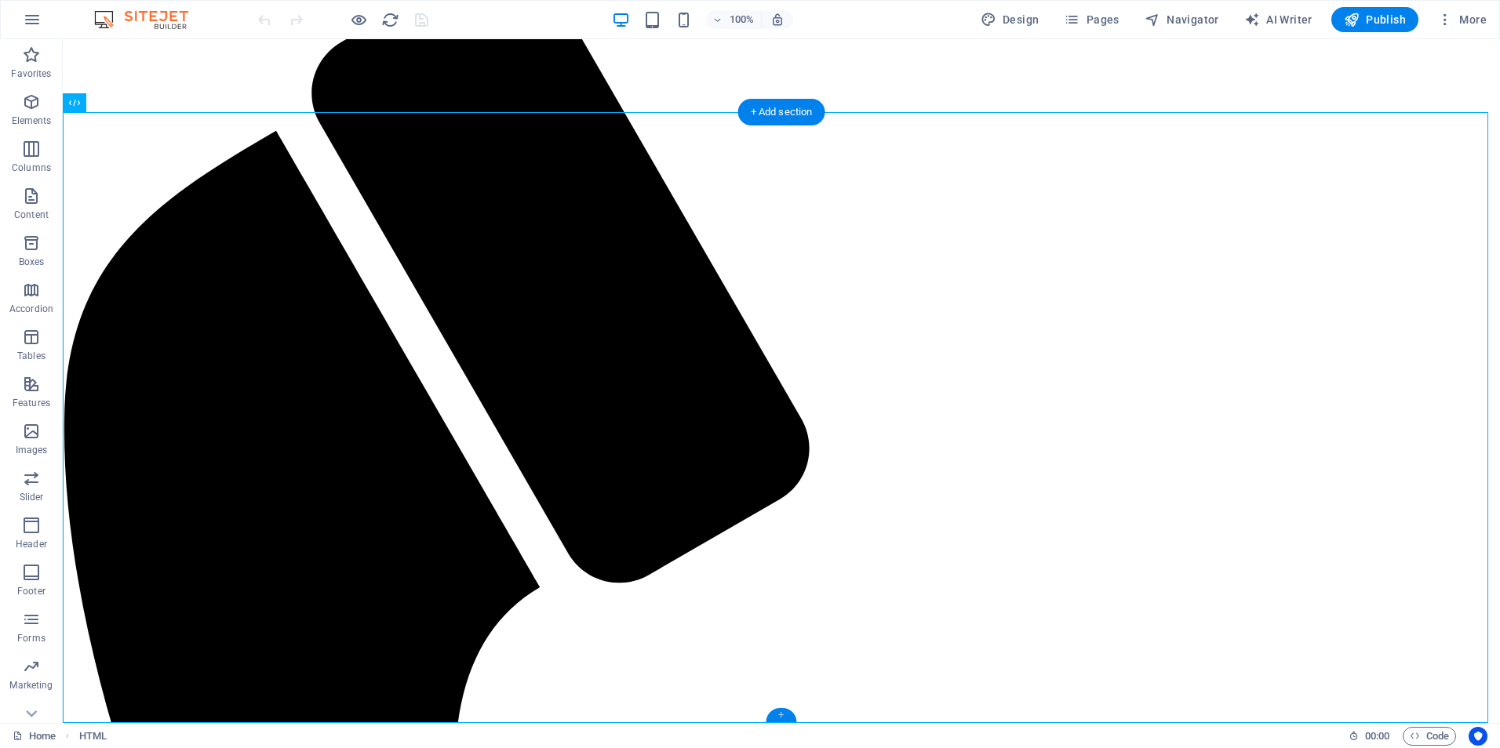
click at [785, 716] on div "+" at bounding box center [780, 715] width 31 height 14
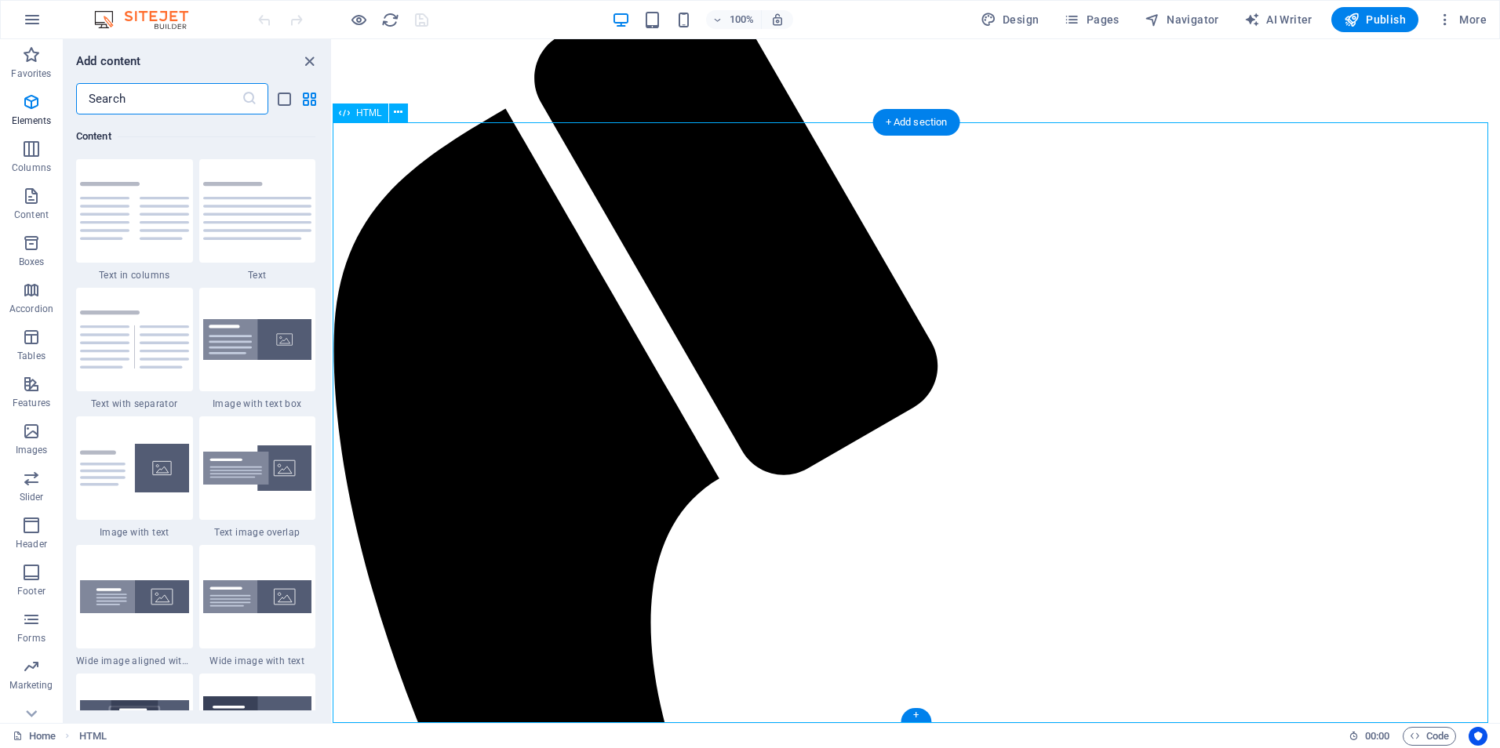
scroll to position [2744, 0]
click at [33, 113] on span "Elements" at bounding box center [31, 112] width 63 height 38
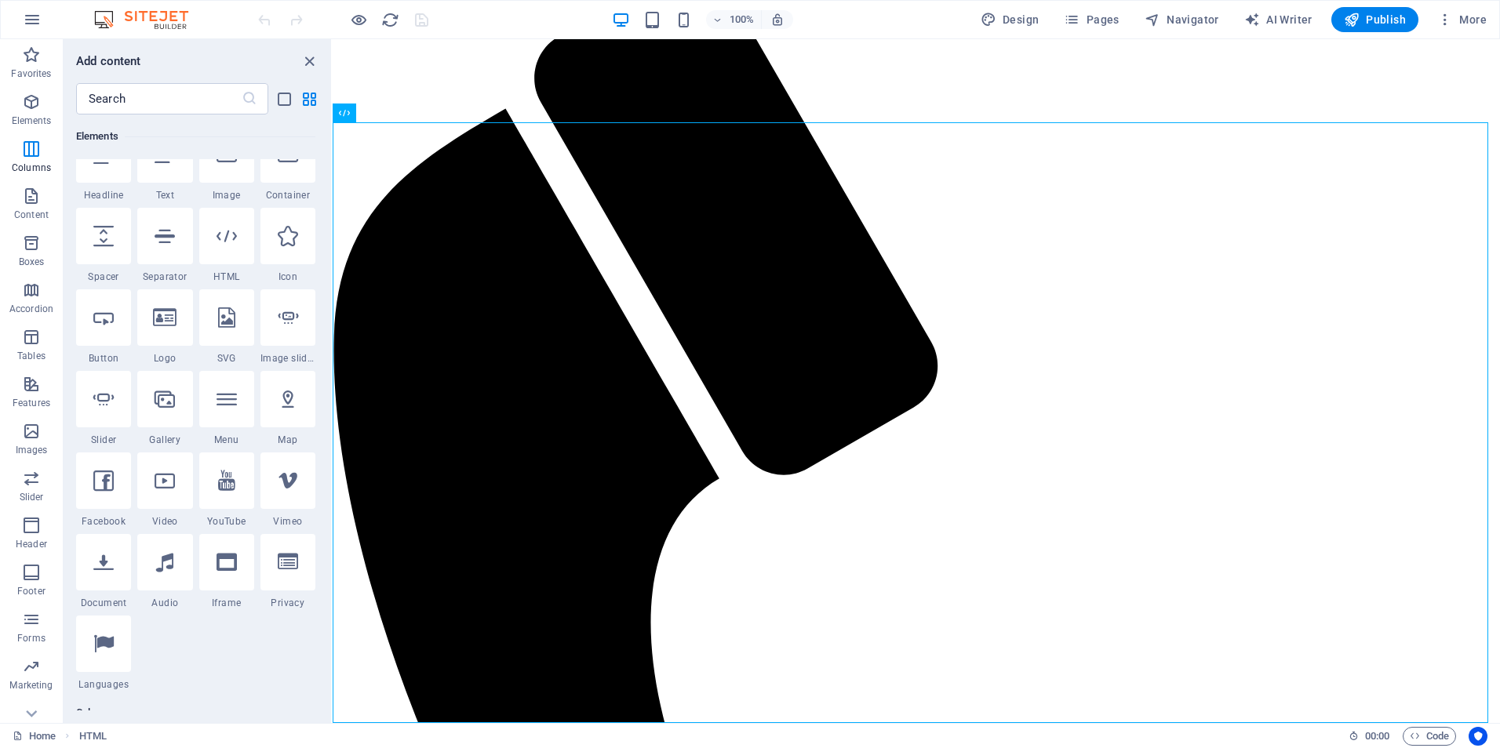
scroll to position [167, 0]
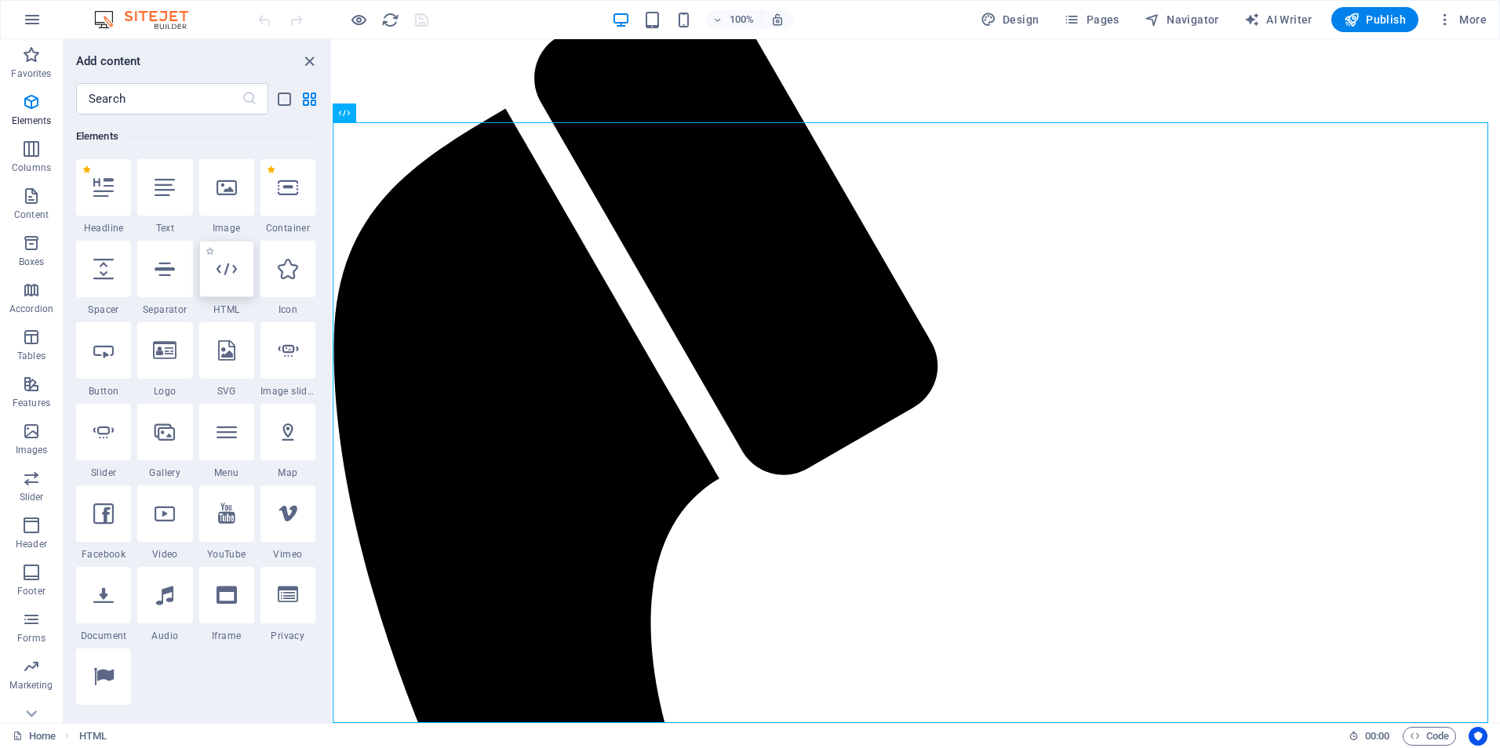
click at [225, 270] on icon at bounding box center [226, 269] width 20 height 20
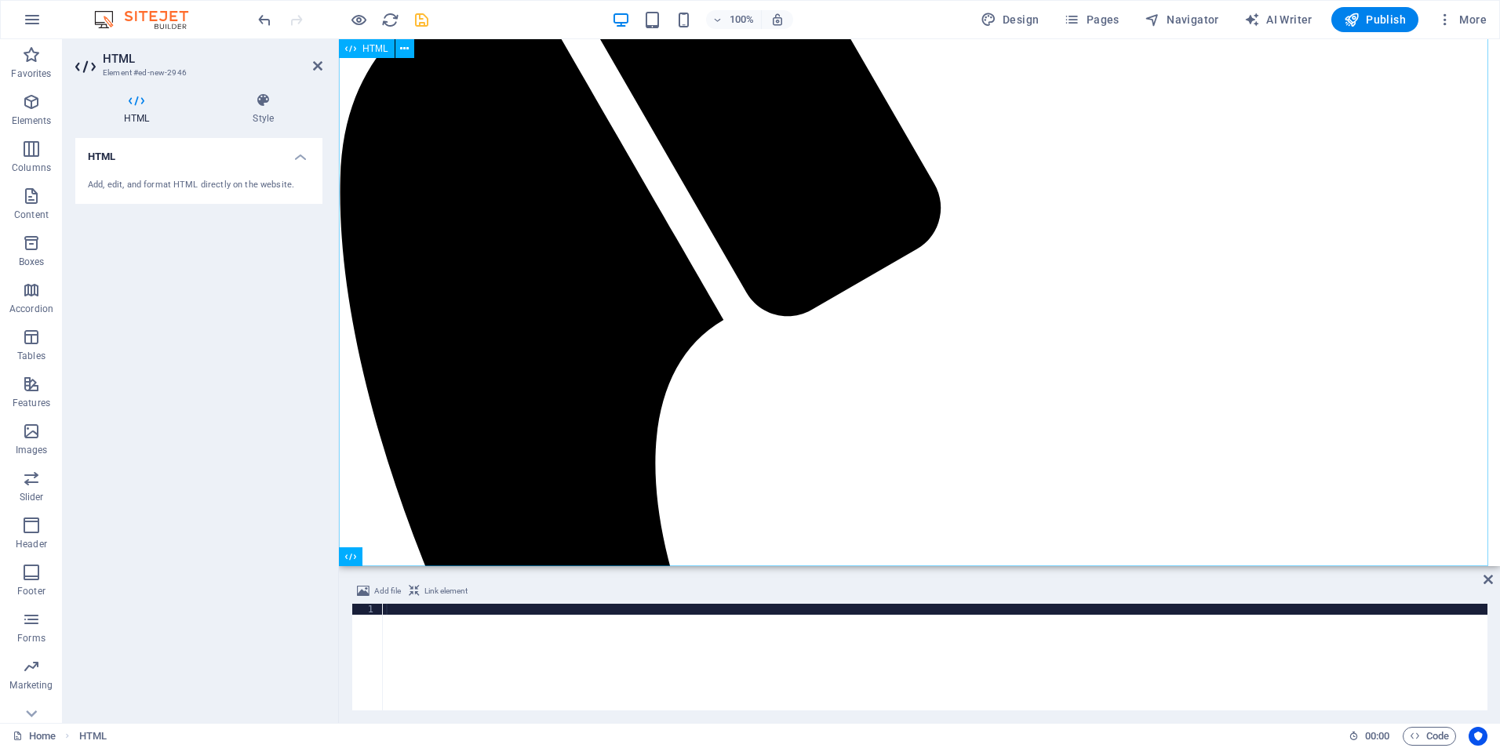
scroll to position [519, 0]
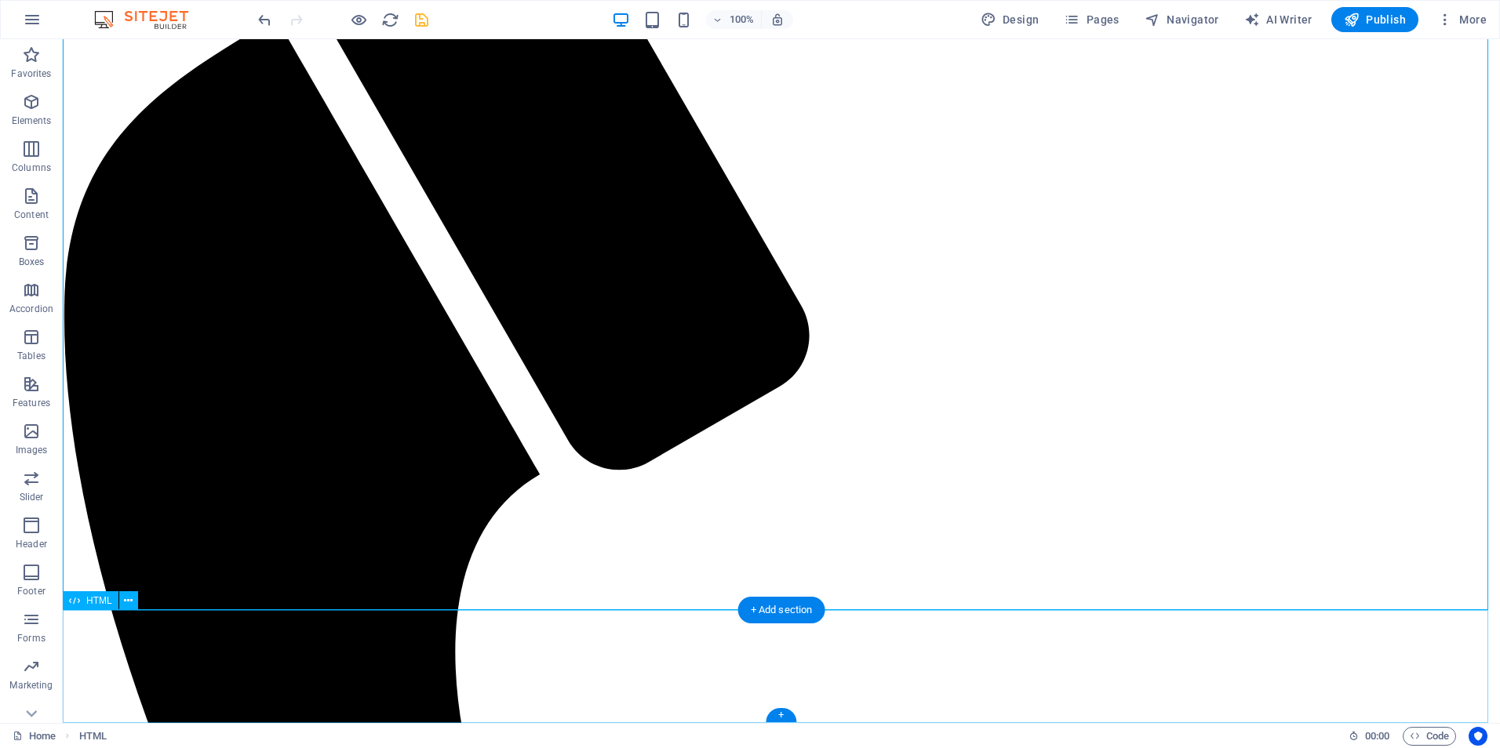
click at [123, 593] on button at bounding box center [128, 600] width 19 height 19
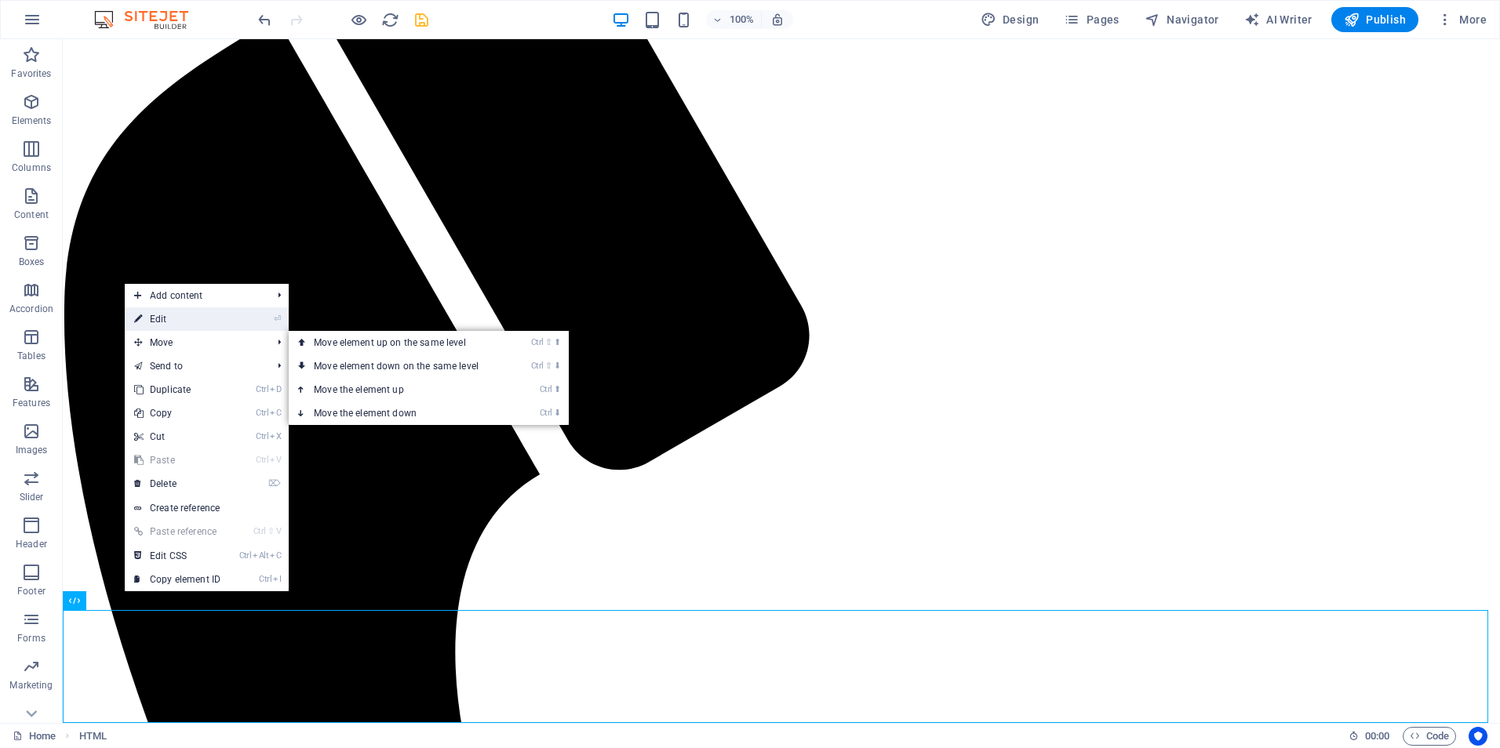
click at [180, 320] on link "⏎ Edit" at bounding box center [177, 319] width 105 height 24
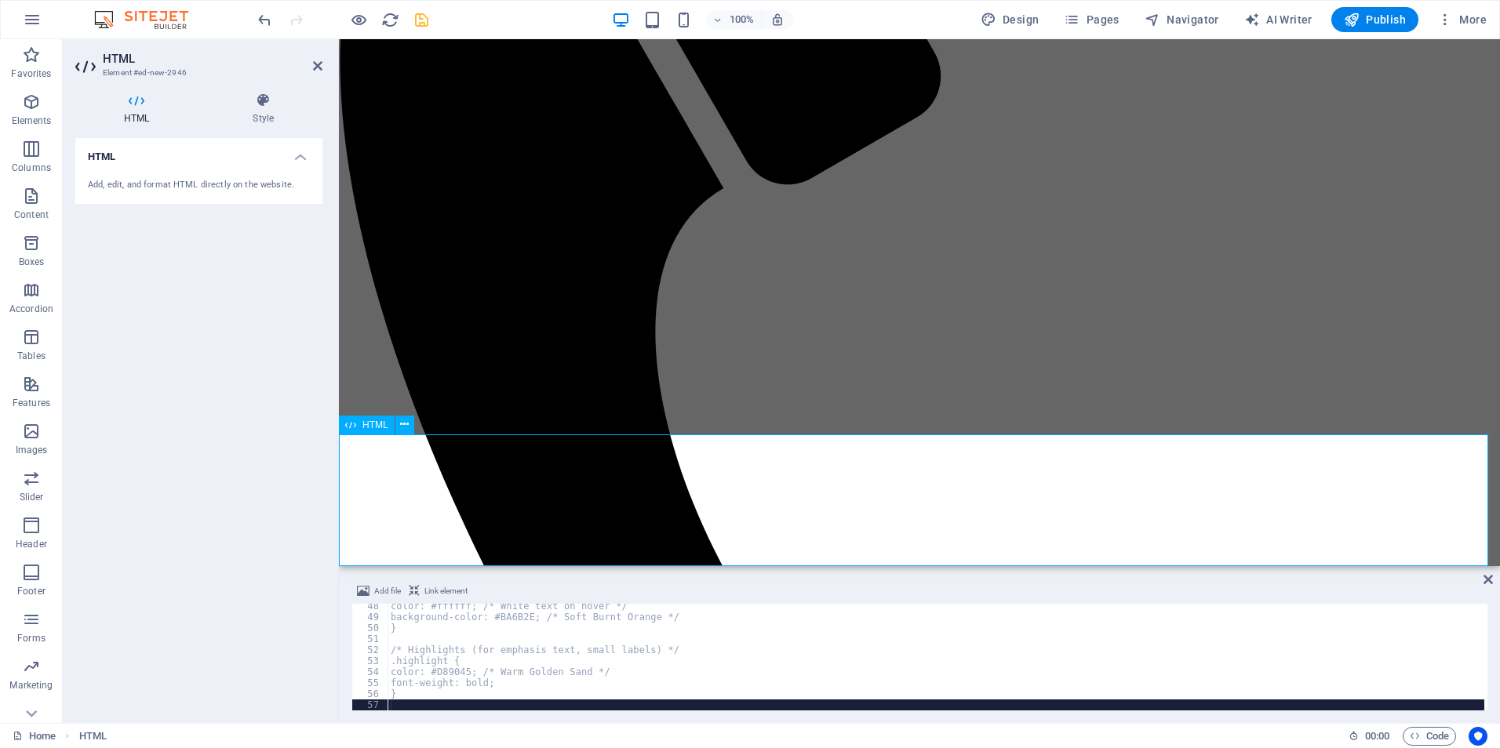
type textarea "}"
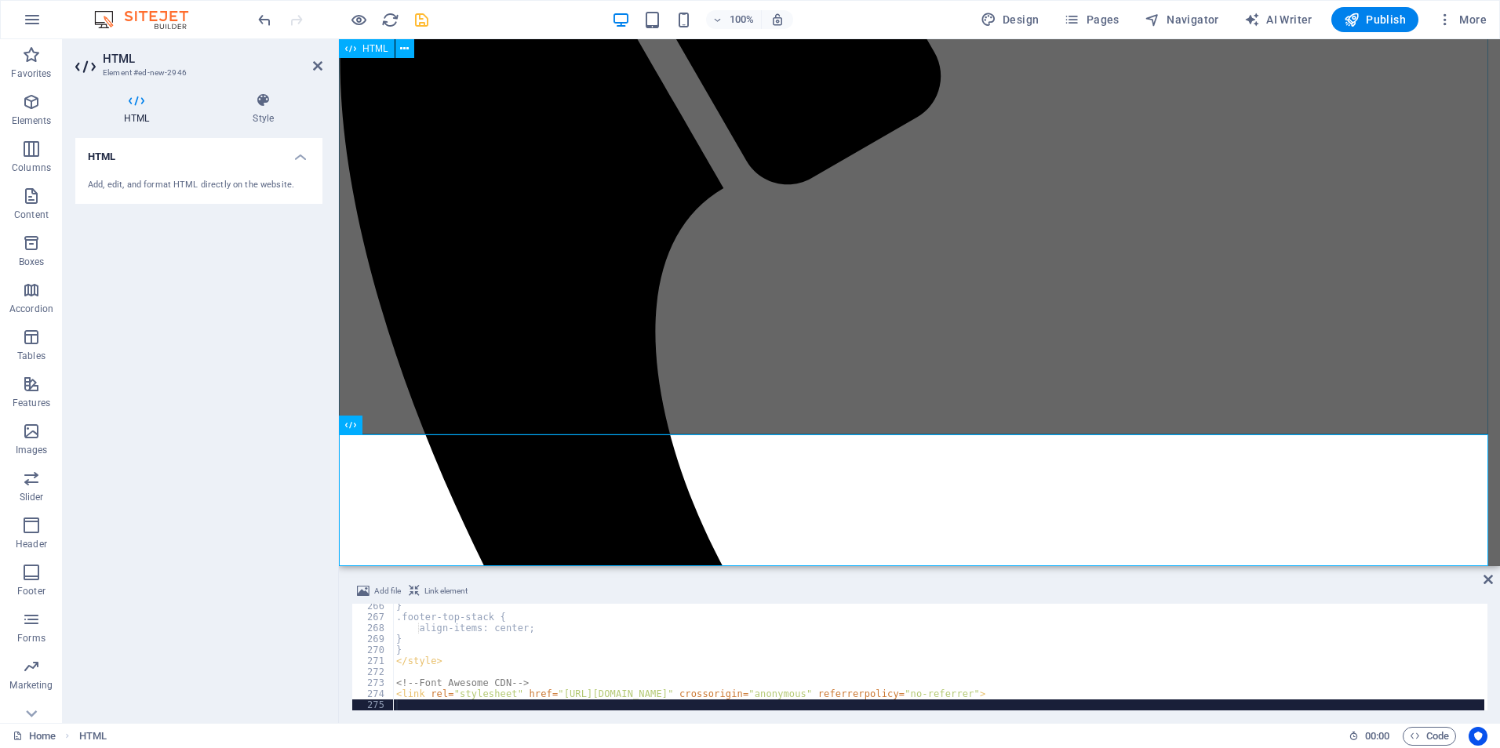
scroll to position [2913, 0]
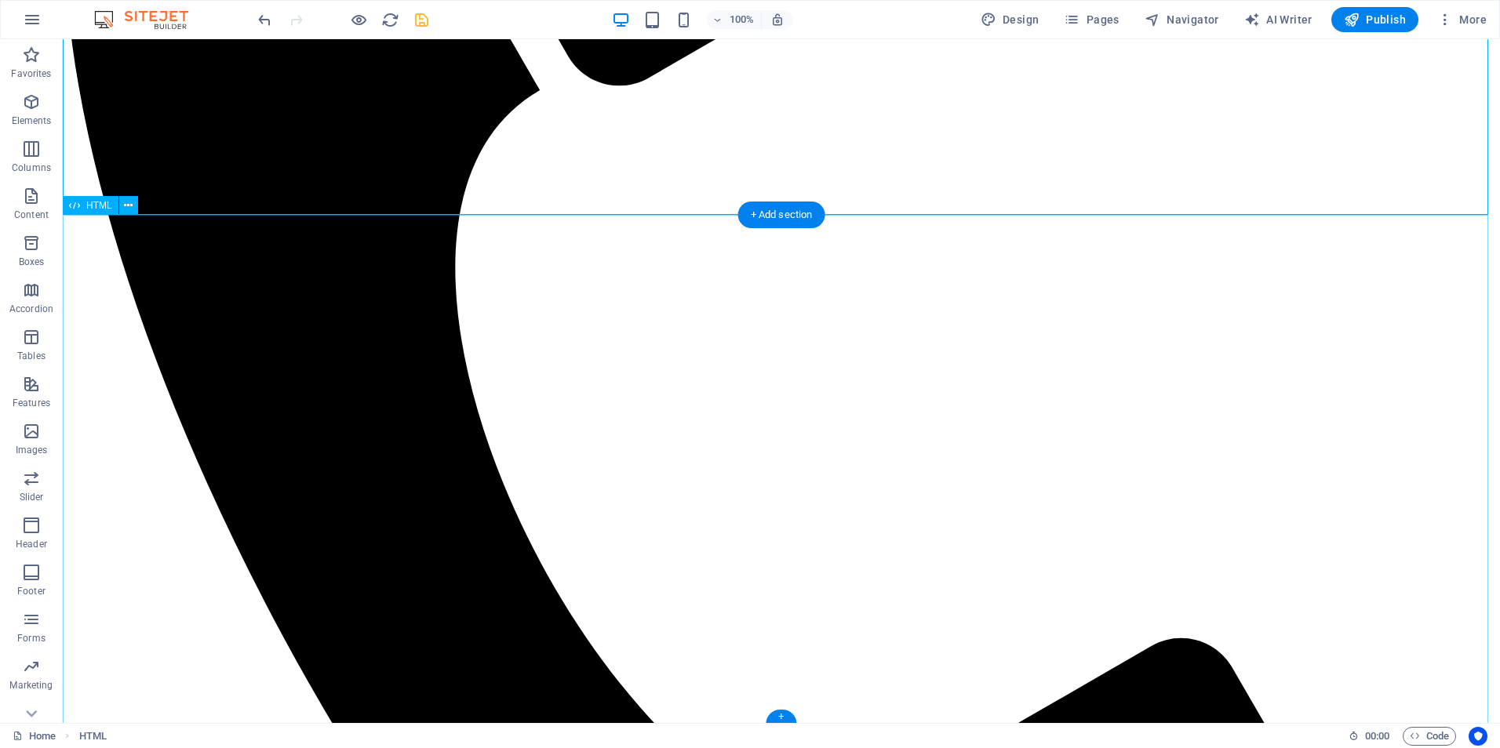
scroll to position [764, 0]
